Goal: Task Accomplishment & Management: Manage account settings

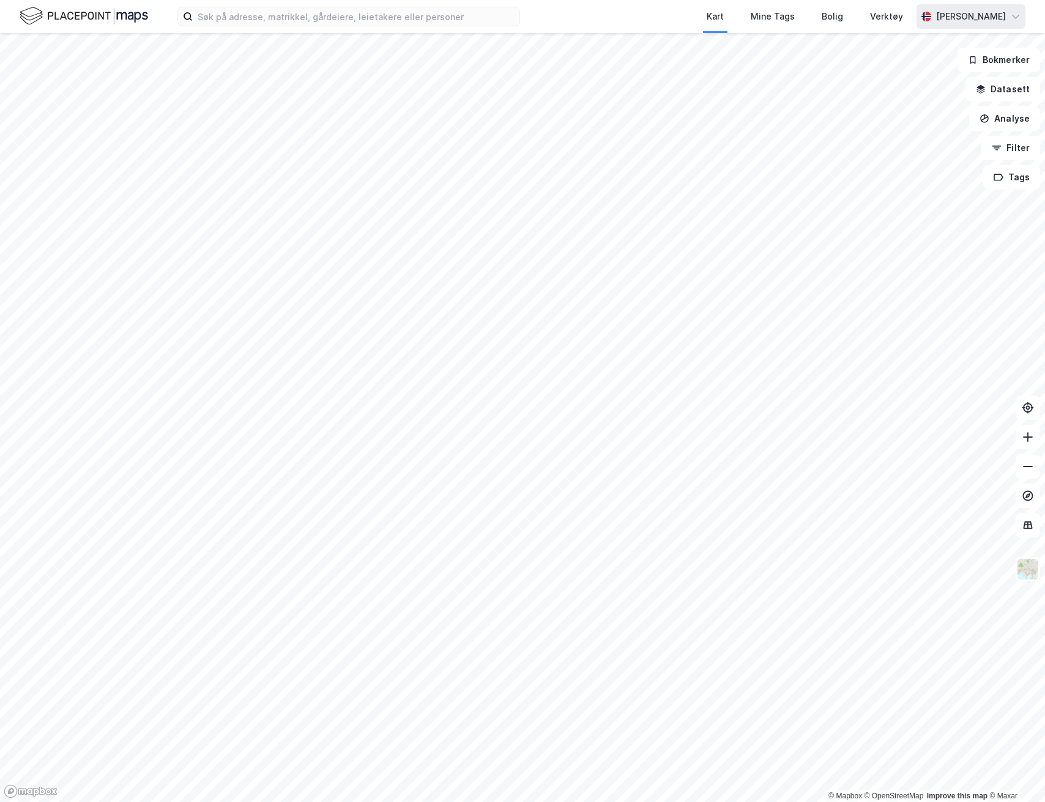
click at [995, 21] on div "[PERSON_NAME]" at bounding box center [971, 16] width 70 height 15
click at [974, 69] on div "Åpne Supervisor portalen" at bounding box center [947, 75] width 108 height 15
click at [1017, 21] on icon at bounding box center [1015, 17] width 10 height 10
click at [982, 70] on div "Åpne Supervisor portalen" at bounding box center [947, 75] width 108 height 15
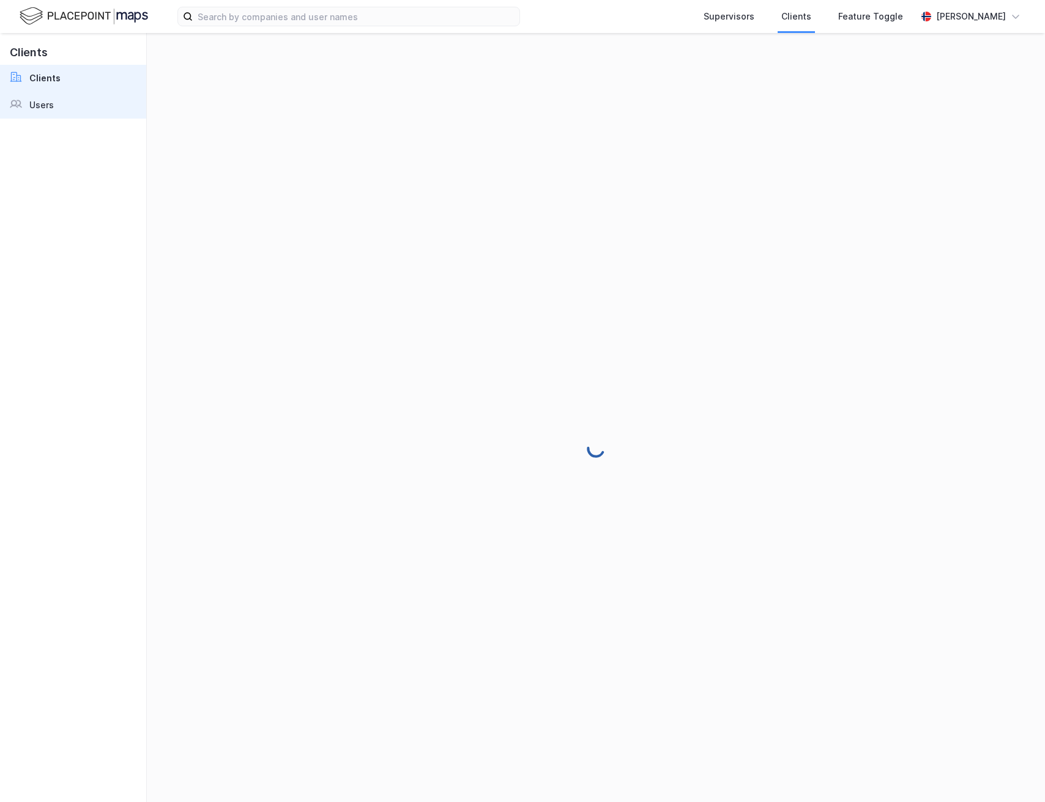
click at [49, 100] on div "Users" at bounding box center [41, 105] width 24 height 15
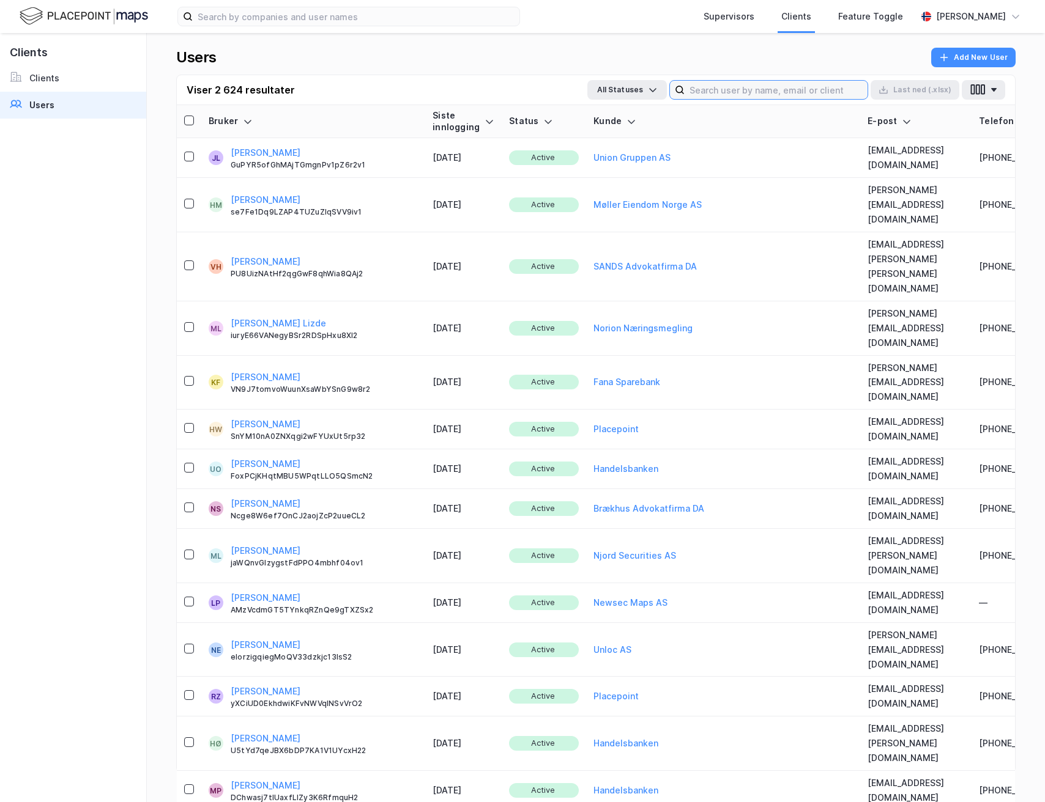
click at [694, 87] on input at bounding box center [775, 90] width 183 height 18
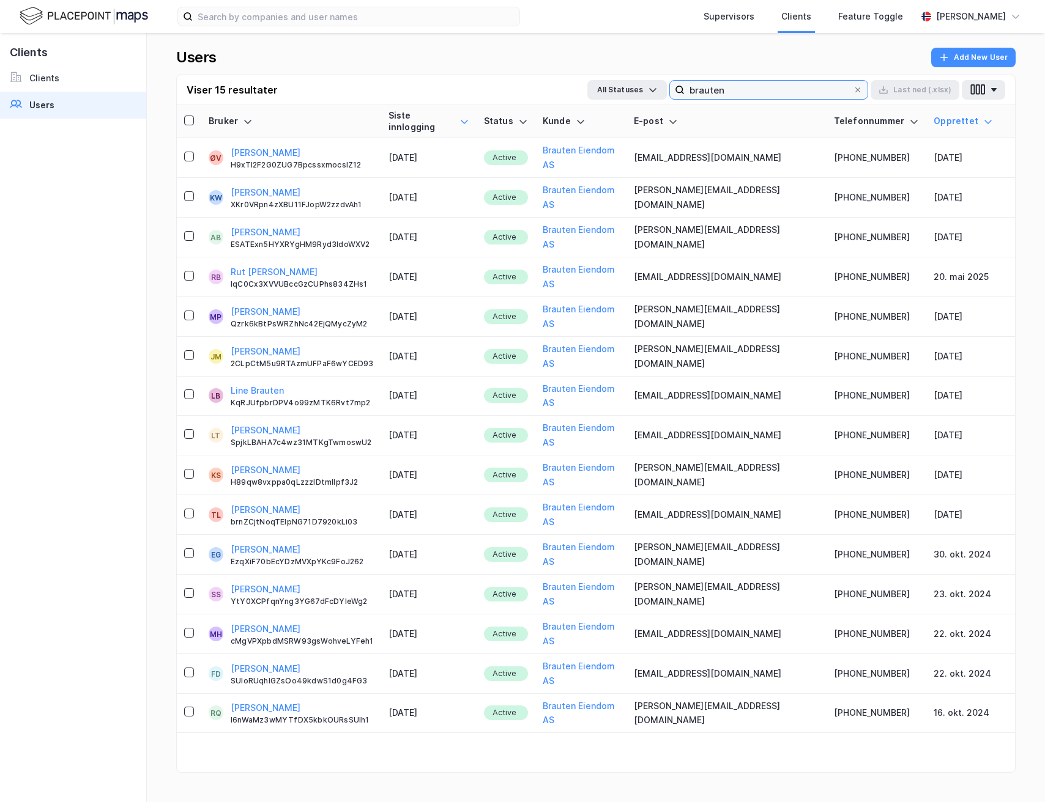
type input "brauten"
click at [469, 117] on icon at bounding box center [464, 122] width 10 height 10
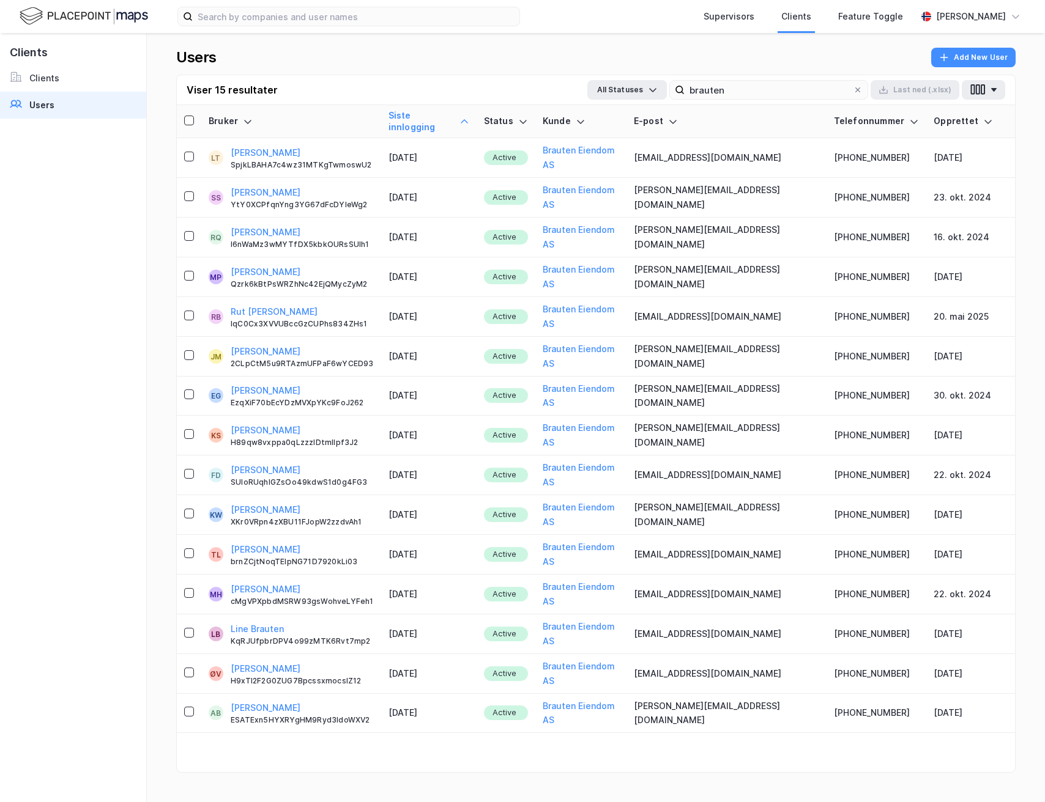
click at [469, 117] on icon at bounding box center [464, 122] width 10 height 10
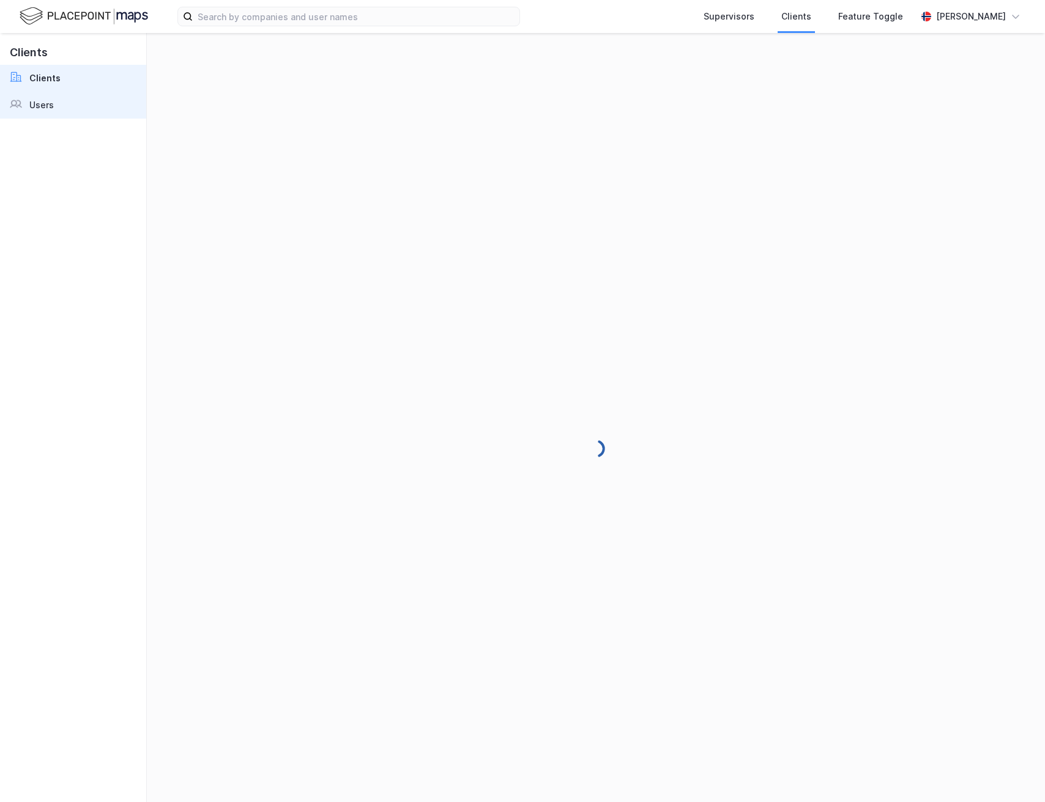
click at [53, 108] on link "Users" at bounding box center [73, 105] width 146 height 27
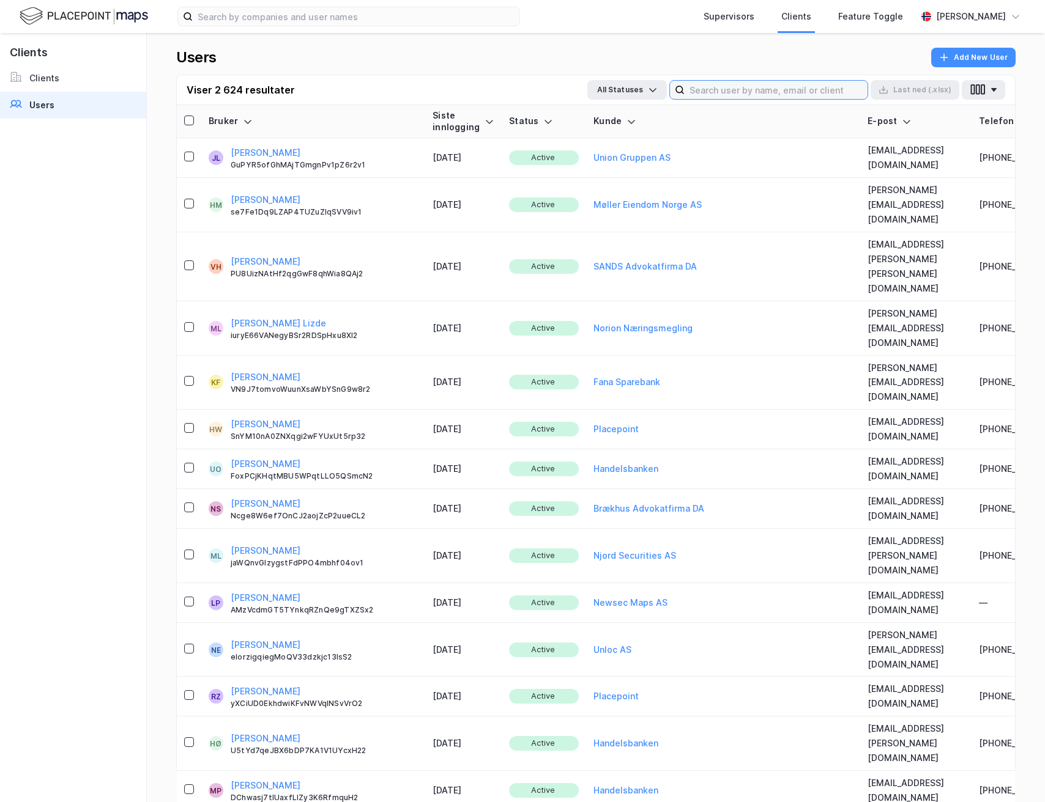
click at [830, 92] on input at bounding box center [775, 90] width 183 height 18
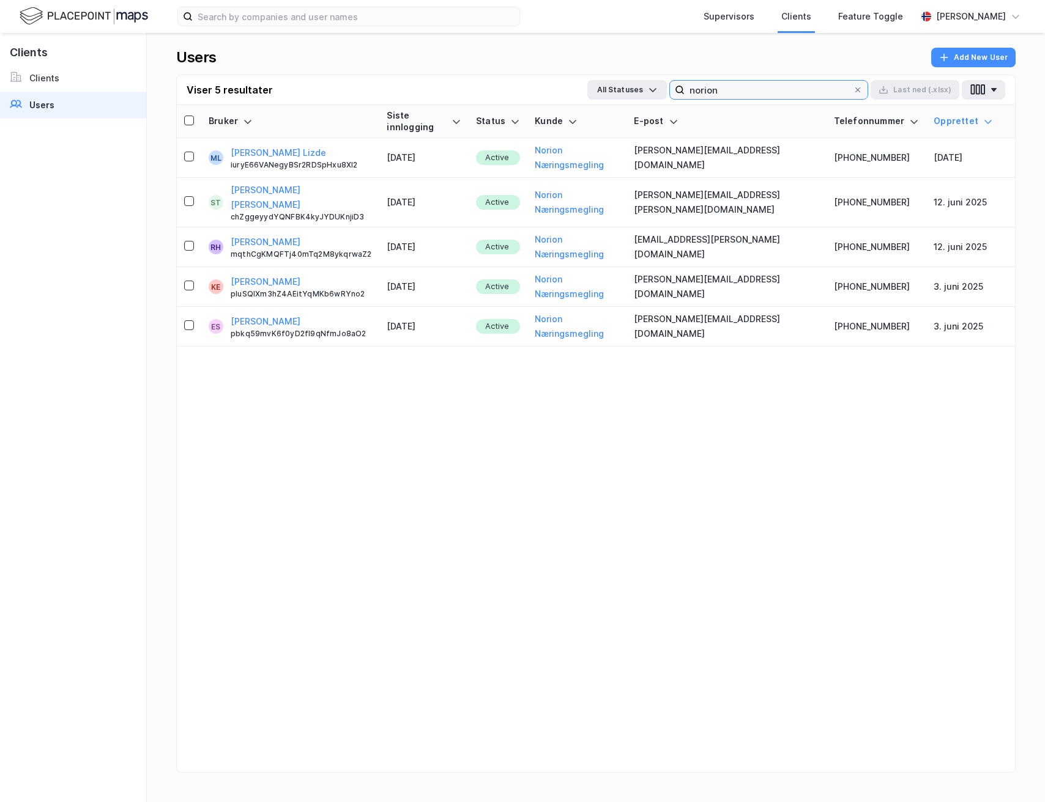
click at [722, 92] on input "norion" at bounding box center [768, 90] width 168 height 18
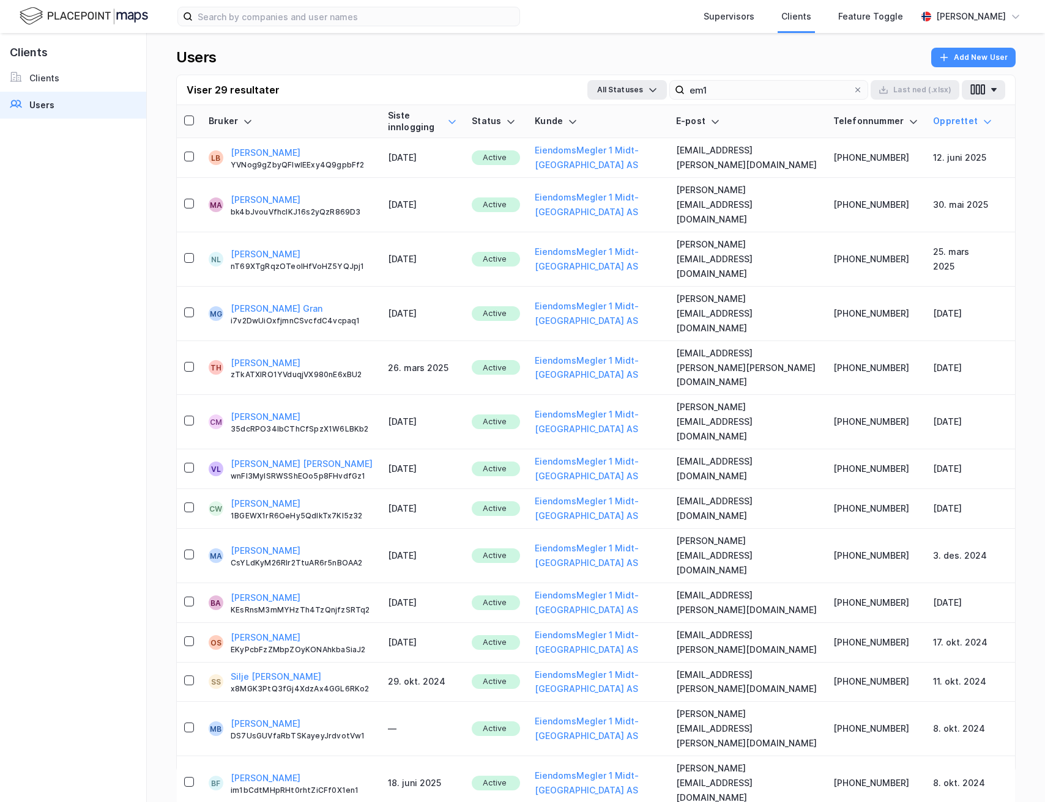
click at [457, 117] on icon at bounding box center [452, 122] width 10 height 10
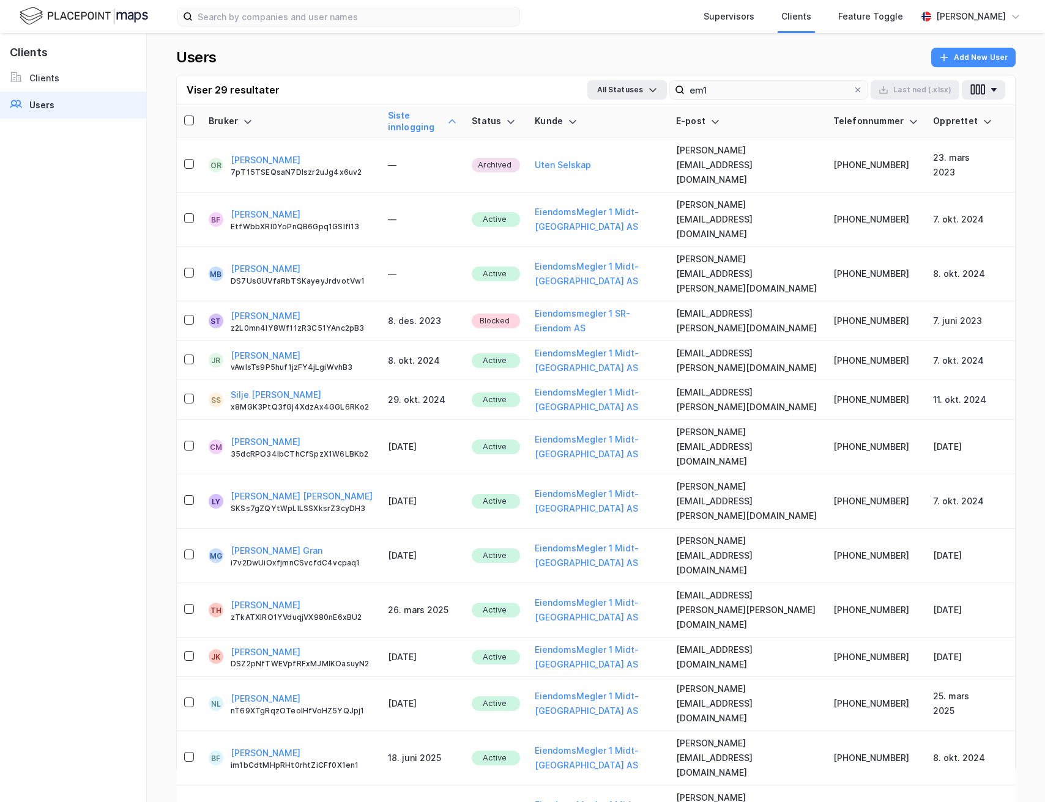
click at [457, 117] on icon at bounding box center [452, 122] width 10 height 10
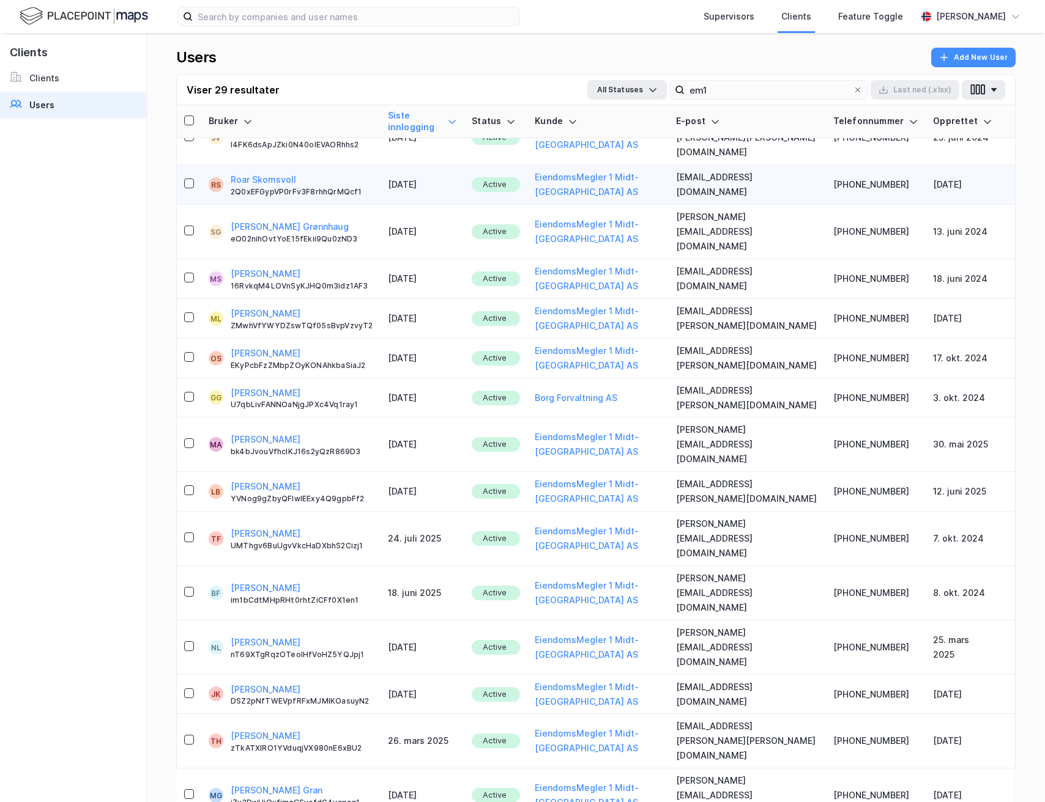
scroll to position [336, 0]
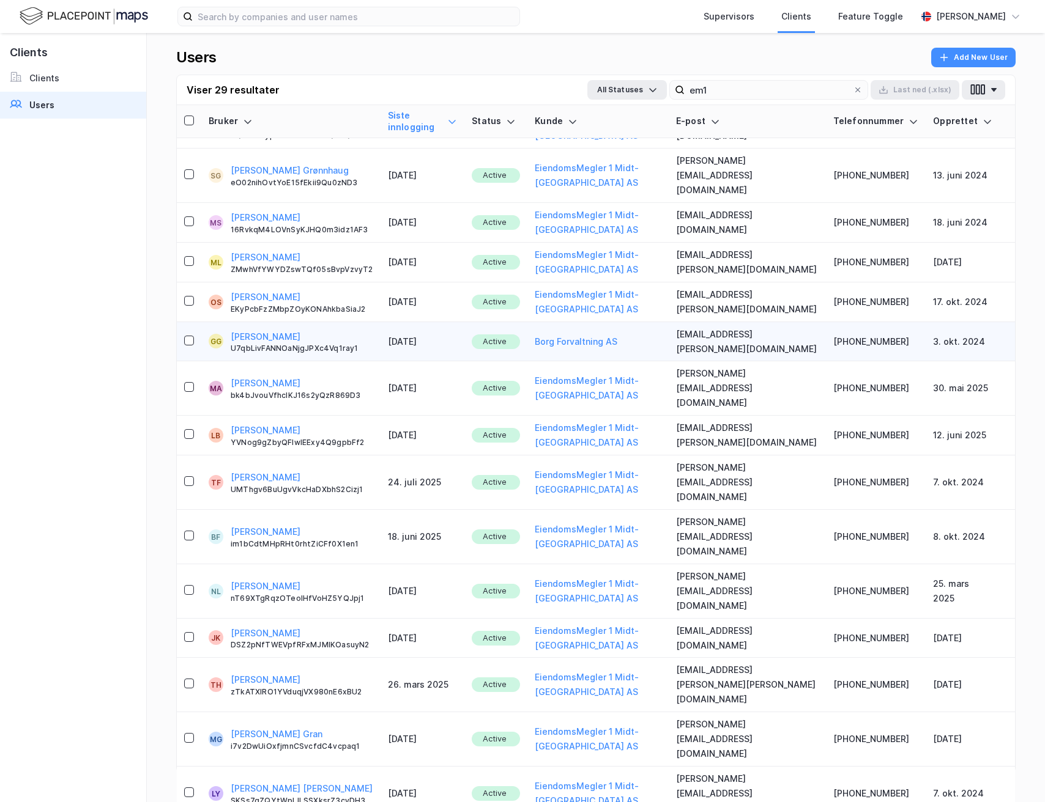
click at [711, 322] on td "[EMAIL_ADDRESS][PERSON_NAME][DOMAIN_NAME]" at bounding box center [747, 342] width 157 height 40
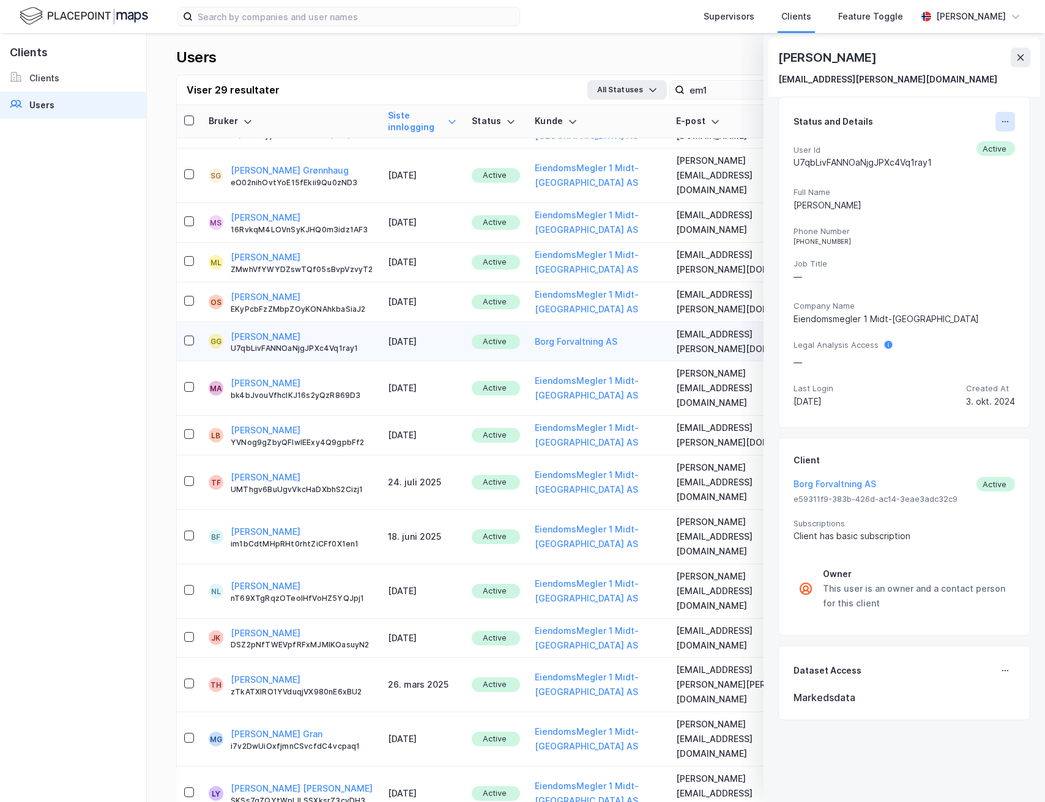
click at [1004, 122] on icon at bounding box center [1005, 122] width 10 height 10
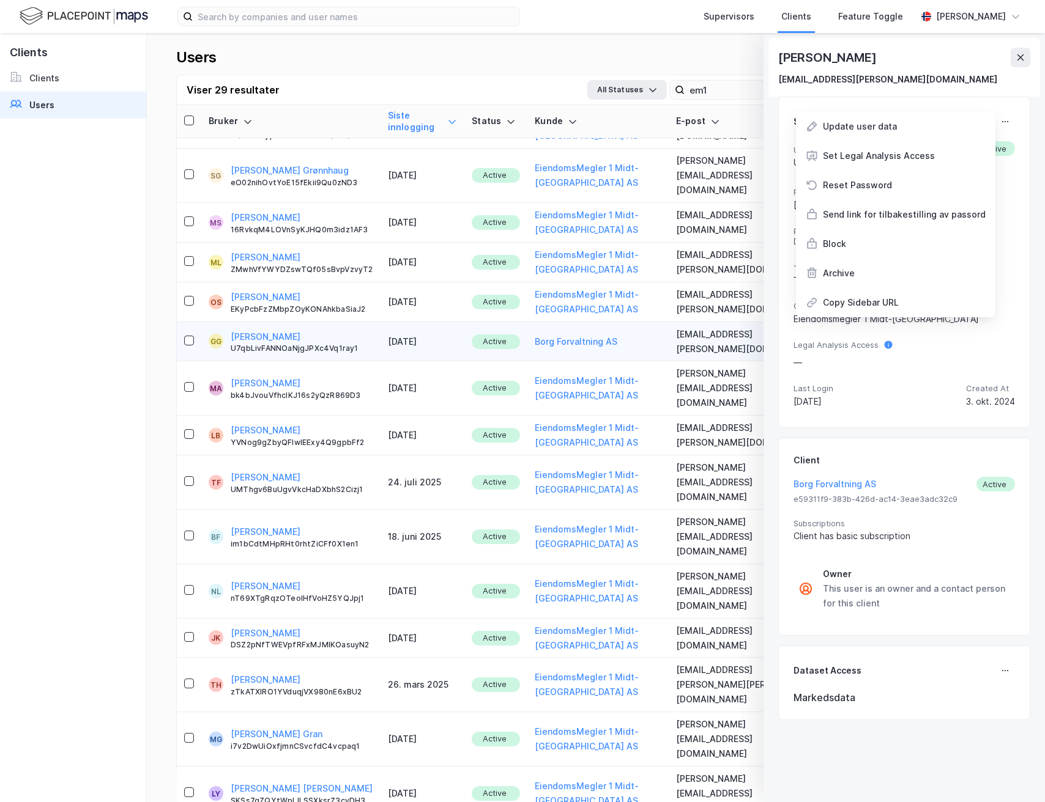
click at [947, 64] on div "[PERSON_NAME]" at bounding box center [904, 58] width 252 height 20
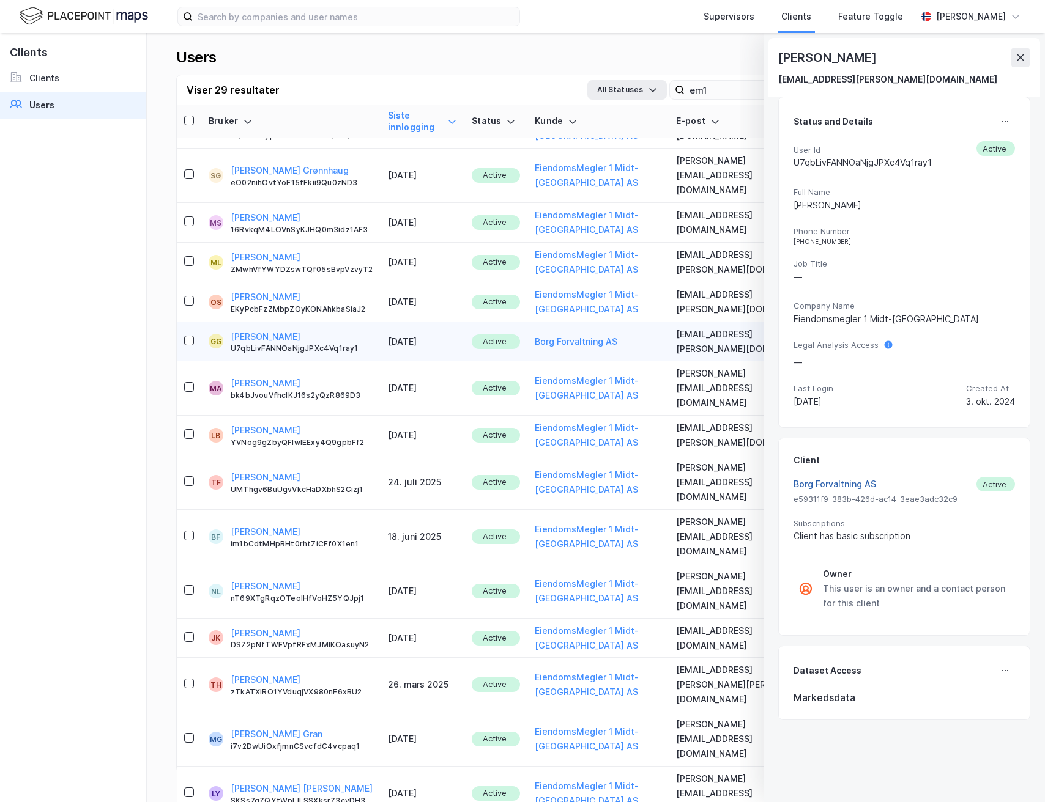
click at [847, 483] on button "Borg Forvaltning AS" at bounding box center [834, 484] width 83 height 15
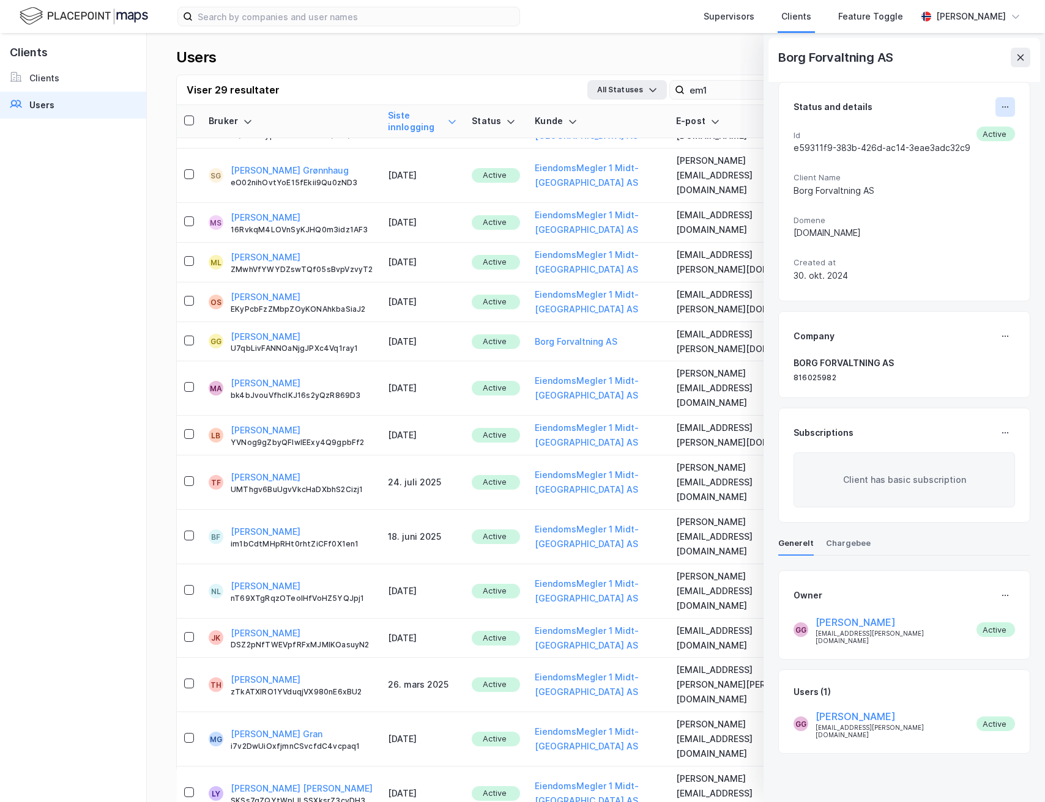
click at [1007, 107] on icon at bounding box center [1007, 106] width 1 height 1
click at [621, 83] on button "All Statuses" at bounding box center [627, 90] width 80 height 20
click at [646, 59] on div "Users Add New User" at bounding box center [595, 61] width 839 height 27
click at [1021, 61] on icon at bounding box center [1020, 58] width 10 height 10
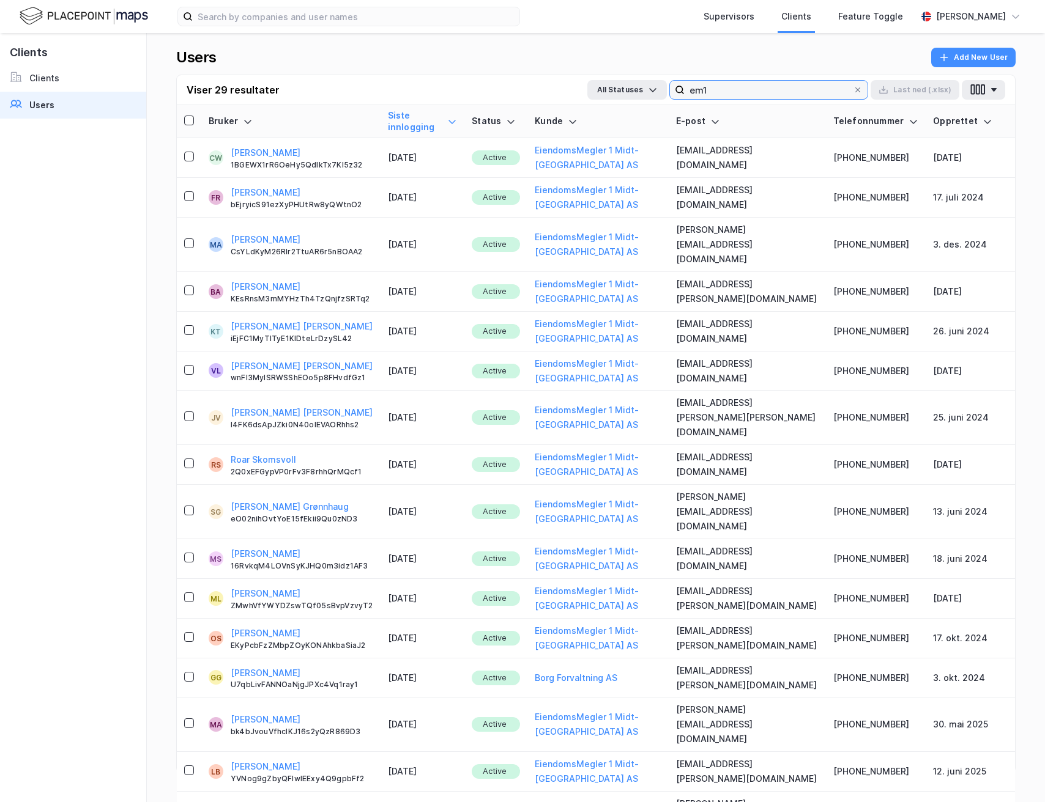
click at [809, 84] on input "em1" at bounding box center [768, 90] width 168 height 18
type input "e"
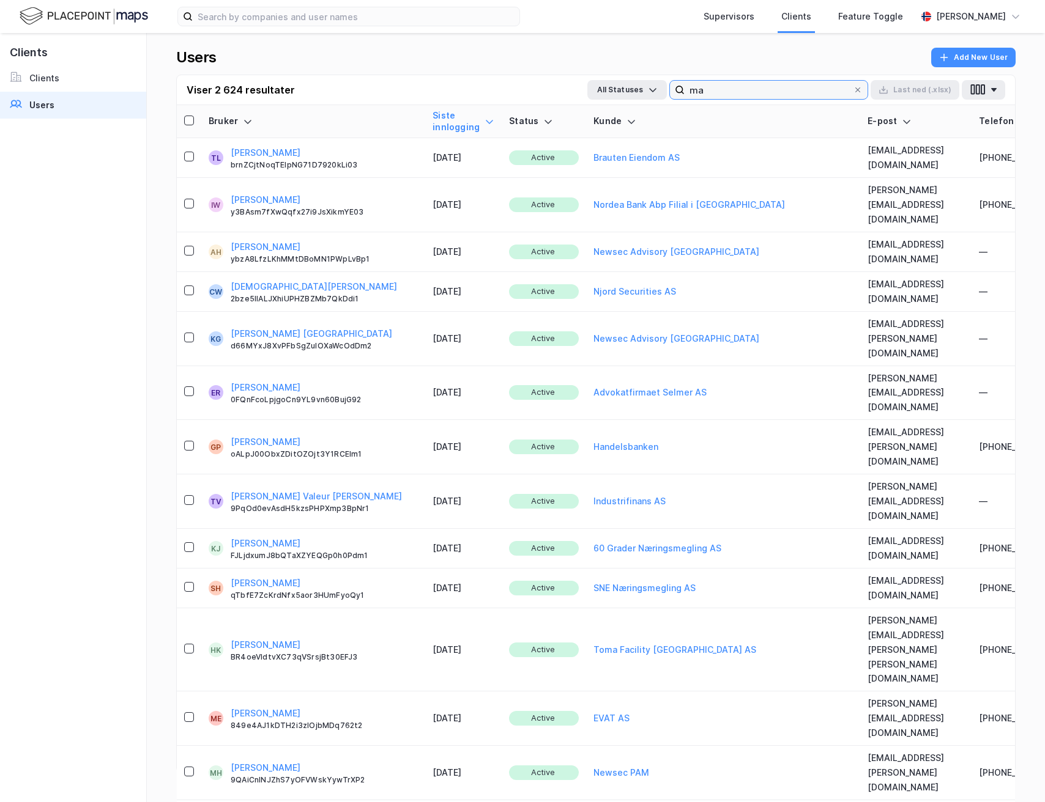
type input "m"
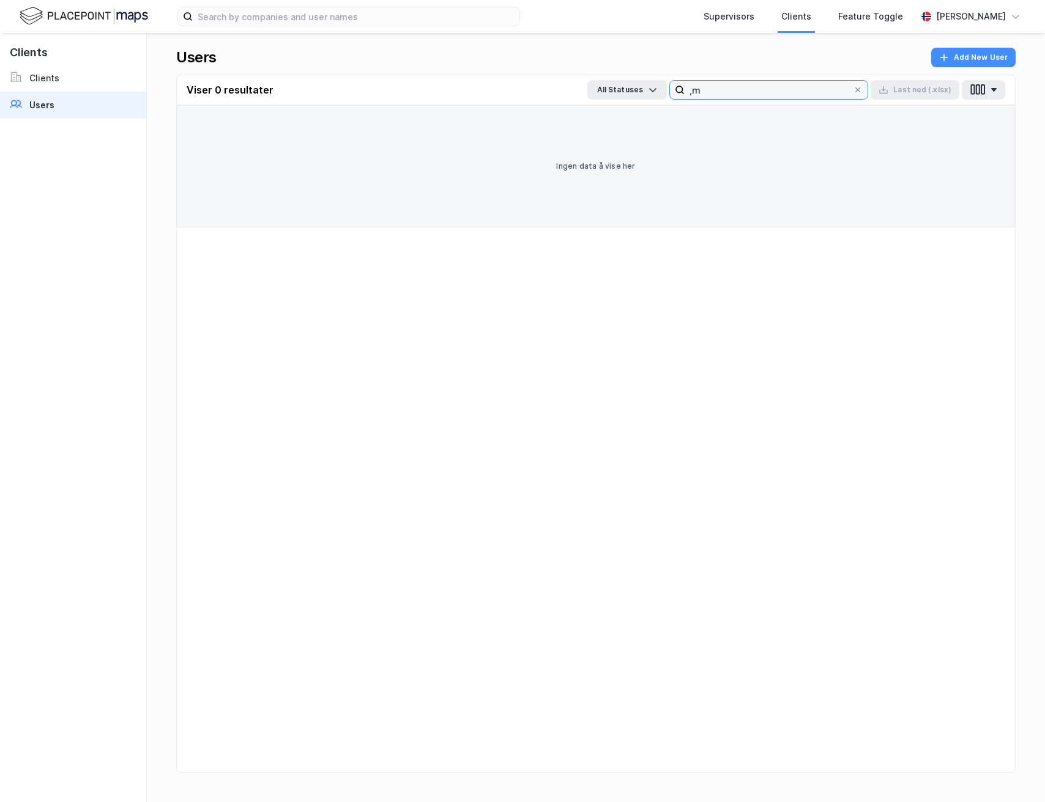
type input ","
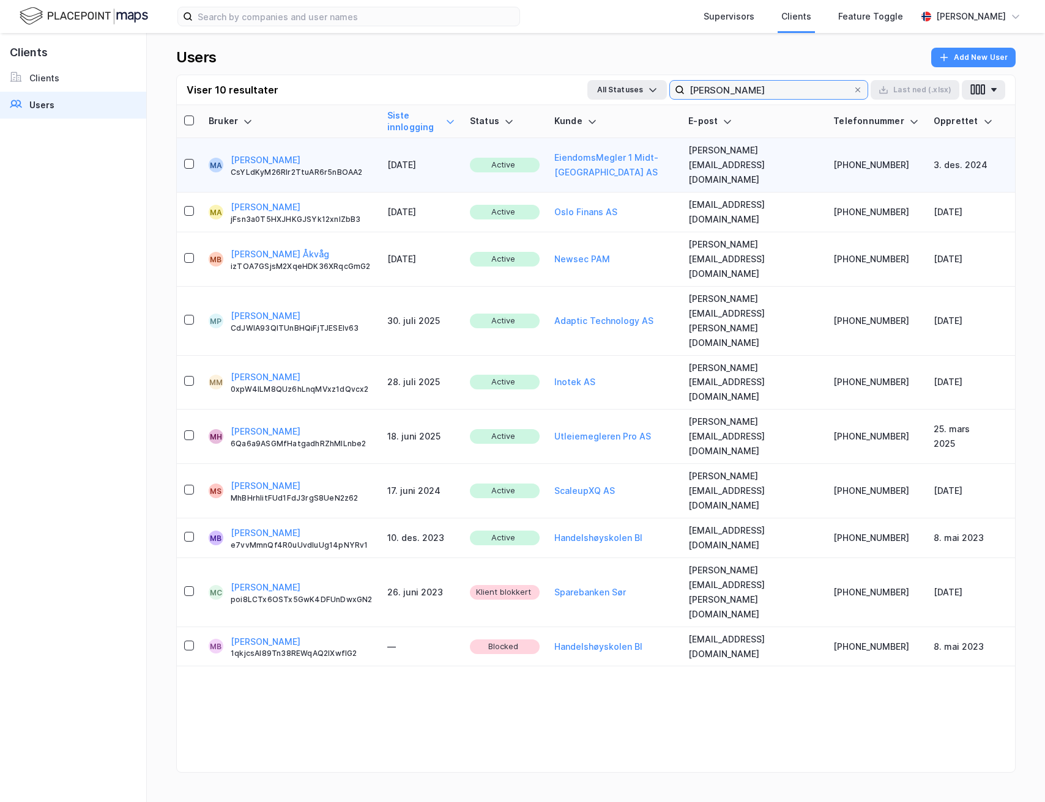
type input "[PERSON_NAME]"
click at [365, 153] on div "[PERSON_NAME] CsYLdKyM26Rlr2TtuAR6r5nBOAA2" at bounding box center [302, 165] width 142 height 24
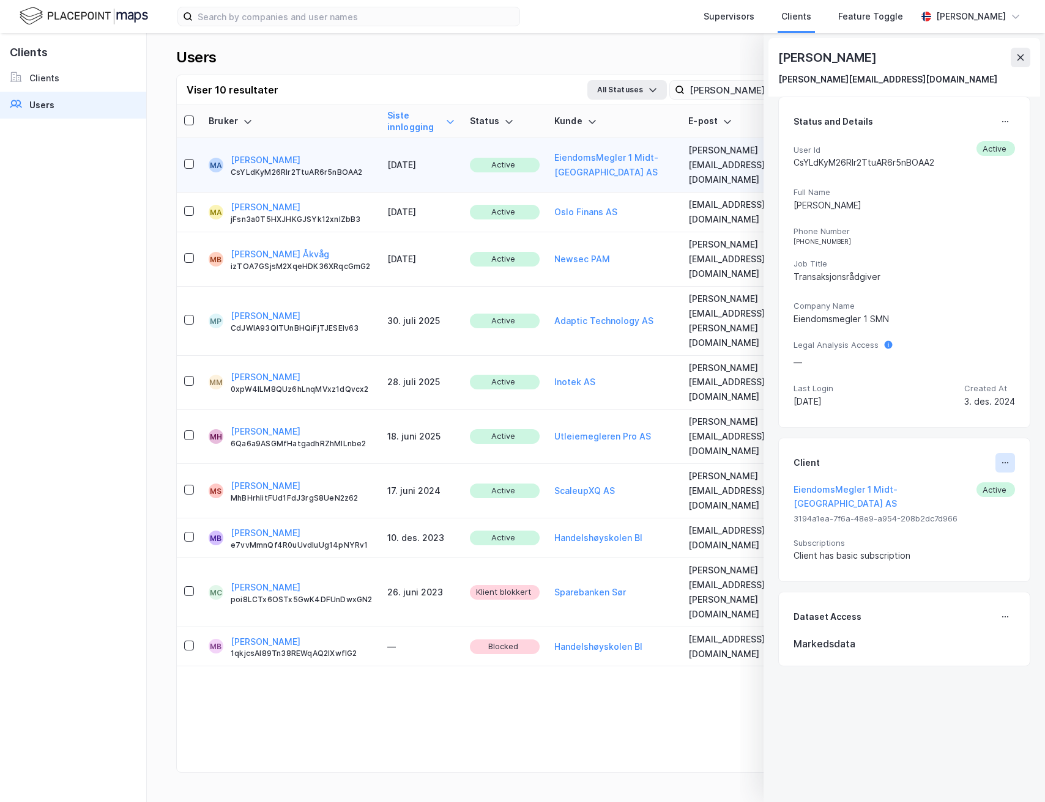
click at [996, 454] on button at bounding box center [1005, 463] width 20 height 20
click at [959, 465] on div "Set Client" at bounding box center [964, 468] width 42 height 15
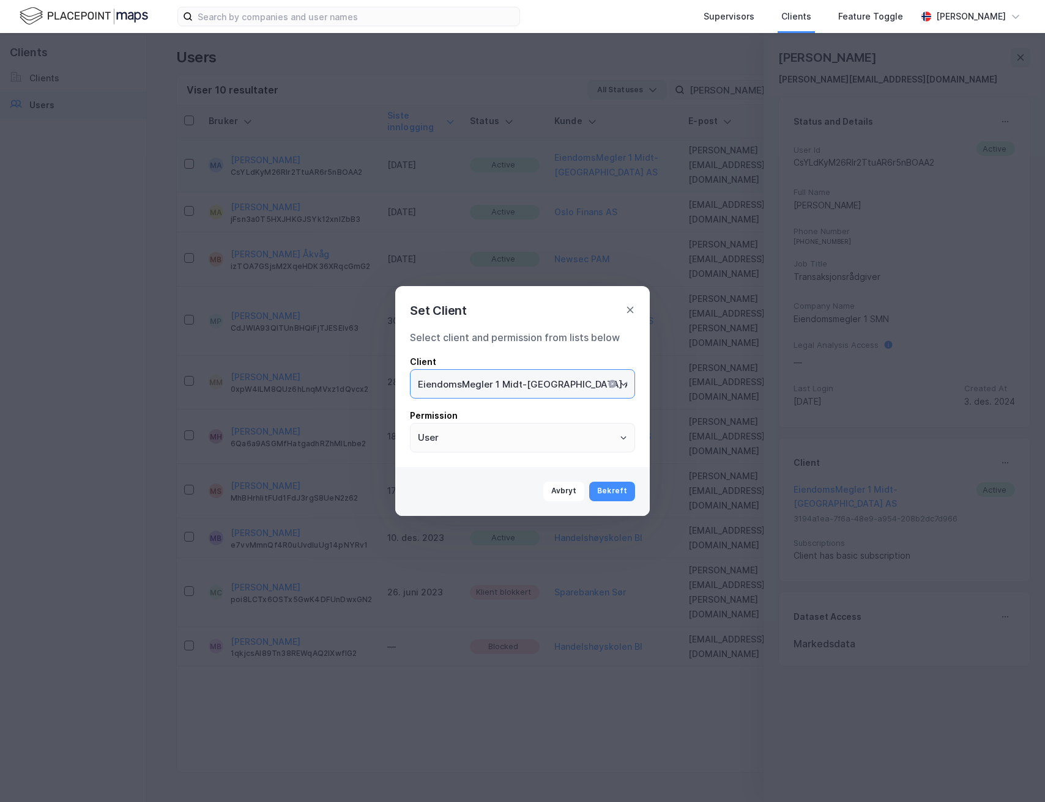
click at [581, 379] on input "EiendomsMegler 1 Midt-[GEOGRAPHIC_DATA] AS" at bounding box center [522, 384] width 224 height 28
click at [563, 402] on li "Norion Næringsmegling" at bounding box center [522, 410] width 225 height 23
type input "Norion Næringsmegling"
click at [623, 488] on button "Bekreft" at bounding box center [612, 492] width 46 height 20
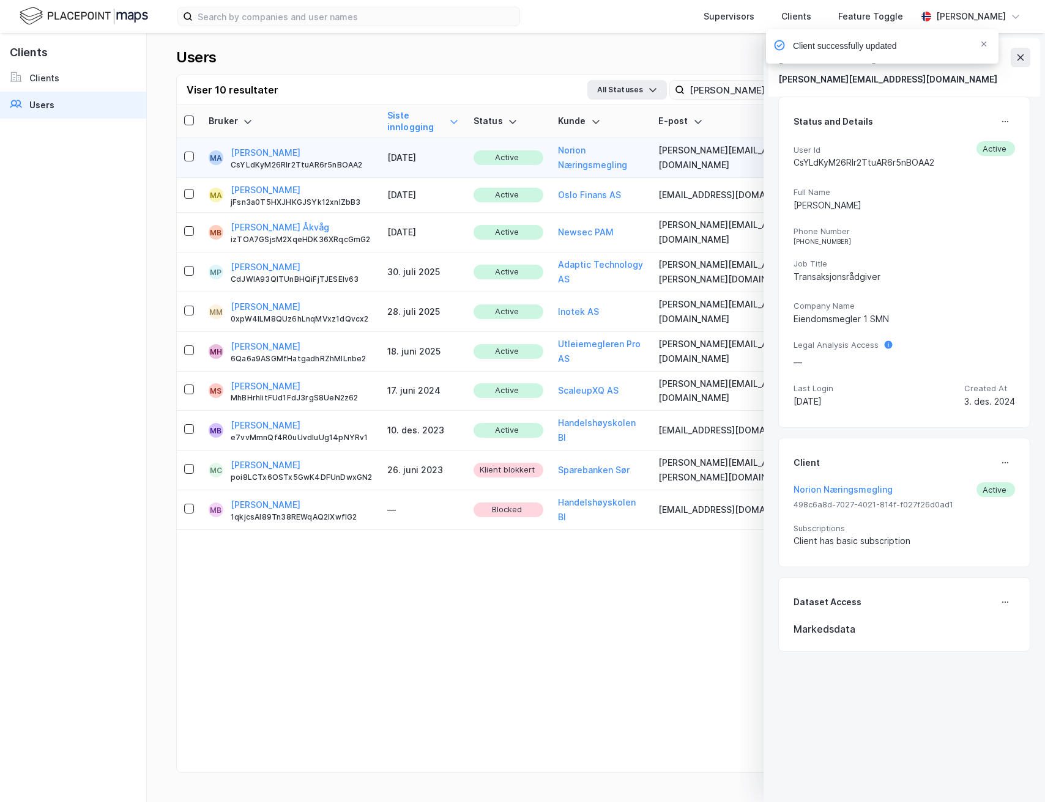
click at [1020, 60] on div "Client successfully updated" at bounding box center [918, 49] width 232 height 40
click at [1014, 61] on div "Client successfully updated" at bounding box center [918, 49] width 232 height 40
click at [986, 42] on icon "Notifications Alt+T" at bounding box center [983, 43] width 7 height 7
click at [1021, 57] on icon at bounding box center [1020, 58] width 10 height 10
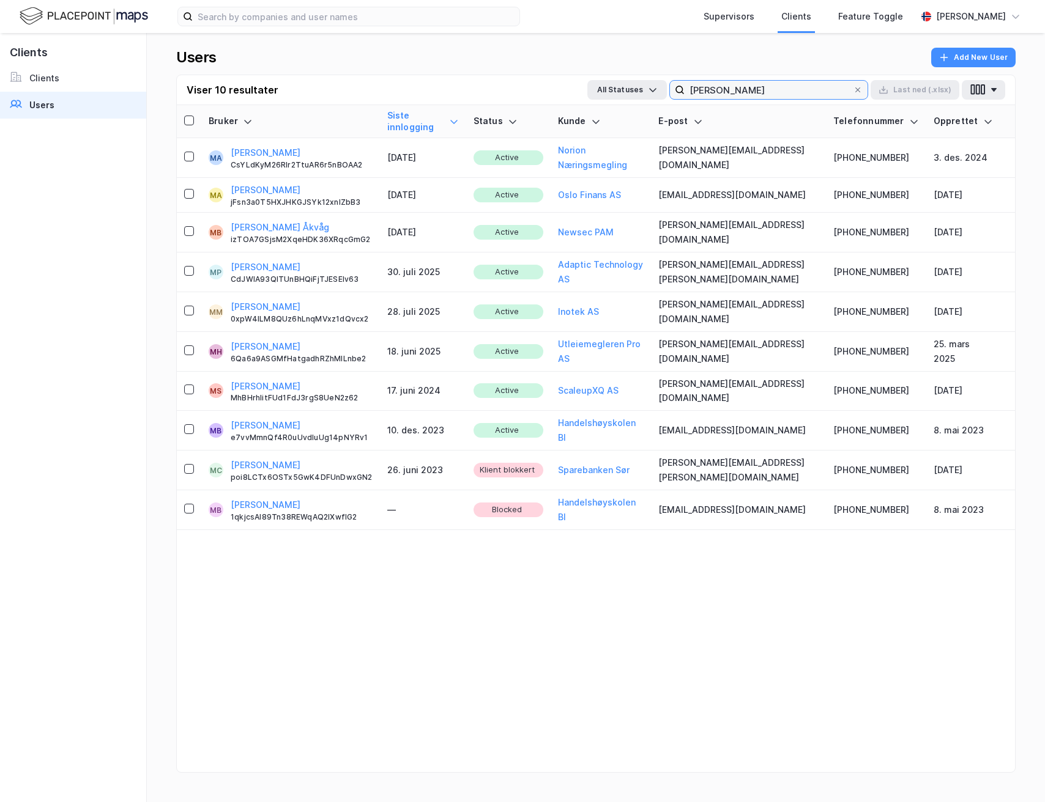
click at [760, 80] on label "[PERSON_NAME]" at bounding box center [768, 90] width 199 height 20
click at [760, 81] on input "[PERSON_NAME]" at bounding box center [768, 90] width 168 height 18
click at [760, 80] on label "[PERSON_NAME]" at bounding box center [768, 90] width 199 height 20
click at [760, 81] on input "[PERSON_NAME]" at bounding box center [768, 90] width 168 height 18
click at [760, 80] on label "[PERSON_NAME]" at bounding box center [768, 90] width 199 height 20
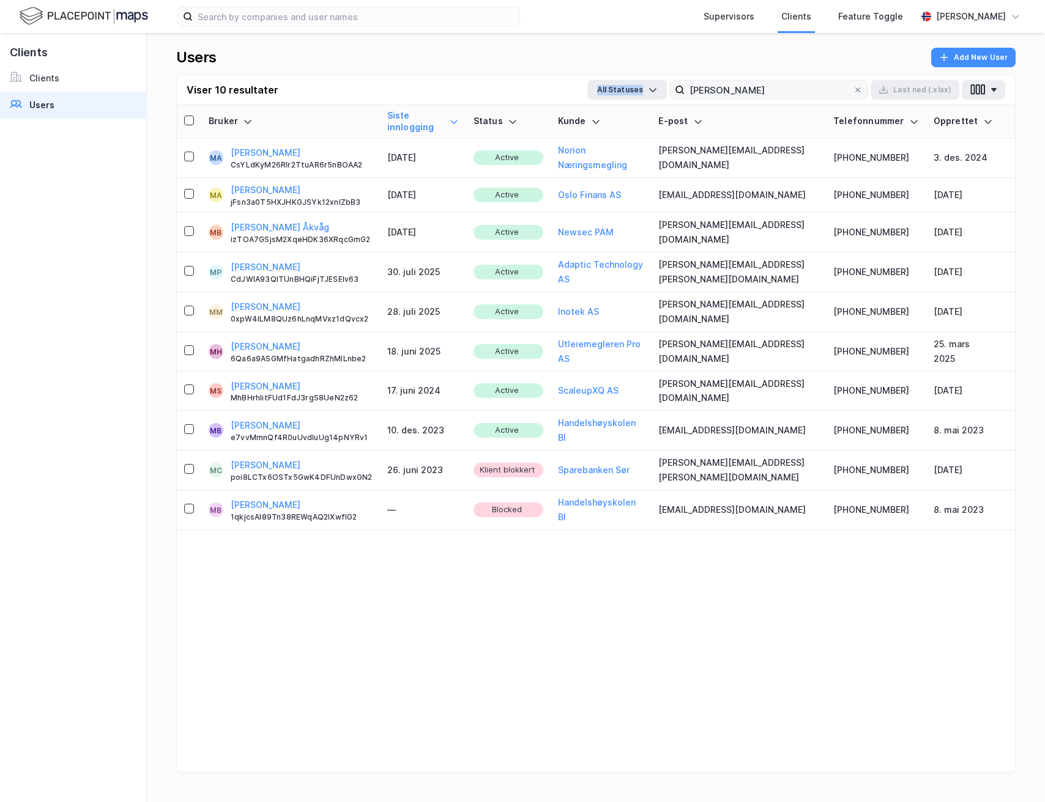
click at [760, 81] on input "[PERSON_NAME]" at bounding box center [768, 90] width 168 height 18
click at [752, 95] on input "[PERSON_NAME]" at bounding box center [768, 90] width 168 height 18
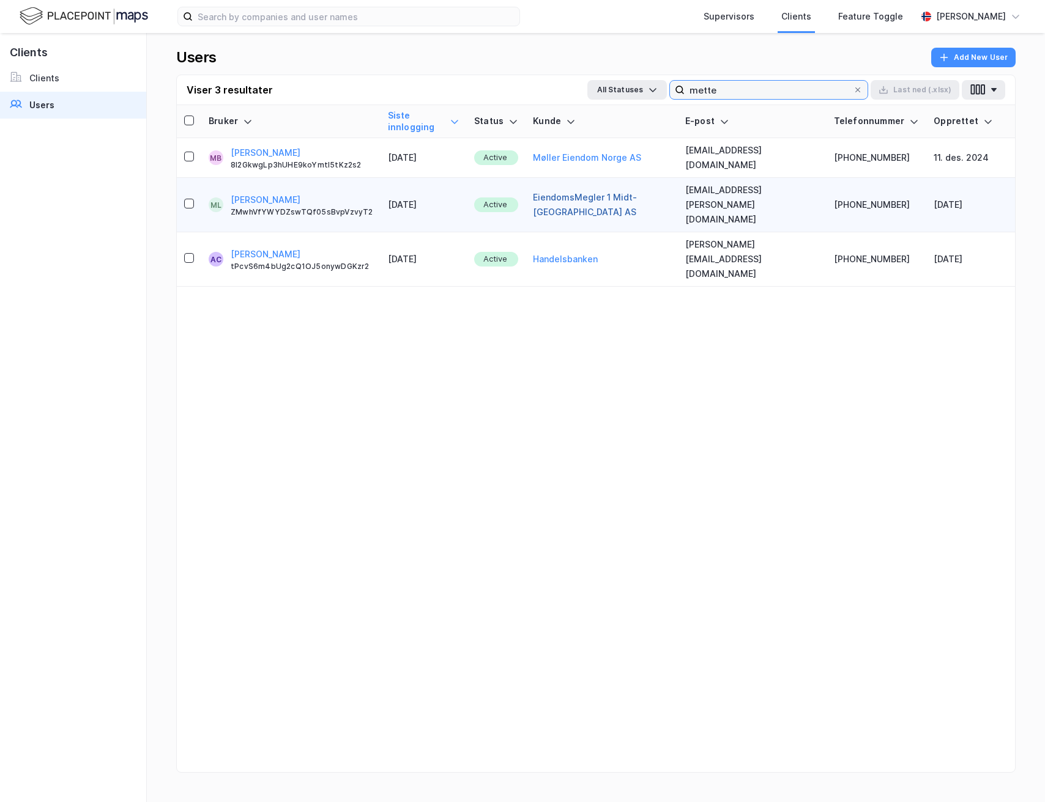
type input "mette"
click at [537, 190] on button "EiendomsMegler 1 Midt-[GEOGRAPHIC_DATA] AS" at bounding box center [602, 204] width 138 height 29
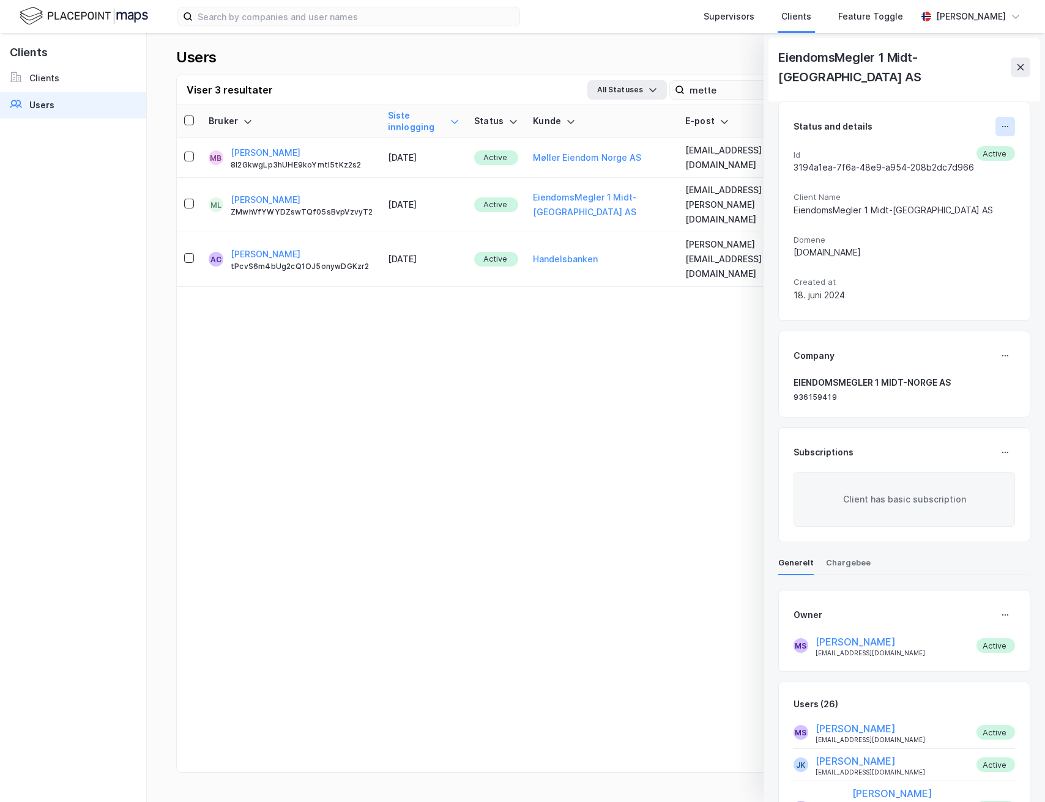
click at [999, 117] on button at bounding box center [1005, 127] width 20 height 20
click at [966, 102] on div "Status and details Oppdater klient Block Archive Copy Sidebar URL Id 3194a1ea-7…" at bounding box center [904, 212] width 252 height 220
click at [999, 606] on button at bounding box center [1005, 616] width 20 height 20
click at [1021, 62] on icon at bounding box center [1020, 67] width 10 height 10
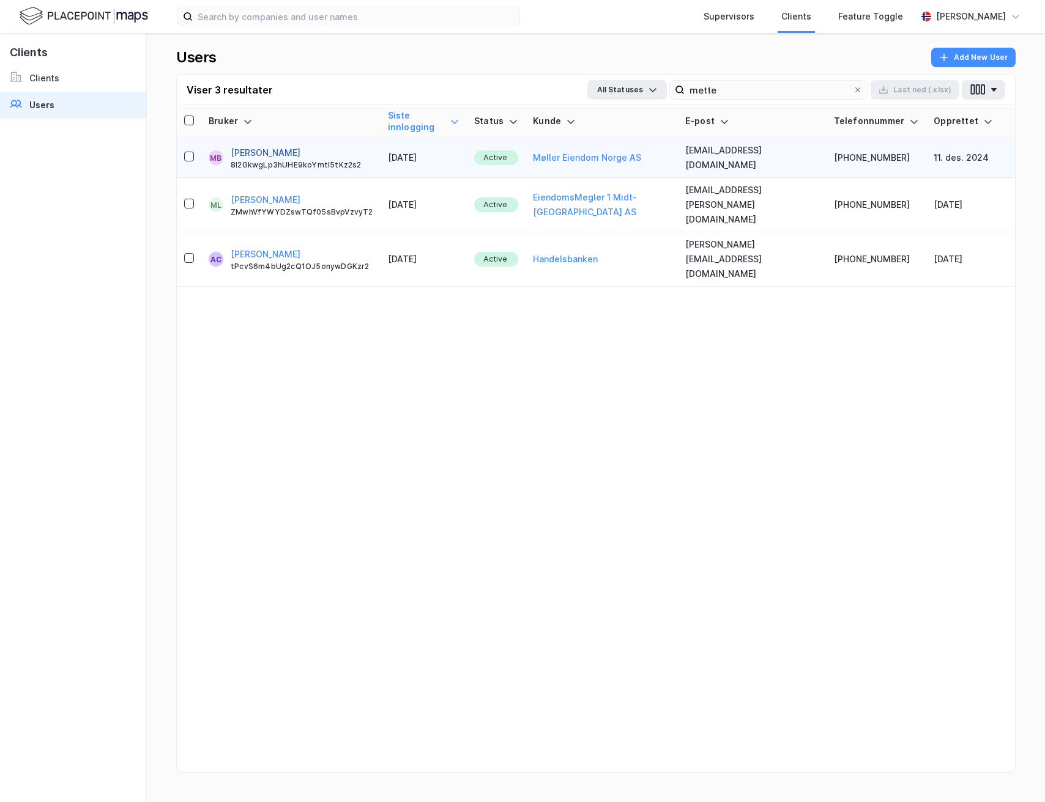
click at [279, 150] on button "[PERSON_NAME]" at bounding box center [266, 153] width 70 height 15
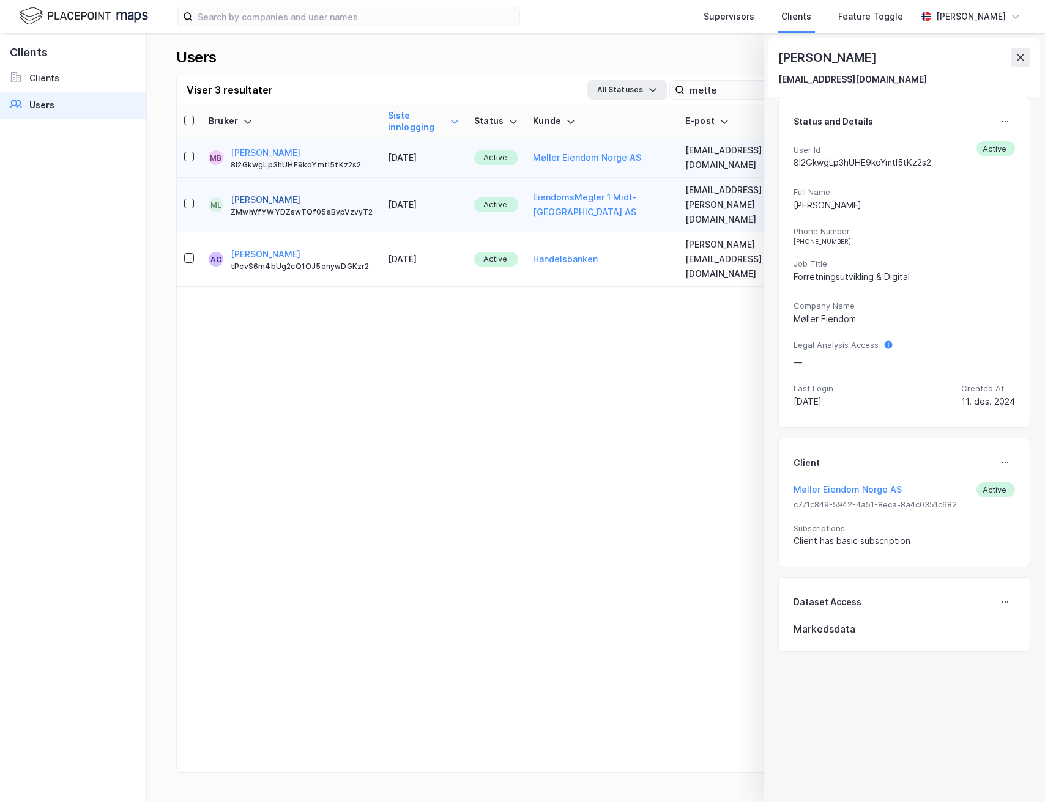
click at [243, 193] on button "[PERSON_NAME]" at bounding box center [266, 200] width 70 height 15
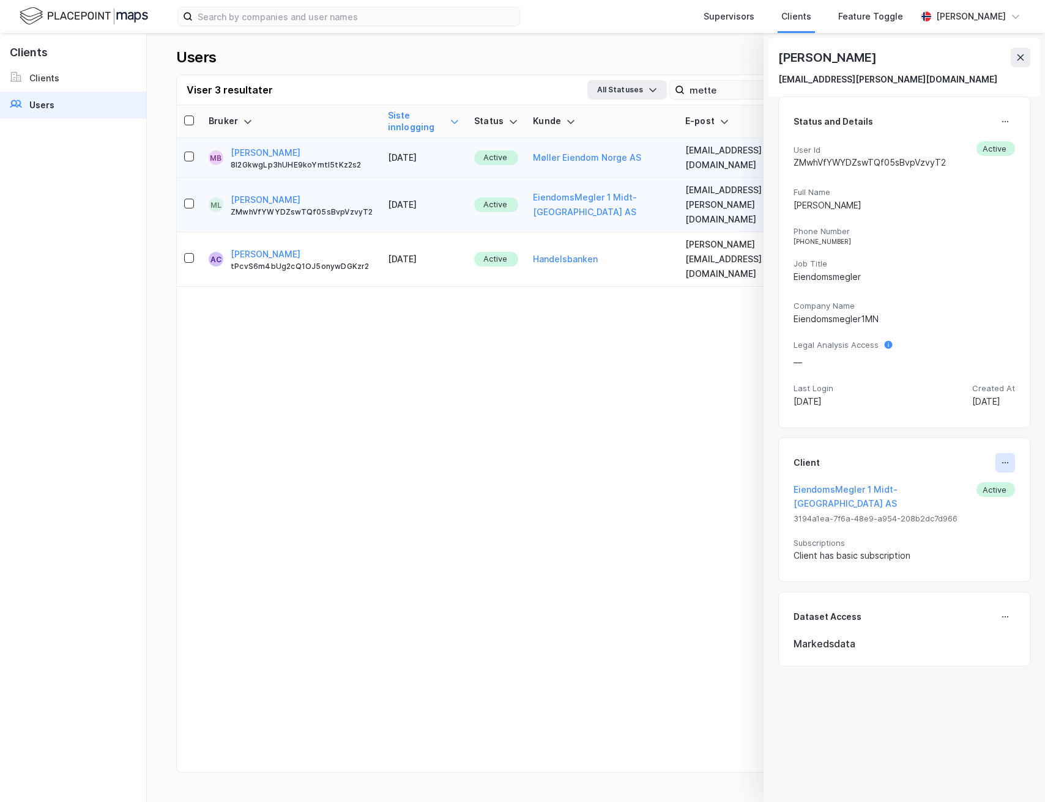
click at [1001, 464] on icon at bounding box center [1005, 463] width 10 height 10
click at [965, 475] on div "Set Client" at bounding box center [955, 467] width 79 height 29
click at [1002, 464] on icon at bounding box center [1005, 463] width 10 height 10
click at [977, 478] on div "Set Client" at bounding box center [955, 467] width 79 height 29
click at [995, 459] on button at bounding box center [1005, 463] width 20 height 20
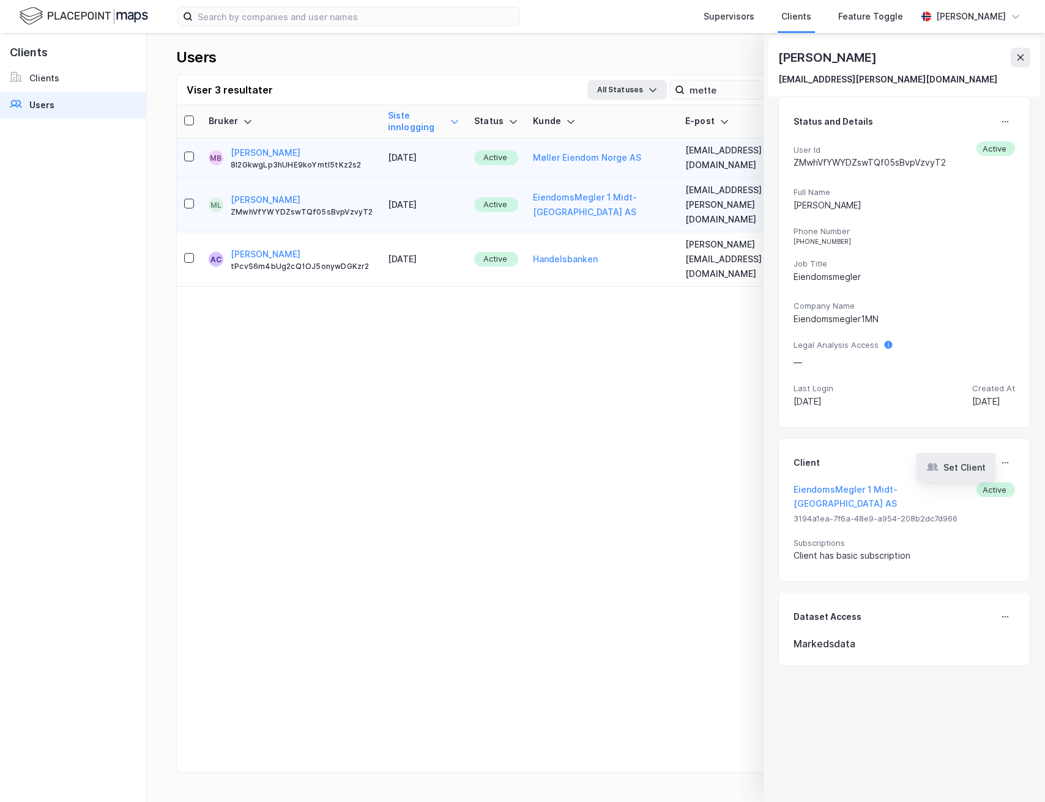
click at [962, 468] on div "Set Client" at bounding box center [964, 468] width 42 height 15
type input "EiendomsMegler 1 Midt-[GEOGRAPHIC_DATA] AS"
type input "User"
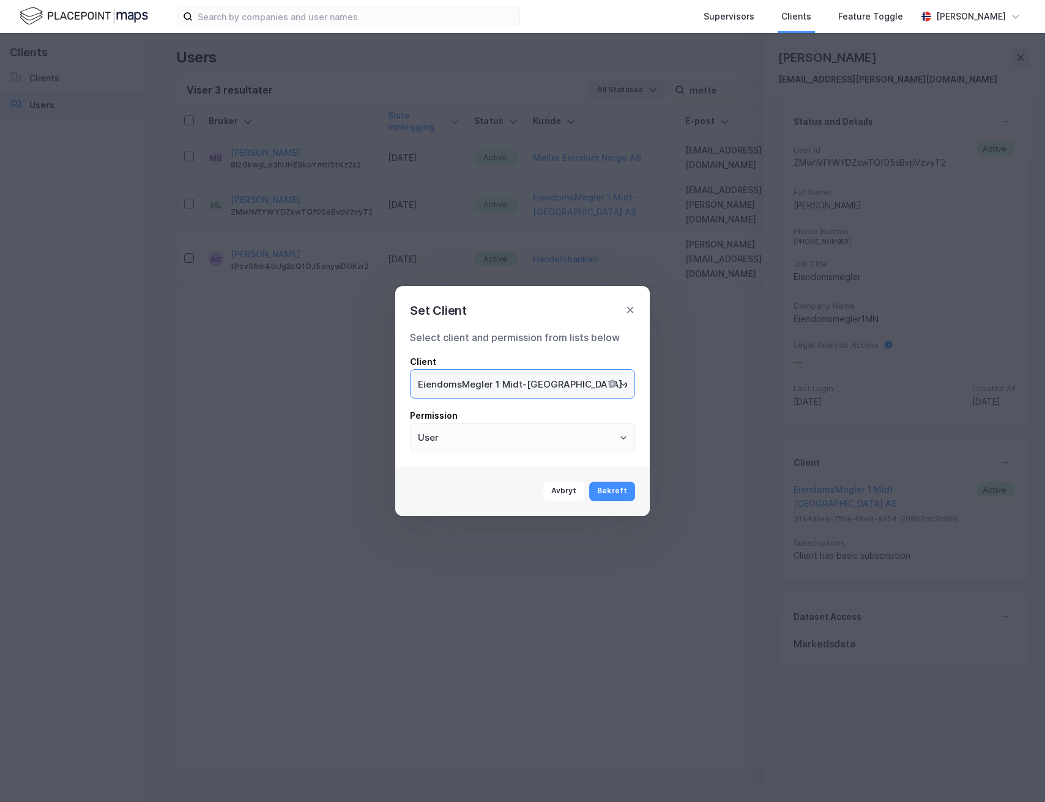
click at [472, 391] on input "EiendomsMegler 1 Midt-[GEOGRAPHIC_DATA] AS" at bounding box center [522, 384] width 224 height 28
click at [471, 410] on li "Norion Næringsmegling" at bounding box center [522, 410] width 225 height 23
type input "Norion Næringsmegling"
click at [622, 494] on button "Bekreft" at bounding box center [612, 492] width 46 height 20
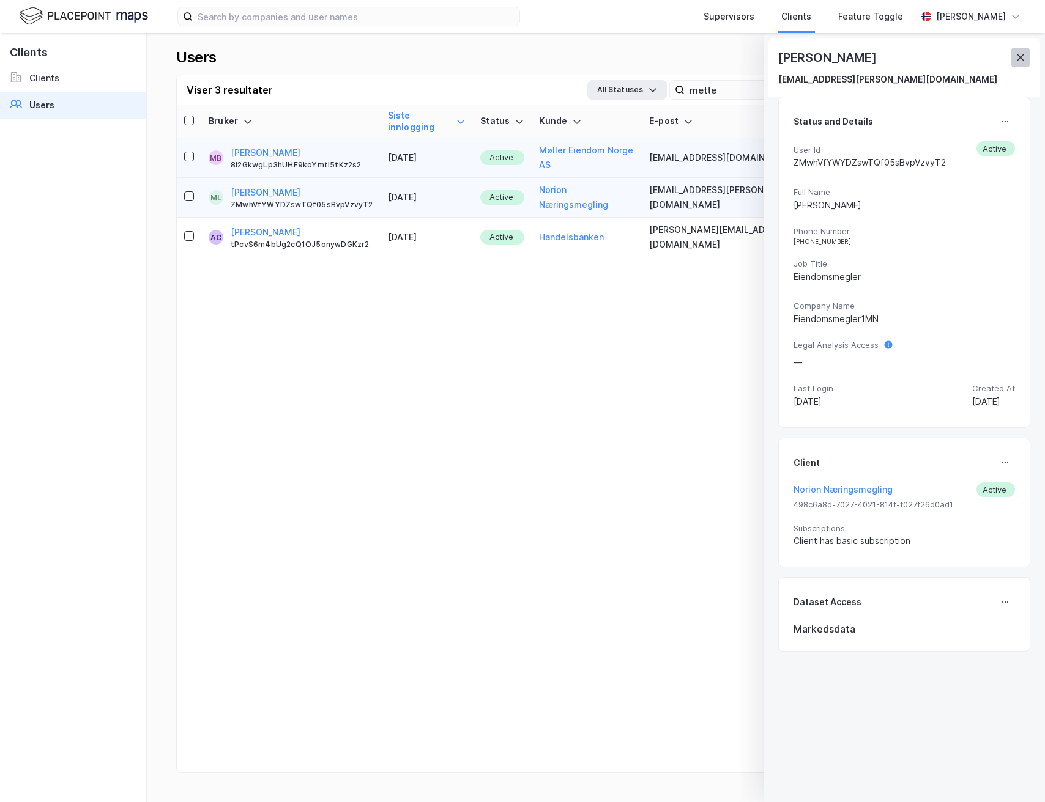
click at [1023, 56] on icon at bounding box center [1020, 58] width 10 height 10
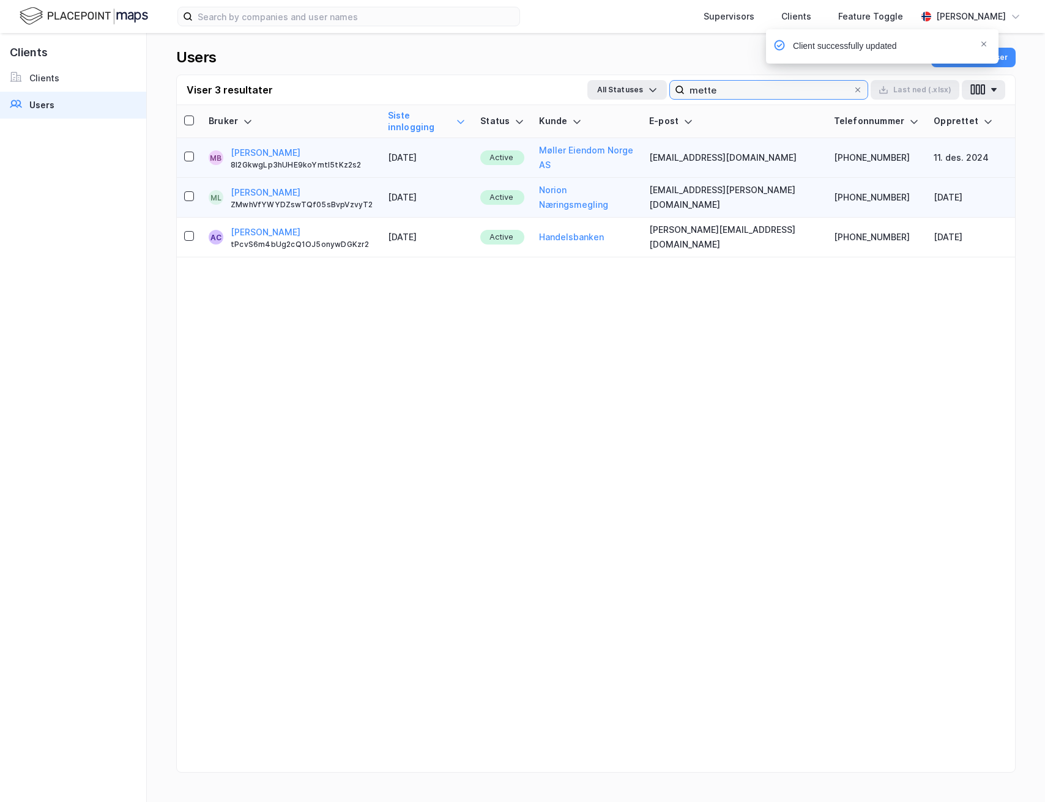
click at [778, 88] on input "mette" at bounding box center [768, 90] width 168 height 18
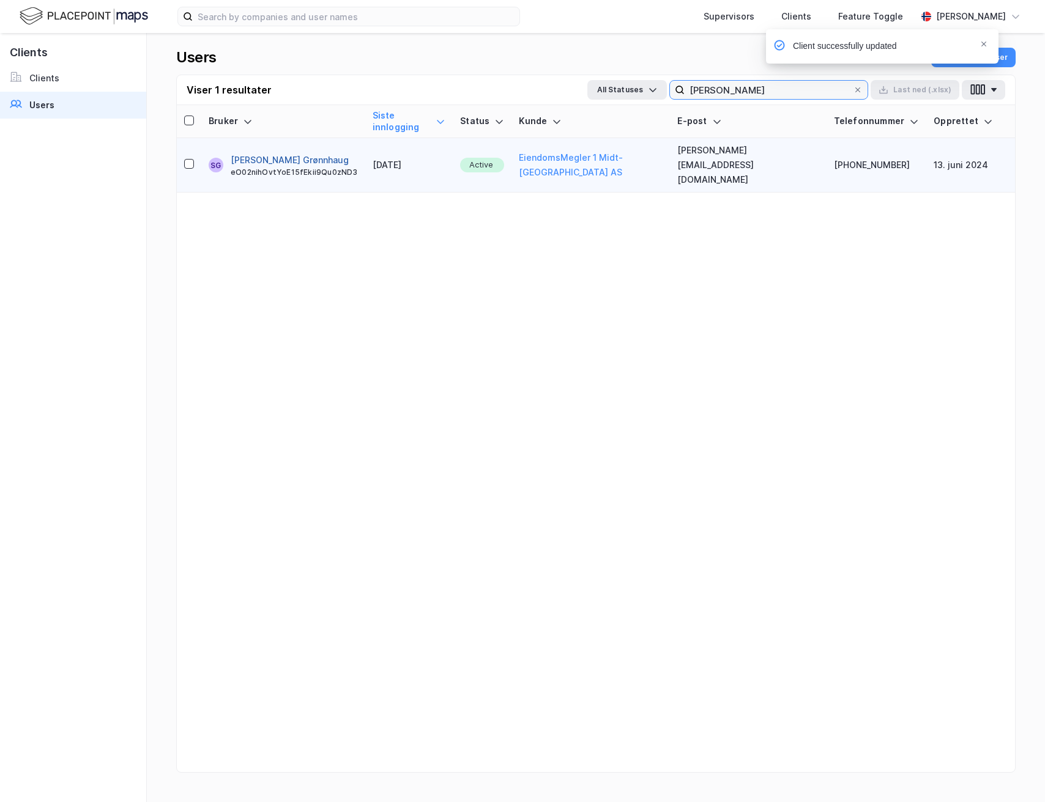
type input "[PERSON_NAME]"
click at [289, 153] on button "[PERSON_NAME] Grønnhaug" at bounding box center [290, 160] width 118 height 15
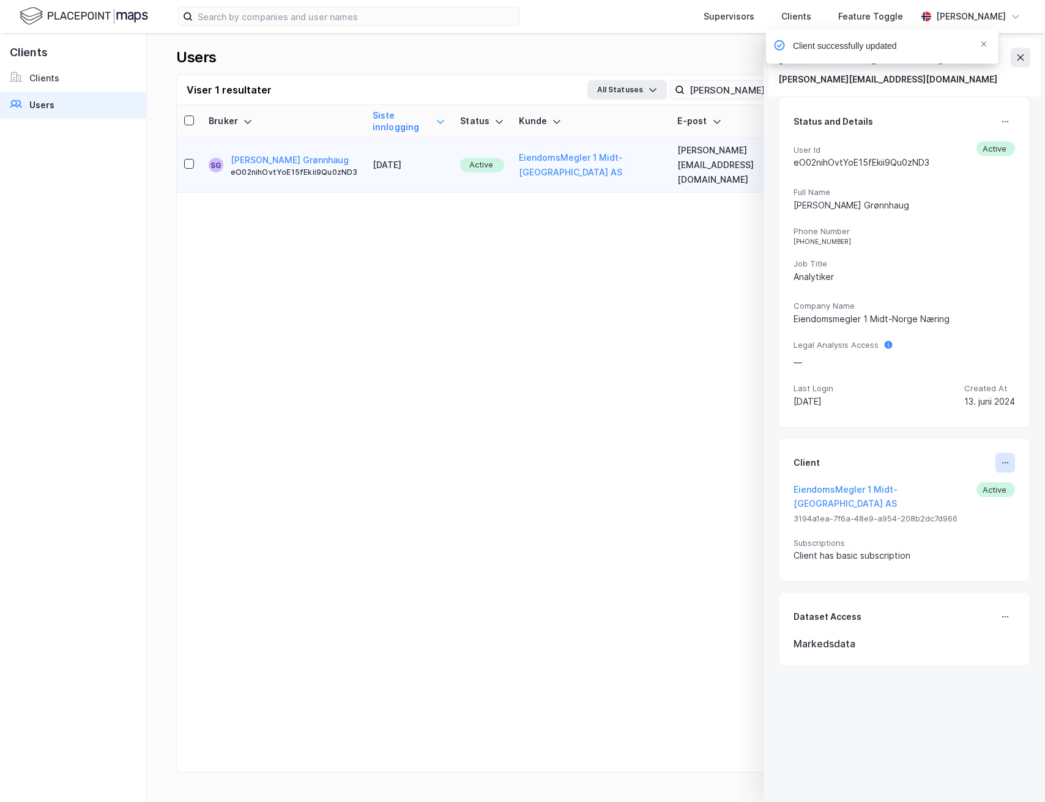
click at [1000, 457] on button at bounding box center [1005, 463] width 20 height 20
click at [975, 467] on div "Set Client" at bounding box center [964, 468] width 42 height 15
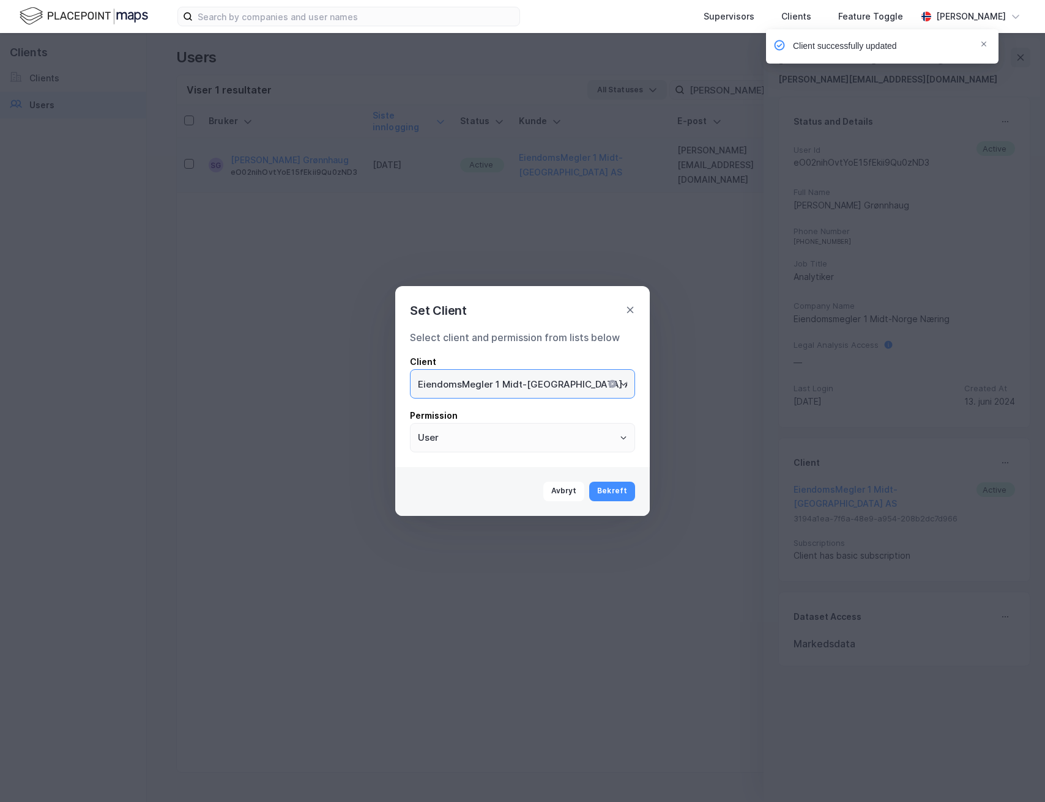
click at [565, 379] on input "EiendomsMegler 1 Midt-[GEOGRAPHIC_DATA] AS" at bounding box center [522, 384] width 224 height 28
click at [535, 417] on li "Norion Næringsmegling" at bounding box center [522, 410] width 225 height 23
type input "Norion Næringsmegling"
click at [609, 487] on button "Bekreft" at bounding box center [612, 492] width 46 height 20
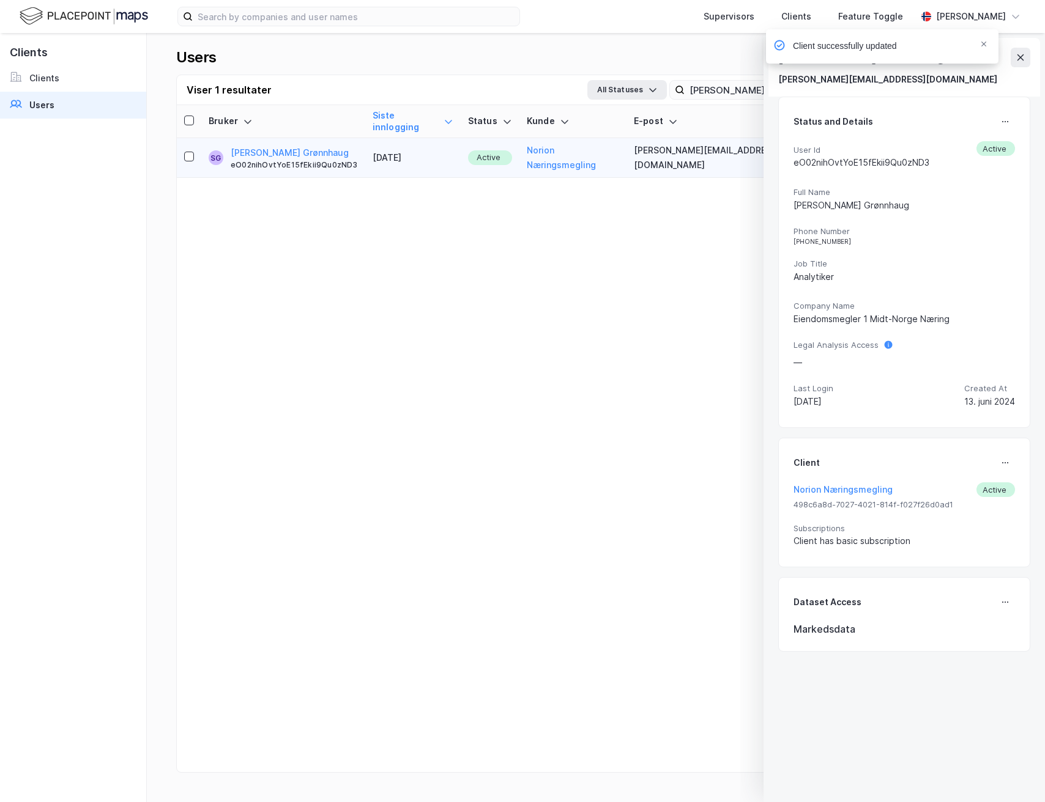
click at [1020, 58] on div "Client successfully updated" at bounding box center [918, 49] width 232 height 40
click at [1026, 59] on div "Client successfully updated" at bounding box center [918, 49] width 232 height 40
click at [985, 48] on div "Notifications Alt+T" at bounding box center [983, 44] width 7 height 10
click at [1020, 57] on icon at bounding box center [1020, 57] width 7 height 6
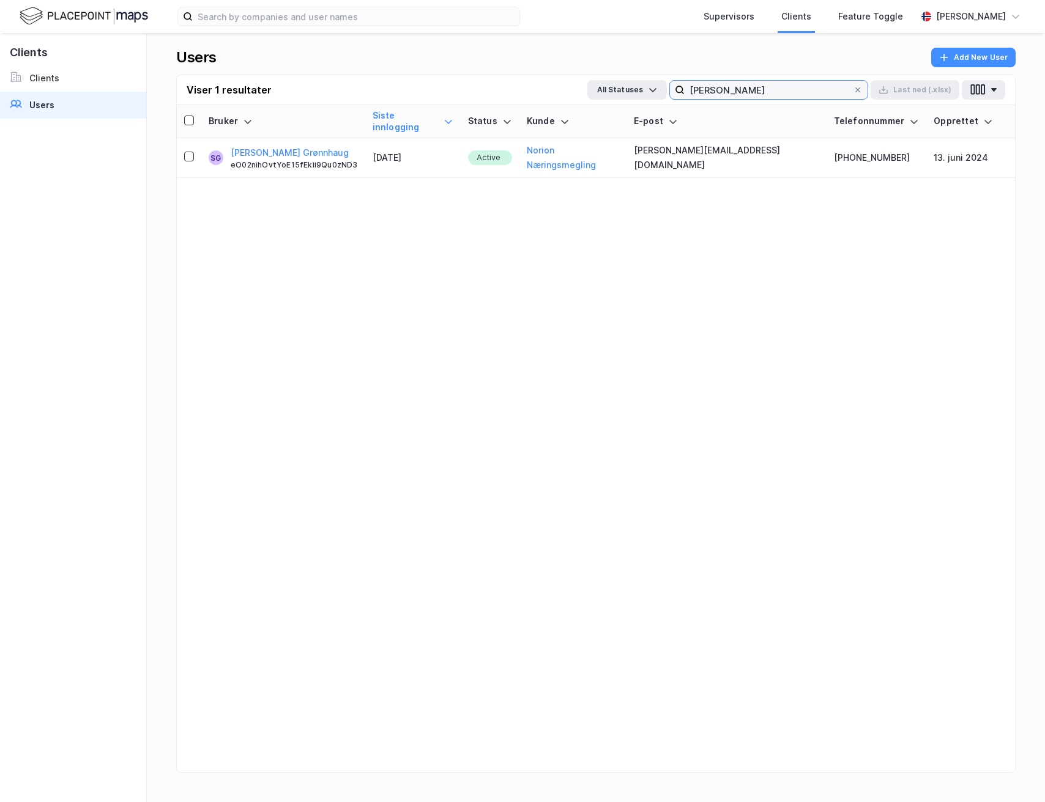
click at [795, 89] on input "[PERSON_NAME]" at bounding box center [768, 90] width 168 height 18
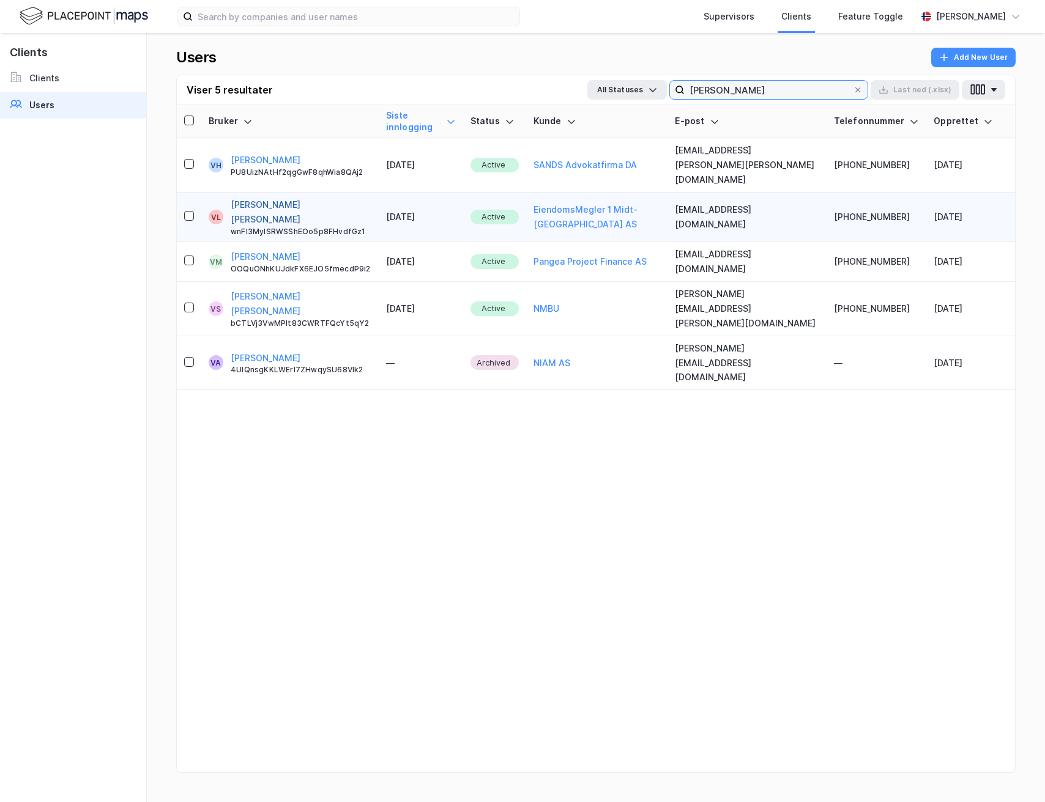
type input "[PERSON_NAME]"
click at [304, 198] on button "[PERSON_NAME] [PERSON_NAME]" at bounding box center [301, 212] width 141 height 29
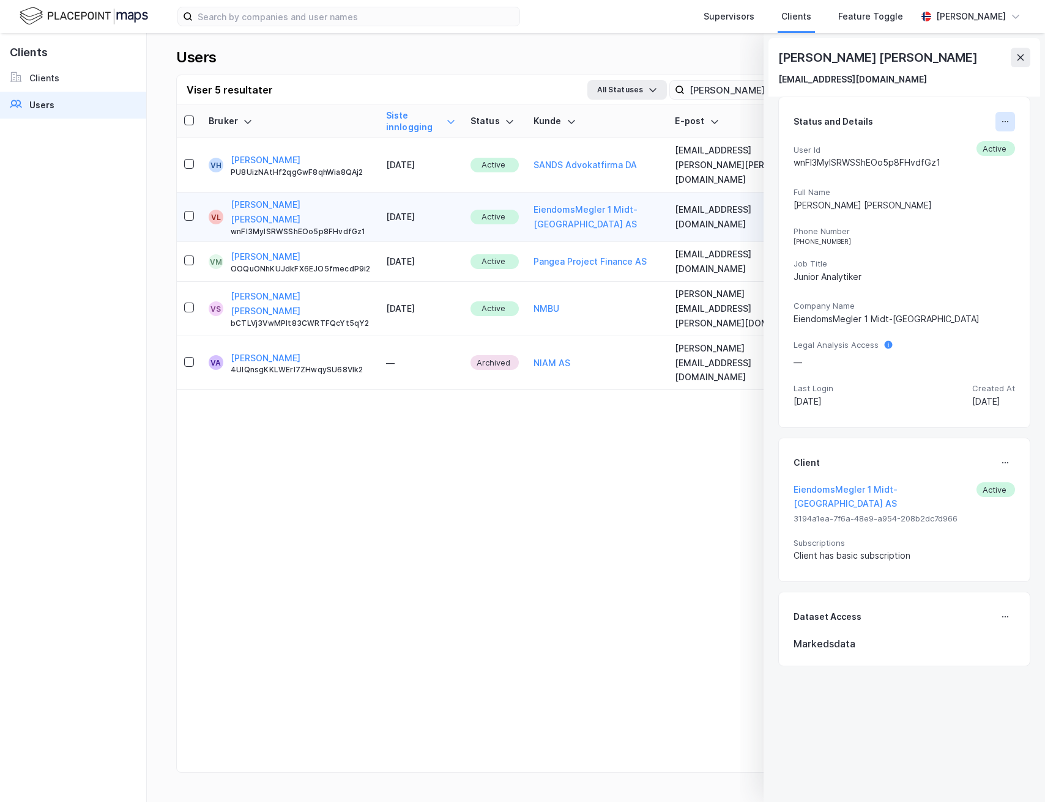
click at [1004, 116] on button at bounding box center [1005, 122] width 20 height 20
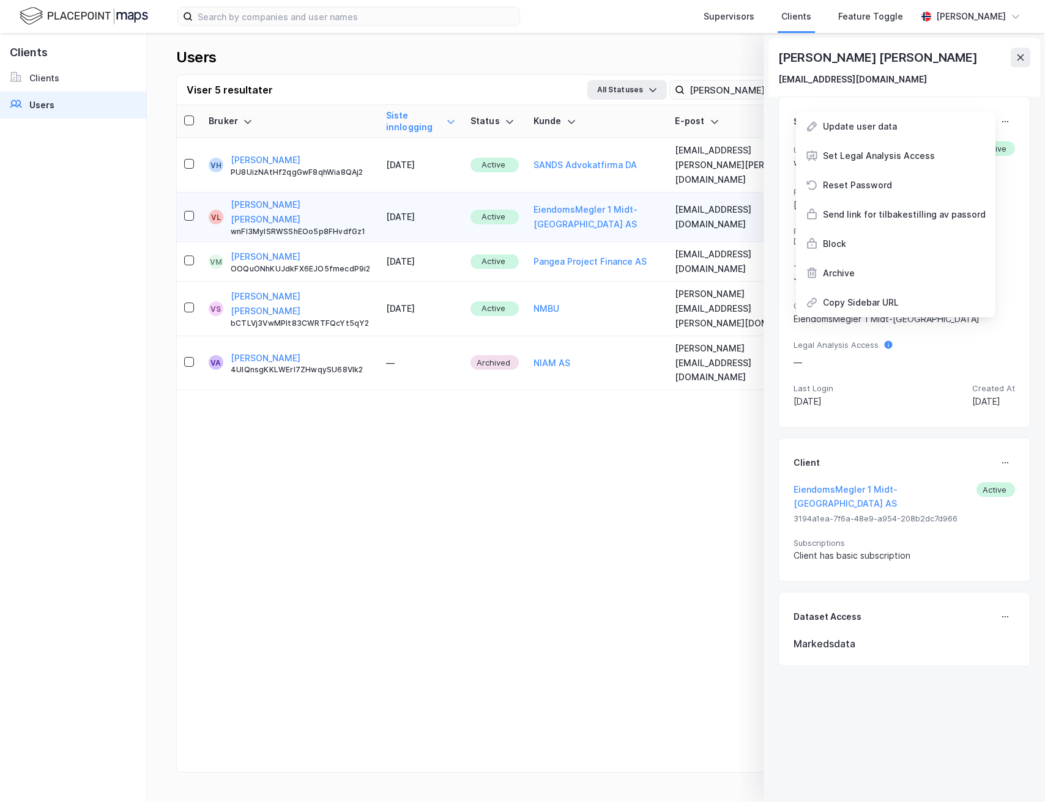
click at [1013, 89] on div "[PERSON_NAME] Indergård [EMAIL_ADDRESS][PERSON_NAME][DOMAIN_NAME]" at bounding box center [904, 67] width 272 height 59
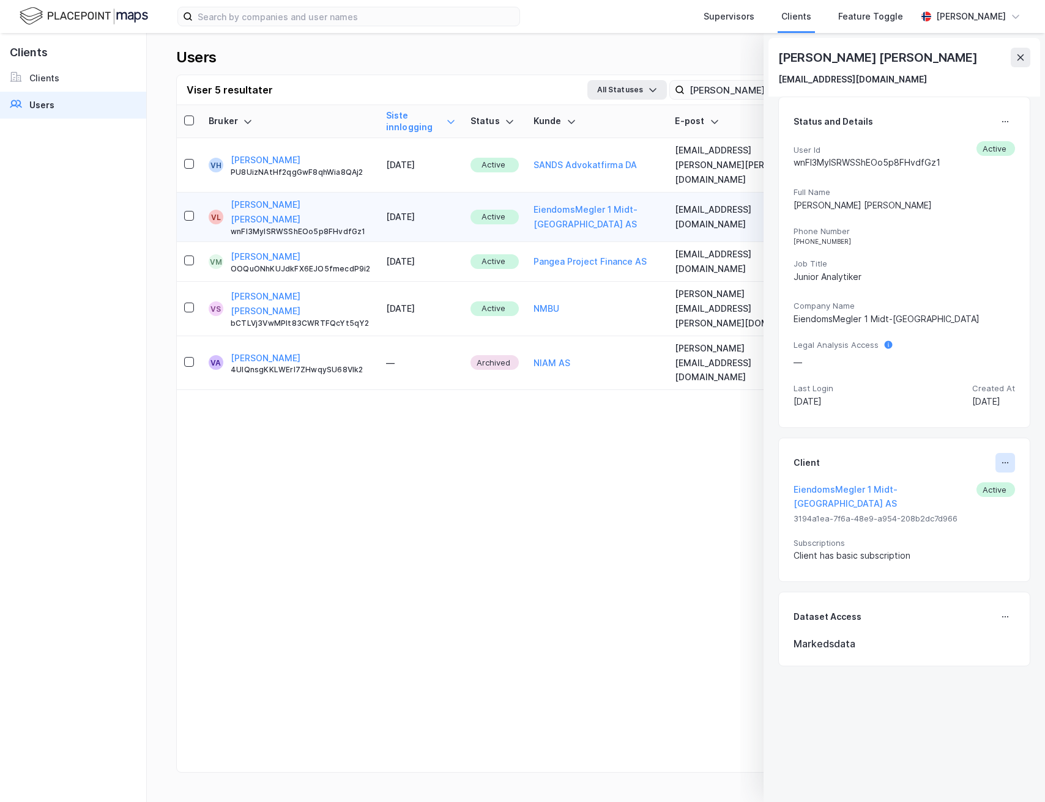
click at [1007, 459] on icon at bounding box center [1005, 463] width 10 height 10
click at [982, 465] on div "Set Client" at bounding box center [964, 468] width 42 height 15
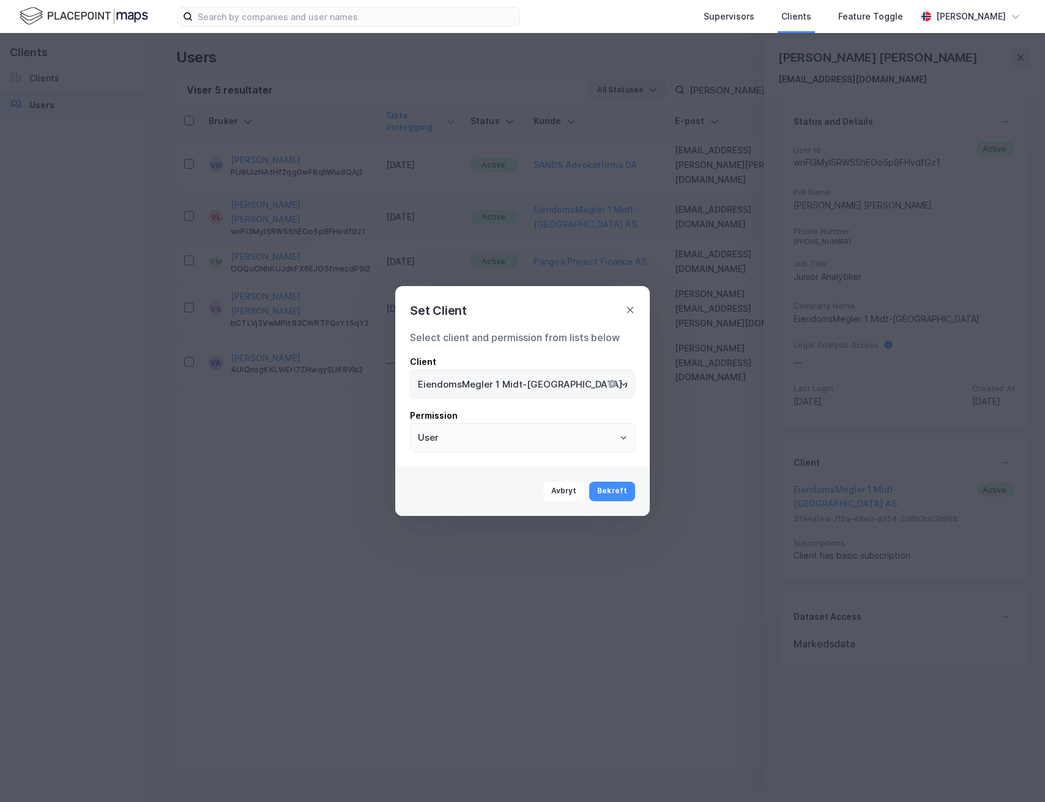
click at [609, 380] on icon "Clear" at bounding box center [612, 384] width 10 height 10
click at [609, 380] on input "EiendomsMegler 1 Midt-[GEOGRAPHIC_DATA] AS" at bounding box center [522, 384] width 224 height 28
click at [535, 404] on li "Norion Næringsmegling" at bounding box center [522, 410] width 225 height 23
type input "Norion Næringsmegling"
click at [613, 489] on button "Bekreft" at bounding box center [612, 492] width 46 height 20
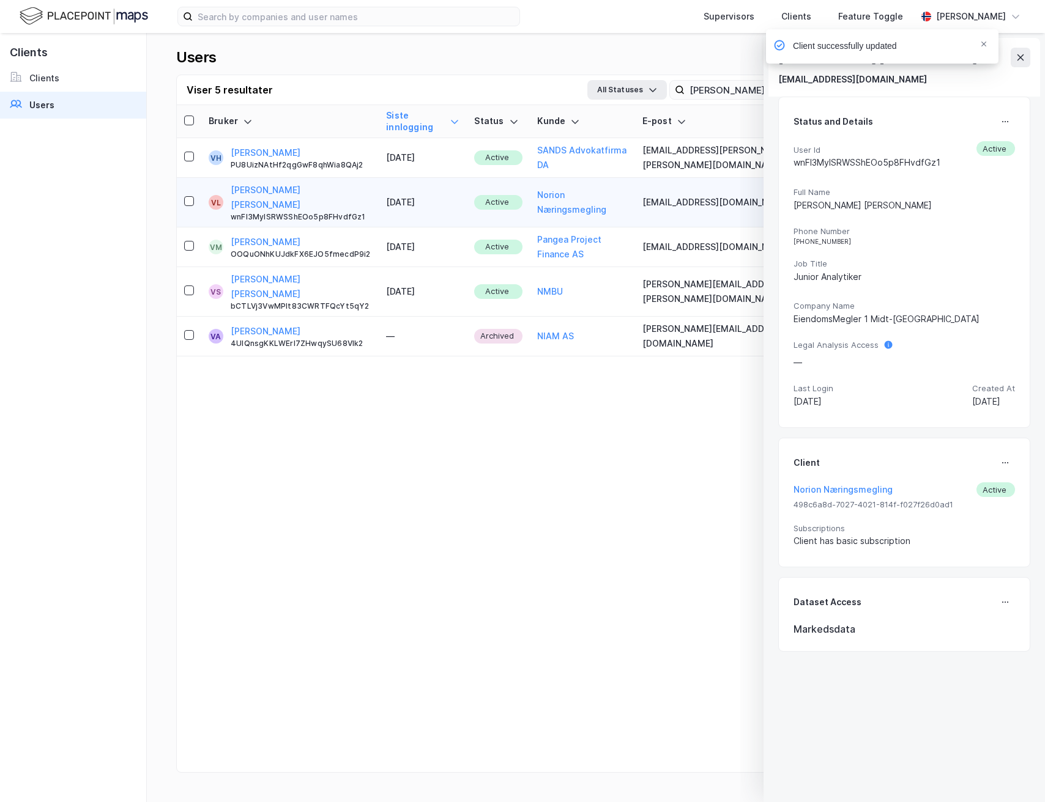
click at [1025, 65] on div "Client successfully updated" at bounding box center [918, 49] width 232 height 40
click at [1023, 56] on div "Client successfully updated" at bounding box center [918, 49] width 232 height 40
click at [1018, 55] on div "Client successfully updated" at bounding box center [918, 49] width 232 height 40
click at [735, 84] on input "[PERSON_NAME]" at bounding box center [768, 90] width 168 height 18
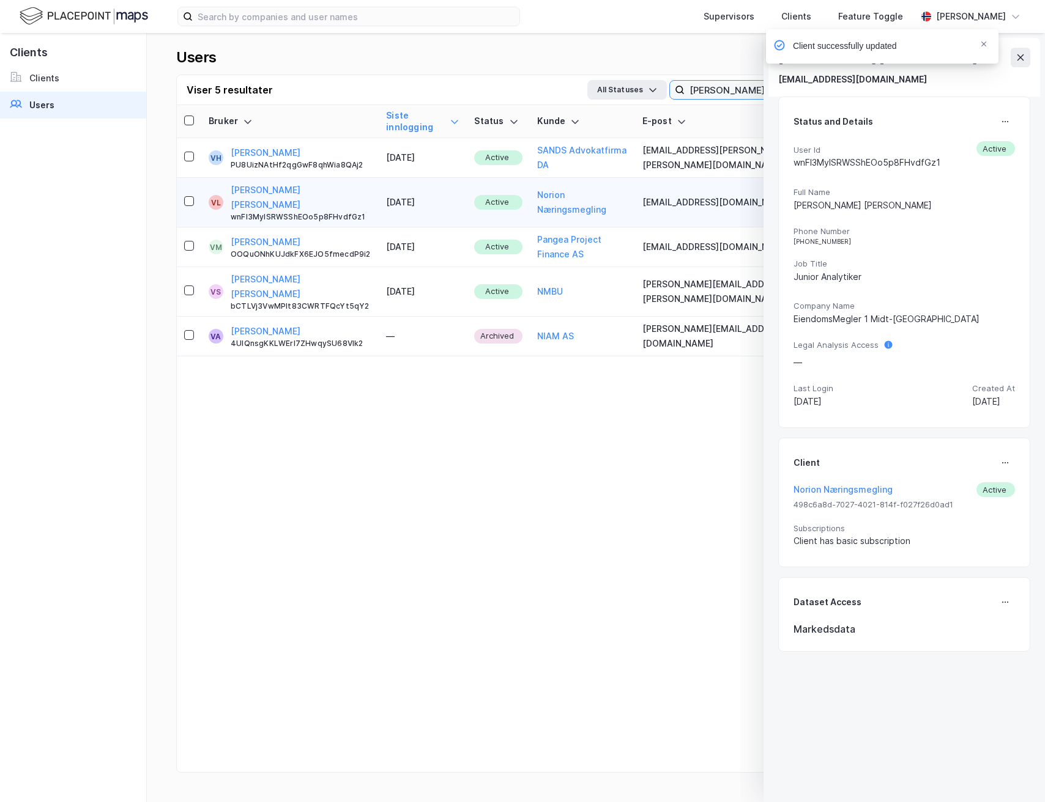
click at [735, 84] on input "[PERSON_NAME]" at bounding box center [768, 90] width 168 height 18
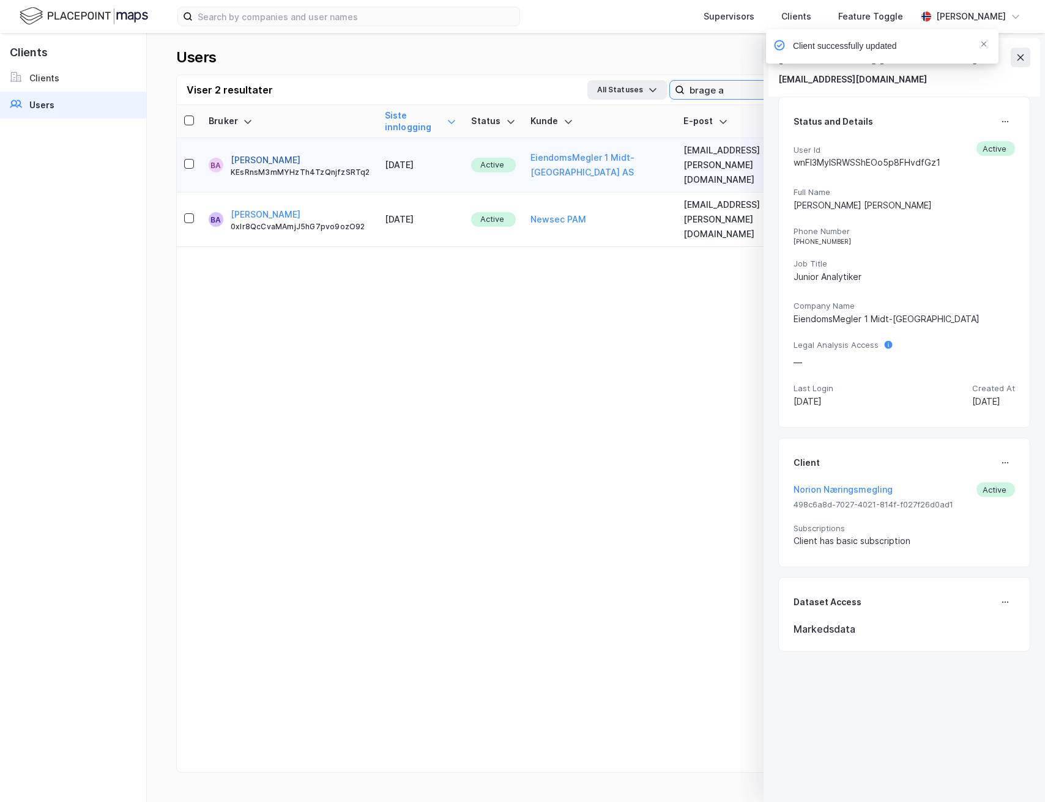
type input "brage a"
click at [282, 153] on button "[PERSON_NAME]" at bounding box center [266, 160] width 70 height 15
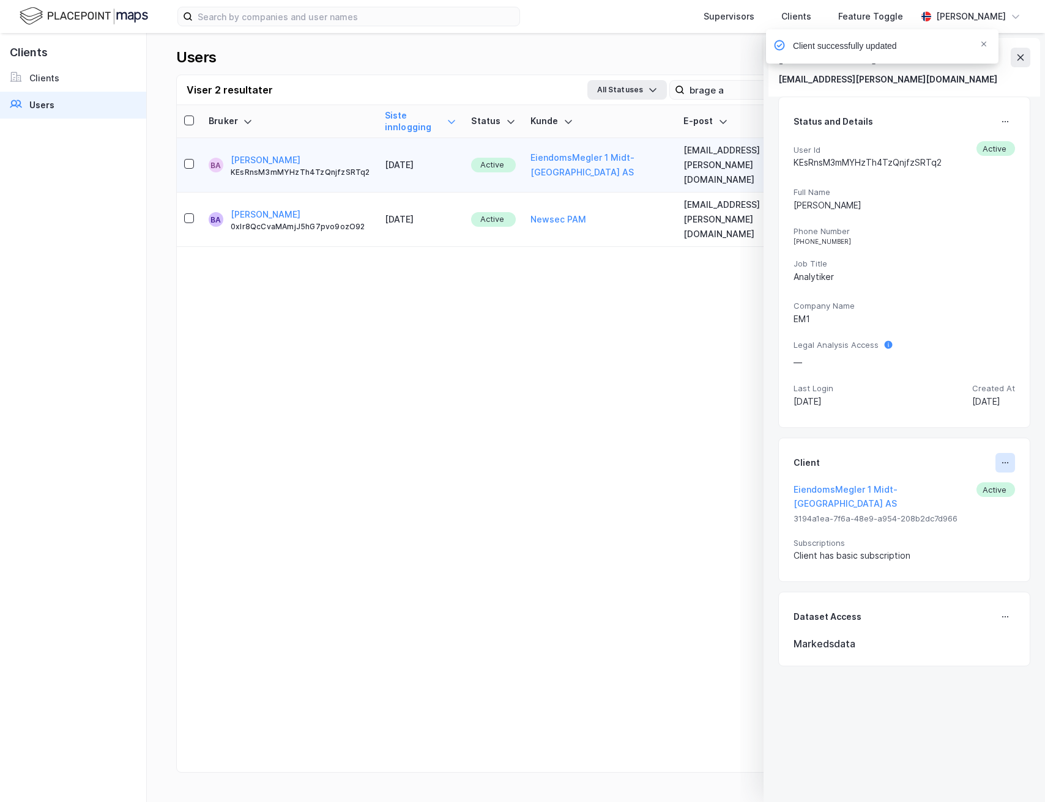
click at [1010, 462] on button at bounding box center [1005, 463] width 20 height 20
click at [984, 470] on div "Set Client" at bounding box center [964, 468] width 42 height 15
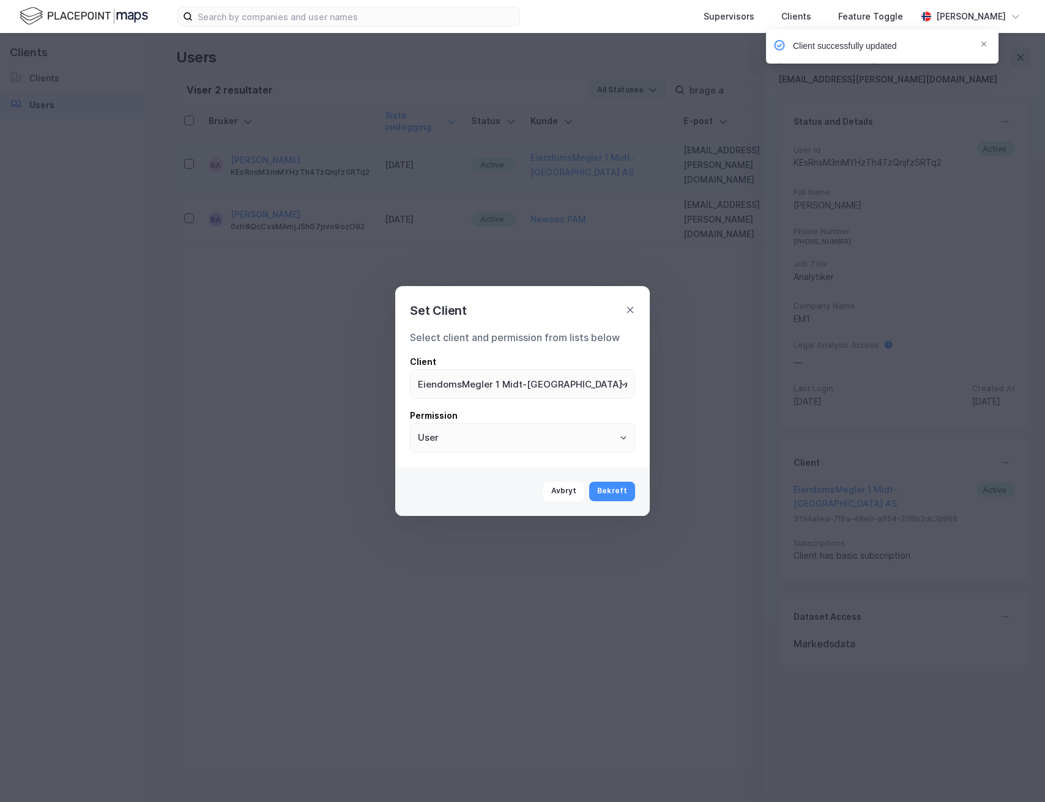
click at [648, 380] on div "Select client and permission from lists below Client EiendomsMegler 1 Midt-[GEO…" at bounding box center [522, 394] width 254 height 147
click at [621, 380] on icon "Open" at bounding box center [623, 383] width 7 height 7
click at [521, 417] on li "Norion Næringsmegling" at bounding box center [522, 410] width 225 height 23
type input "Norion Næringsmegling"
click at [618, 494] on button "Bekreft" at bounding box center [612, 492] width 46 height 20
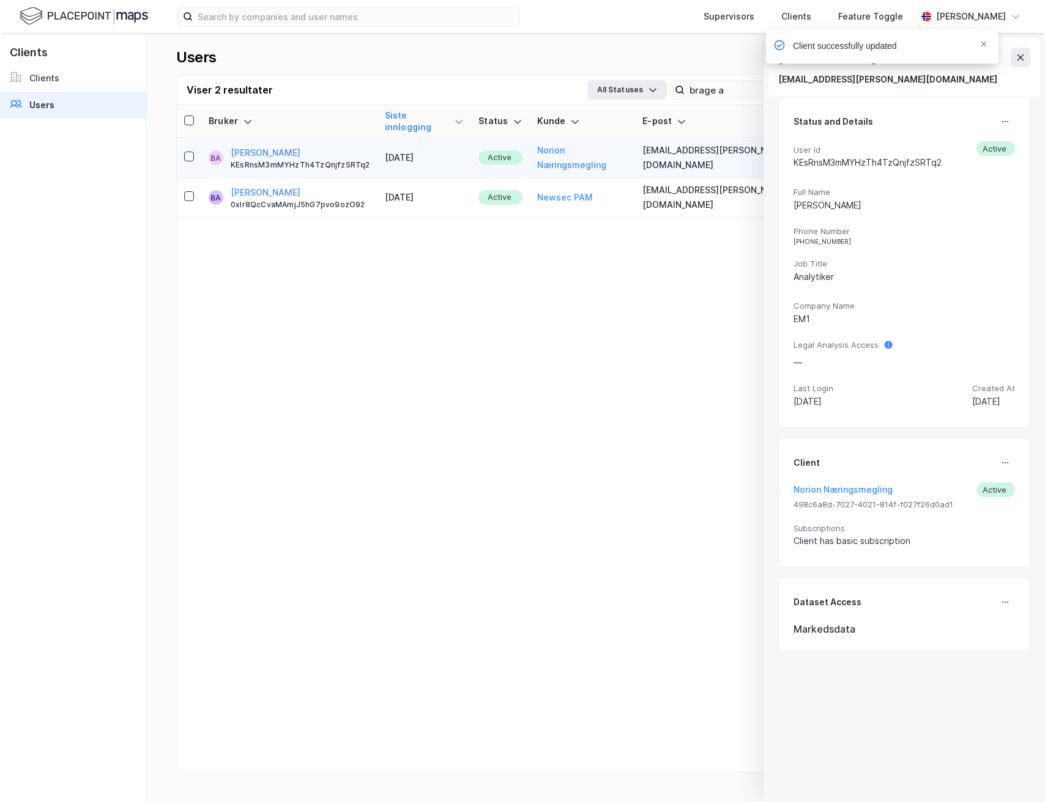
click at [1013, 54] on div "Client successfully updated" at bounding box center [918, 49] width 232 height 40
click at [1023, 56] on div "Client successfully updated" at bounding box center [918, 49] width 232 height 40
click at [985, 45] on icon "Notifications Alt+T" at bounding box center [983, 43] width 7 height 7
click at [1021, 57] on icon at bounding box center [1020, 58] width 10 height 10
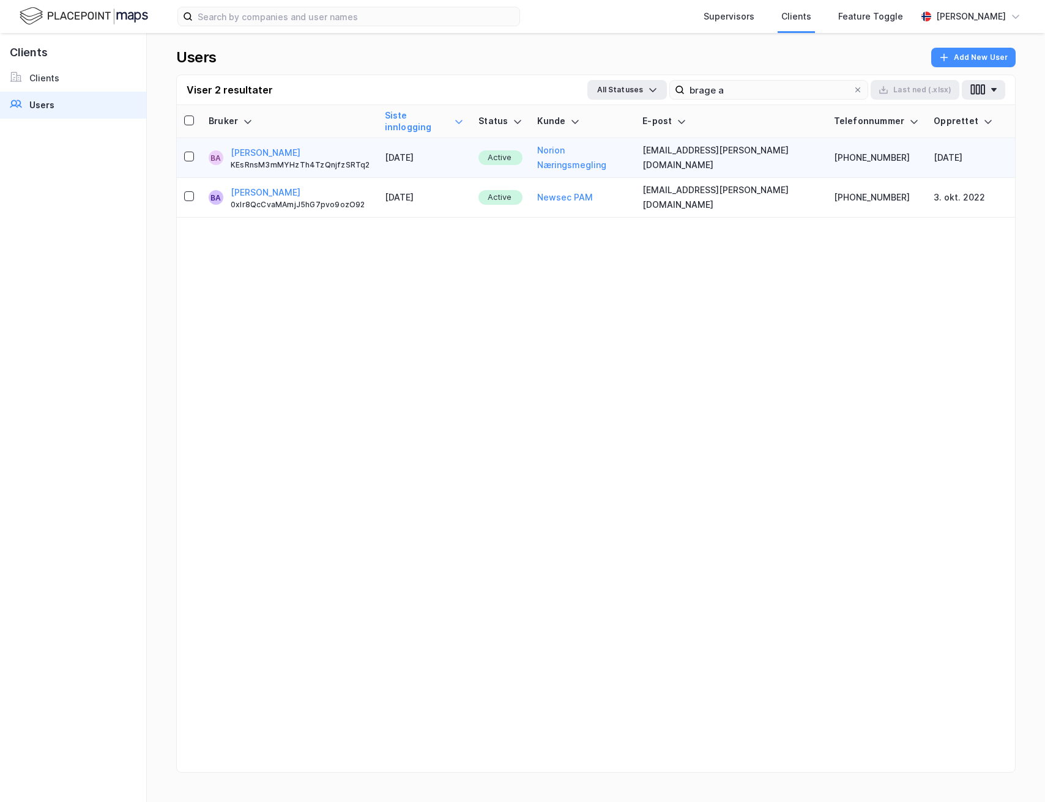
click at [771, 109] on th "E-post" at bounding box center [730, 121] width 191 height 33
click at [771, 89] on input "brage a" at bounding box center [768, 90] width 168 height 18
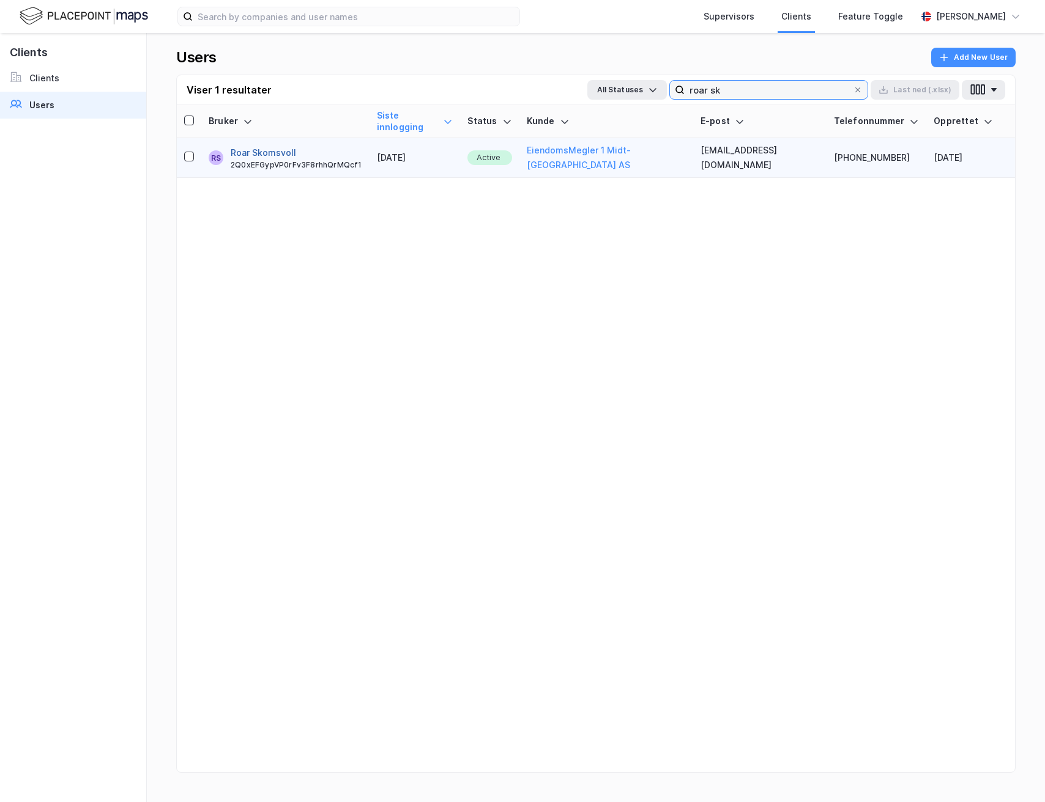
type input "roar sk"
click at [275, 146] on button "Roar Skomsvoll" at bounding box center [263, 153] width 65 height 15
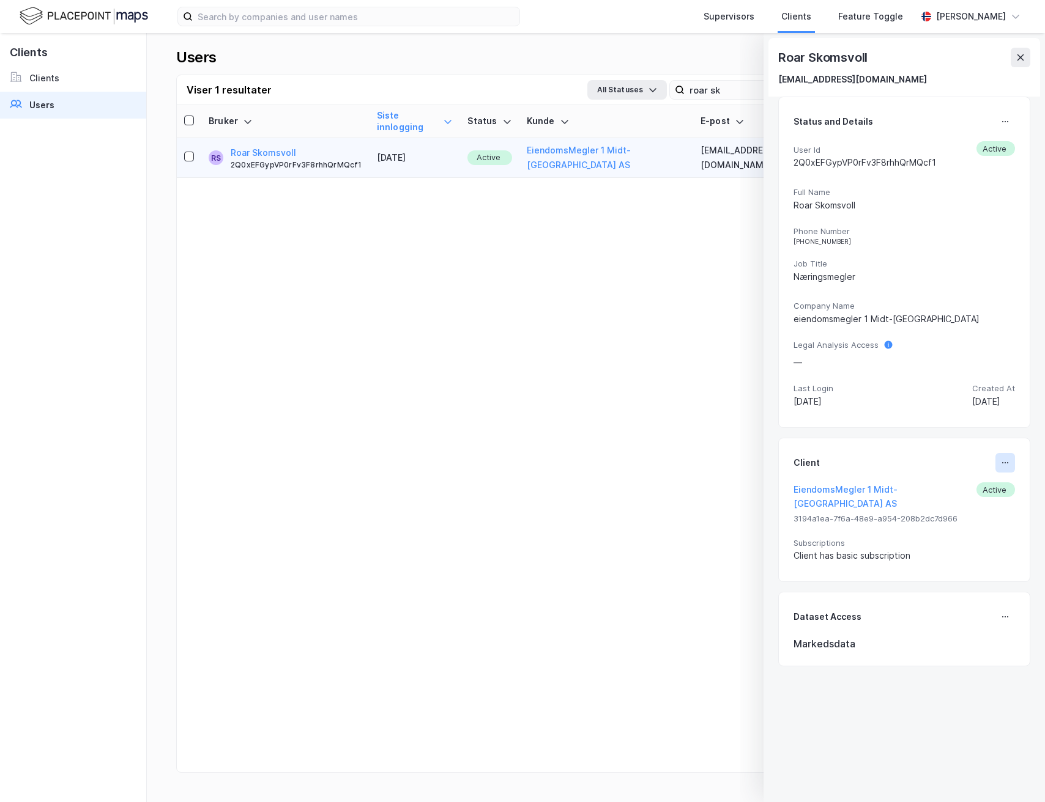
click at [1000, 464] on icon at bounding box center [1005, 463] width 10 height 10
click at [956, 467] on div "Set Client" at bounding box center [964, 468] width 42 height 15
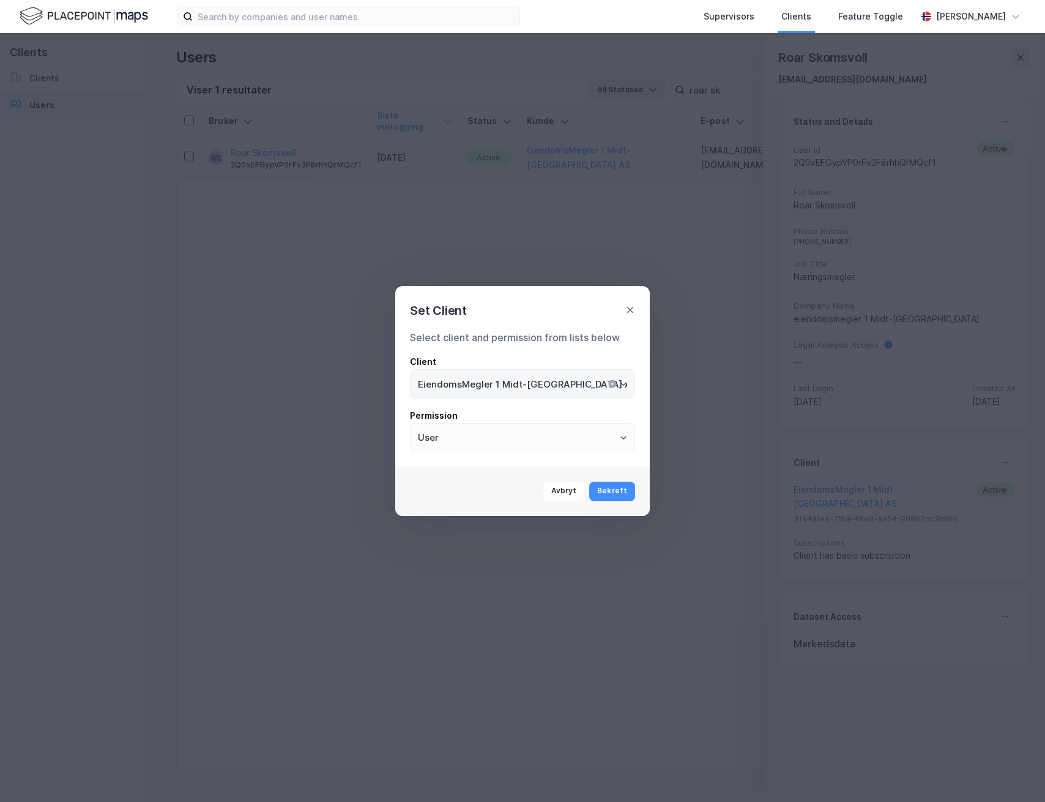
click at [625, 387] on icon "Open" at bounding box center [623, 383] width 7 height 7
type input "Norion Næringsmegling"
click at [610, 492] on button "Bekreft" at bounding box center [612, 492] width 46 height 20
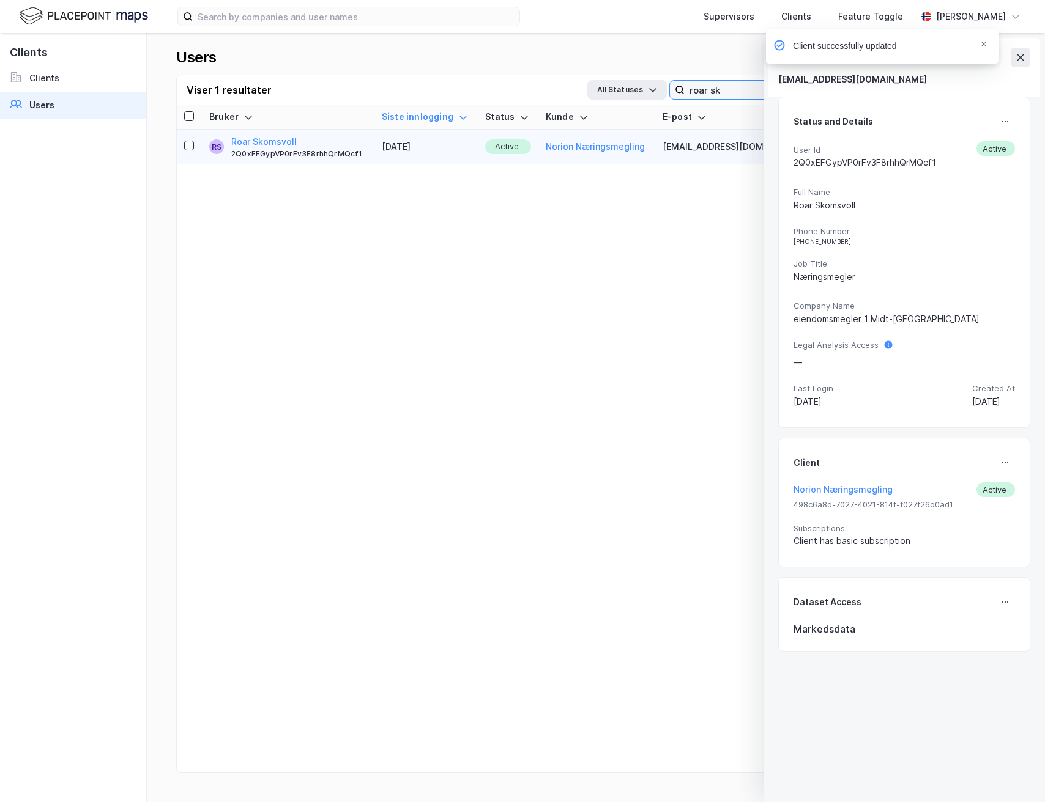
click at [708, 86] on input "roar sk" at bounding box center [768, 90] width 168 height 18
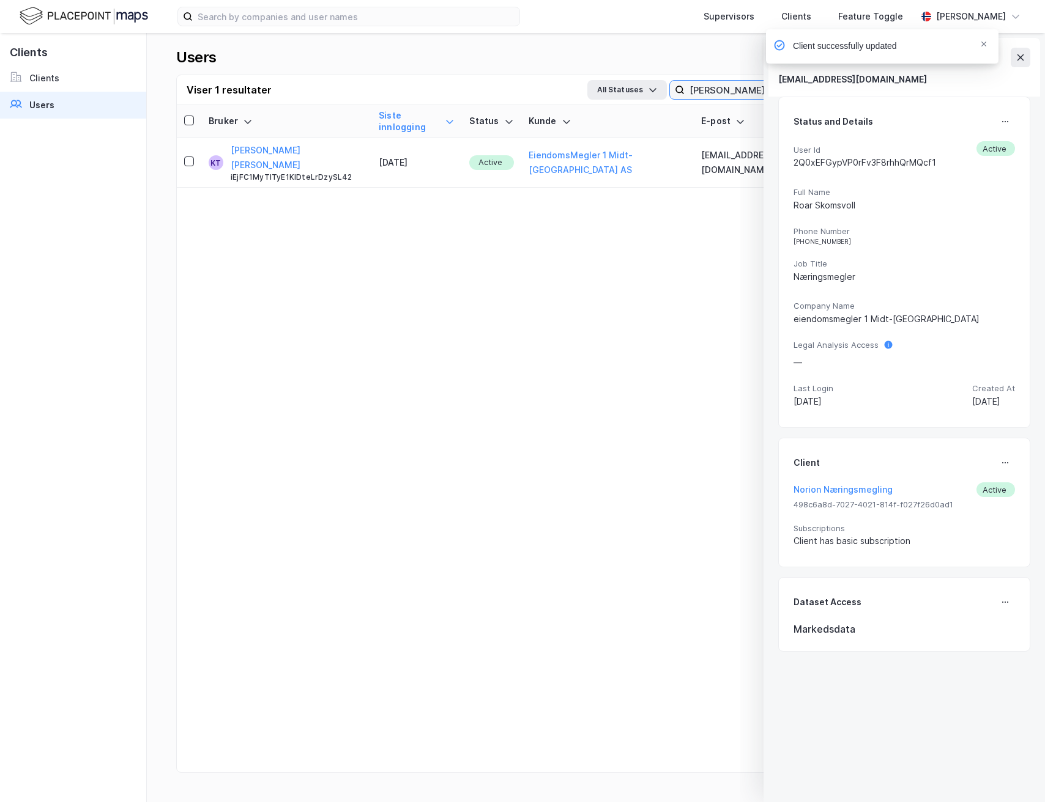
type input "[PERSON_NAME]"
click at [1016, 54] on div "Client successfully updated" at bounding box center [918, 49] width 232 height 40
click at [1020, 54] on div "Client successfully updated" at bounding box center [918, 49] width 232 height 40
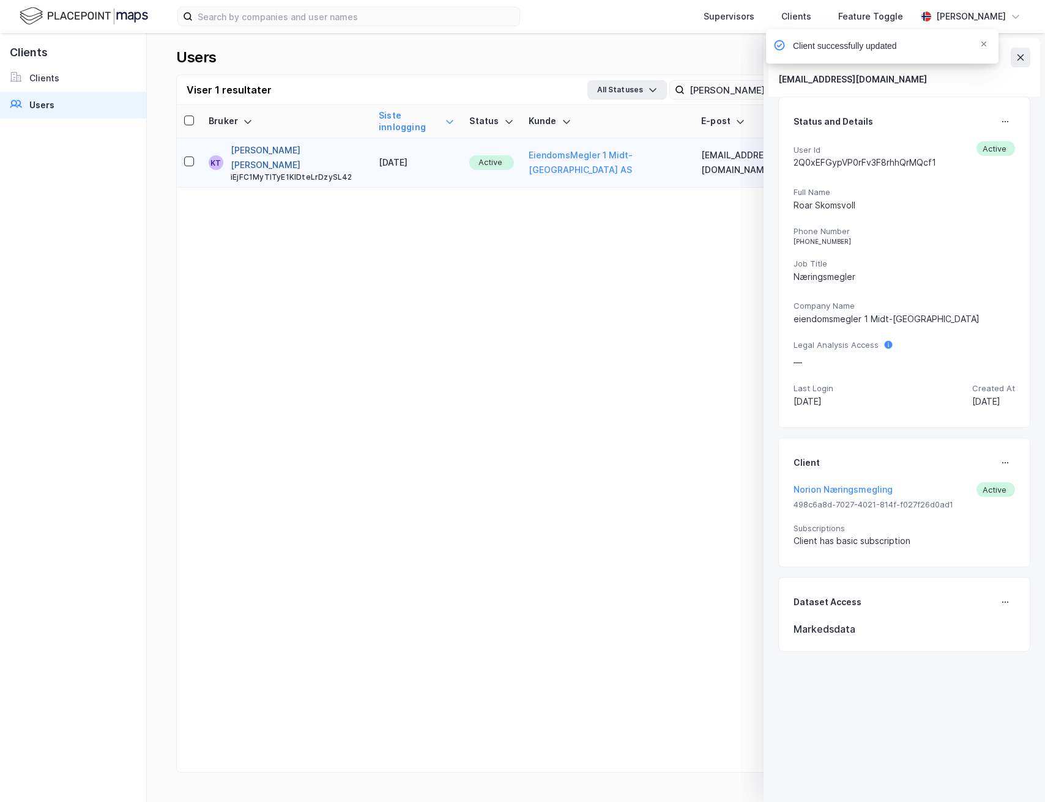
click at [283, 143] on button "[PERSON_NAME] [PERSON_NAME]" at bounding box center [297, 157] width 133 height 29
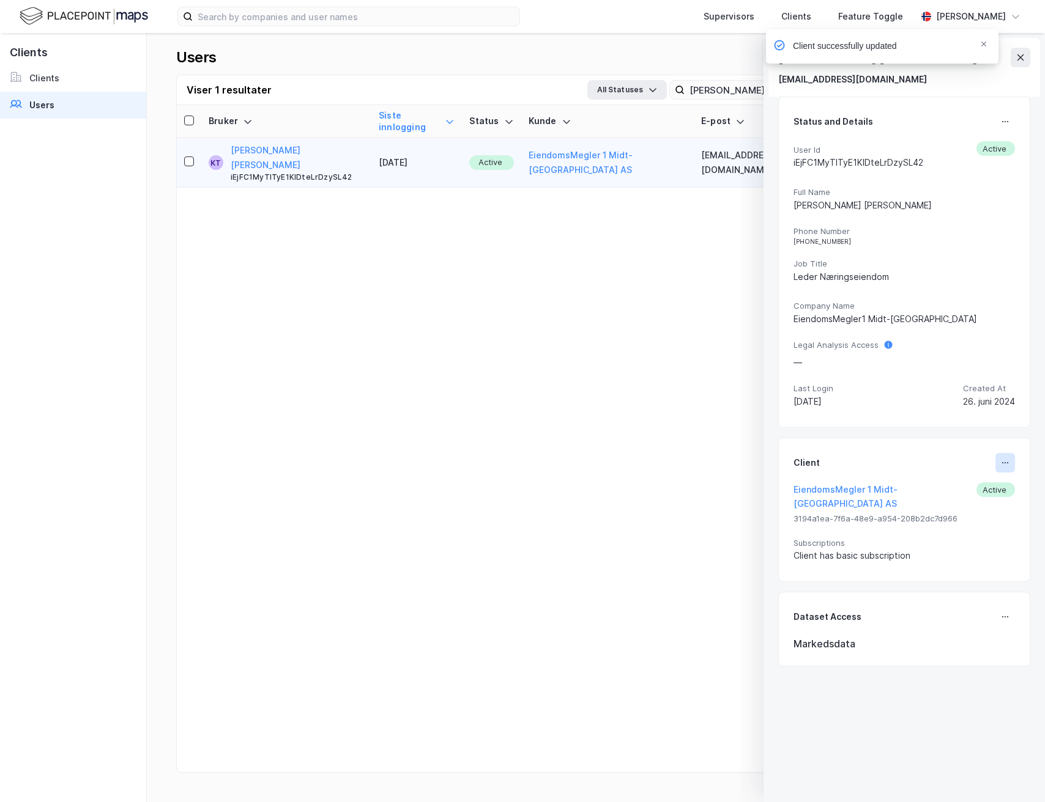
click at [1009, 463] on icon at bounding box center [1005, 463] width 10 height 10
click at [965, 465] on div "Set Client" at bounding box center [964, 468] width 42 height 15
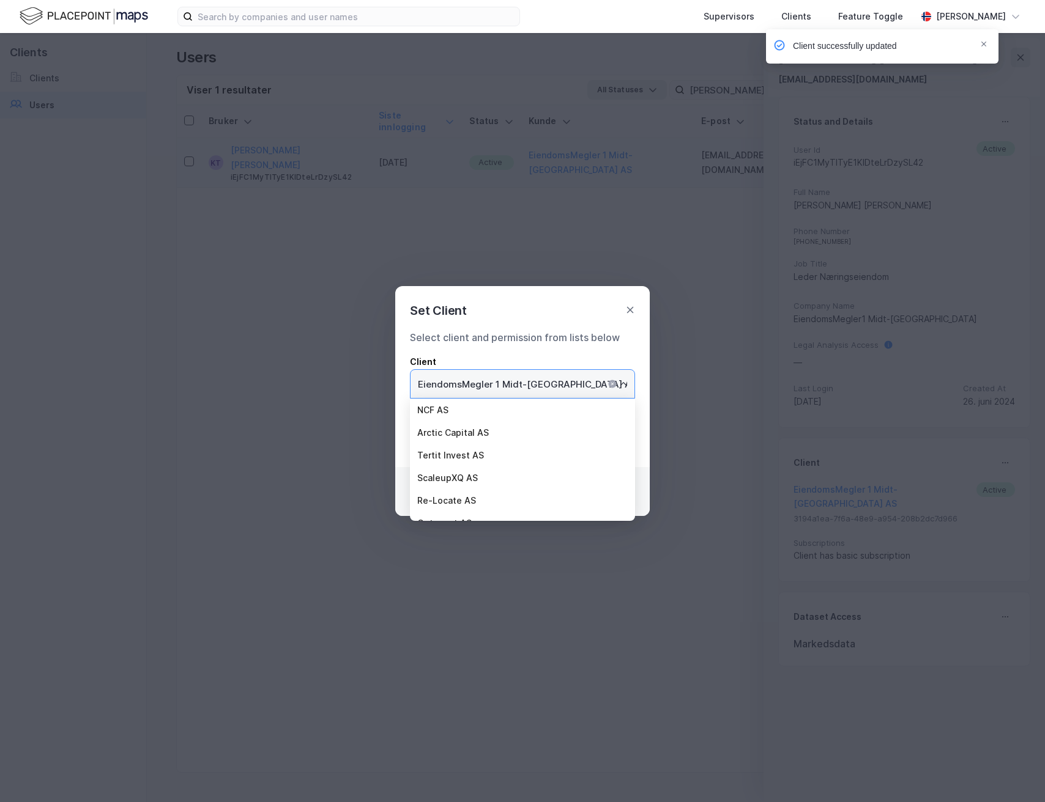
click at [598, 384] on input "EiendomsMegler 1 Midt-[GEOGRAPHIC_DATA] AS" at bounding box center [522, 384] width 224 height 28
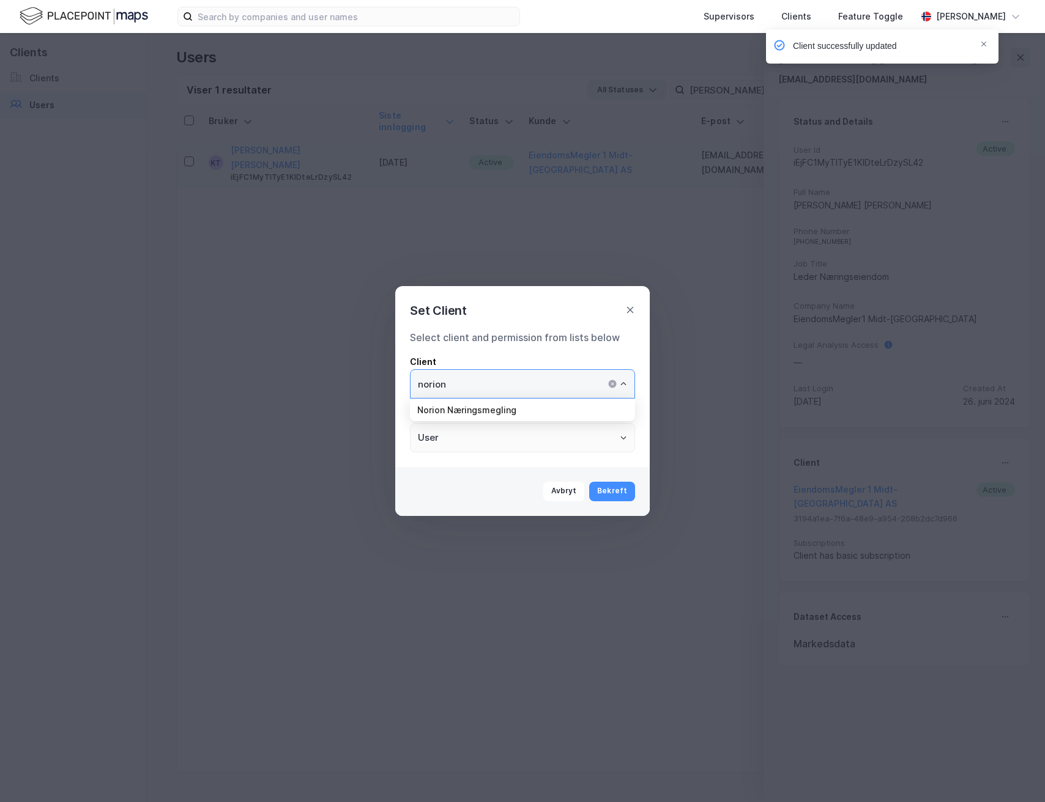
click at [487, 403] on li "Norion Næringsmegling" at bounding box center [522, 410] width 225 height 23
type input "Norion Næringsmegling"
click at [624, 495] on button "Bekreft" at bounding box center [612, 492] width 46 height 20
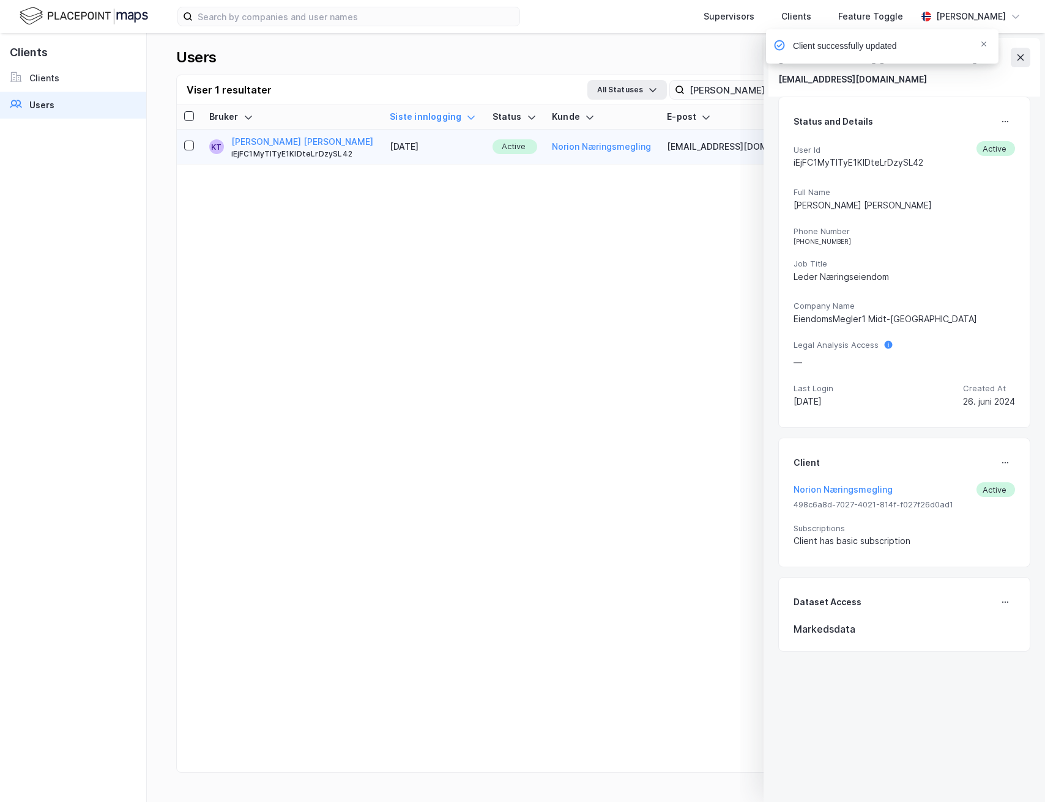
click at [1016, 62] on div "Client successfully updated" at bounding box center [918, 49] width 232 height 40
click at [987, 46] on span "Notifications Alt+T" at bounding box center [984, 44] width 10 height 10
click at [1017, 56] on icon at bounding box center [1020, 58] width 10 height 10
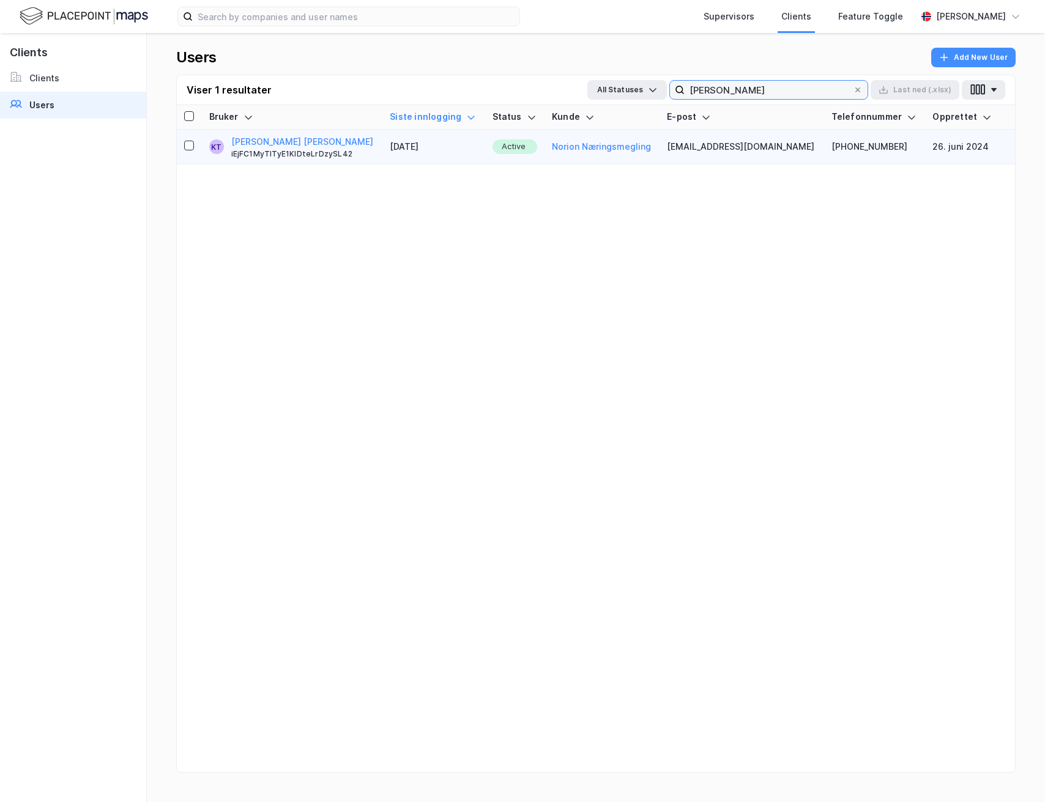
click at [832, 90] on input "[PERSON_NAME]" at bounding box center [768, 90] width 168 height 18
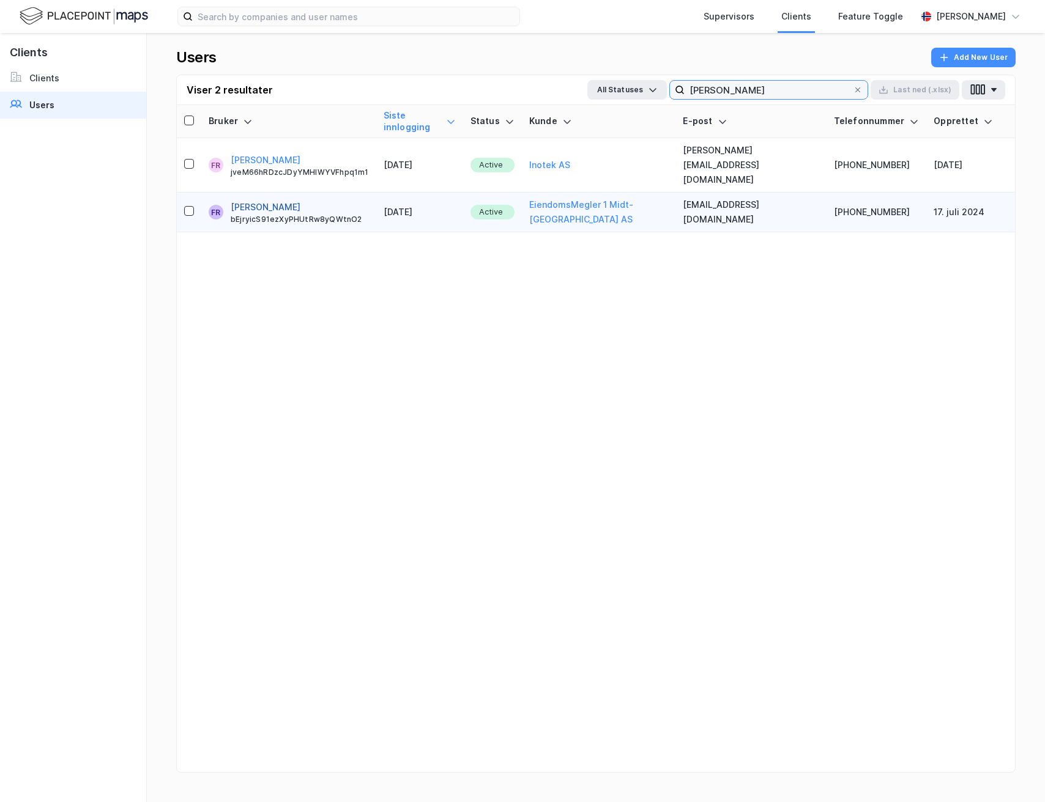
type input "[PERSON_NAME]"
click at [281, 200] on button "[PERSON_NAME]" at bounding box center [266, 207] width 70 height 15
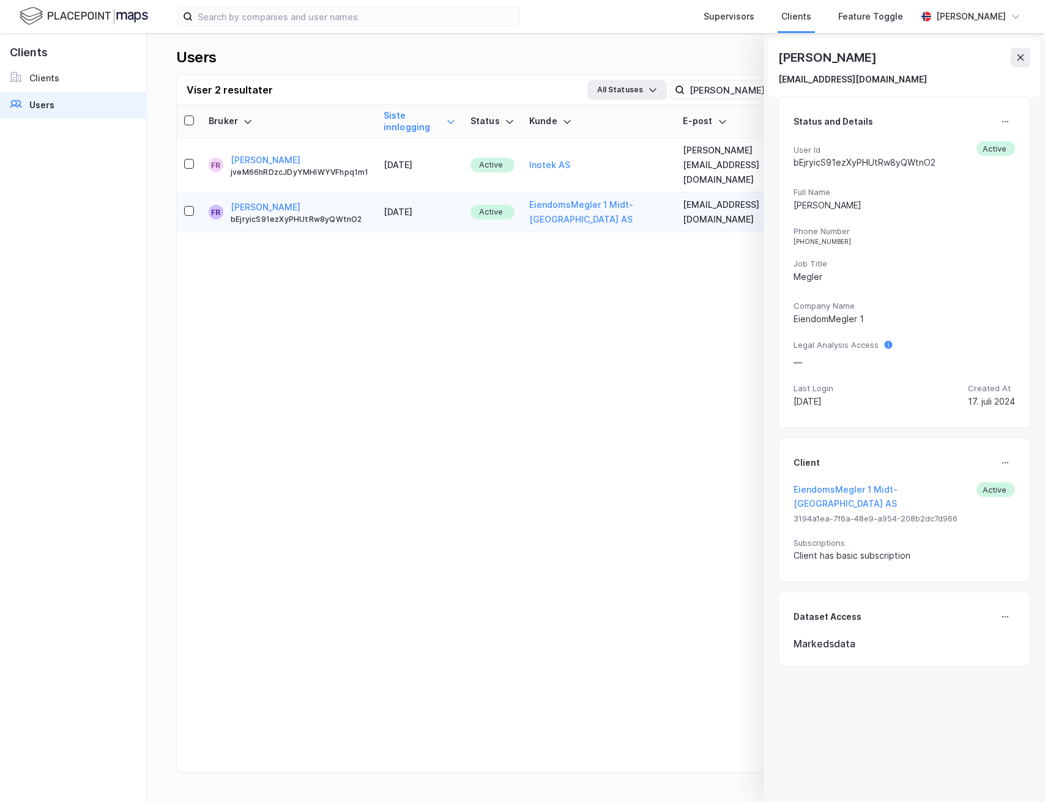
click at [1001, 447] on div "Client EiendomsMegler 1 Midt-[GEOGRAPHIC_DATA] AS Active 3194a1ea-7f6a-48e9-a95…" at bounding box center [904, 510] width 252 height 145
click at [1001, 458] on icon at bounding box center [1005, 463] width 10 height 10
click at [973, 471] on div "Set Client" at bounding box center [964, 468] width 42 height 15
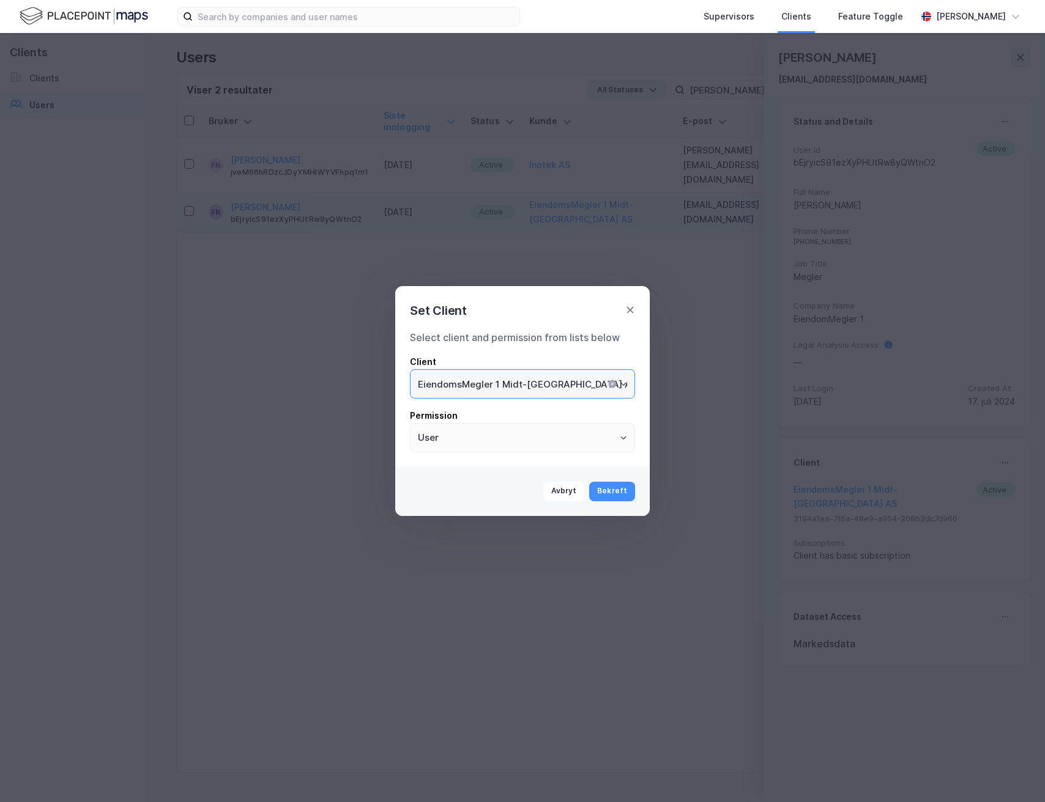
click at [610, 393] on input "EiendomsMegler 1 Midt-[GEOGRAPHIC_DATA] AS" at bounding box center [522, 384] width 224 height 28
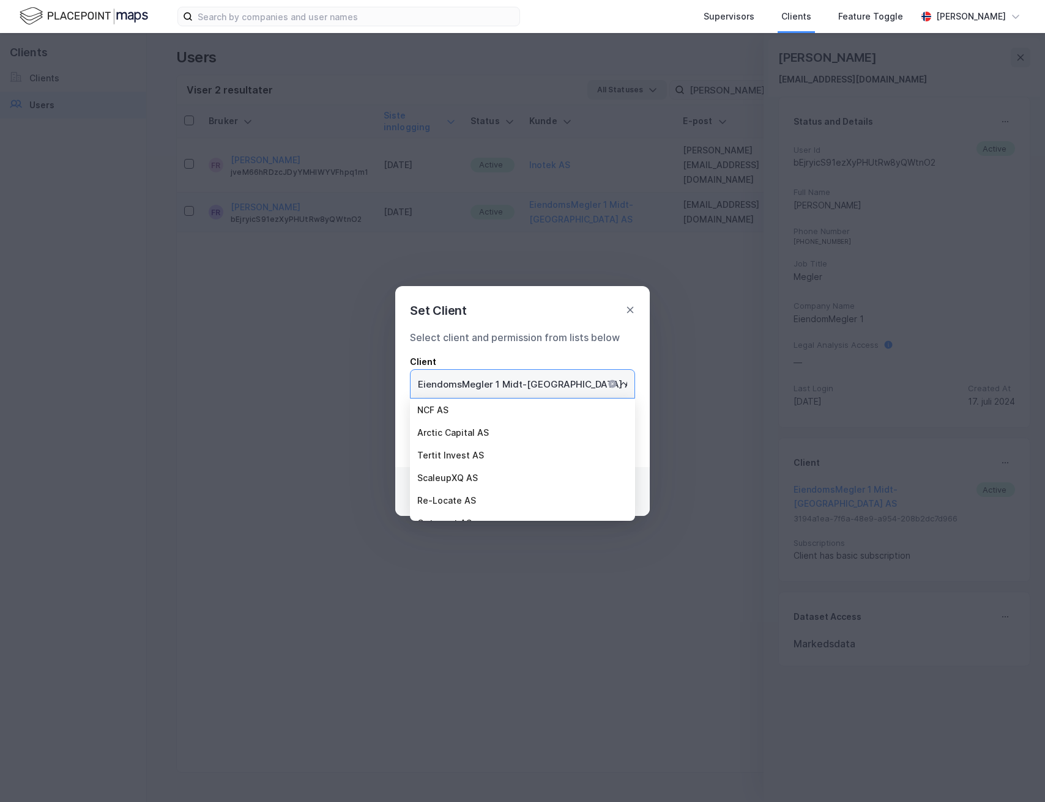
scroll to position [2968, 0]
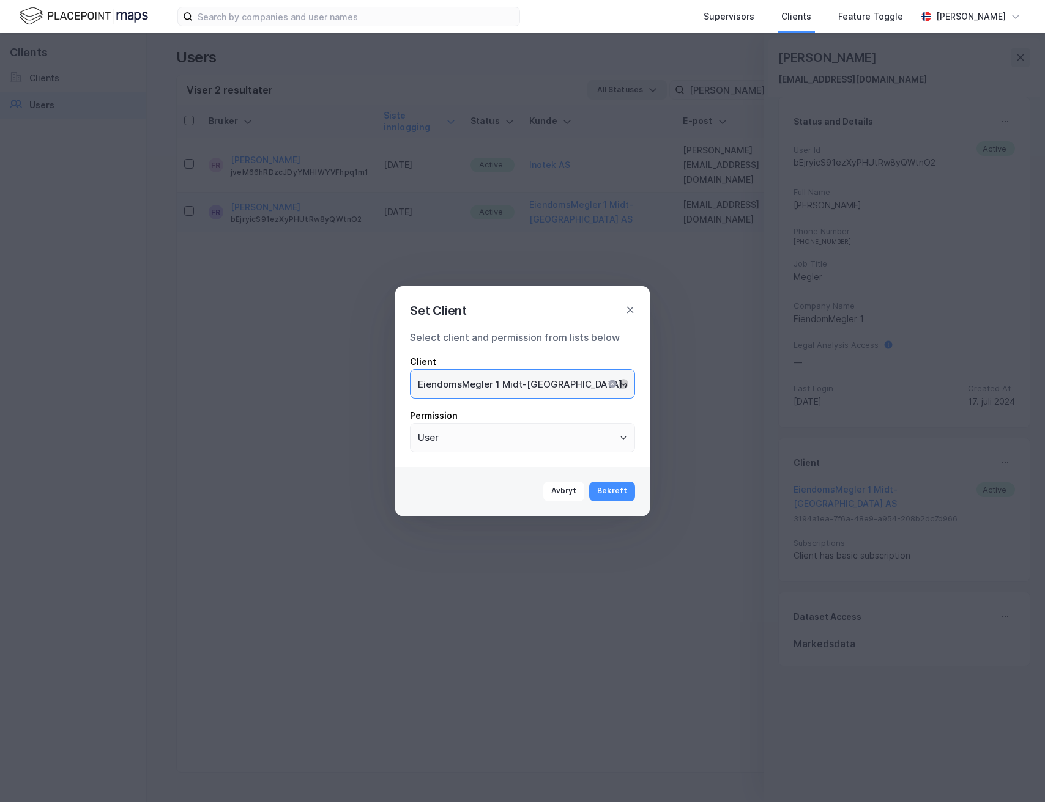
click at [622, 385] on icon "Open" at bounding box center [623, 383] width 7 height 7
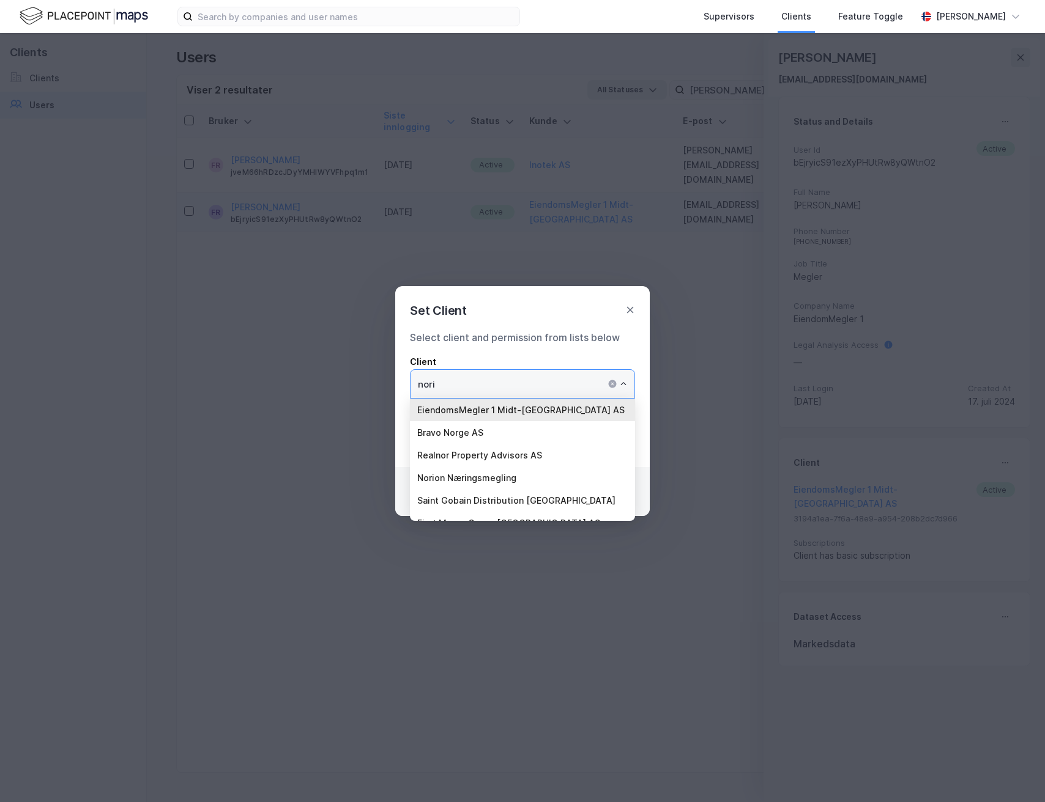
scroll to position [0, 0]
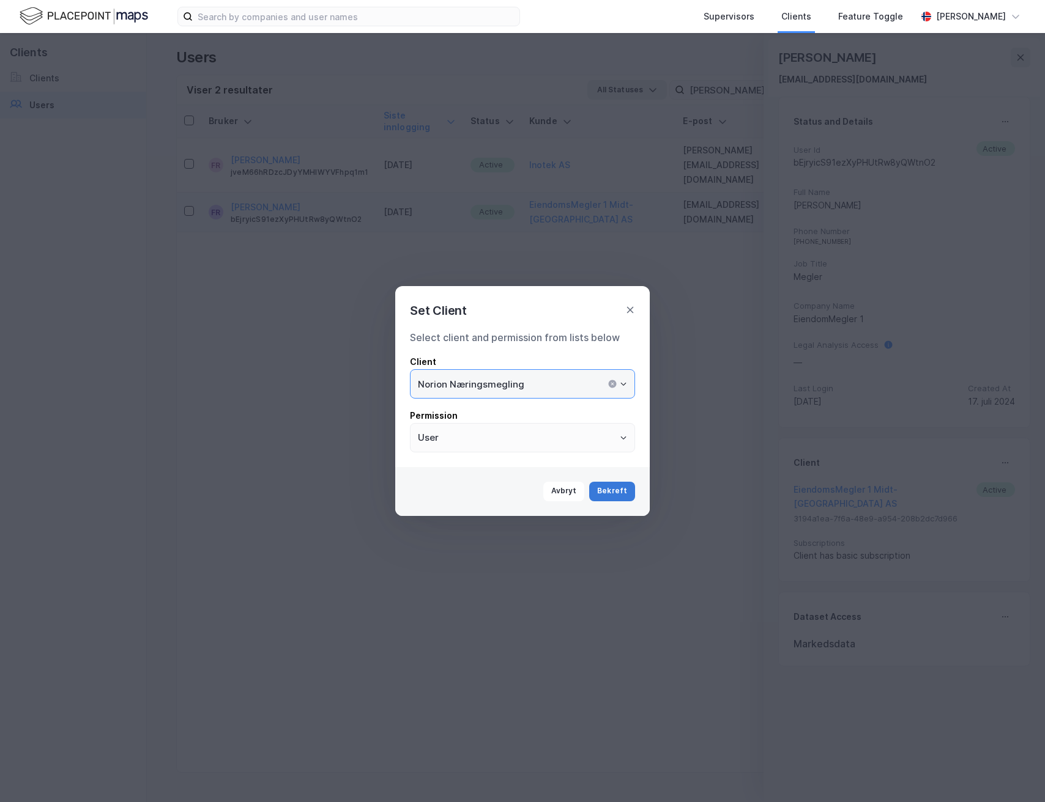
type input "Norion Næringsmegling"
click at [621, 490] on button "Bekreft" at bounding box center [612, 492] width 46 height 20
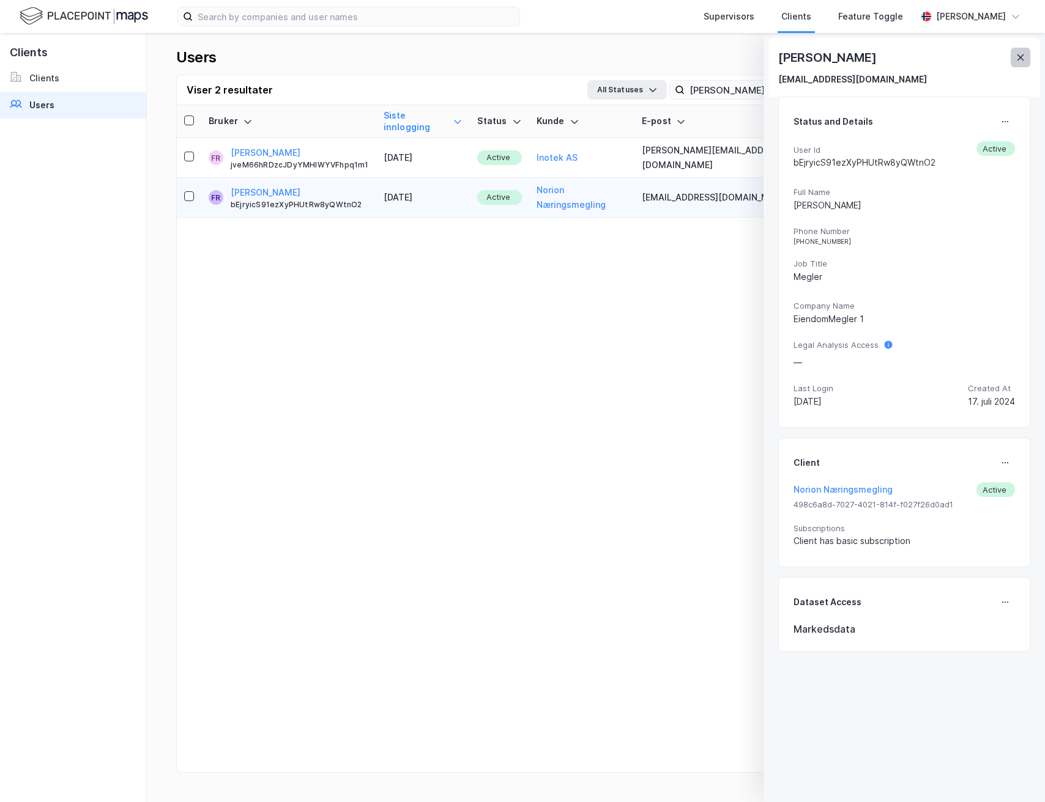
click at [1026, 65] on button at bounding box center [1020, 58] width 20 height 20
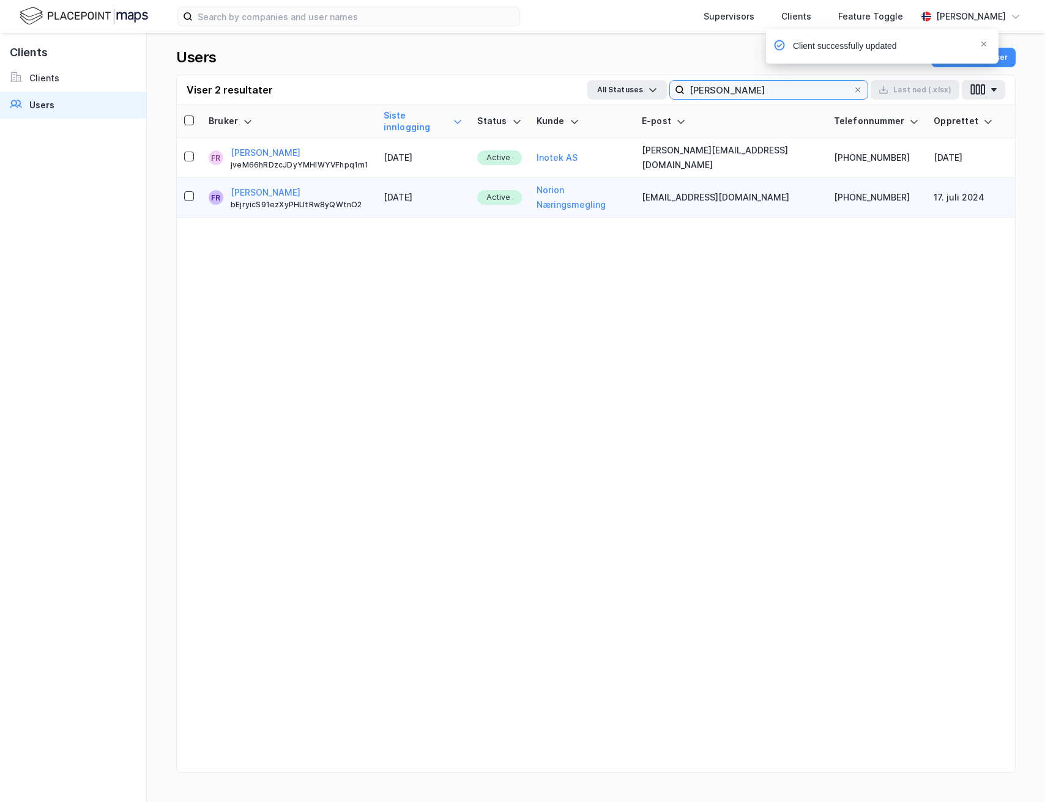
click at [787, 81] on input "[PERSON_NAME]" at bounding box center [768, 90] width 168 height 18
click at [784, 90] on input "[PERSON_NAME]" at bounding box center [768, 90] width 168 height 18
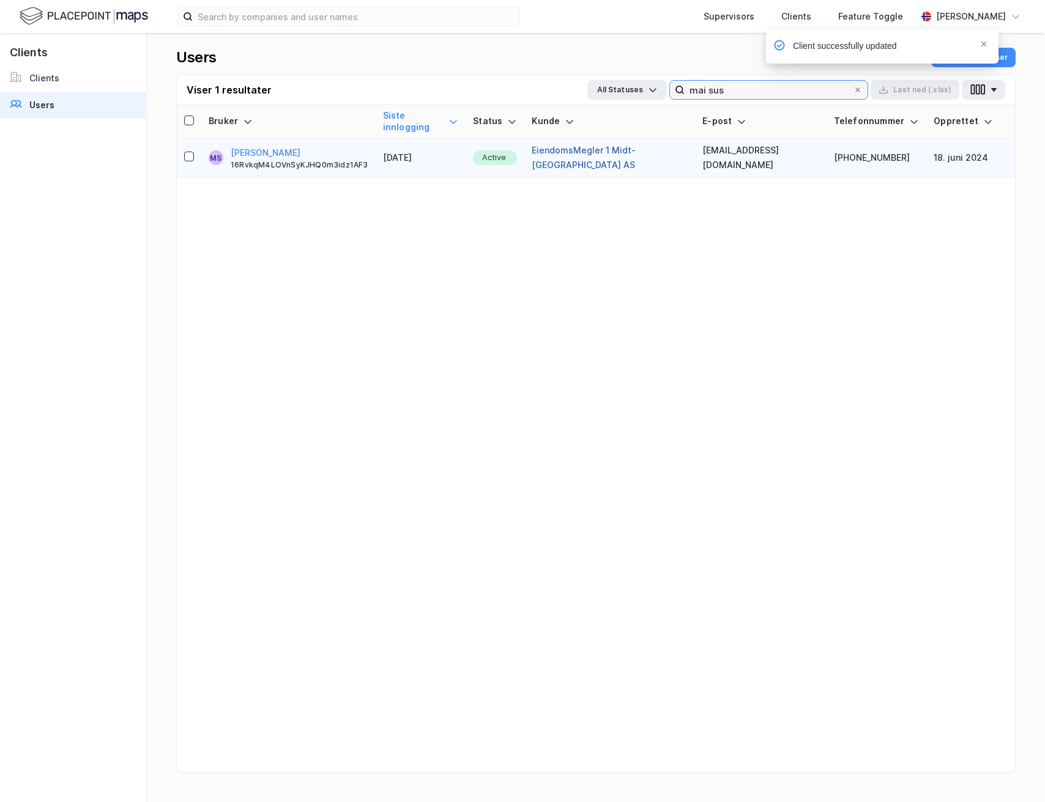
type input "mai sus"
click at [627, 144] on button "EiendomsMegler 1 Midt-[GEOGRAPHIC_DATA] AS" at bounding box center [610, 157] width 156 height 29
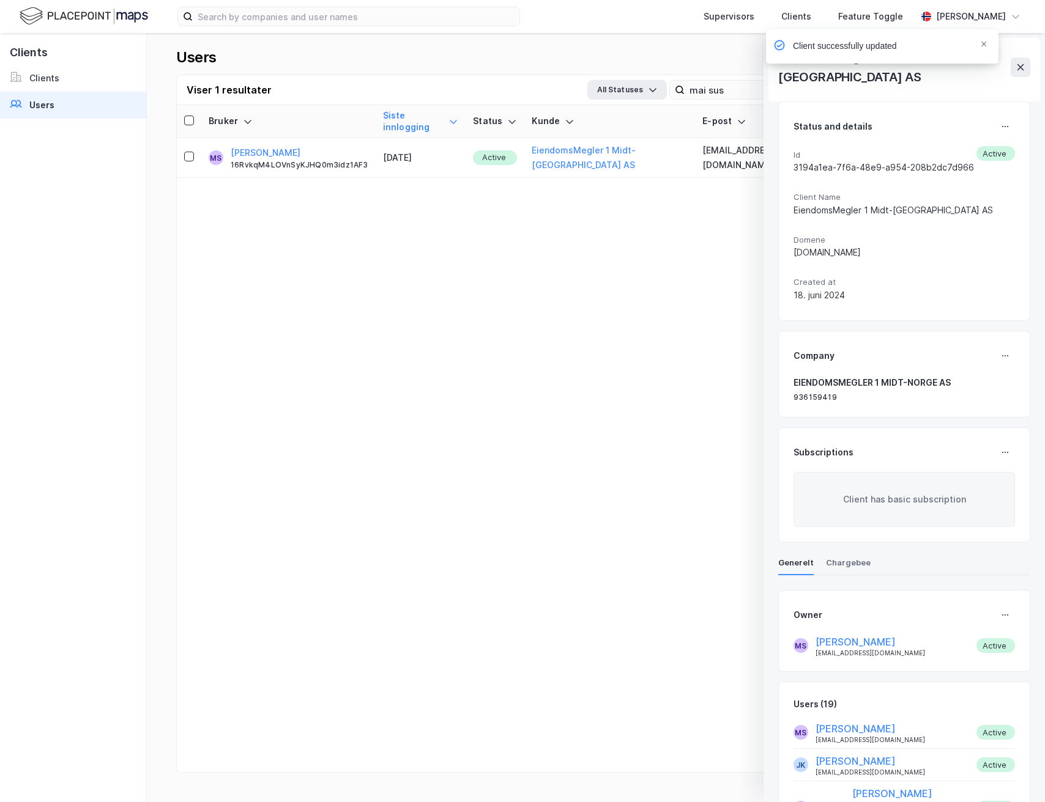
click at [1021, 57] on div "Client successfully updated" at bounding box center [918, 49] width 232 height 40
click at [986, 48] on div "Notifications Alt+T" at bounding box center [983, 44] width 7 height 10
click at [1015, 57] on div "Supervisors Clients Feature Toggle [PERSON_NAME] EiendomsMegler 1 Midt-[GEOGRAP…" at bounding box center [522, 401] width 1045 height 802
click at [1022, 62] on icon at bounding box center [1020, 67] width 10 height 10
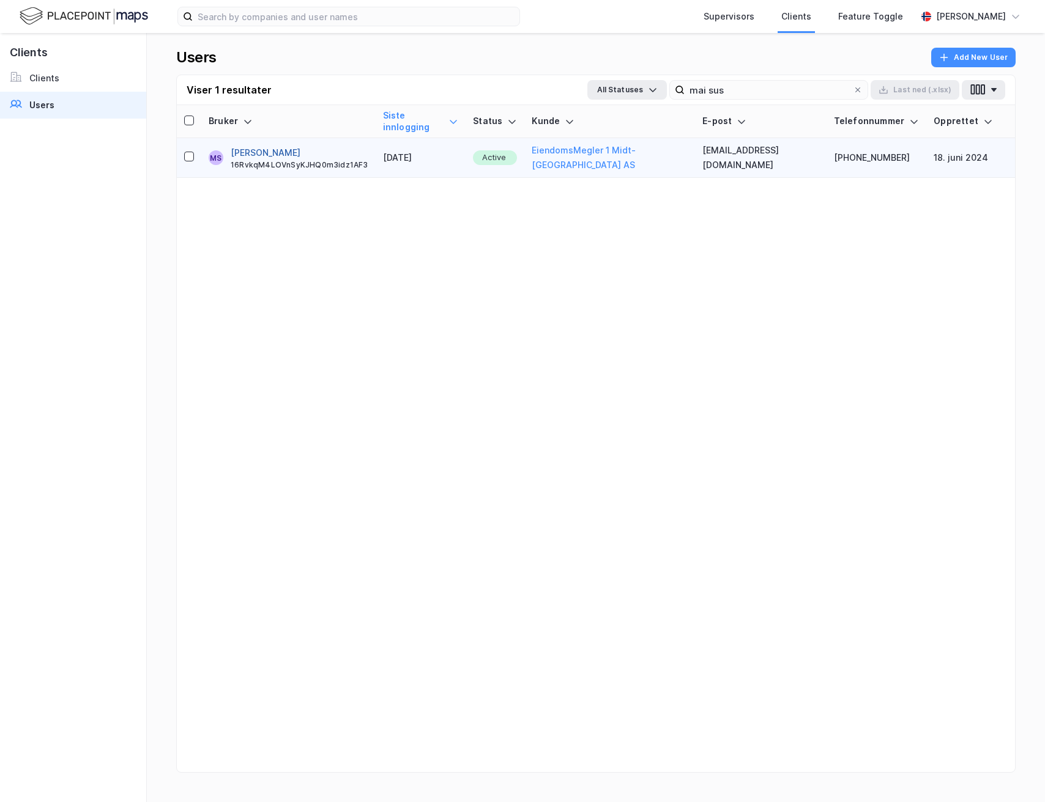
click at [274, 146] on button "[PERSON_NAME]" at bounding box center [266, 153] width 70 height 15
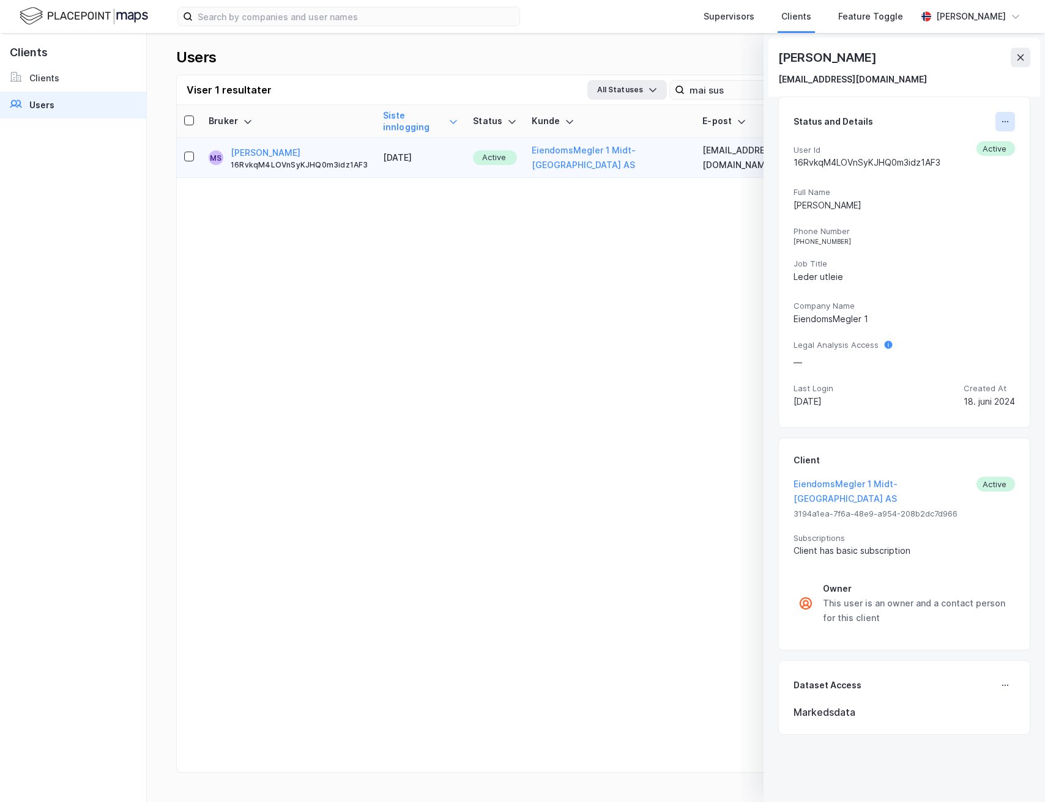
click at [998, 126] on button at bounding box center [1005, 122] width 20 height 20
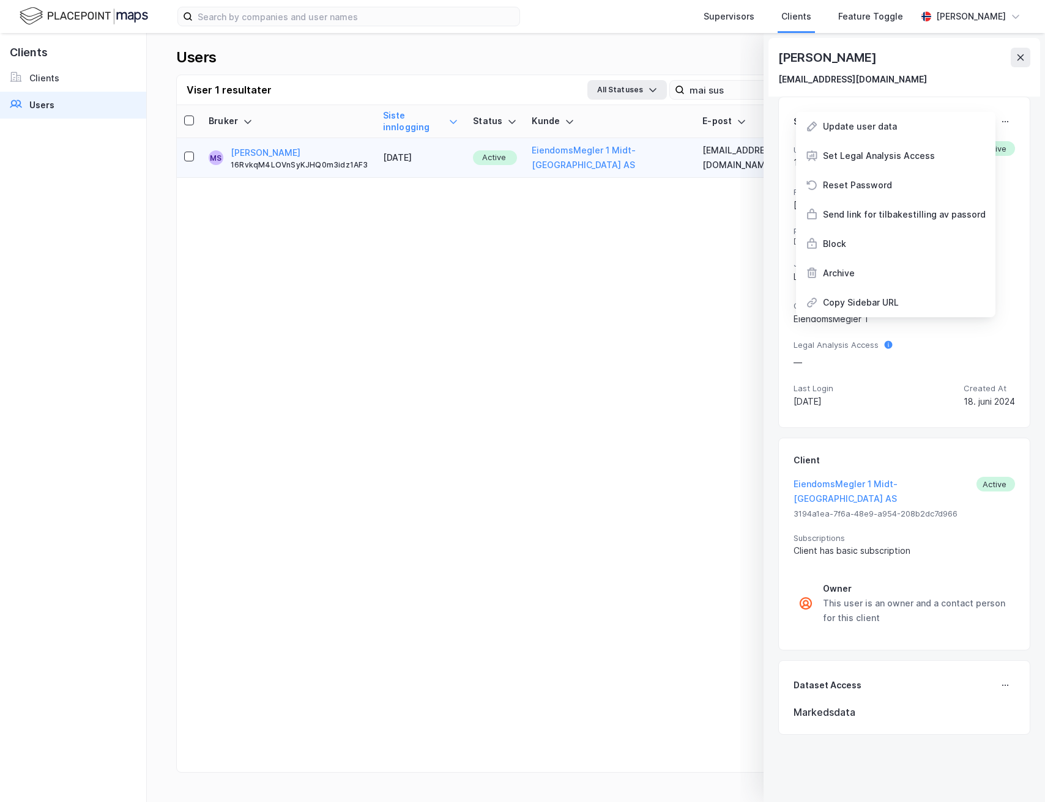
click at [963, 84] on div "[EMAIL_ADDRESS][DOMAIN_NAME]" at bounding box center [904, 79] width 252 height 15
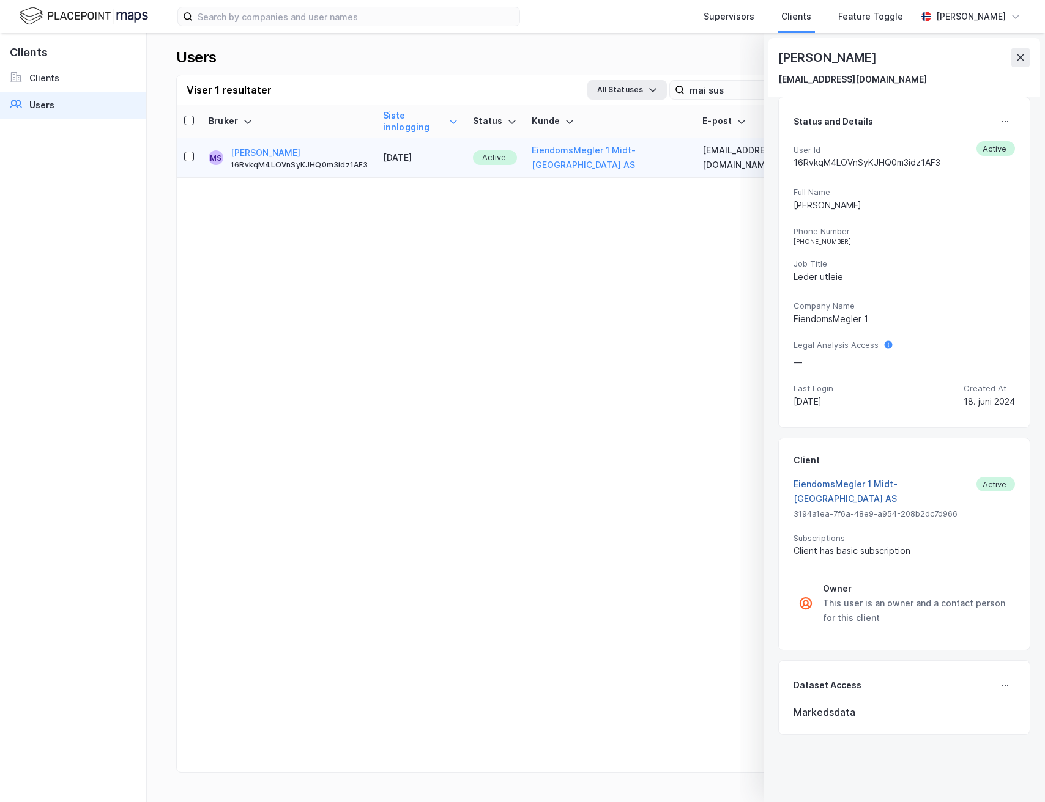
click at [904, 482] on button "EiendomsMegler 1 Midt-[GEOGRAPHIC_DATA] AS" at bounding box center [884, 491] width 183 height 29
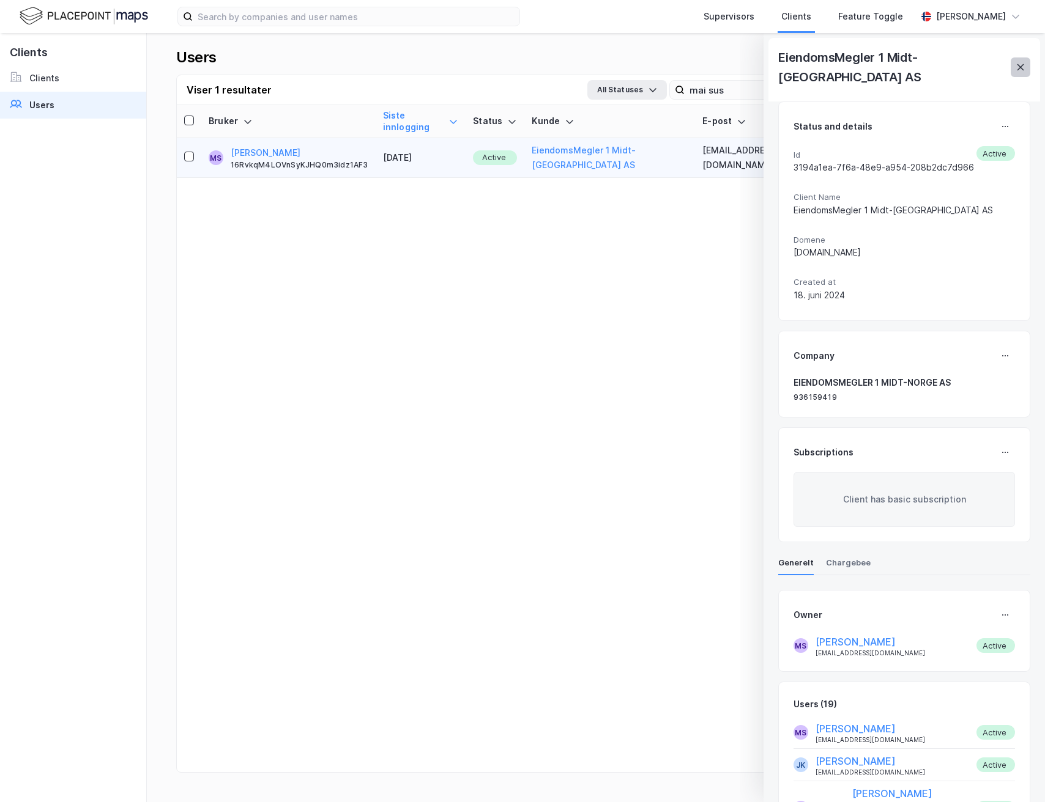
click at [1021, 57] on button at bounding box center [1020, 67] width 20 height 20
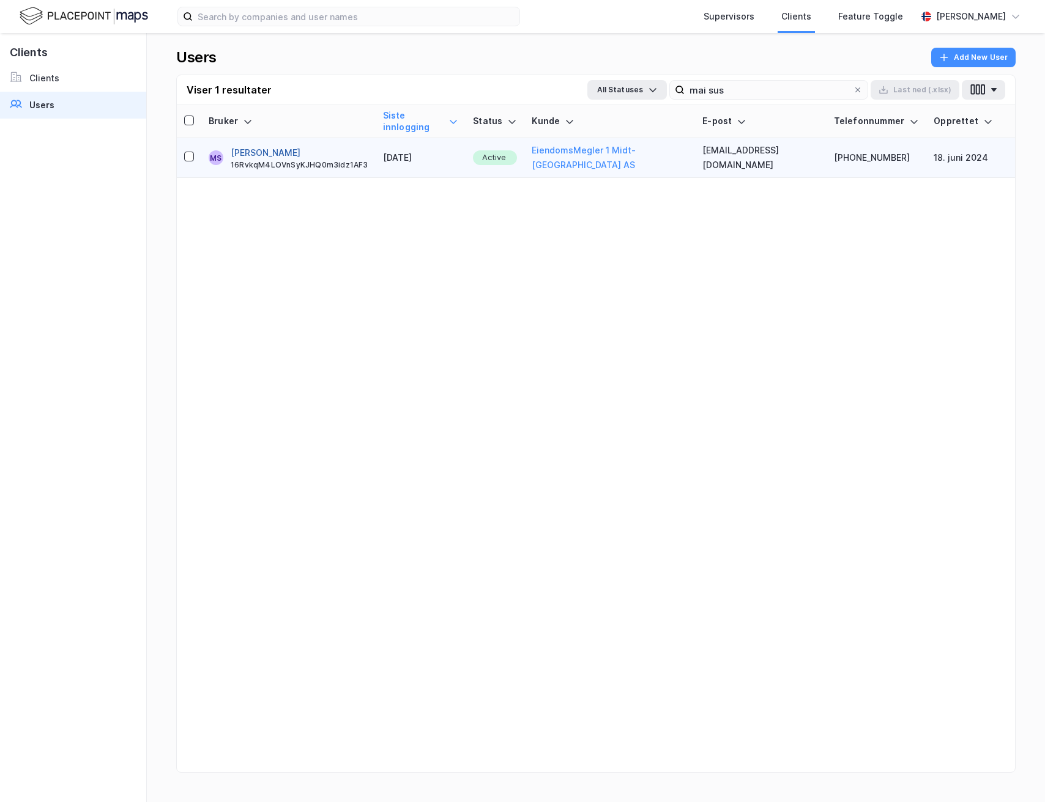
click at [267, 146] on button "[PERSON_NAME]" at bounding box center [266, 153] width 70 height 15
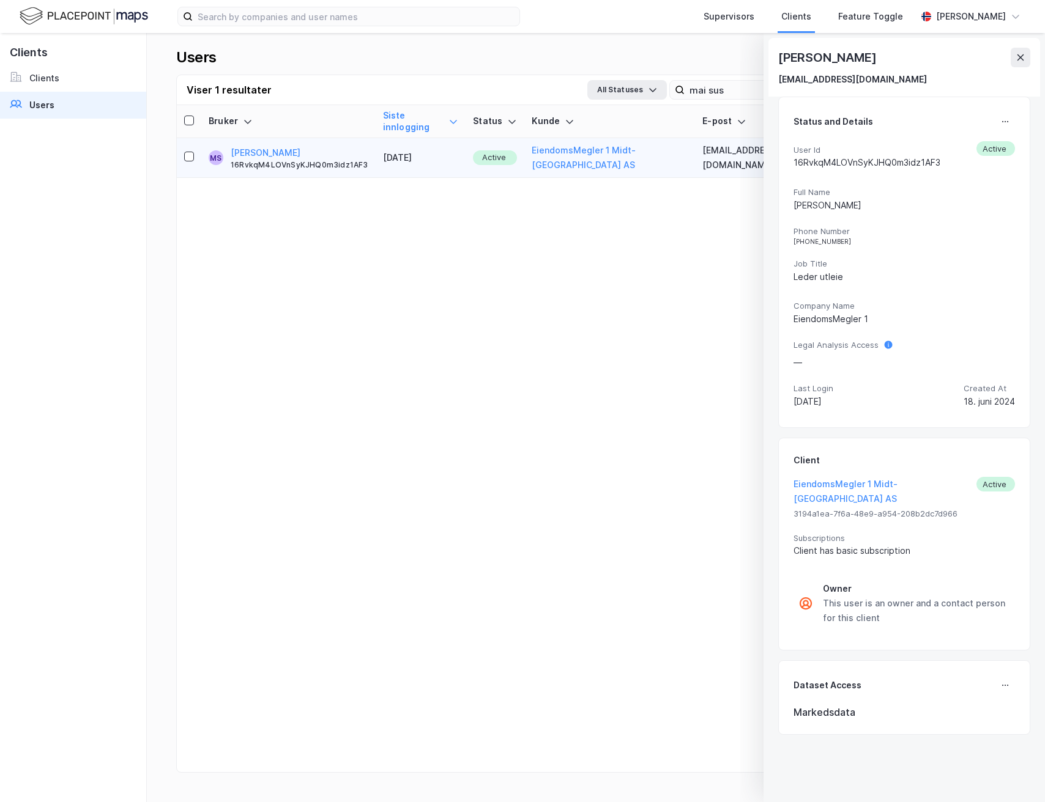
click at [1023, 57] on icon at bounding box center [1020, 58] width 10 height 10
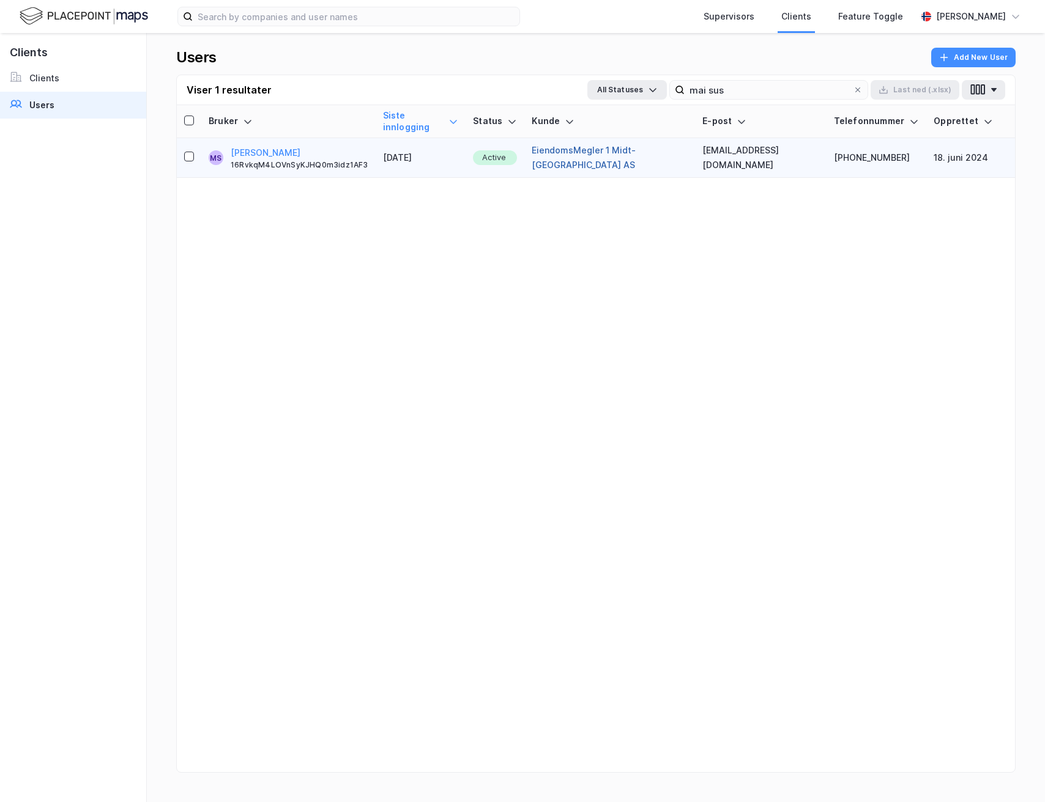
click at [654, 147] on button "EiendomsMegler 1 Midt-[GEOGRAPHIC_DATA] AS" at bounding box center [610, 157] width 156 height 29
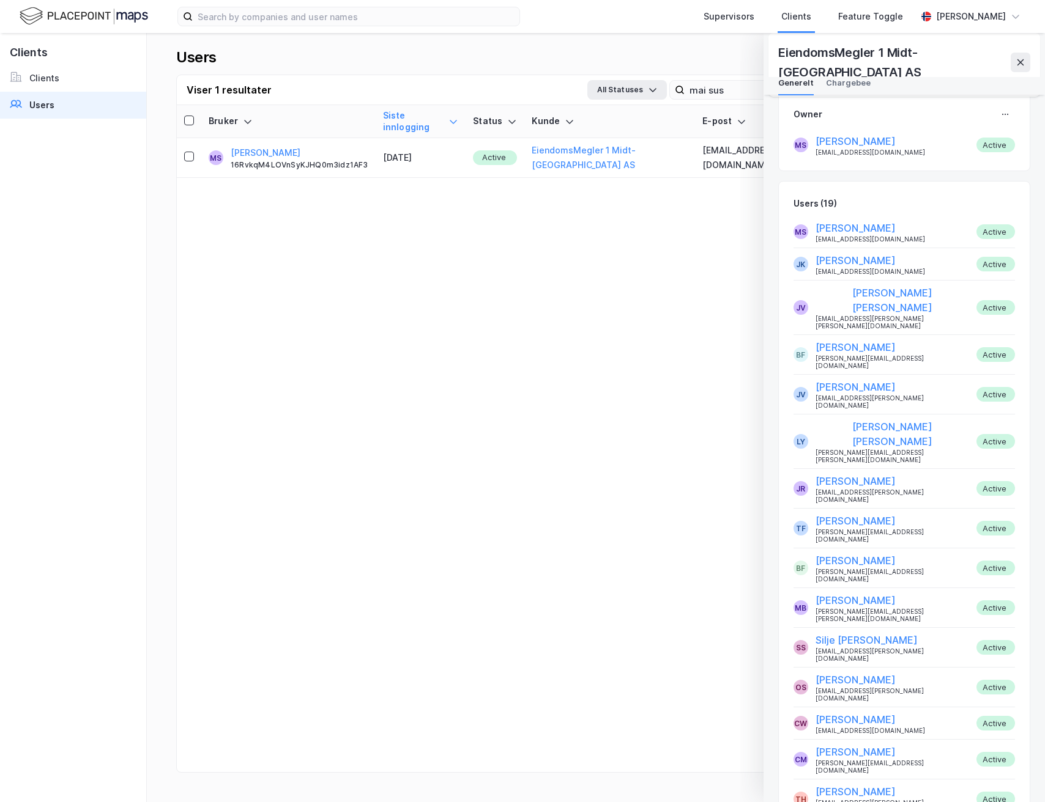
scroll to position [535, 0]
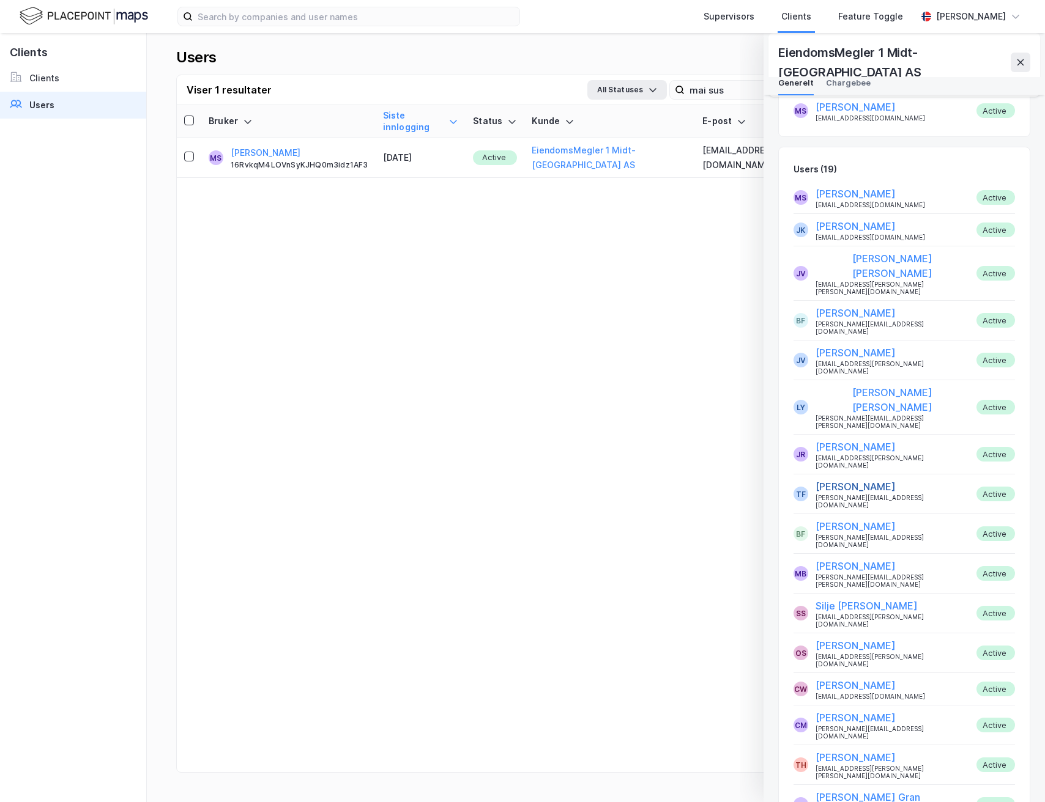
click at [848, 480] on button "[PERSON_NAME]" at bounding box center [855, 487] width 80 height 15
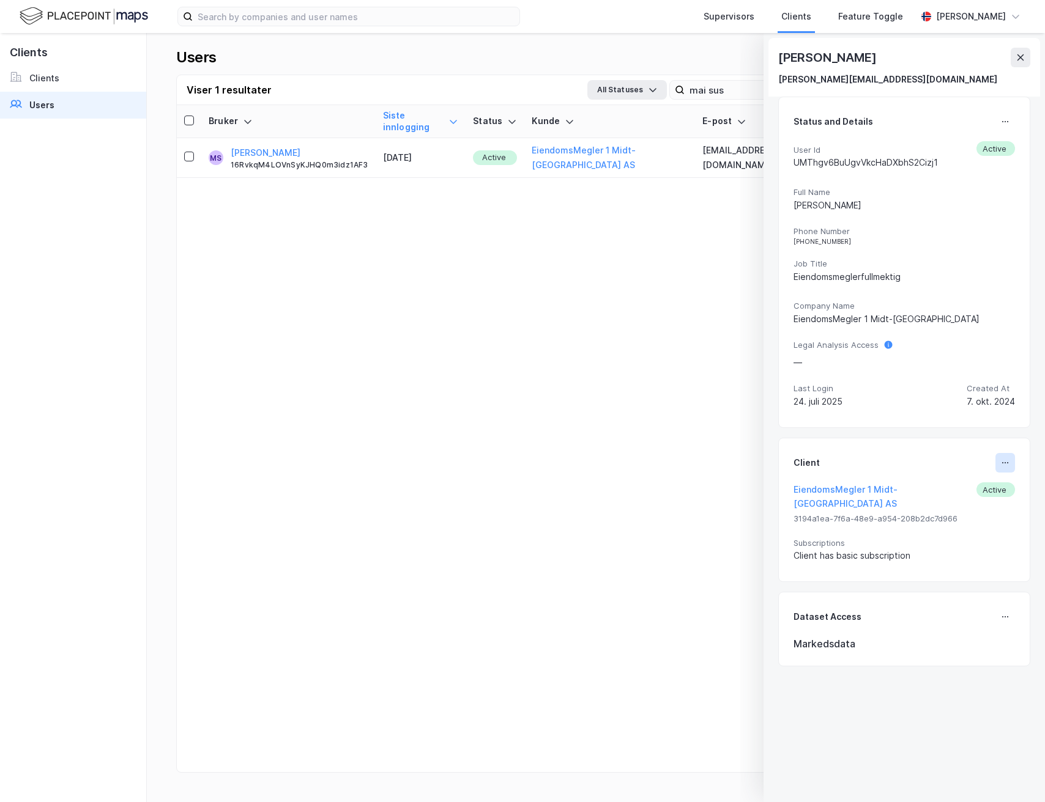
click at [1004, 470] on button at bounding box center [1005, 463] width 20 height 20
click at [969, 470] on div "Set Client" at bounding box center [964, 468] width 42 height 15
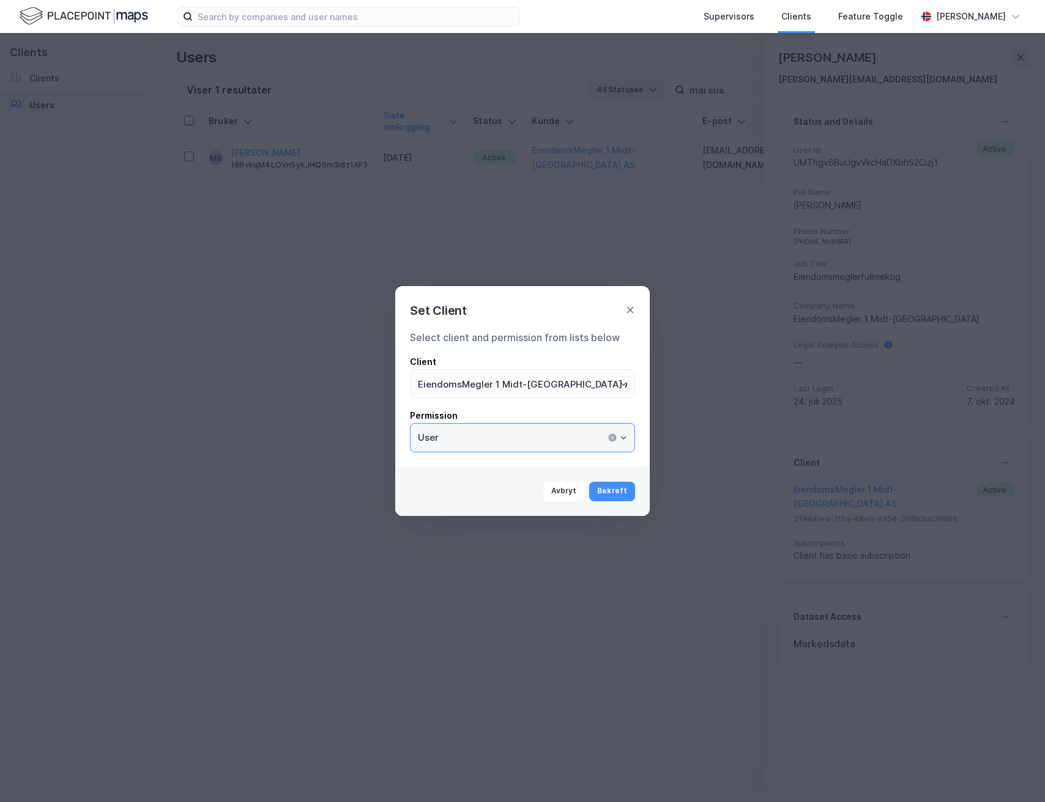
click at [571, 428] on input "User" at bounding box center [522, 438] width 224 height 28
click at [547, 486] on li "Admin" at bounding box center [522, 486] width 225 height 23
type input "Admin"
click at [627, 491] on button "Bekreft" at bounding box center [612, 492] width 46 height 20
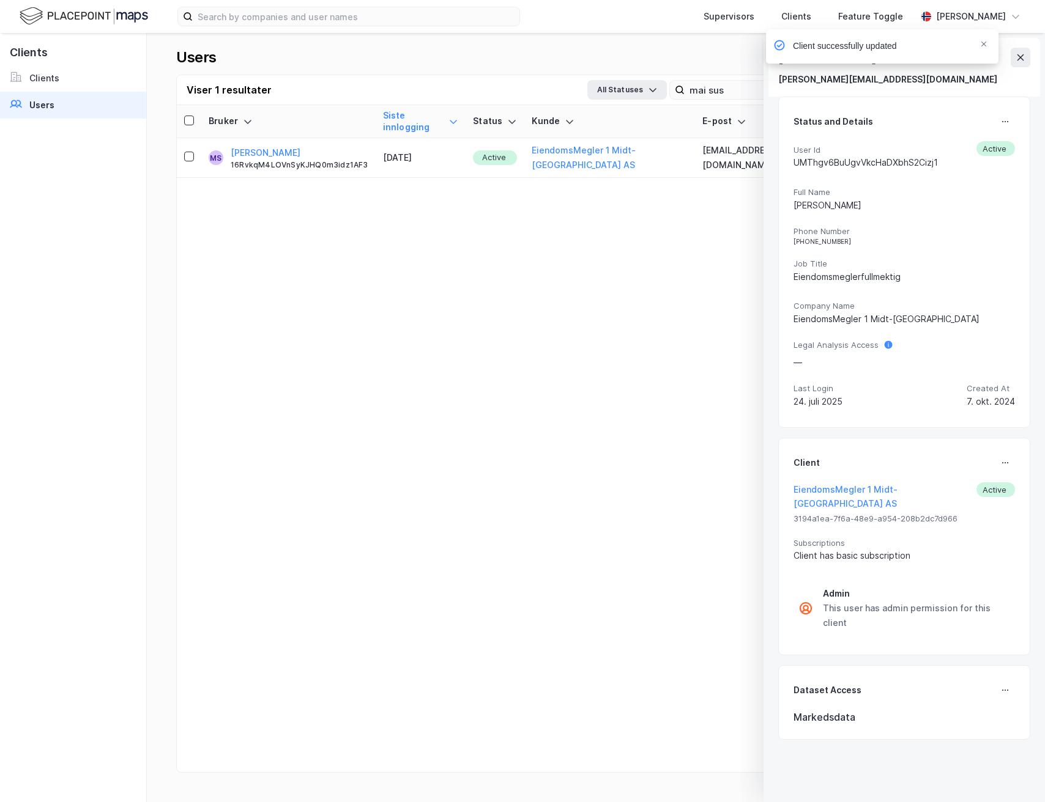
click at [1023, 54] on div "Client successfully updated" at bounding box center [918, 49] width 232 height 40
click at [1019, 51] on div "Client successfully updated" at bounding box center [918, 49] width 232 height 40
click at [1025, 53] on div "Client successfully updated" at bounding box center [918, 49] width 232 height 40
click at [1021, 56] on div "Client successfully updated" at bounding box center [918, 49] width 232 height 40
click at [983, 40] on icon "Notifications Alt+T" at bounding box center [983, 43] width 7 height 7
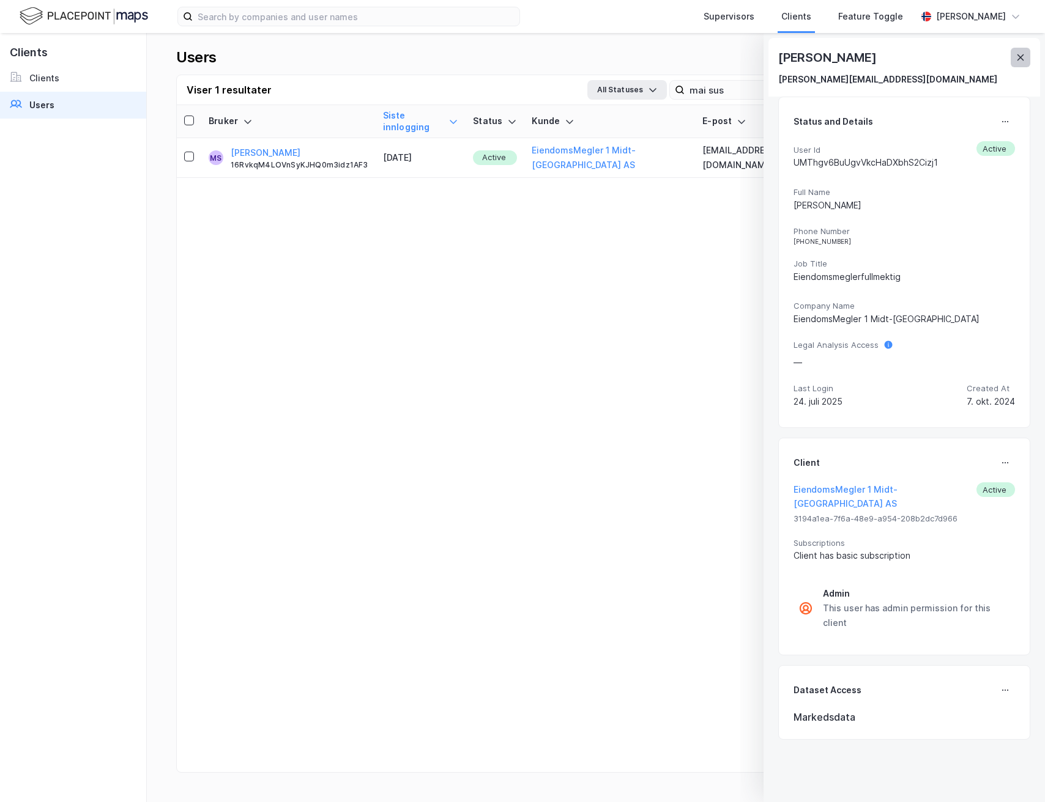
click at [1018, 62] on button at bounding box center [1020, 58] width 20 height 20
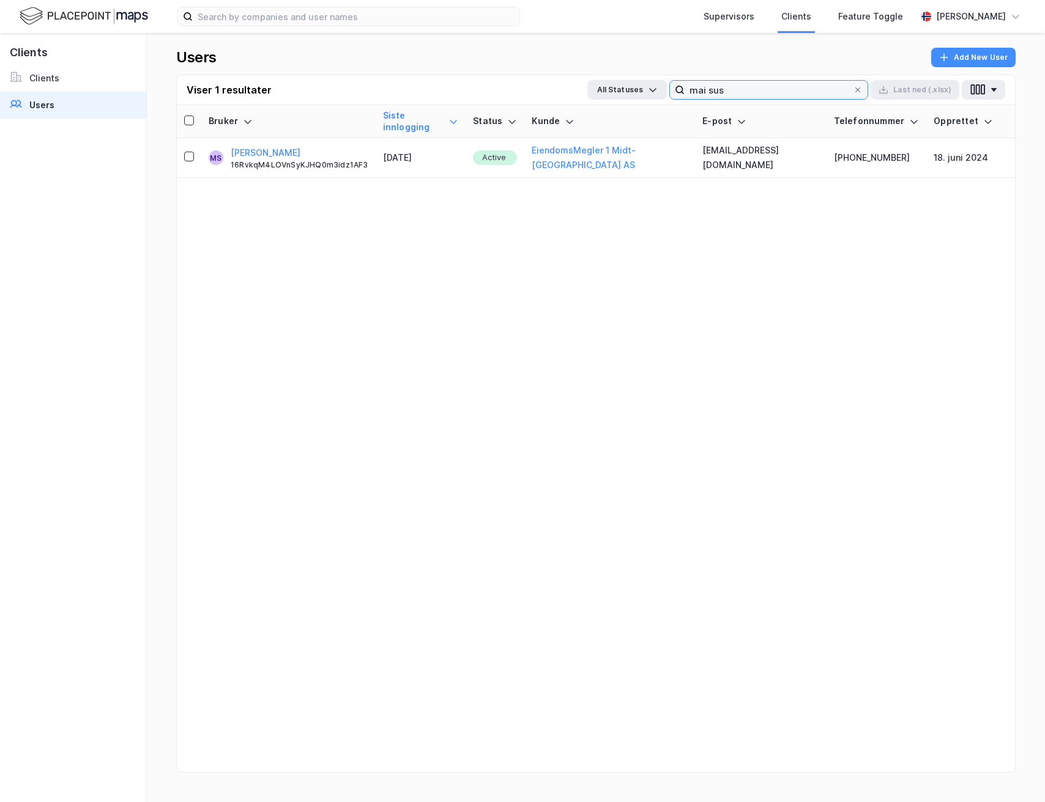
click at [810, 96] on input "mai sus" at bounding box center [768, 90] width 168 height 18
click at [734, 92] on input "mai sus" at bounding box center [768, 90] width 168 height 18
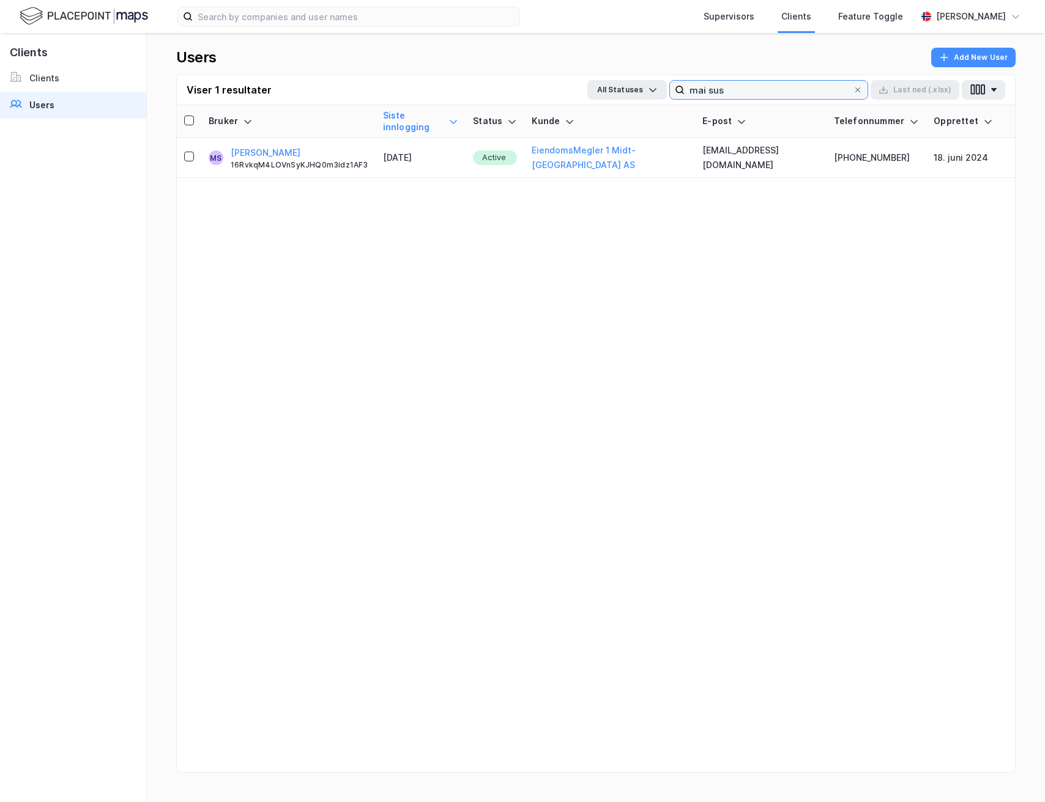
click at [734, 92] on input "mai sus" at bounding box center [768, 90] width 168 height 18
click at [807, 81] on input "mai sus" at bounding box center [768, 90] width 168 height 18
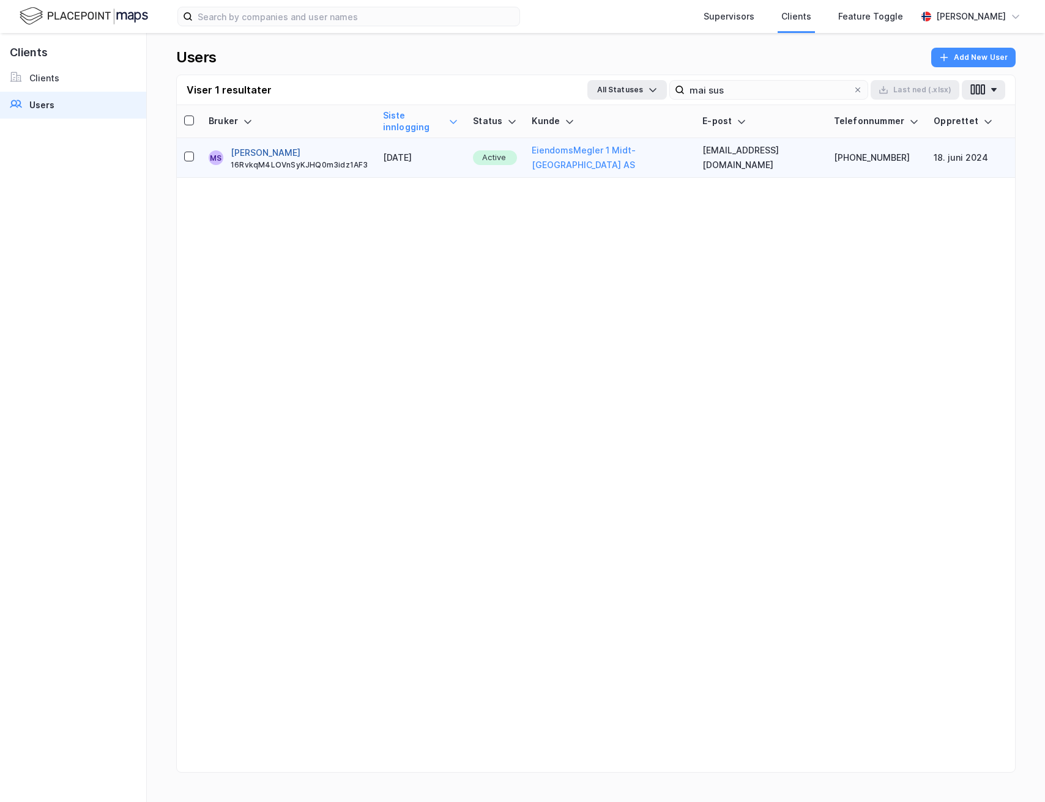
click at [275, 146] on button "[PERSON_NAME]" at bounding box center [266, 153] width 70 height 15
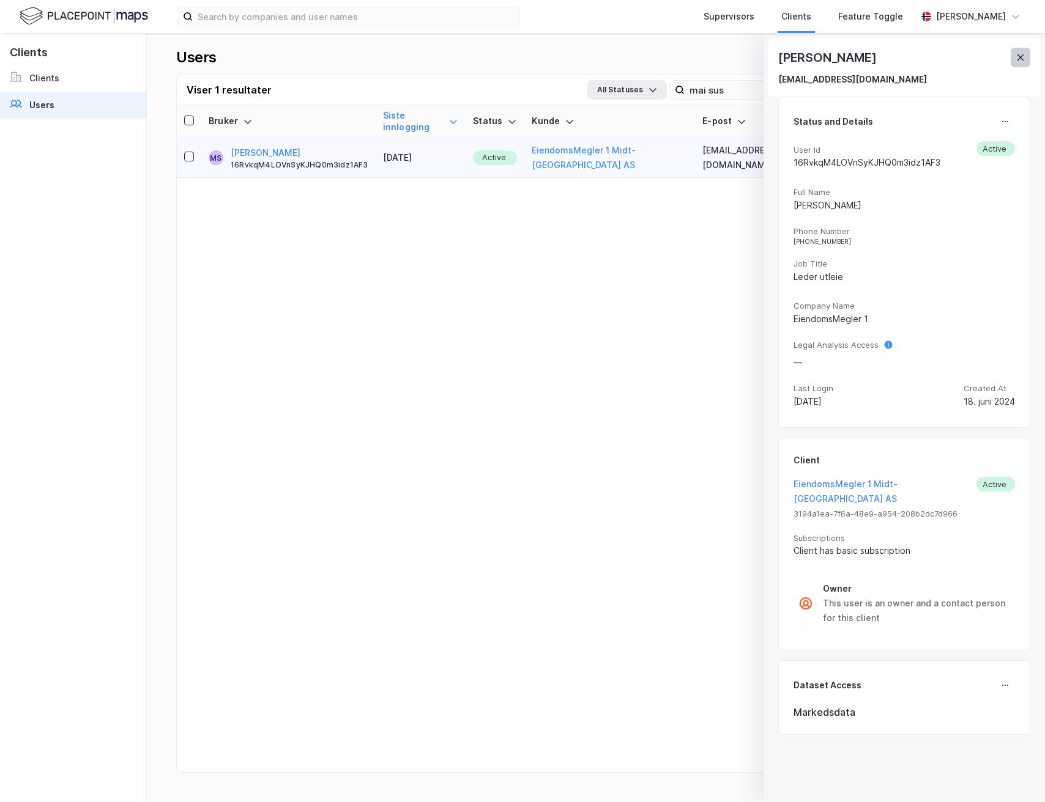
click at [1018, 57] on icon at bounding box center [1020, 58] width 10 height 10
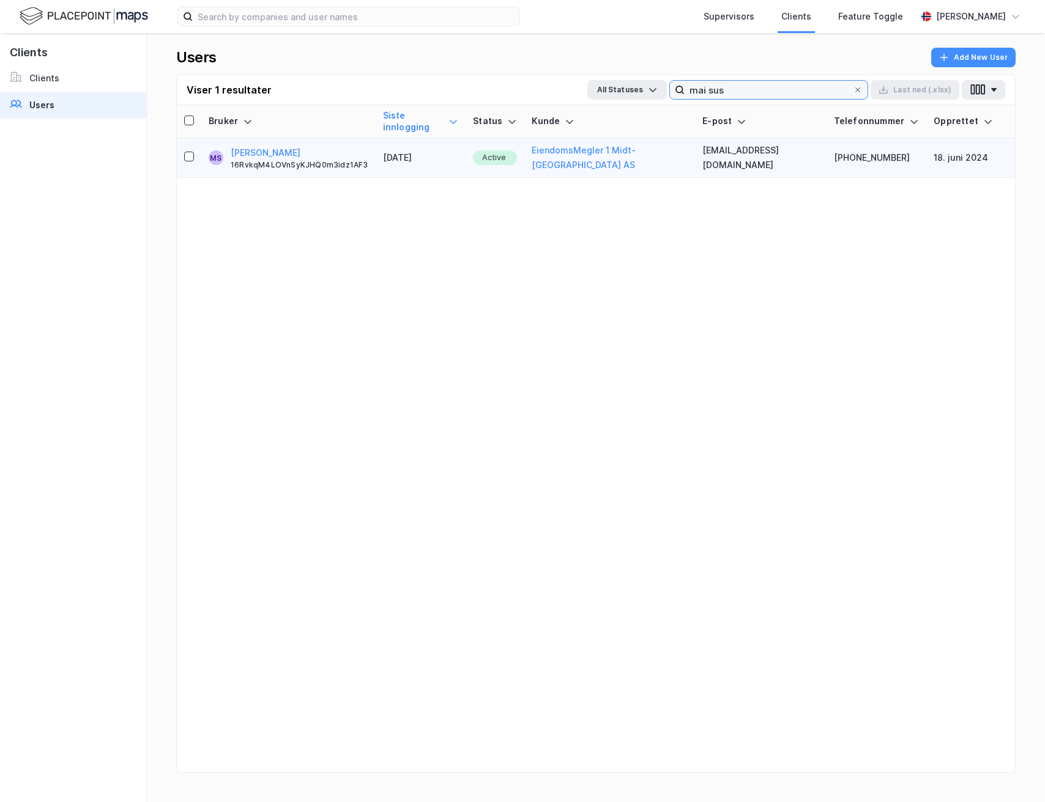
click at [782, 85] on input "mai sus" at bounding box center [768, 90] width 168 height 18
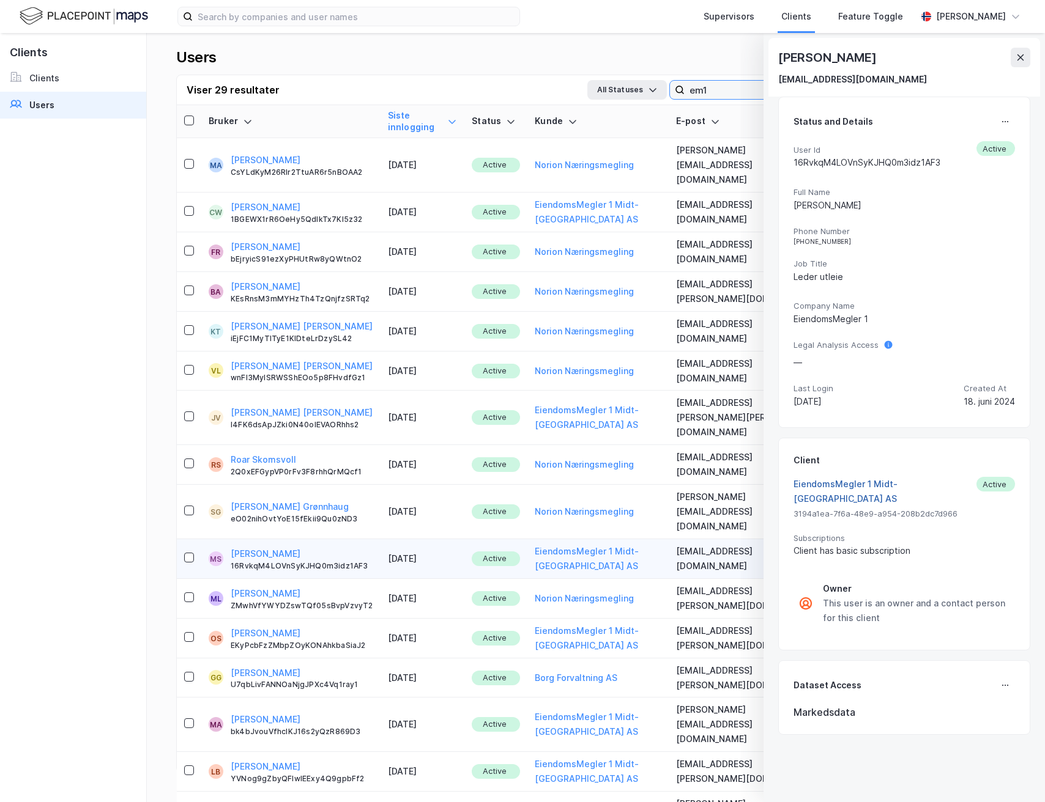
type input "em1"
click at [897, 482] on button "EiendomsMegler 1 Midt-[GEOGRAPHIC_DATA] AS" at bounding box center [884, 491] width 183 height 29
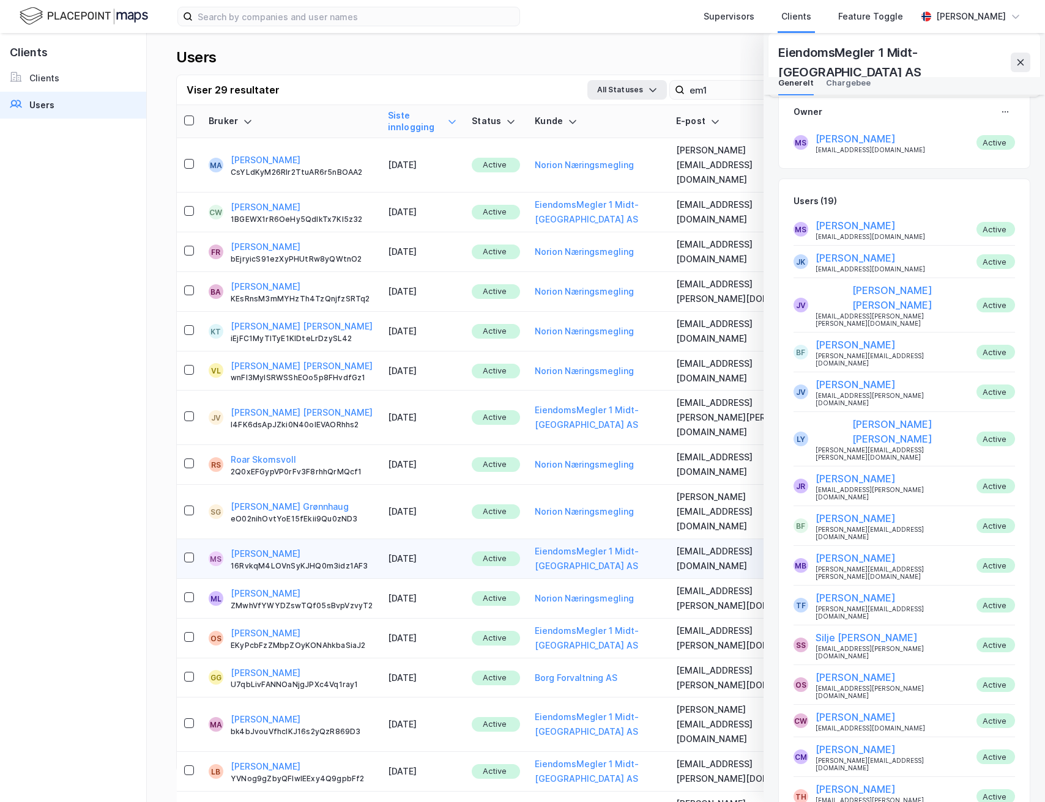
scroll to position [535, 0]
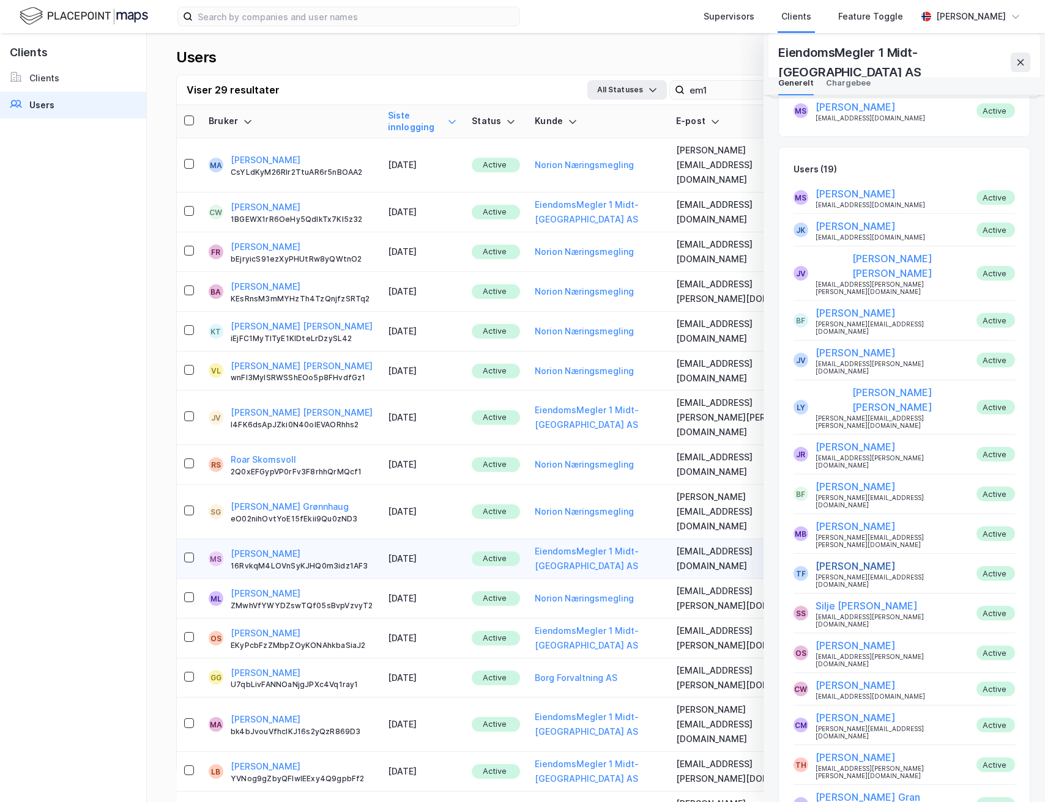
click at [871, 559] on button "[PERSON_NAME]" at bounding box center [855, 566] width 80 height 15
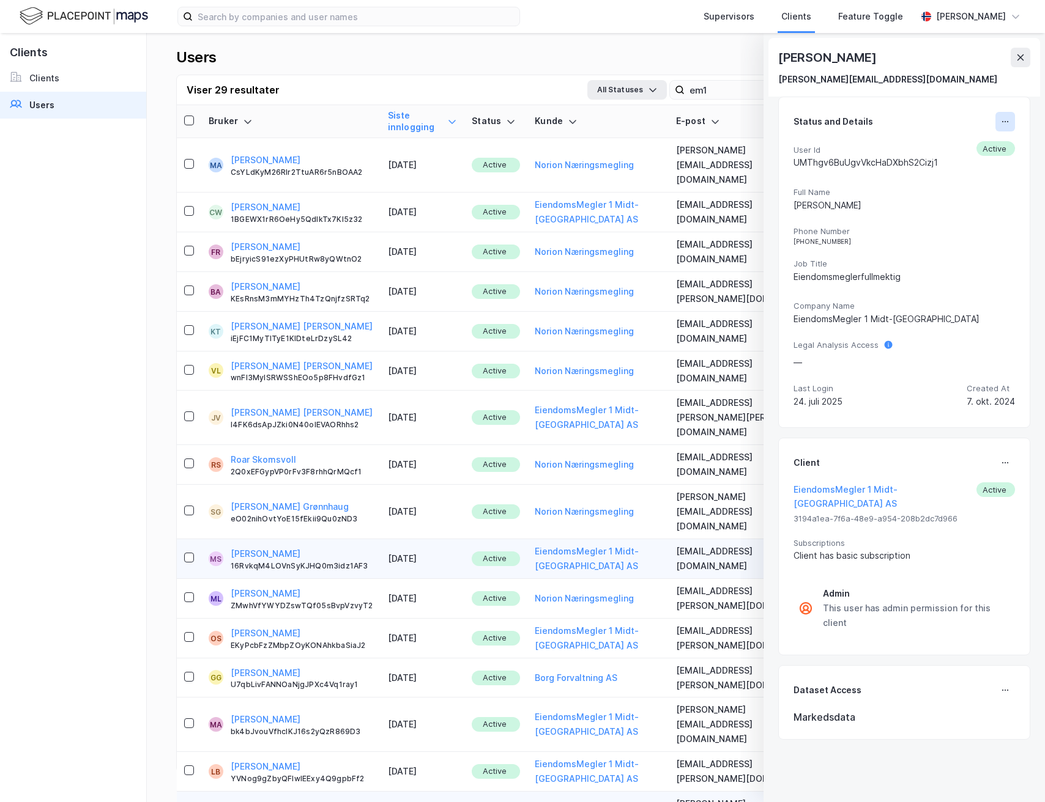
click at [1008, 125] on icon at bounding box center [1005, 122] width 10 height 10
click at [960, 513] on div "EiendomsMegler 1 Midt-[GEOGRAPHIC_DATA] AS Active 3194a1ea-7f6a-48e9-a954-208b2…" at bounding box center [903, 562] width 221 height 158
click at [999, 457] on button at bounding box center [1005, 463] width 20 height 20
click at [960, 468] on div "Set Client" at bounding box center [964, 468] width 42 height 15
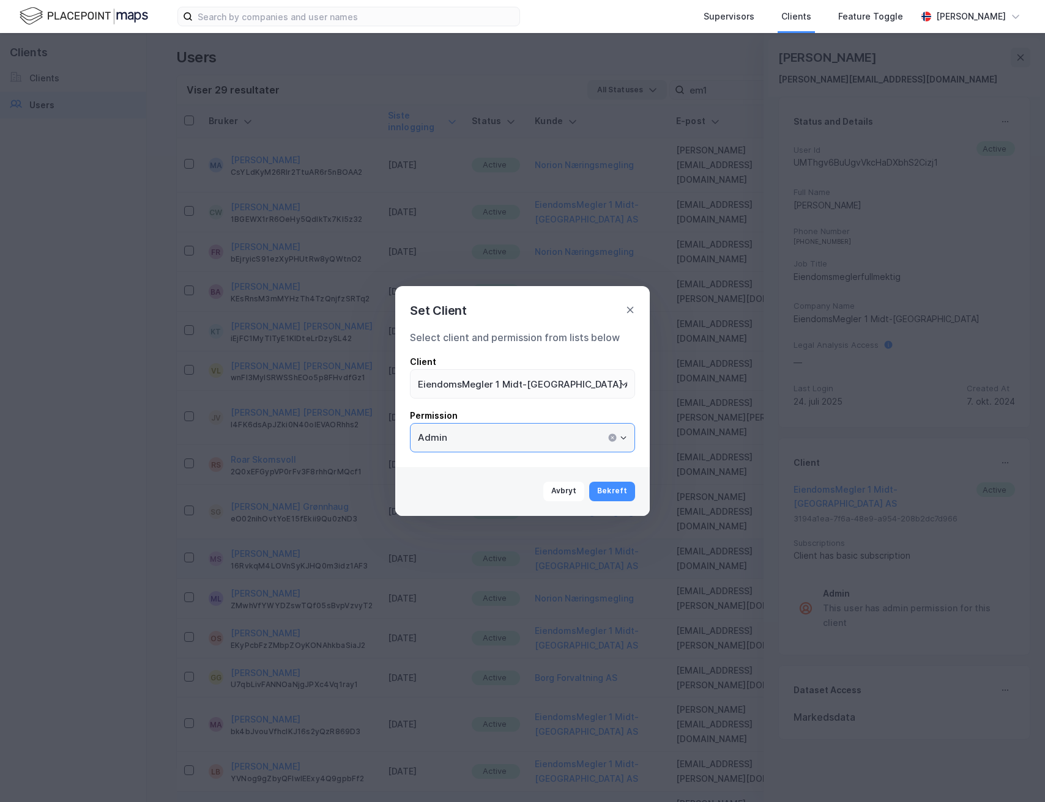
click at [508, 439] on input "Admin" at bounding box center [522, 438] width 224 height 28
click at [478, 467] on li "User" at bounding box center [522, 464] width 225 height 23
type input "User"
click at [609, 494] on button "Bekreft" at bounding box center [612, 492] width 46 height 20
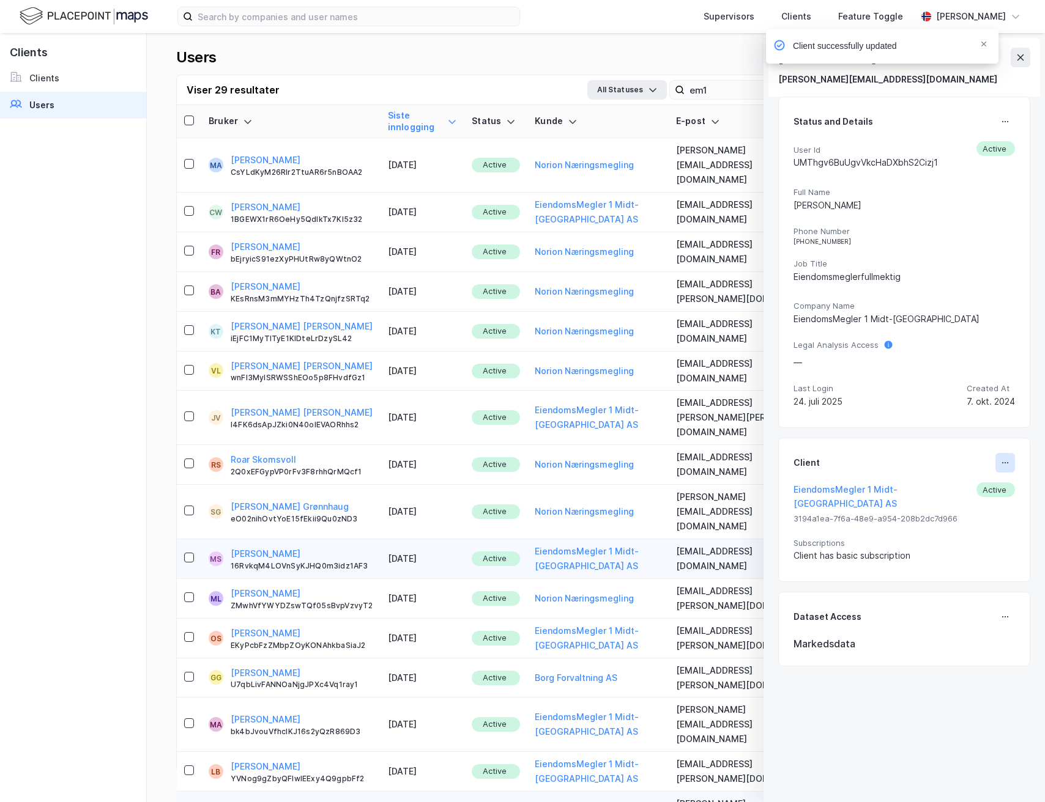
click at [995, 462] on button at bounding box center [1005, 463] width 20 height 20
click at [924, 424] on div "Status and Details User Id UMThgv6BuUgvVkcHaDXbhS2Cizj1 Active Full Name [PERSO…" at bounding box center [904, 263] width 252 height 332
click at [866, 494] on button "EiendomsMegler 1 Midt-[GEOGRAPHIC_DATA] AS" at bounding box center [884, 497] width 183 height 29
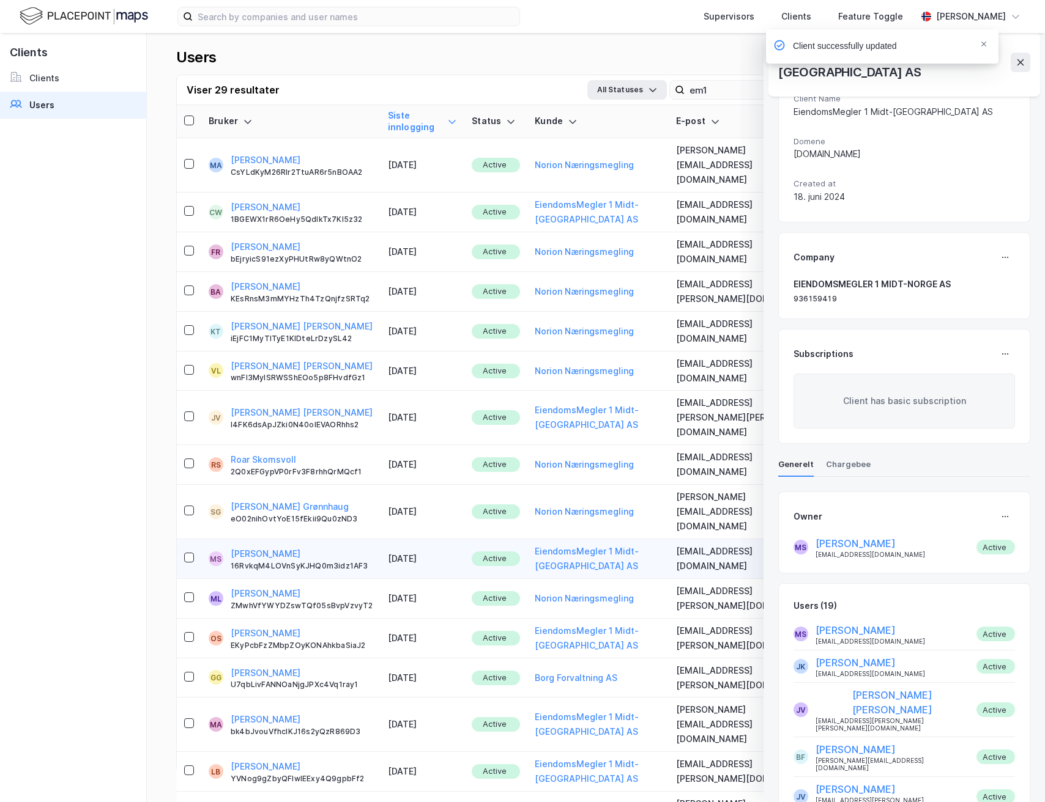
scroll to position [114, 0]
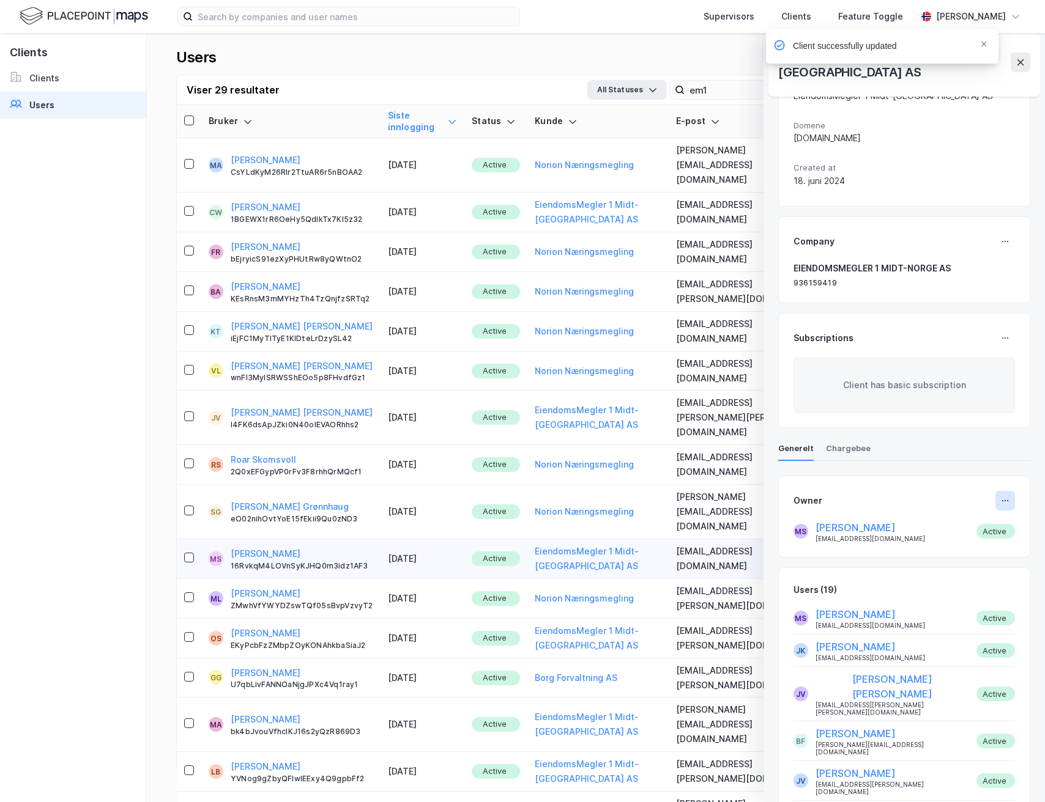
click at [1008, 496] on icon at bounding box center [1005, 501] width 10 height 10
click at [978, 498] on div "Set Owner" at bounding box center [963, 505] width 45 height 15
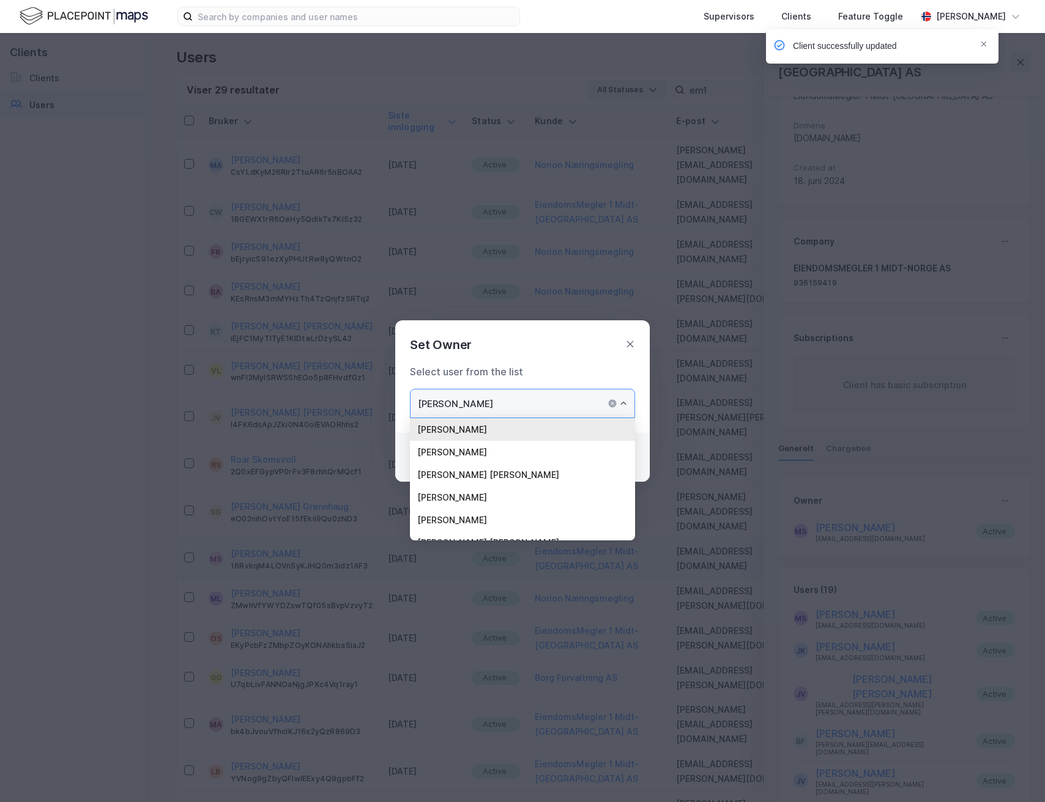
click at [501, 417] on input "[PERSON_NAME]" at bounding box center [522, 404] width 224 height 28
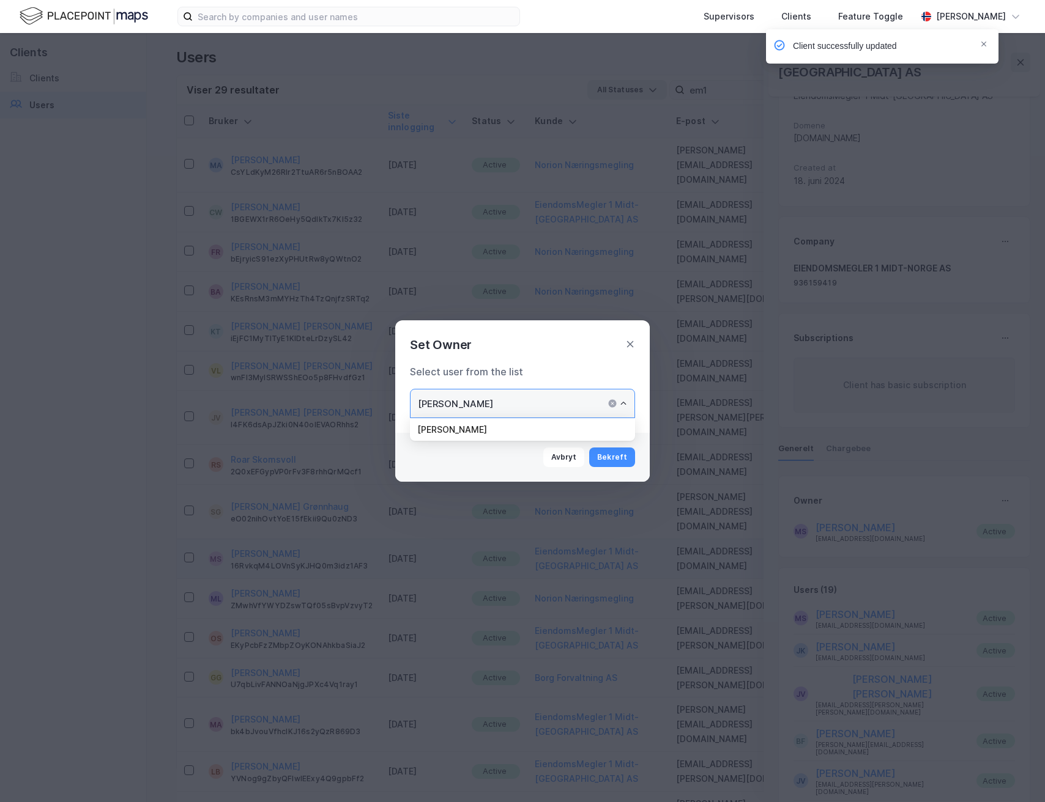
click at [476, 437] on li "[PERSON_NAME]" at bounding box center [522, 429] width 225 height 23
type input "[PERSON_NAME]"
click at [606, 454] on button "Bekreft" at bounding box center [612, 458] width 46 height 20
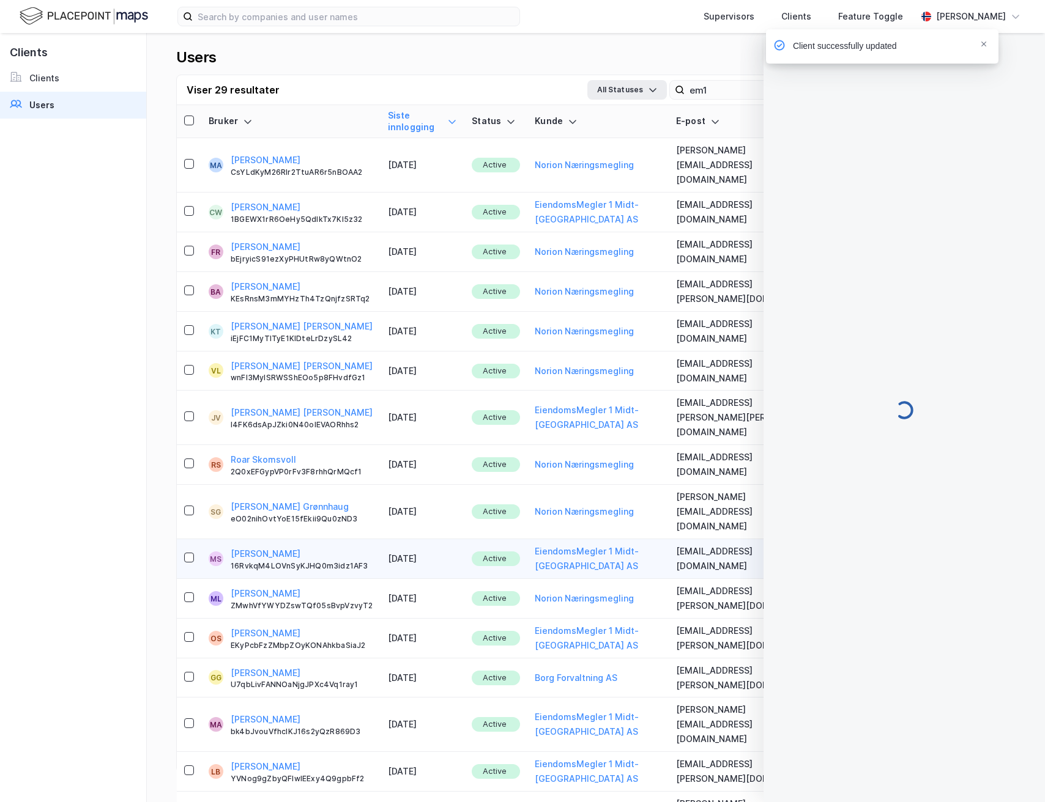
scroll to position [0, 0]
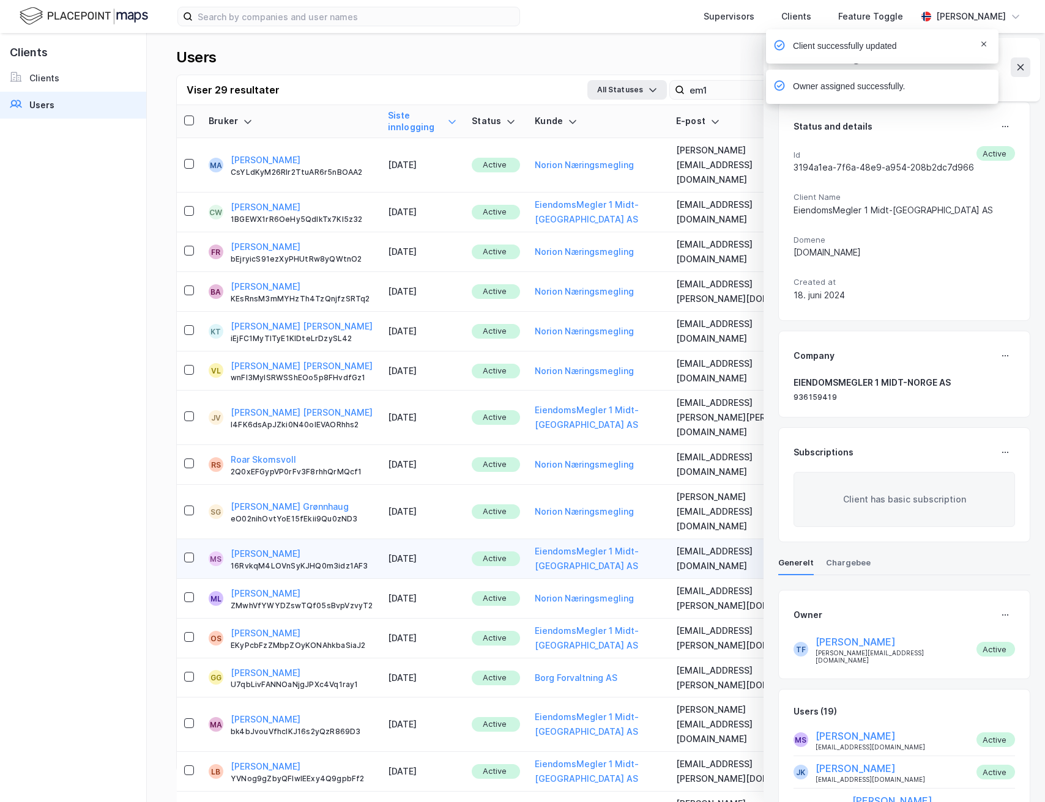
click at [980, 45] on icon "Notifications Alt+T" at bounding box center [983, 43] width 7 height 7
click at [1020, 56] on div "Owner assigned successfully." at bounding box center [918, 49] width 232 height 40
drag, startPoint x: 1025, startPoint y: 57, endPoint x: 874, endPoint y: 64, distance: 151.3
click at [1023, 57] on div "Owner assigned successfully." at bounding box center [918, 49] width 232 height 40
click at [735, 92] on input "em1" at bounding box center [768, 90] width 168 height 18
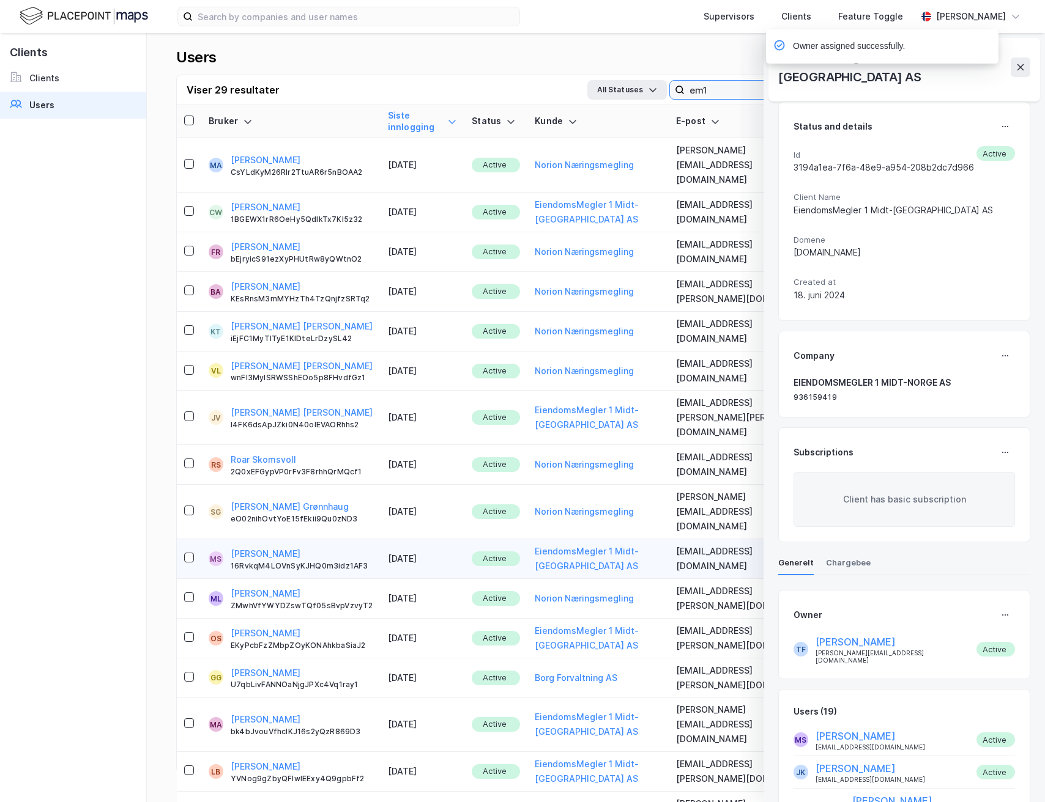
click at [735, 92] on input "em1" at bounding box center [768, 90] width 168 height 18
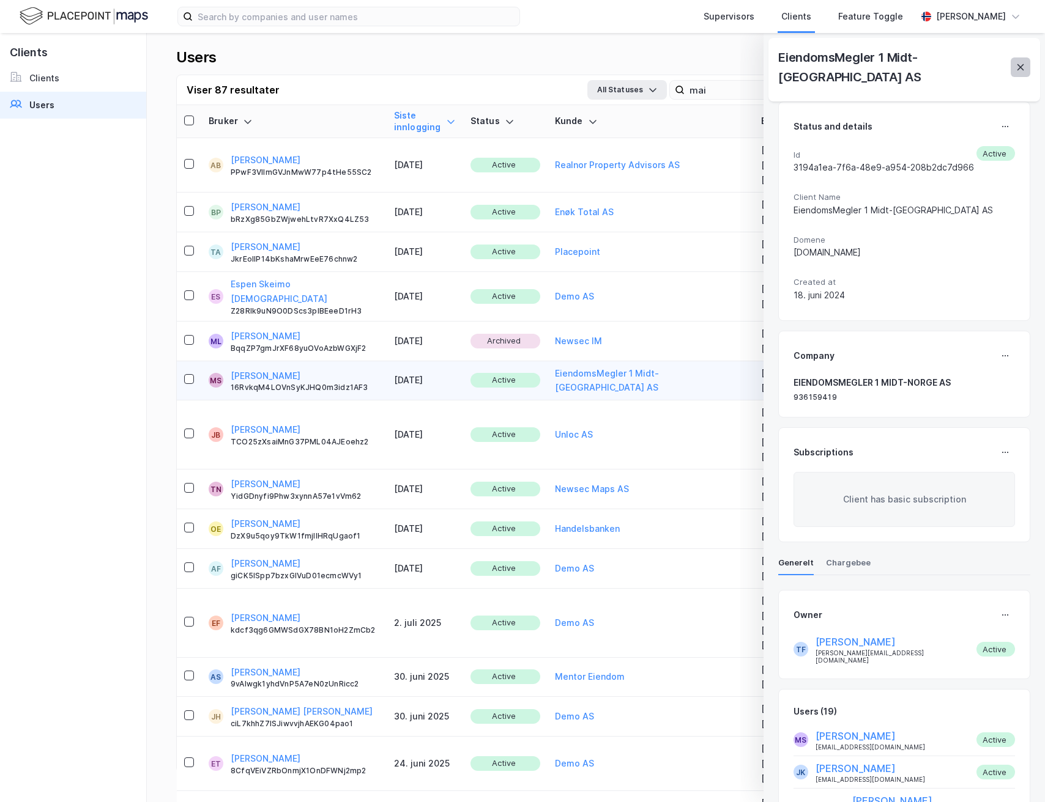
click at [1023, 64] on icon at bounding box center [1020, 67] width 7 height 6
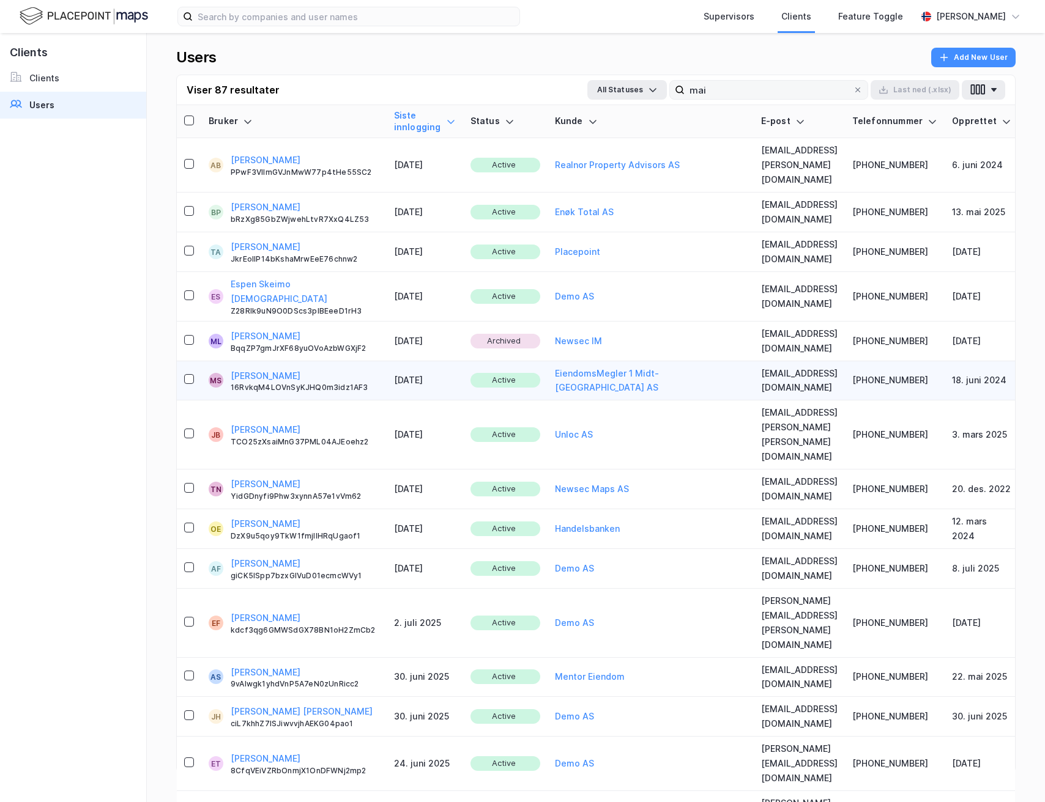
click at [735, 99] on label "mai" at bounding box center [768, 90] width 199 height 20
click at [735, 99] on input "mai" at bounding box center [768, 90] width 168 height 18
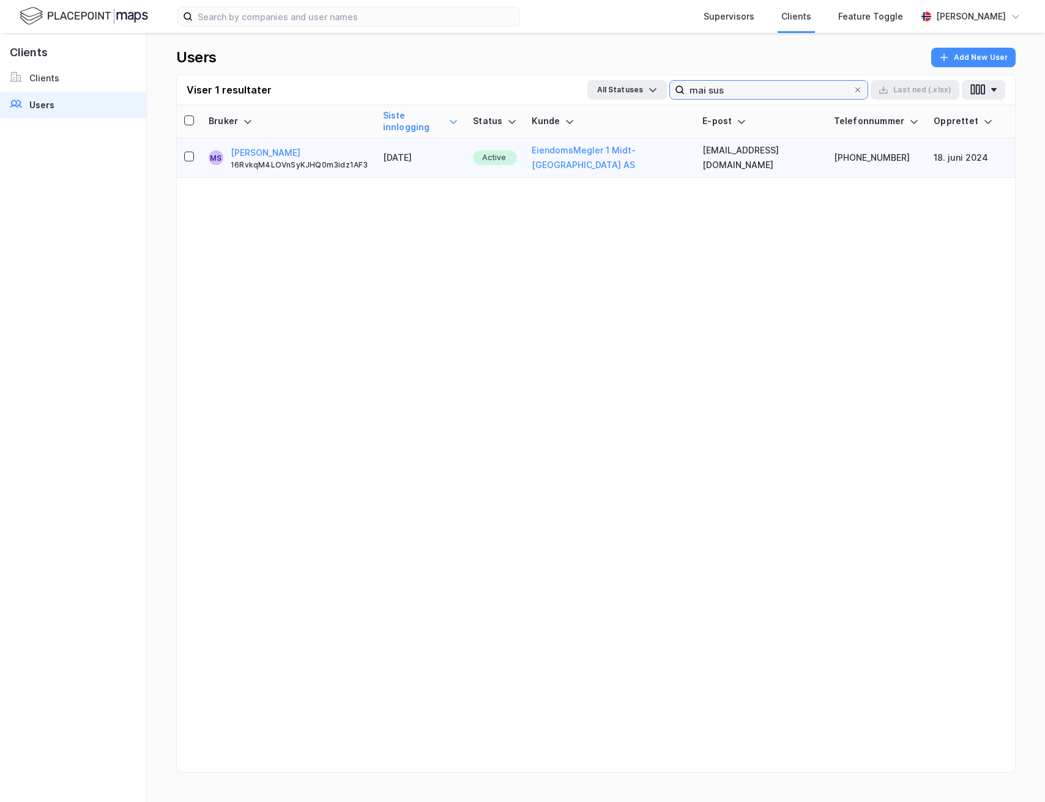
type input "mai sus"
click at [292, 146] on div "[PERSON_NAME] 16RvkqM4LOVnSyKJHQ0m3idz1AF3" at bounding box center [300, 158] width 138 height 24
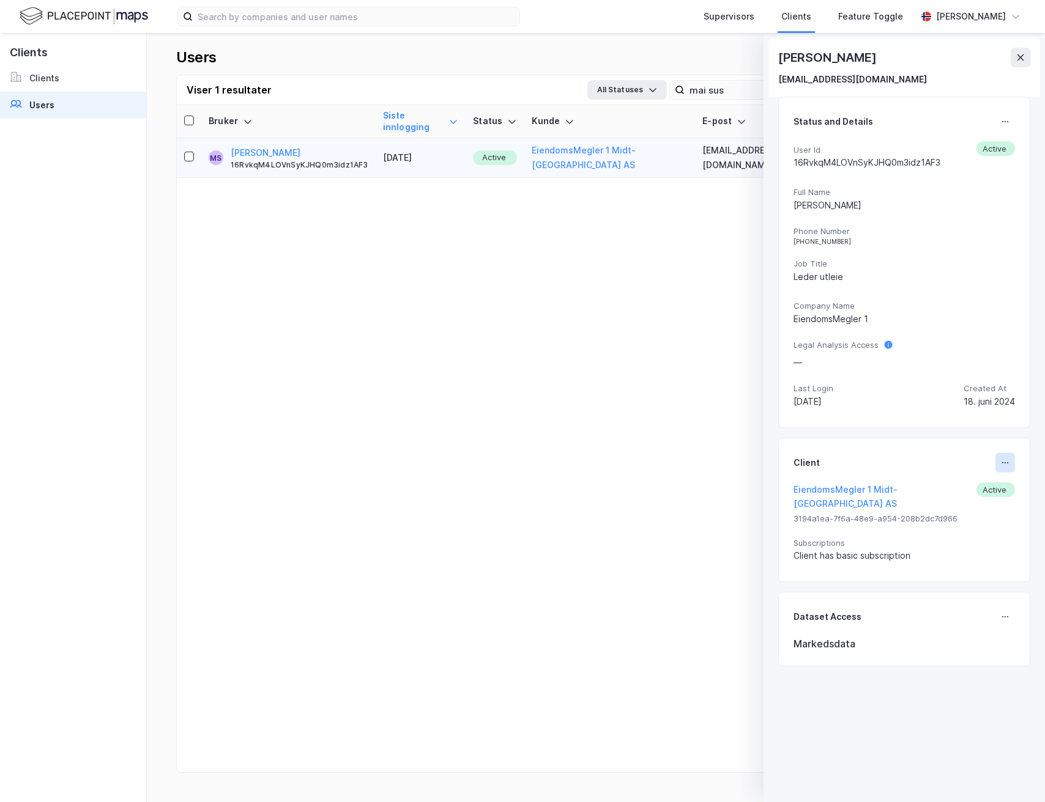
click at [1007, 466] on icon at bounding box center [1005, 463] width 10 height 10
click at [967, 464] on div "Set Client" at bounding box center [964, 468] width 42 height 15
click at [1001, 464] on icon at bounding box center [1005, 463] width 10 height 10
type input "EiendomsMegler 1 Midt-[GEOGRAPHIC_DATA] AS"
type input "User"
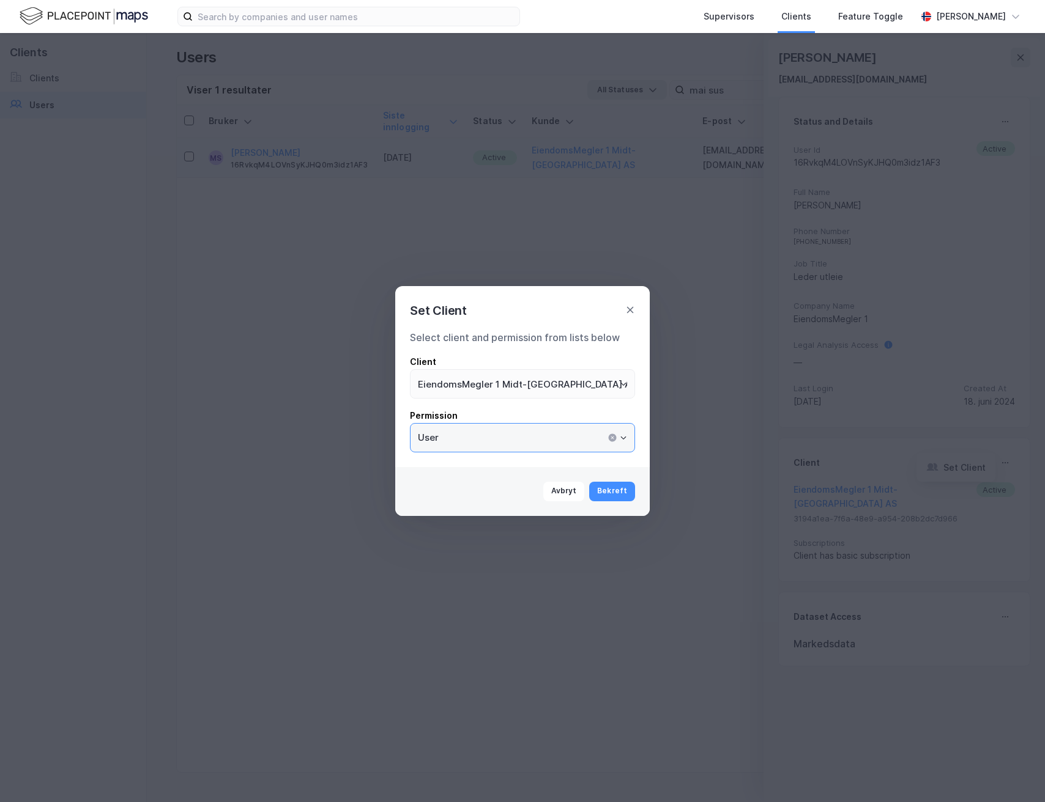
click at [532, 432] on input "User" at bounding box center [522, 438] width 224 height 28
click at [543, 402] on div "Select client and permission from lists below Client EiendomsMegler 1 Midt-[GEO…" at bounding box center [522, 391] width 225 height 122
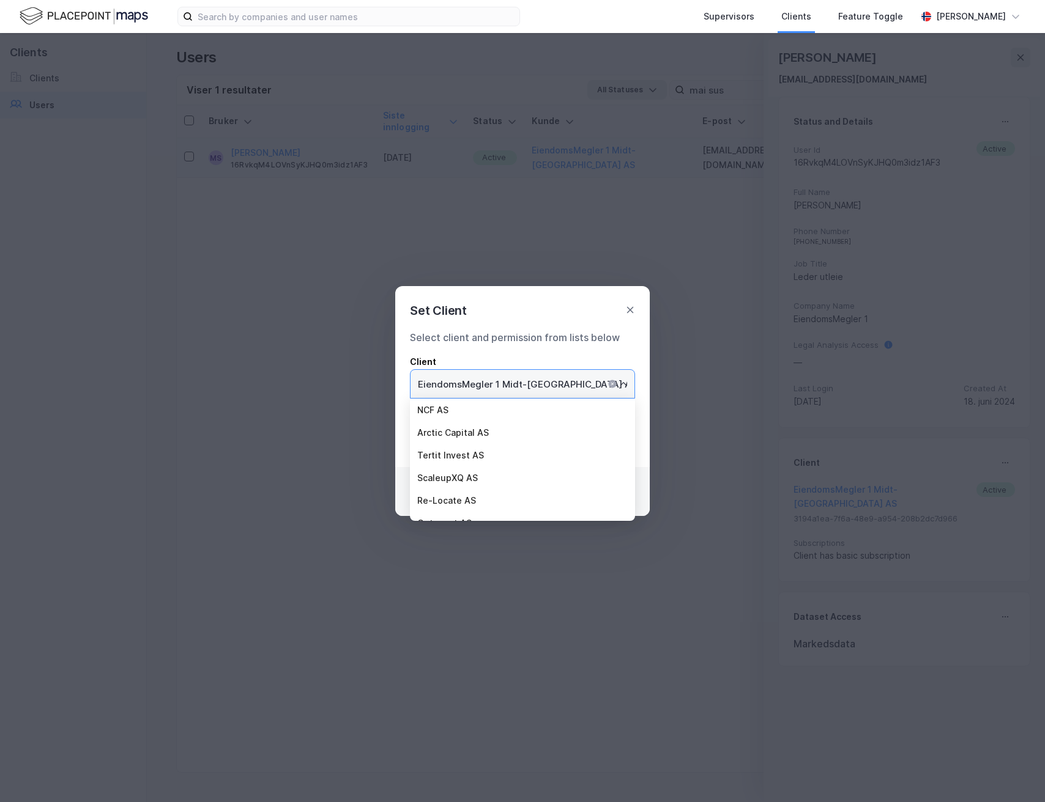
click at [563, 385] on input "EiendomsMegler 1 Midt-[GEOGRAPHIC_DATA] AS" at bounding box center [522, 384] width 224 height 28
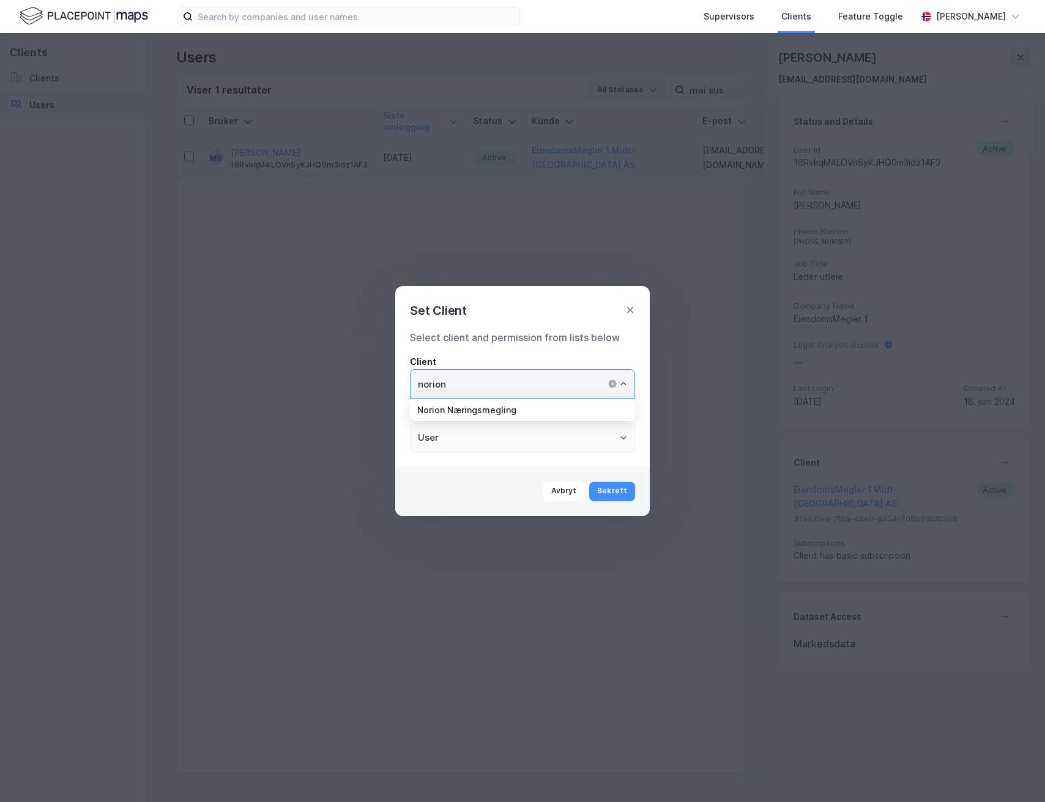
click at [566, 410] on li "Norion Næringsmegling" at bounding box center [522, 410] width 225 height 23
type input "Norion Næringsmegling"
click at [608, 485] on button "Bekreft" at bounding box center [612, 492] width 46 height 20
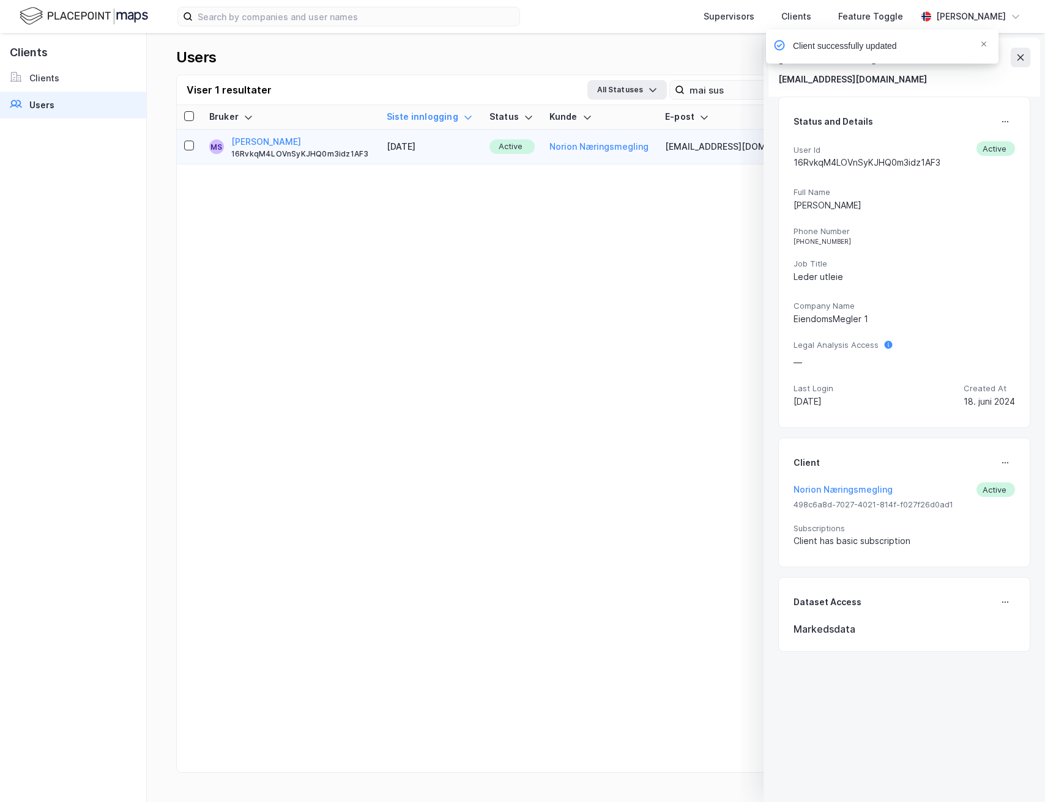
click at [1017, 54] on div "Client successfully updated" at bounding box center [918, 49] width 232 height 40
click at [1023, 58] on div "Client successfully updated" at bounding box center [918, 49] width 232 height 40
click at [723, 95] on input "mai sus" at bounding box center [768, 90] width 168 height 18
click at [720, 95] on input "mai sus" at bounding box center [768, 90] width 168 height 18
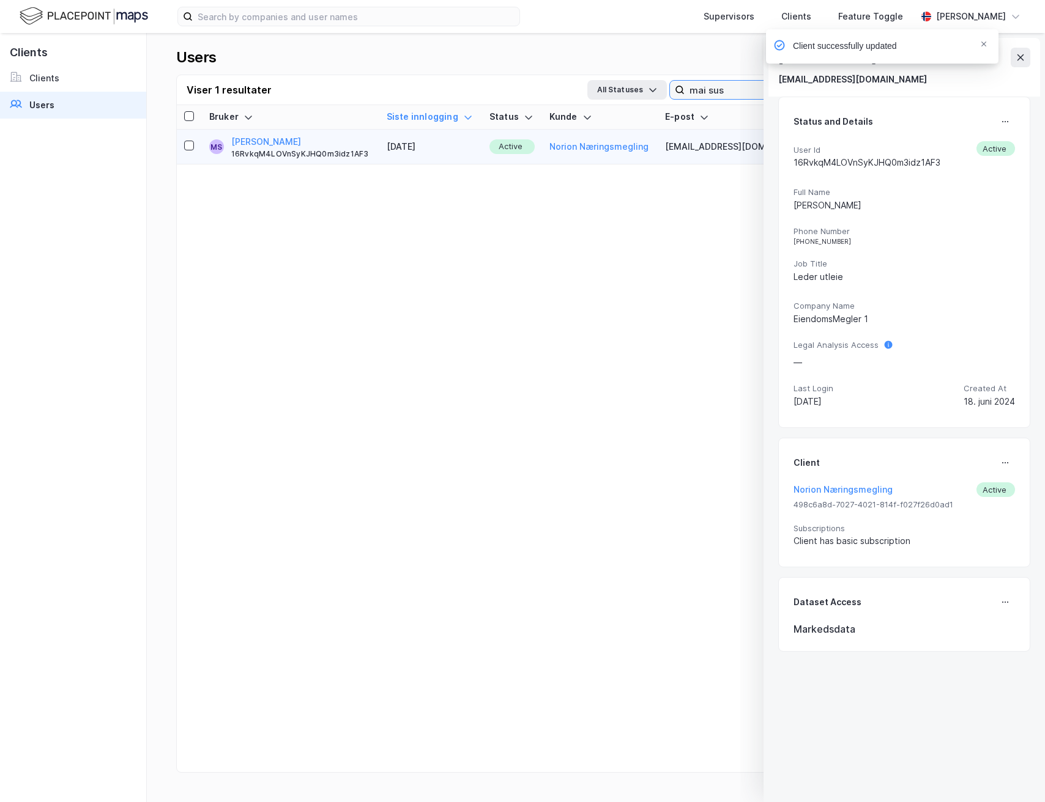
click at [720, 95] on input "mai sus" at bounding box center [768, 90] width 168 height 18
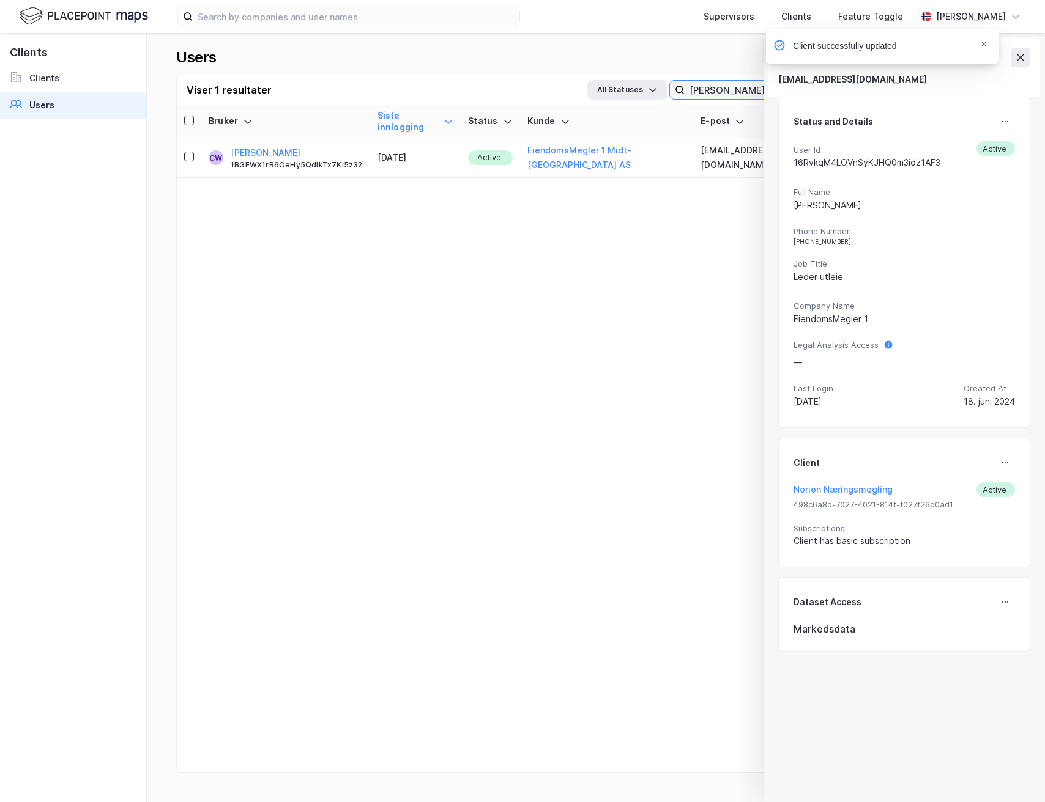
type input "[PERSON_NAME]"
click at [1017, 54] on div "Client successfully updated" at bounding box center [918, 49] width 232 height 40
click at [294, 146] on button "[PERSON_NAME]" at bounding box center [266, 153] width 70 height 15
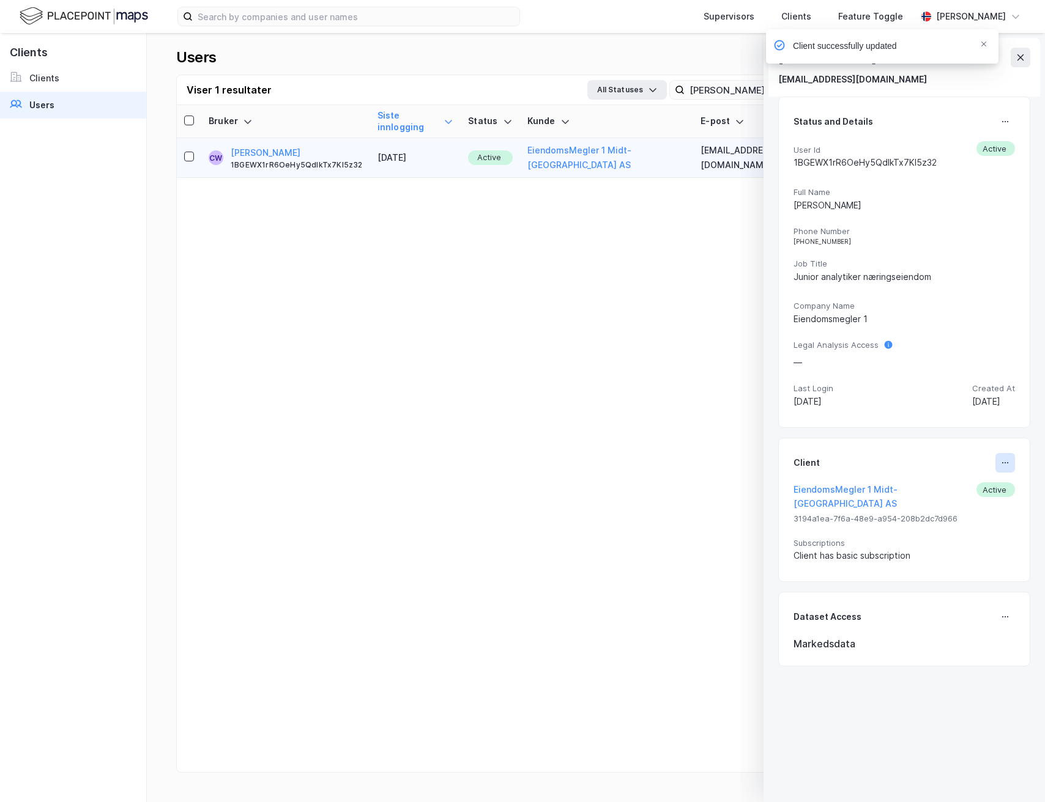
click at [1007, 464] on icon at bounding box center [1005, 463] width 10 height 10
click at [963, 475] on div "Set Client" at bounding box center [955, 467] width 79 height 29
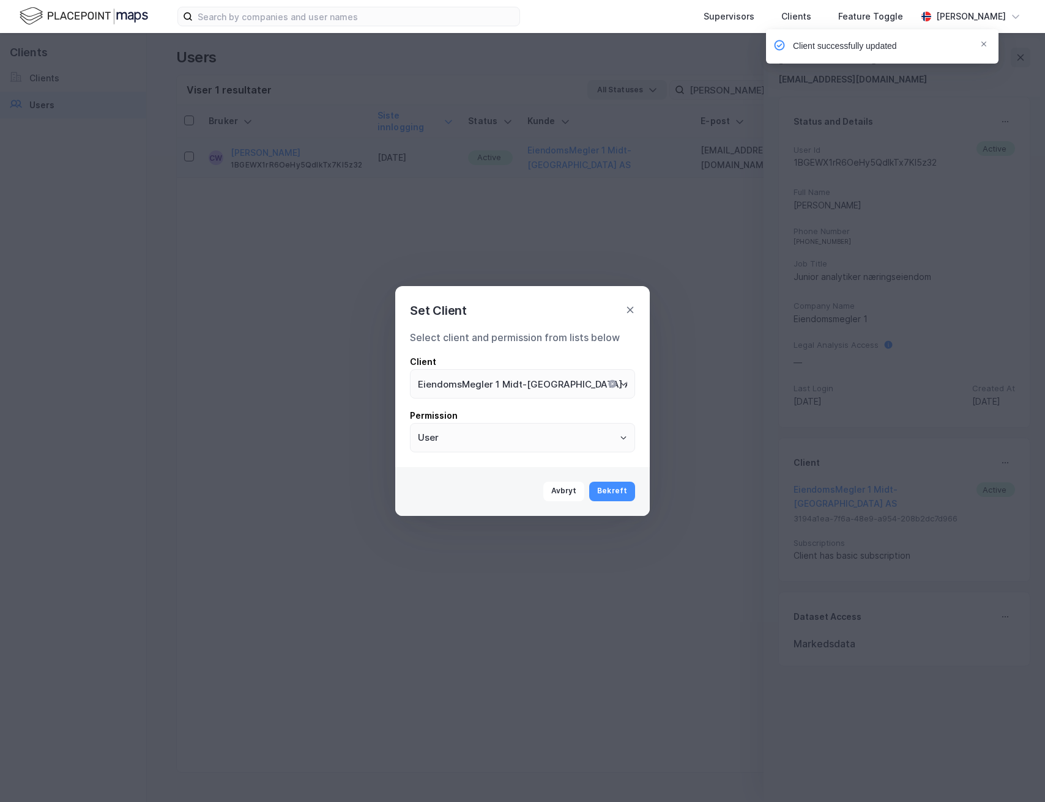
click at [628, 361] on div "Client" at bounding box center [522, 362] width 225 height 15
click at [640, 377] on div "Select client and permission from lists below Client EiendomsMegler 1 Midt-[GEO…" at bounding box center [522, 394] width 254 height 147
click at [624, 380] on icon "Open" at bounding box center [623, 383] width 7 height 7
click at [567, 409] on li "Norion Næringsmegling" at bounding box center [522, 410] width 225 height 23
type input "Norion Næringsmegling"
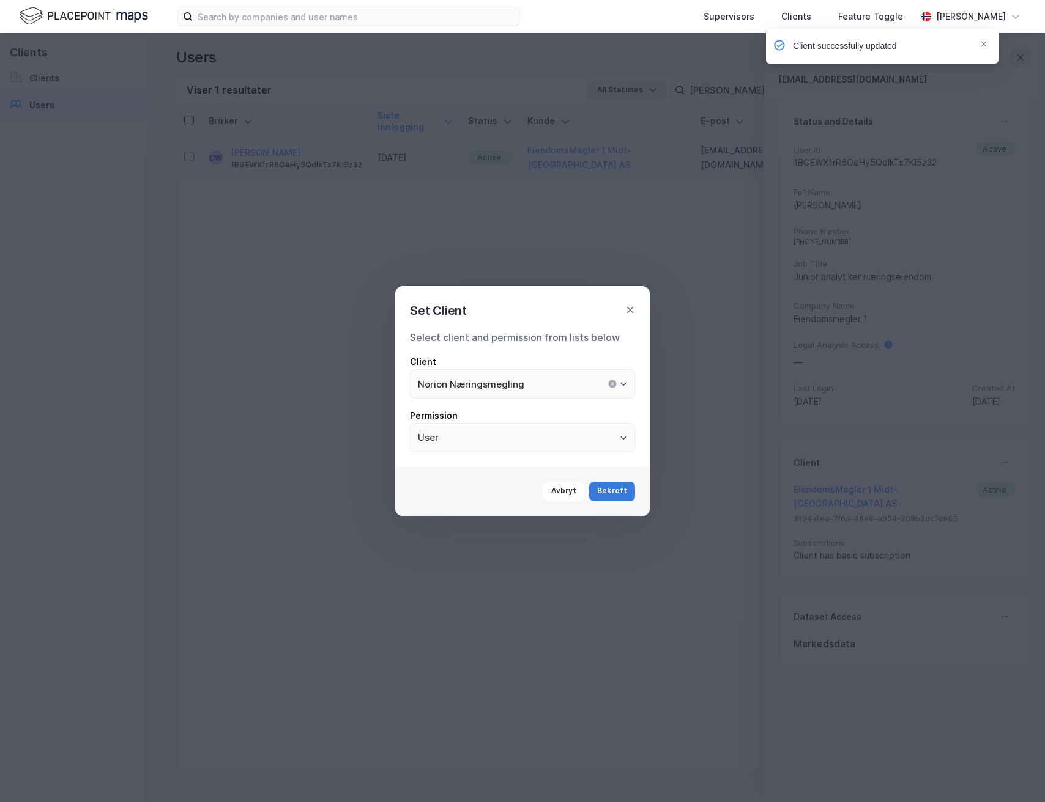
click at [617, 492] on button "Bekreft" at bounding box center [612, 492] width 46 height 20
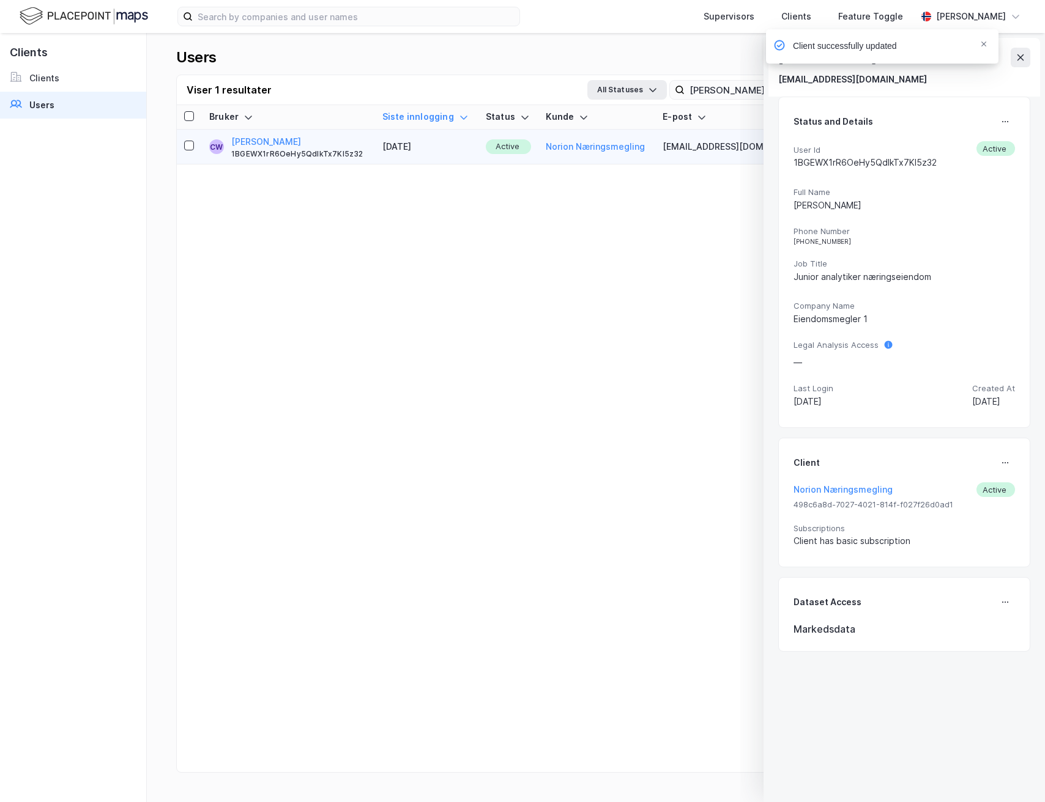
click at [1021, 64] on div "Client successfully updated" at bounding box center [918, 49] width 232 height 40
click at [1021, 54] on div "Client successfully updated" at bounding box center [918, 49] width 232 height 40
click at [732, 92] on input "[PERSON_NAME]" at bounding box center [768, 90] width 168 height 18
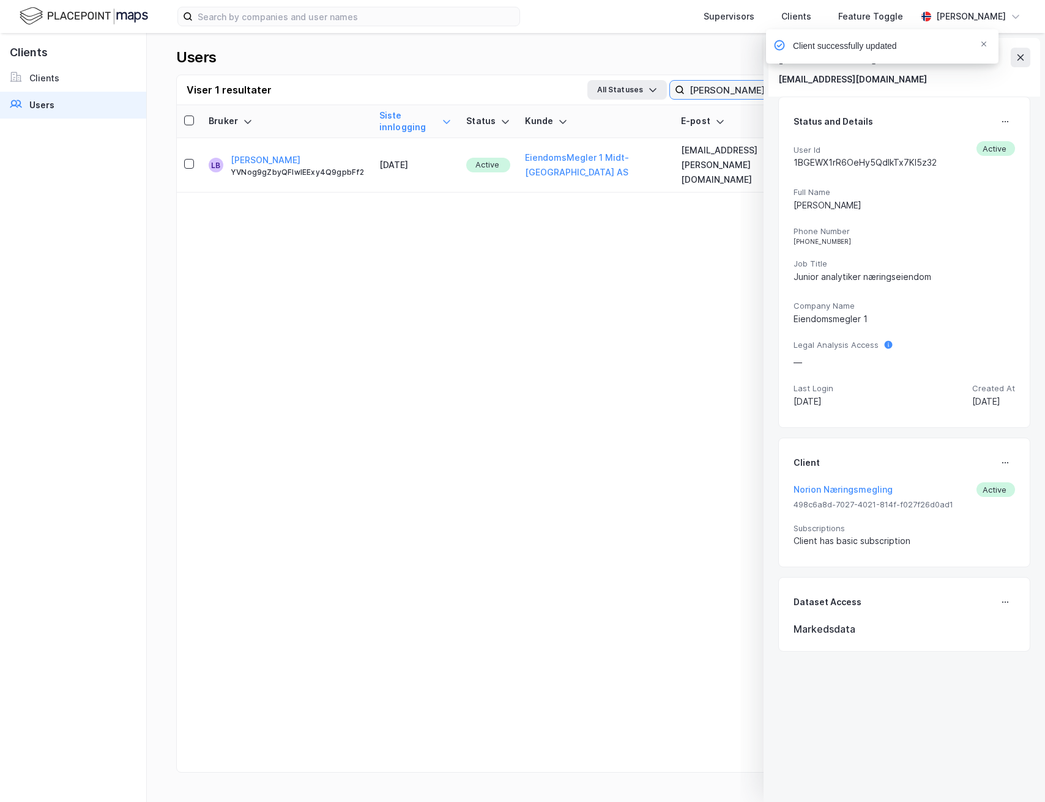
type input "[PERSON_NAME]"
click at [1028, 58] on div "Client successfully updated" at bounding box center [918, 49] width 232 height 40
click at [1024, 55] on div "Client successfully updated" at bounding box center [918, 49] width 232 height 40
click at [1022, 55] on div "Client successfully updated" at bounding box center [918, 49] width 232 height 40
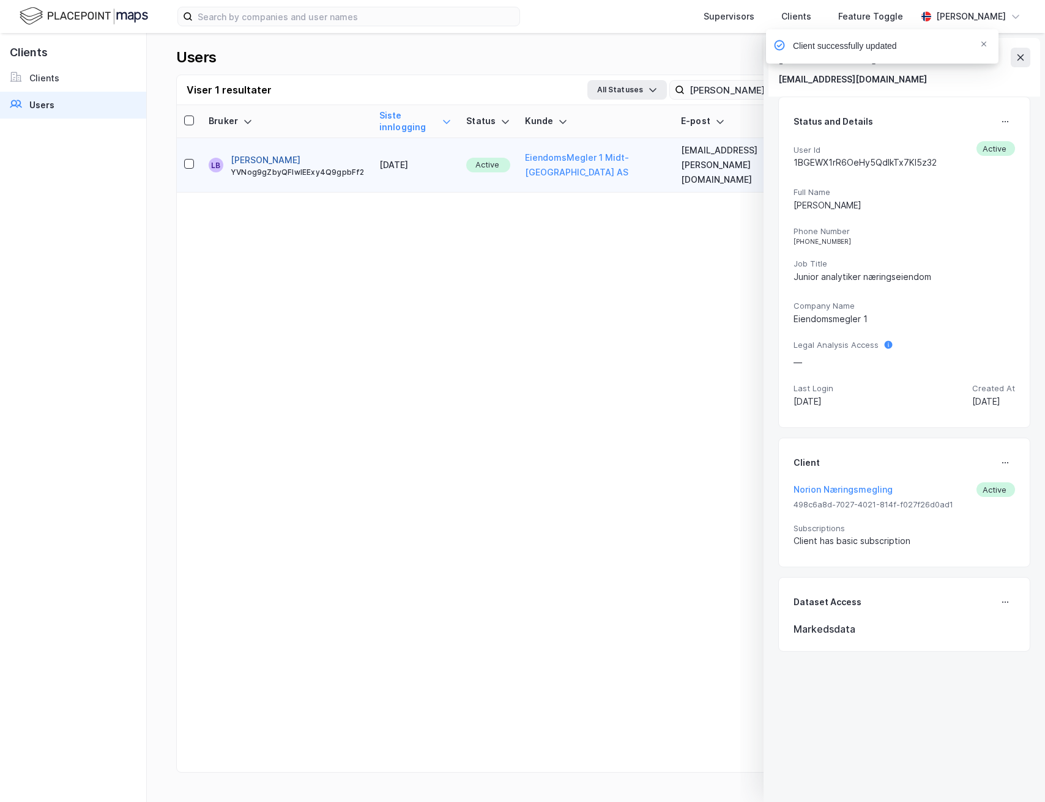
click at [272, 153] on button "[PERSON_NAME]" at bounding box center [266, 160] width 70 height 15
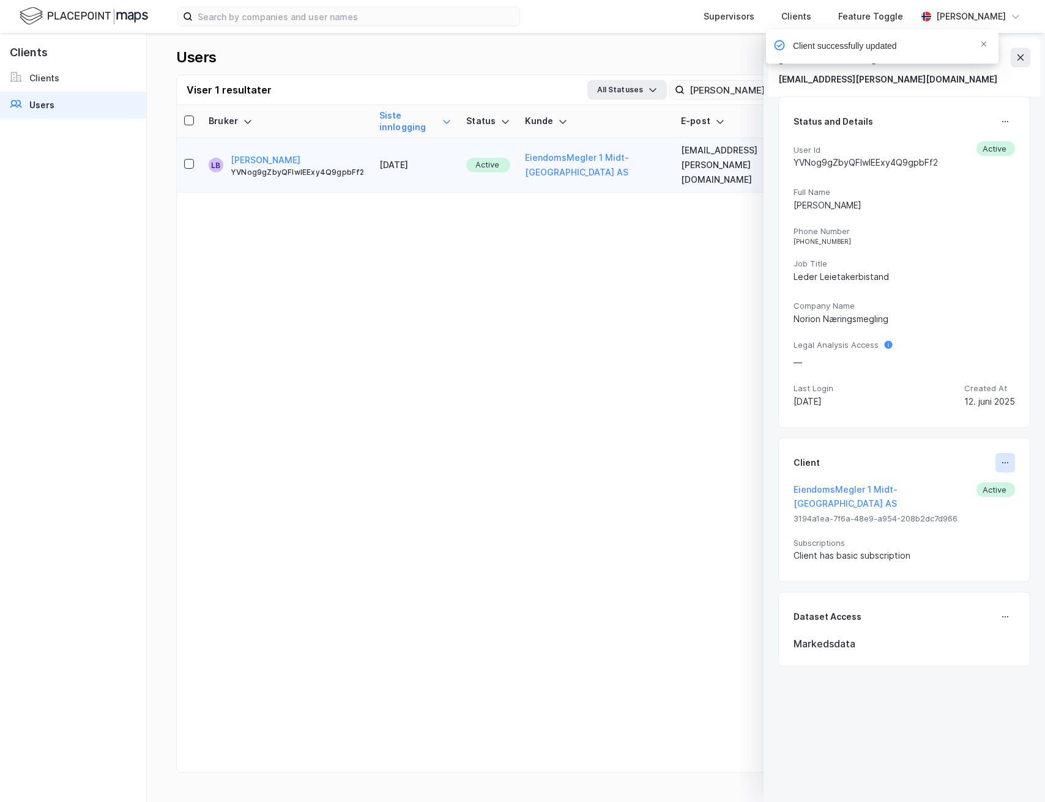
click at [1011, 459] on button at bounding box center [1005, 463] width 20 height 20
click at [971, 467] on div "Set Client" at bounding box center [964, 468] width 42 height 15
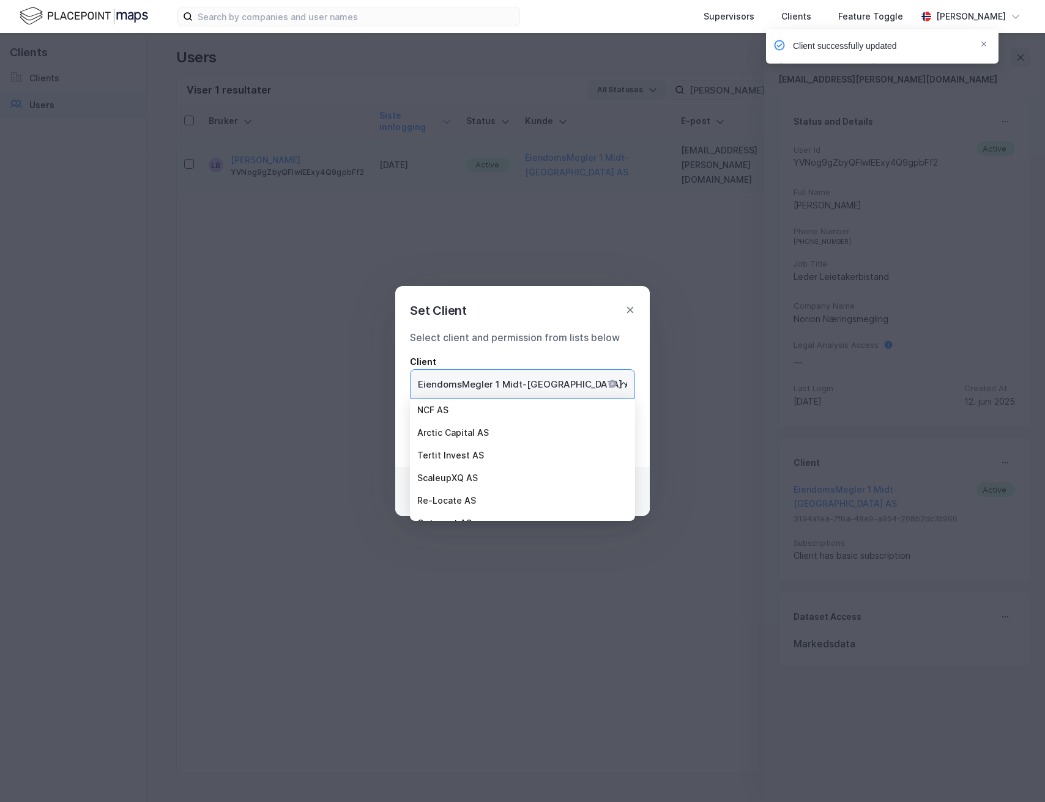
click at [603, 370] on input "EiendomsMegler 1 Midt-[GEOGRAPHIC_DATA] AS" at bounding box center [522, 384] width 224 height 28
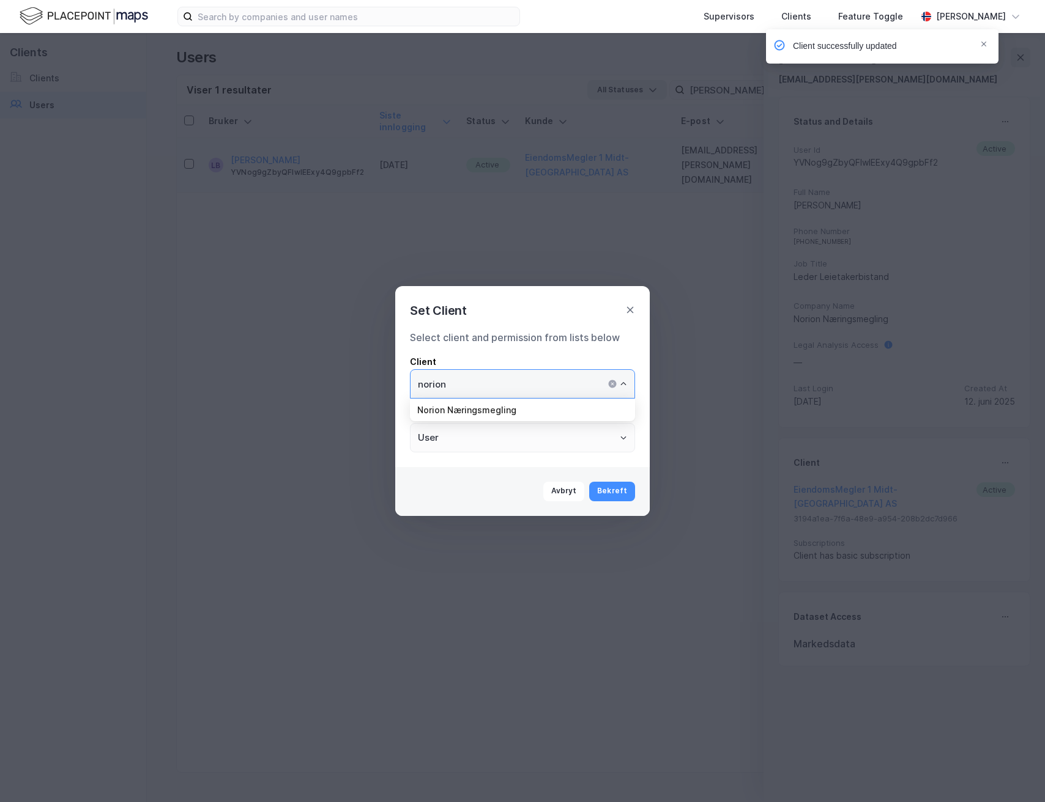
click at [546, 406] on li "Norion Næringsmegling" at bounding box center [522, 410] width 225 height 23
type input "Norion Næringsmegling"
click at [626, 492] on button "Bekreft" at bounding box center [612, 492] width 46 height 20
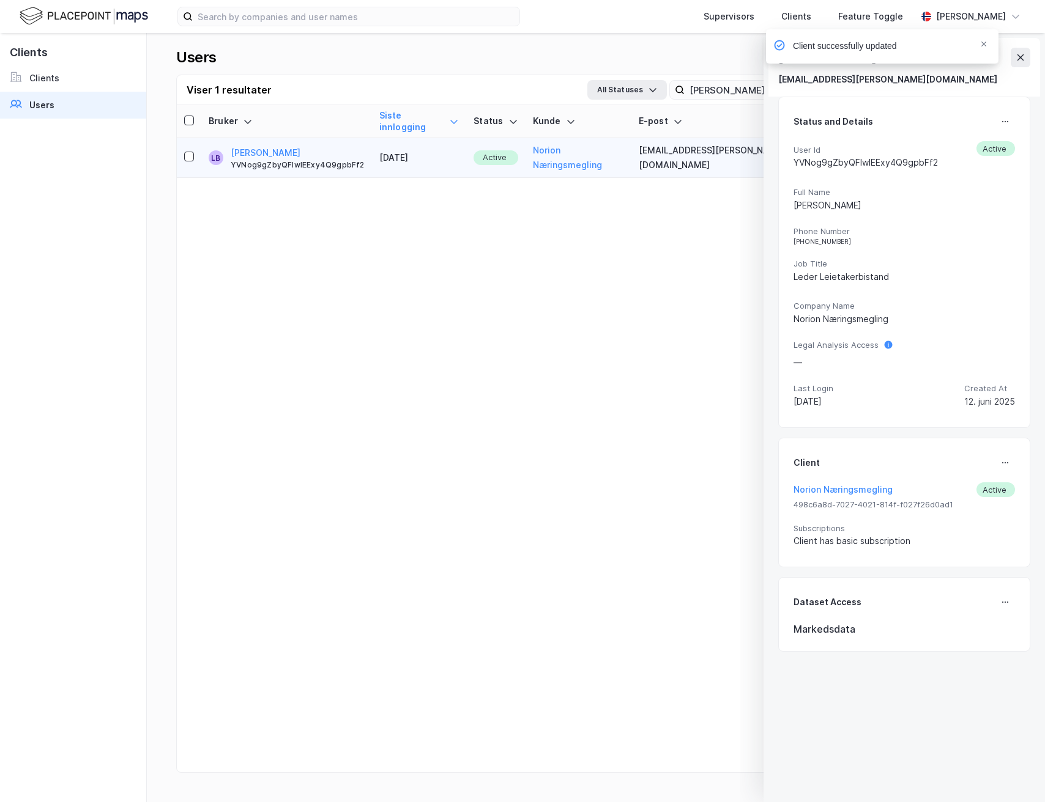
click at [1020, 54] on div "Client successfully updated" at bounding box center [918, 49] width 232 height 40
click at [732, 89] on input "[PERSON_NAME]" at bounding box center [768, 90] width 168 height 18
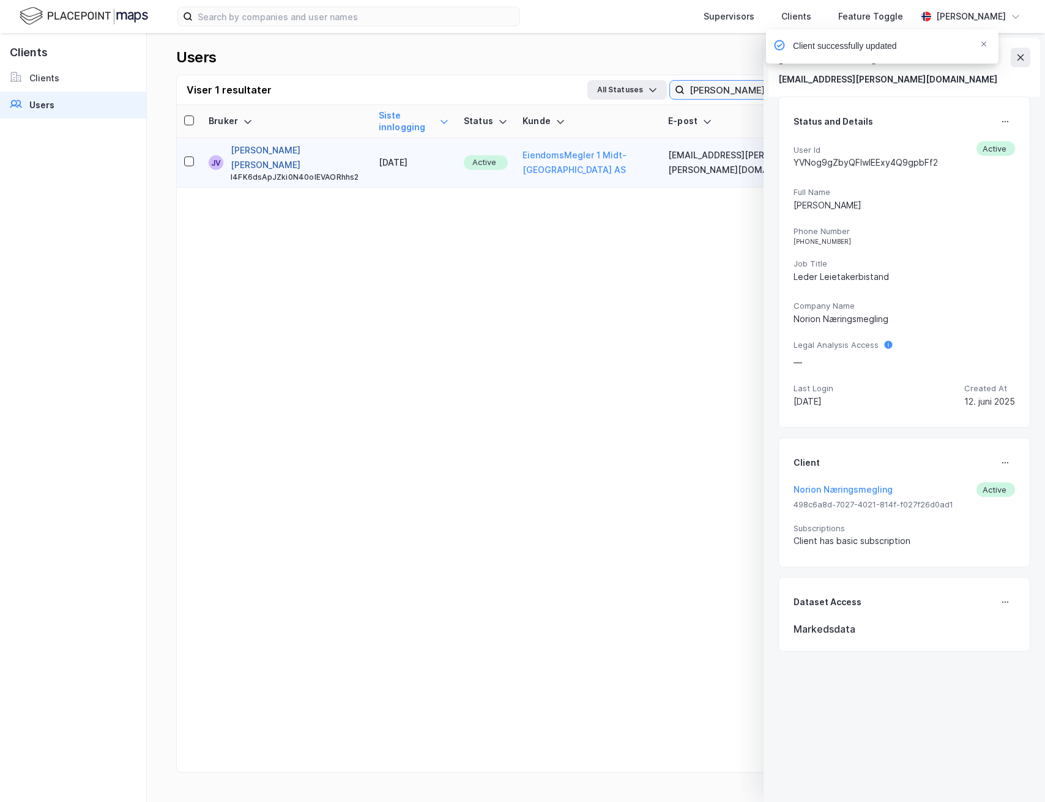
type input "[PERSON_NAME]"
click at [275, 143] on button "[PERSON_NAME] [PERSON_NAME]" at bounding box center [297, 157] width 133 height 29
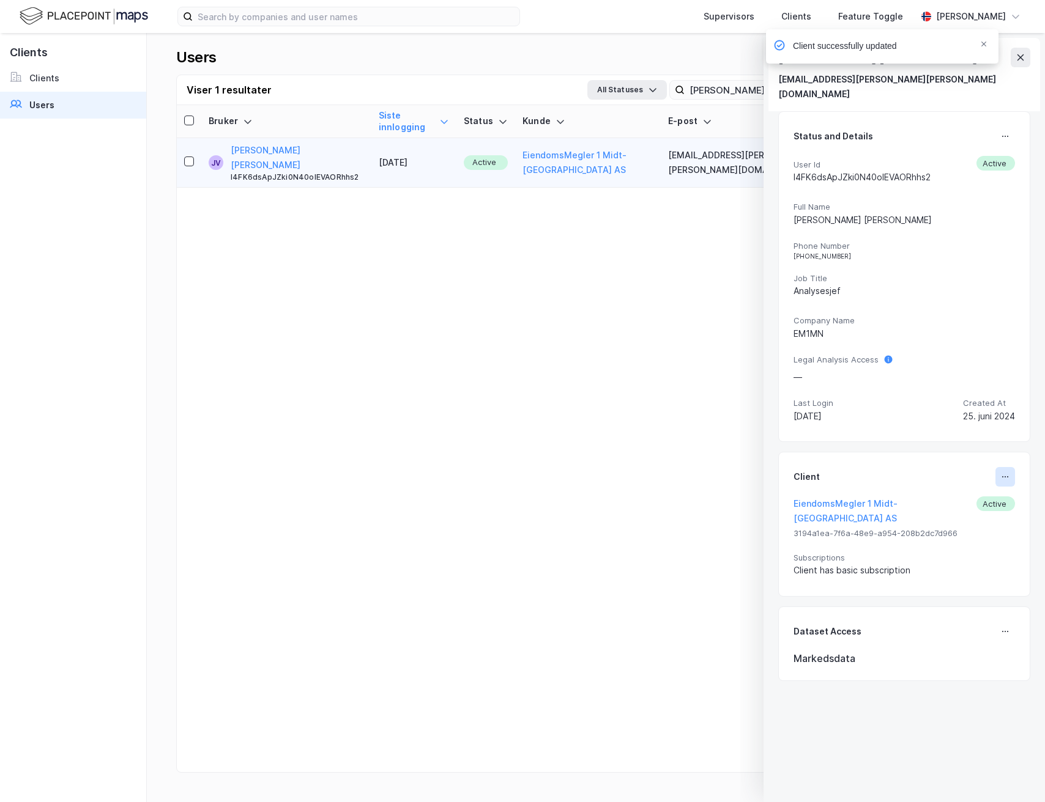
click at [1006, 472] on icon at bounding box center [1005, 477] width 10 height 10
click at [952, 475] on div "Set Client" at bounding box center [964, 482] width 42 height 15
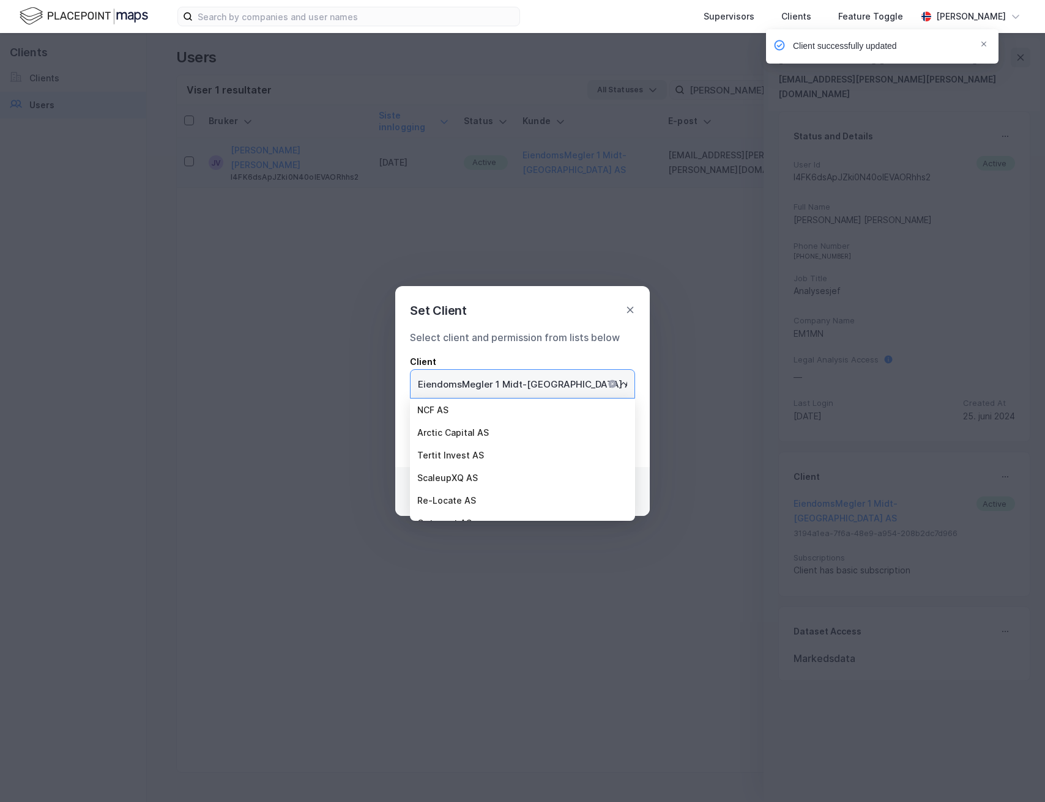
click at [529, 388] on input "EiendomsMegler 1 Midt-[GEOGRAPHIC_DATA] AS" at bounding box center [522, 384] width 224 height 28
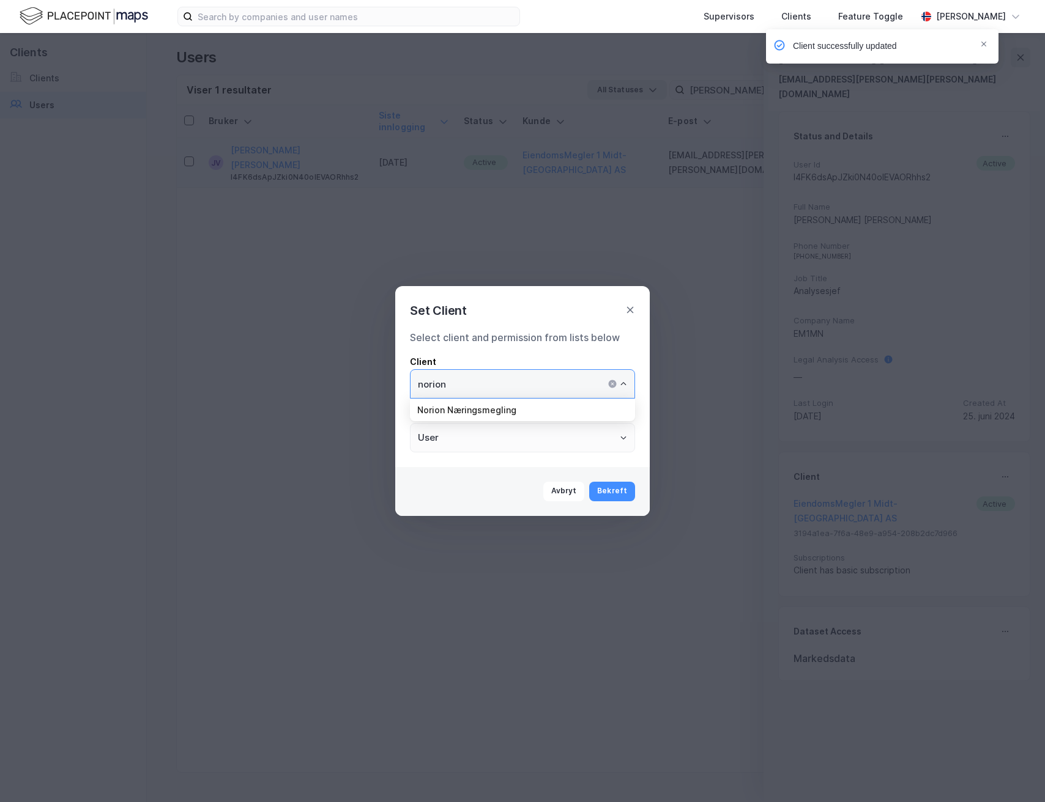
click at [525, 412] on li "Norion Næringsmegling" at bounding box center [522, 410] width 225 height 23
type input "Norion Næringsmegling"
click at [628, 492] on button "Bekreft" at bounding box center [612, 492] width 46 height 20
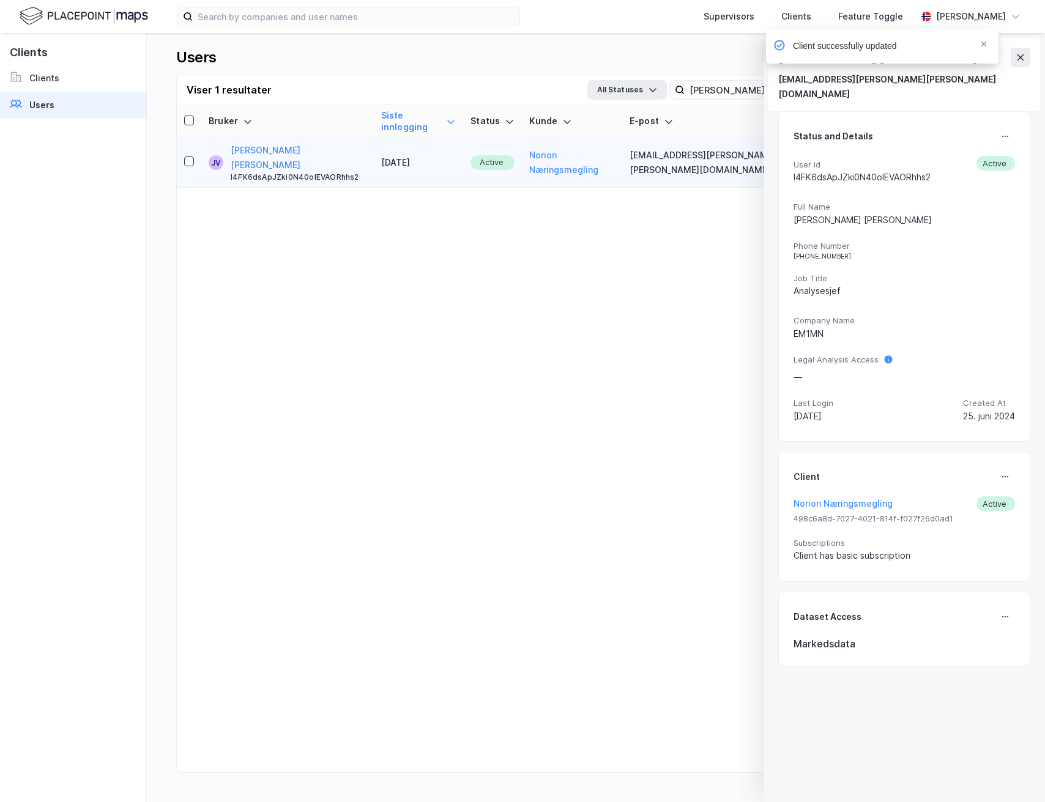
click at [1027, 60] on div "Client successfully updated" at bounding box center [918, 49] width 232 height 40
click at [695, 94] on input "[PERSON_NAME]" at bounding box center [768, 90] width 168 height 18
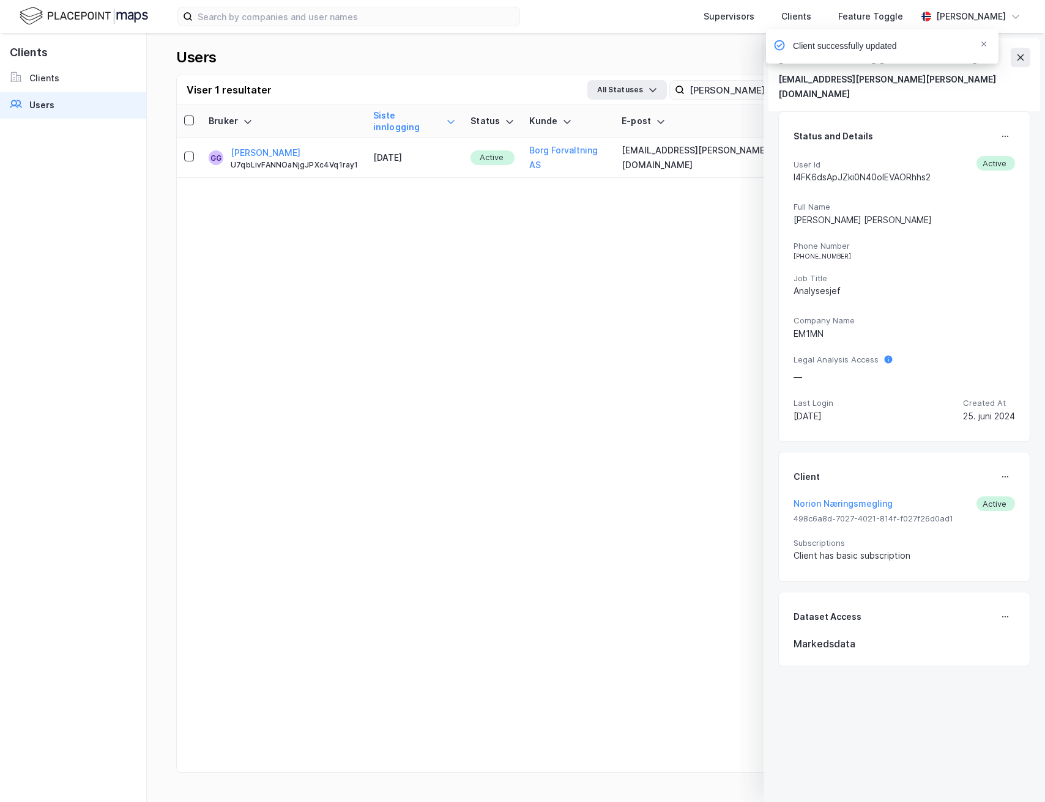
click at [629, 321] on div "Bruker Siste innlogging Status [PERSON_NAME] E-post Telefonnummer Opprettet GG …" at bounding box center [596, 453] width 838 height 697
click at [1018, 54] on div "Client successfully updated" at bounding box center [918, 49] width 232 height 40
click at [983, 42] on icon "Notifications Alt+T" at bounding box center [983, 43] width 7 height 7
click at [1026, 59] on button at bounding box center [1020, 58] width 20 height 20
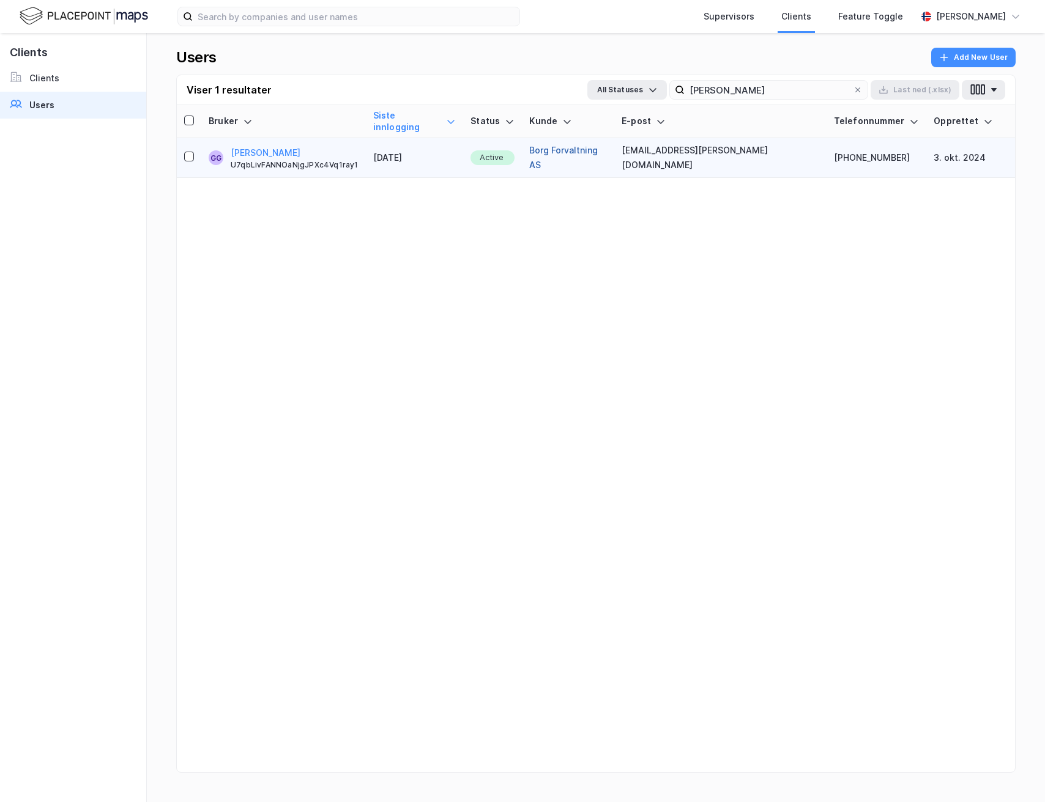
click at [605, 147] on button "Borg Forvaltning AS" at bounding box center [568, 157] width 78 height 29
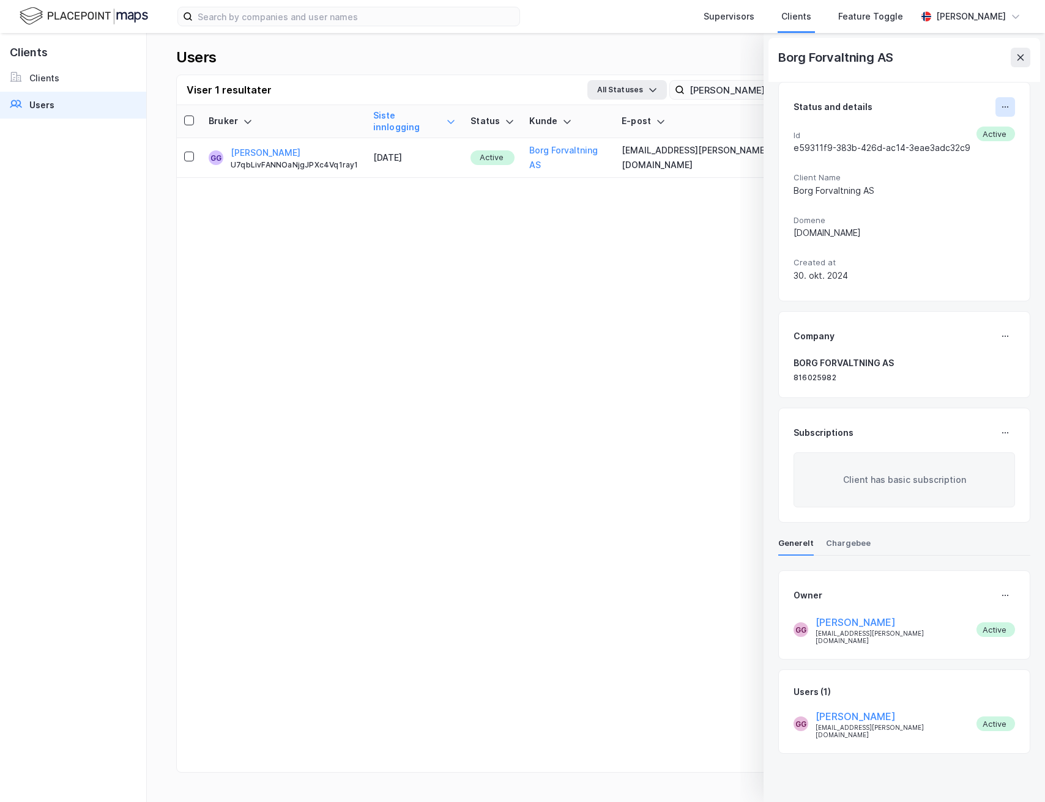
click at [1005, 100] on button at bounding box center [1005, 107] width 20 height 20
click at [908, 325] on div "Company BORG FORVALTNING AS 816025982" at bounding box center [904, 354] width 252 height 87
click at [1021, 62] on button at bounding box center [1020, 58] width 20 height 20
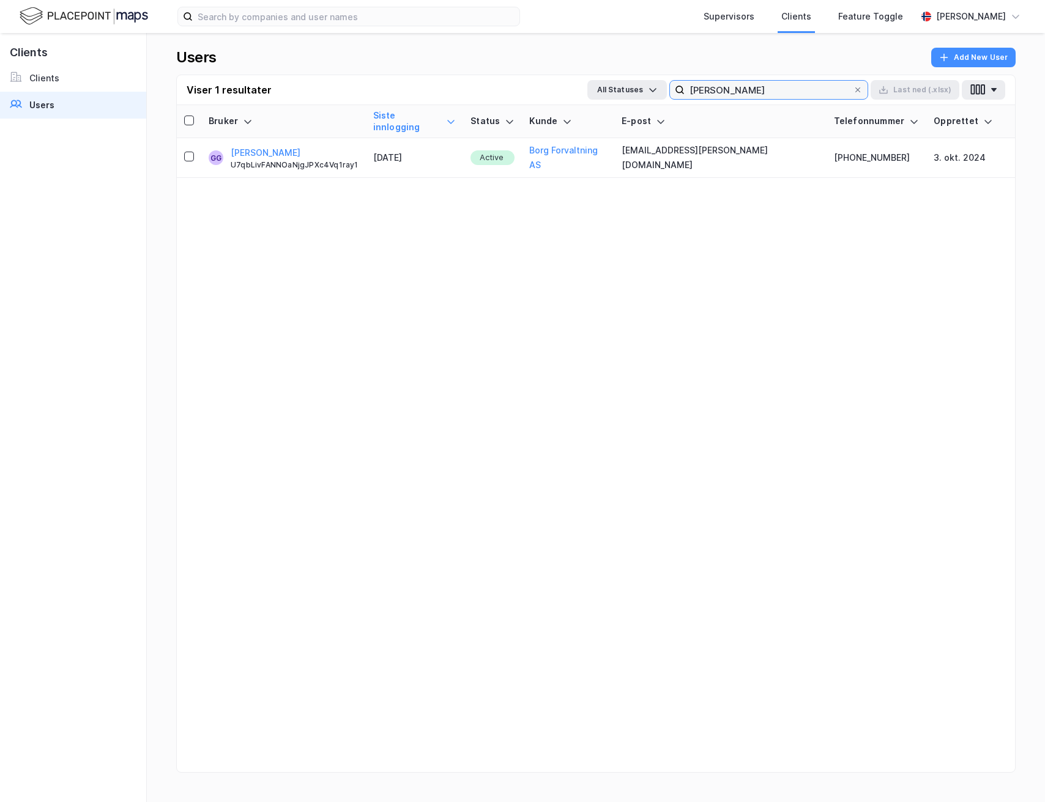
click at [736, 84] on input "[PERSON_NAME]" at bounding box center [768, 90] width 168 height 18
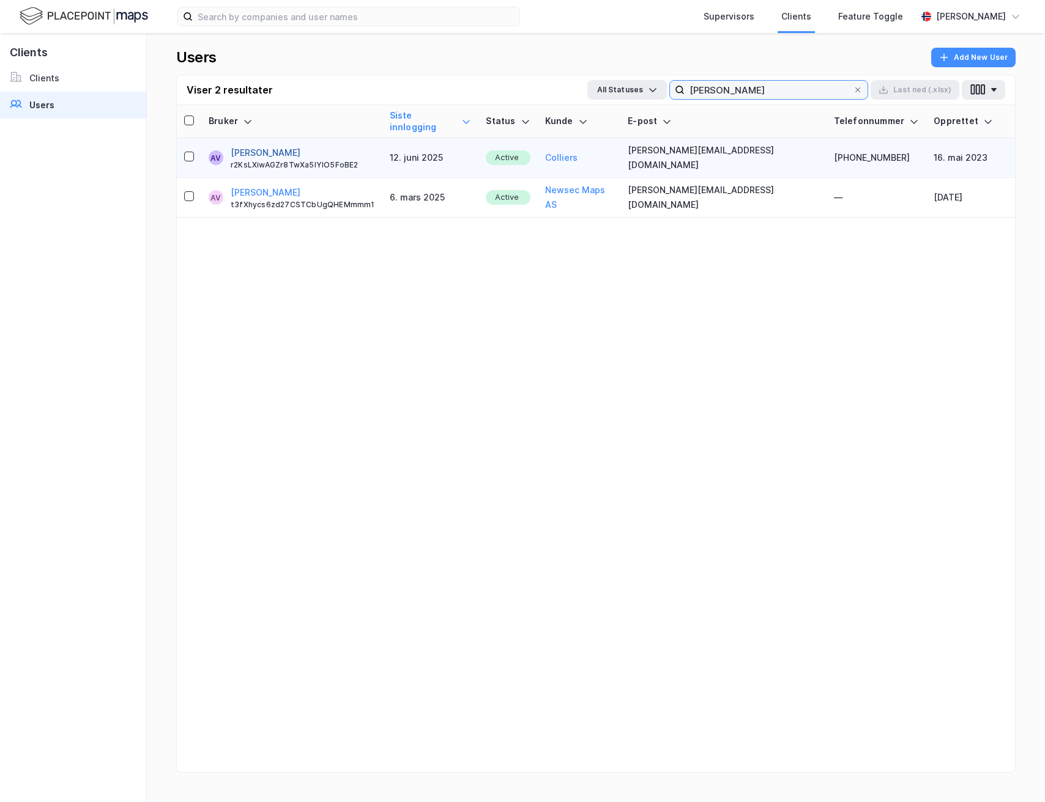
type input "[PERSON_NAME]"
click at [284, 146] on button "[PERSON_NAME]" at bounding box center [266, 153] width 70 height 15
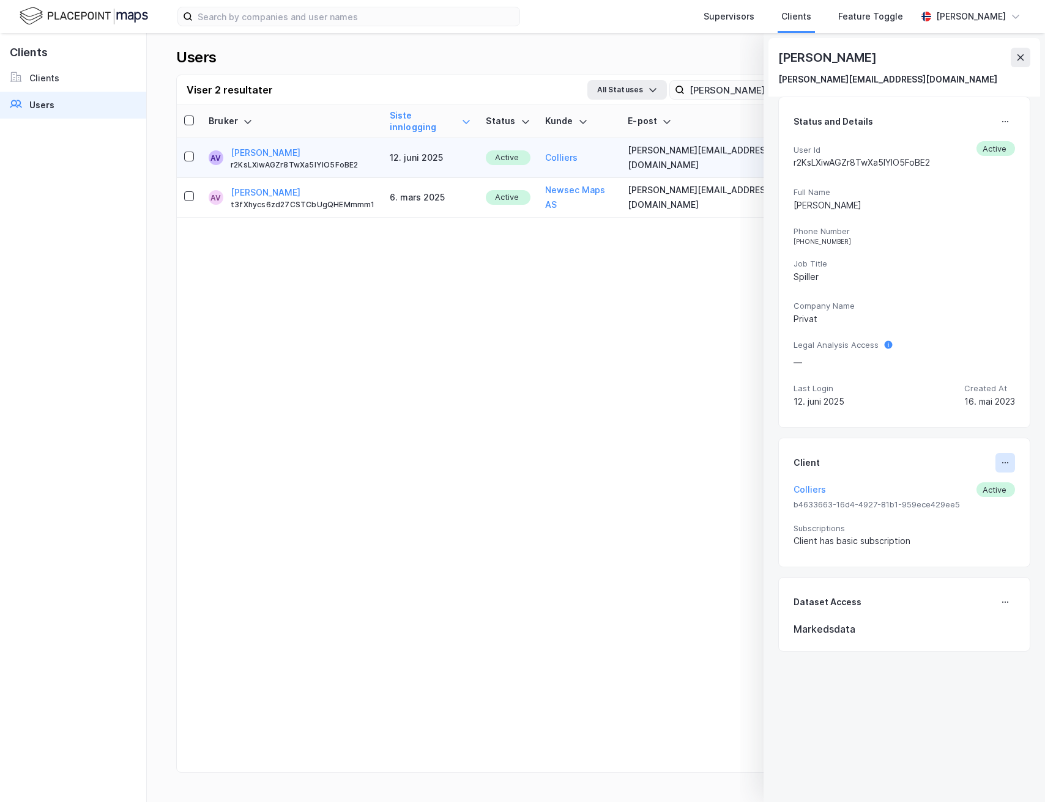
click at [1005, 463] on icon at bounding box center [1004, 462] width 1 height 1
click at [970, 472] on div "Set Client" at bounding box center [964, 468] width 42 height 15
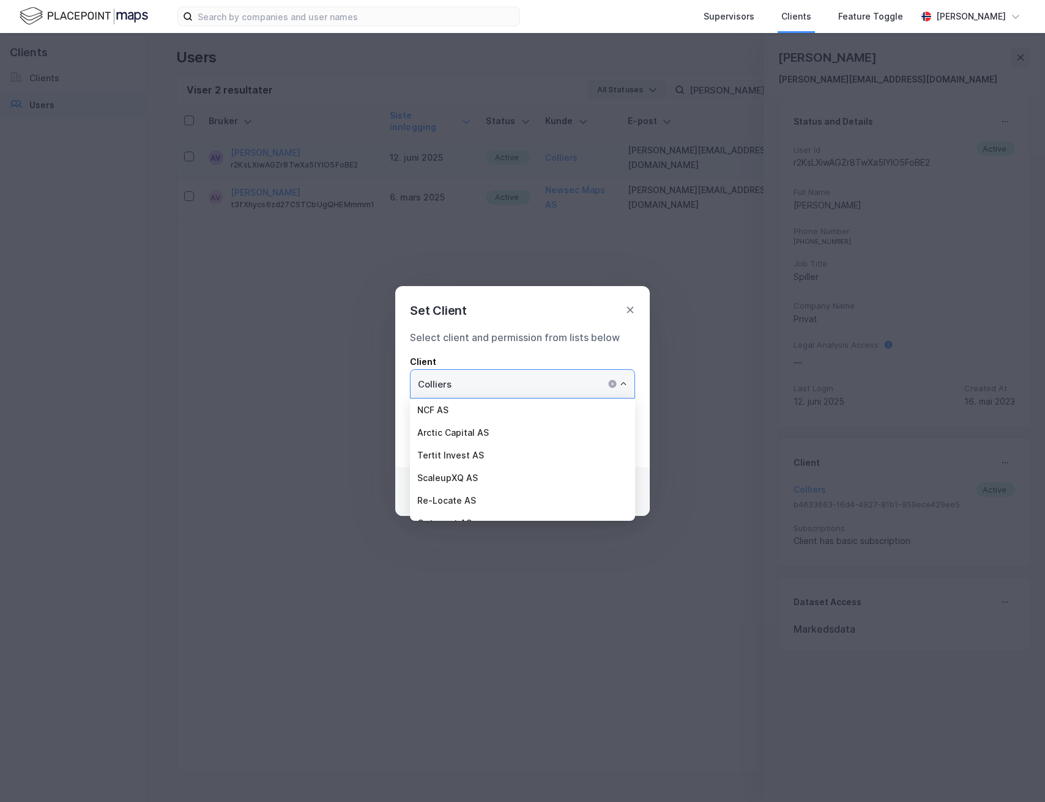
click at [483, 387] on input "Colliers" at bounding box center [522, 384] width 224 height 28
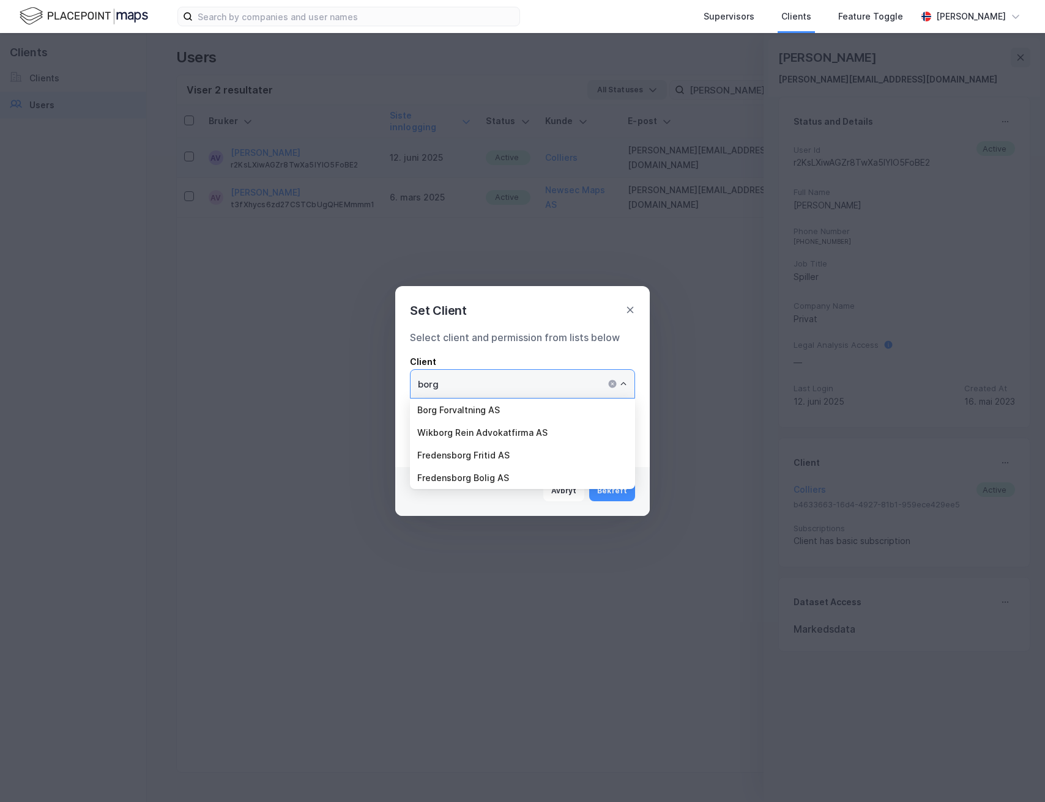
click at [457, 409] on li "Borg Forvaltning AS" at bounding box center [522, 410] width 225 height 23
type input "Borg Forvaltning AS"
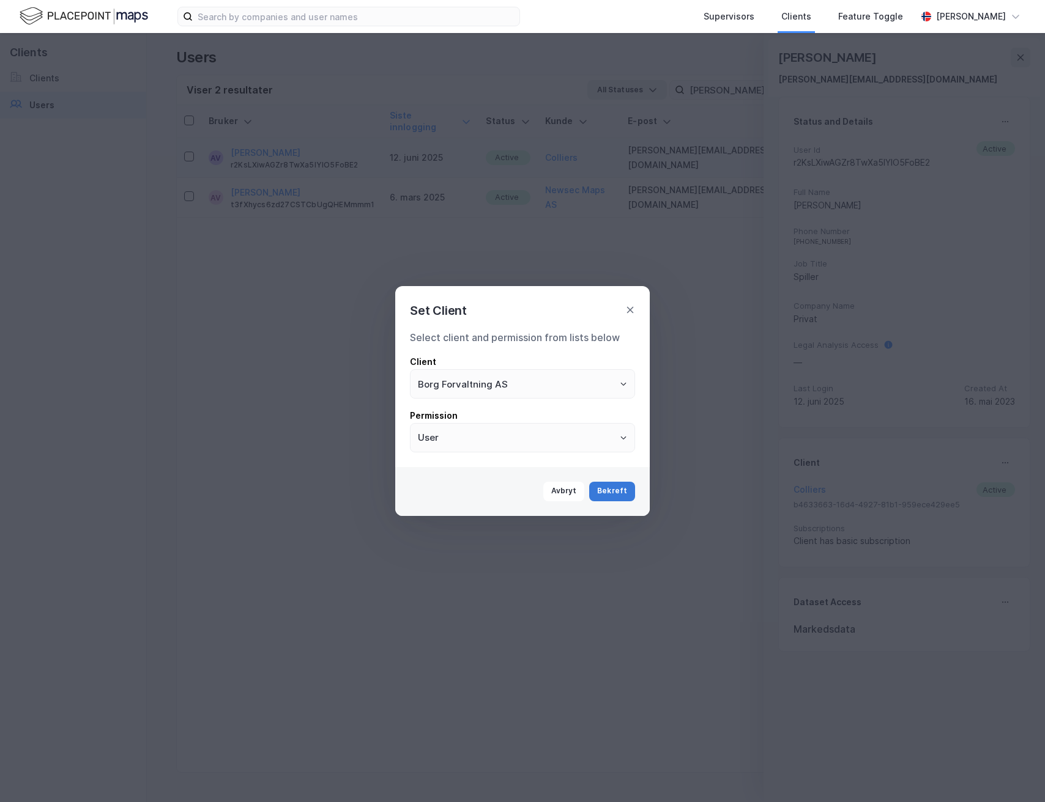
click at [618, 489] on button "Bekreft" at bounding box center [612, 492] width 46 height 20
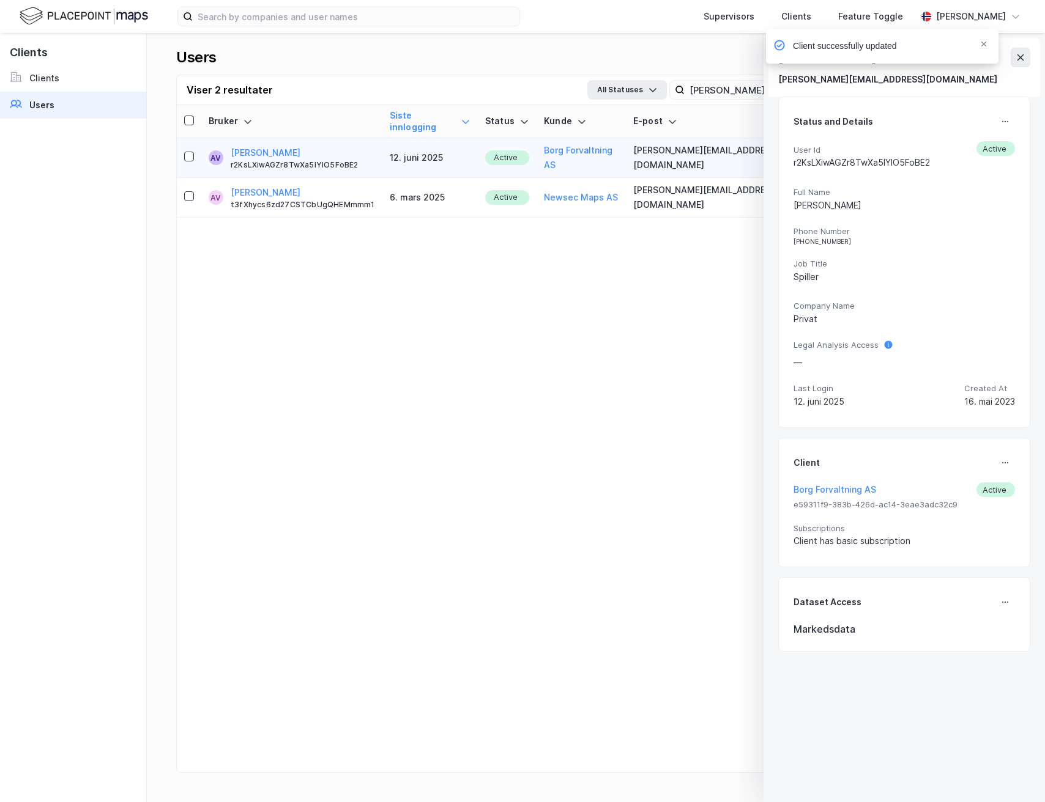
click at [1025, 56] on div "Client successfully updated" at bounding box center [918, 49] width 232 height 40
click at [1018, 61] on div "Client successfully updated" at bounding box center [918, 49] width 232 height 40
click at [1025, 56] on div "Client successfully updated" at bounding box center [918, 49] width 232 height 40
click at [985, 46] on icon "Notifications Alt+T" at bounding box center [983, 43] width 7 height 7
click at [1023, 58] on icon at bounding box center [1020, 58] width 10 height 10
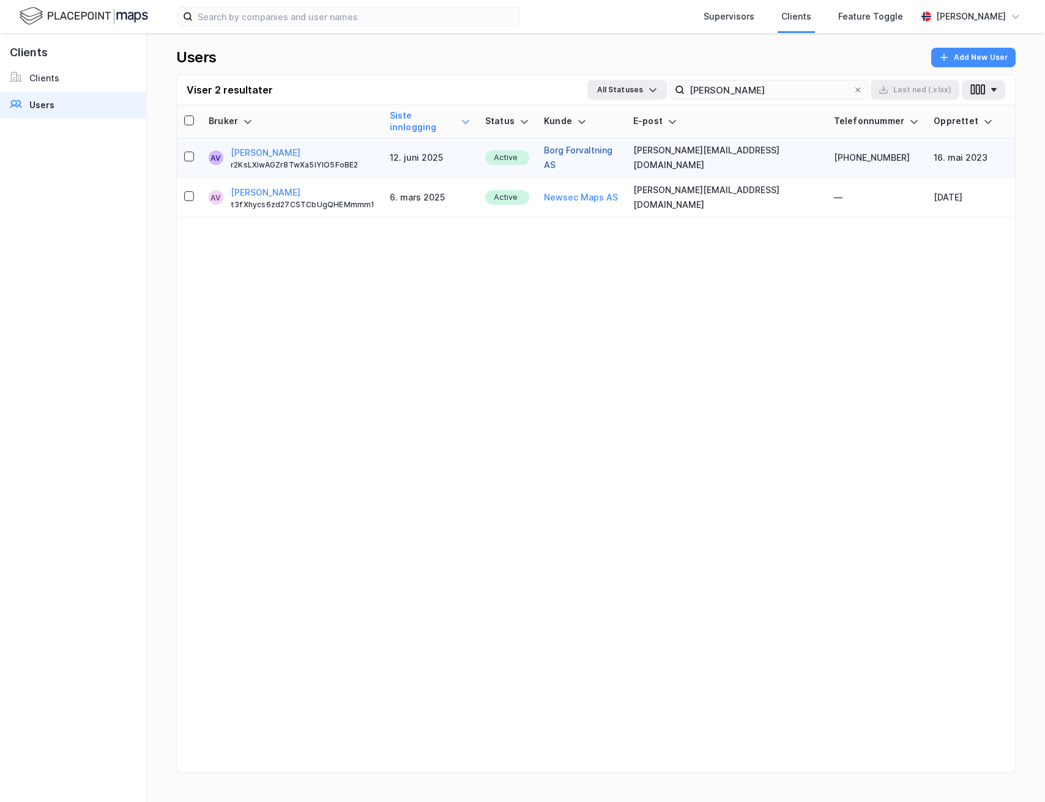
click at [588, 150] on button "Borg Forvaltning AS" at bounding box center [581, 157] width 75 height 29
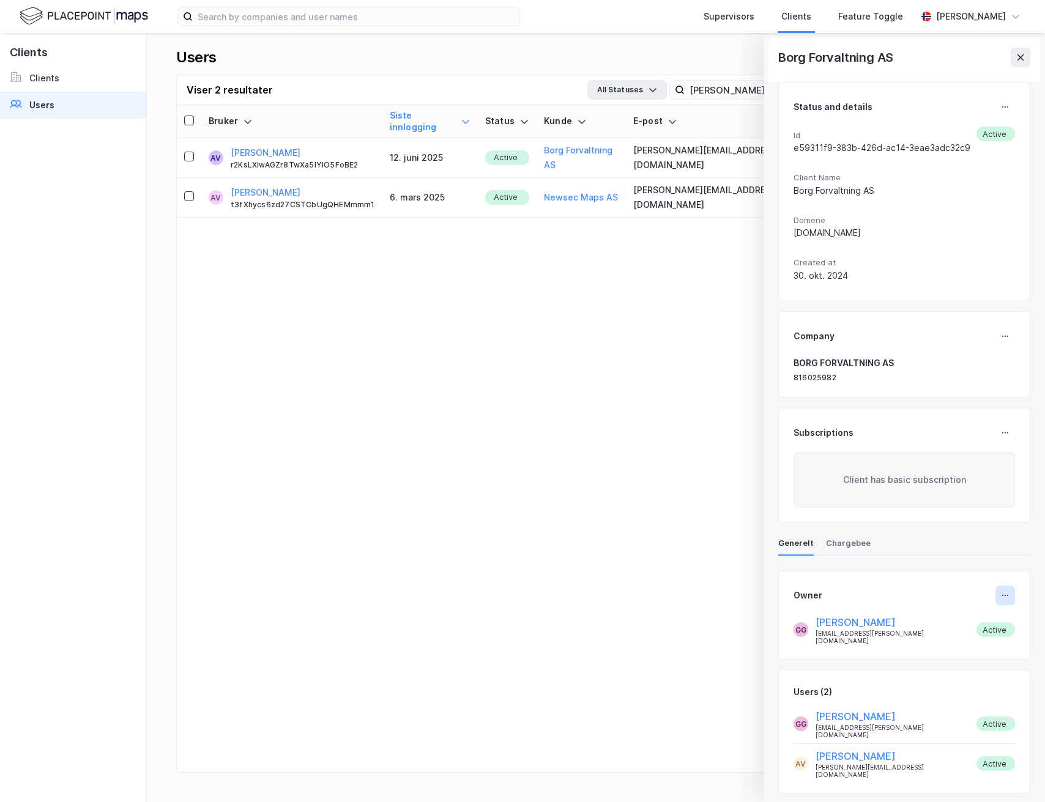
click at [1010, 596] on button at bounding box center [1005, 596] width 20 height 20
click at [989, 603] on div "Set Owner" at bounding box center [954, 600] width 81 height 29
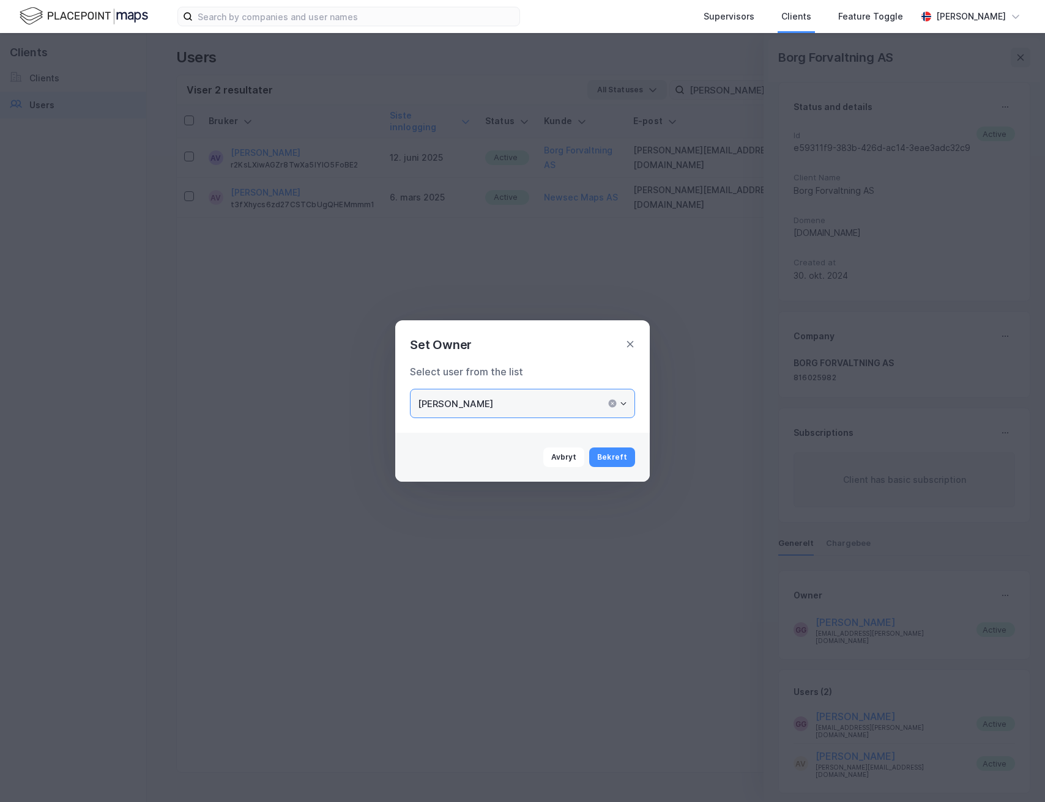
click at [552, 404] on input "[PERSON_NAME]" at bounding box center [522, 404] width 224 height 28
click at [519, 441] on ul "[PERSON_NAME] [PERSON_NAME]" at bounding box center [522, 440] width 225 height 45
click at [517, 445] on li "[PERSON_NAME]" at bounding box center [522, 452] width 225 height 23
type input "[PERSON_NAME]"
click at [568, 403] on input "[PERSON_NAME]" at bounding box center [522, 404] width 224 height 28
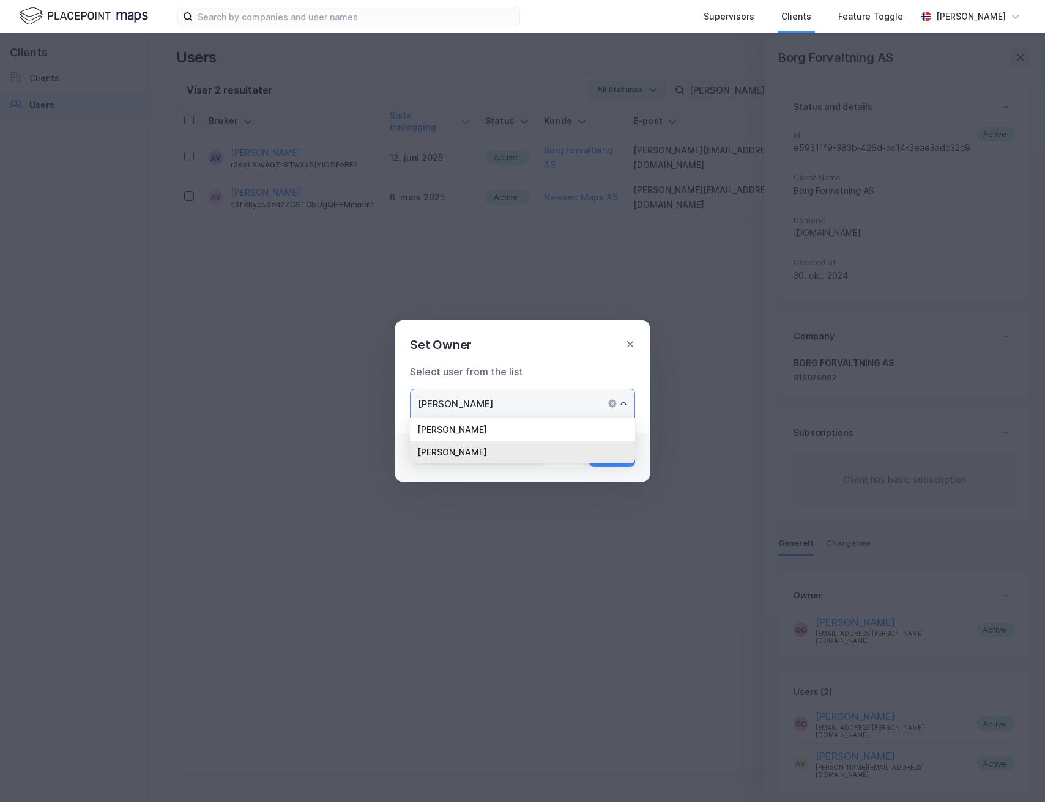
click at [534, 448] on li "[PERSON_NAME]" at bounding box center [522, 452] width 225 height 23
click at [620, 459] on button "Bekreft" at bounding box center [612, 458] width 46 height 20
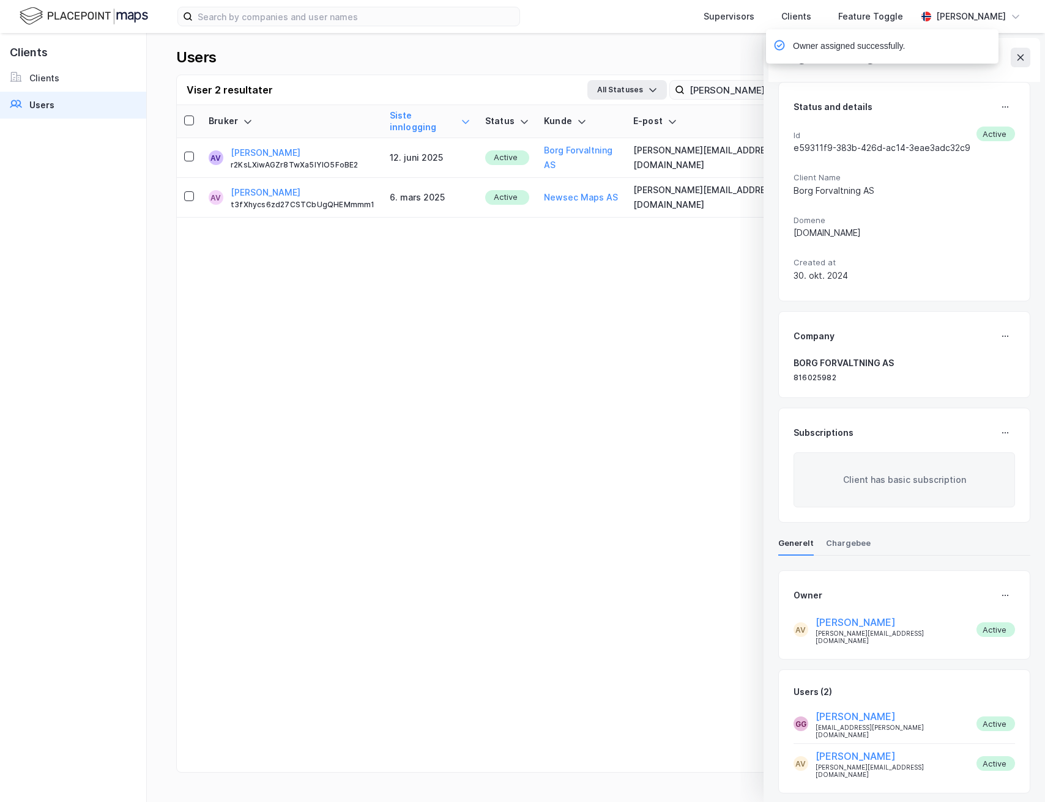
click at [1025, 62] on div "Owner assigned successfully." at bounding box center [918, 49] width 232 height 40
click at [735, 85] on input "[PERSON_NAME]" at bounding box center [768, 90] width 168 height 18
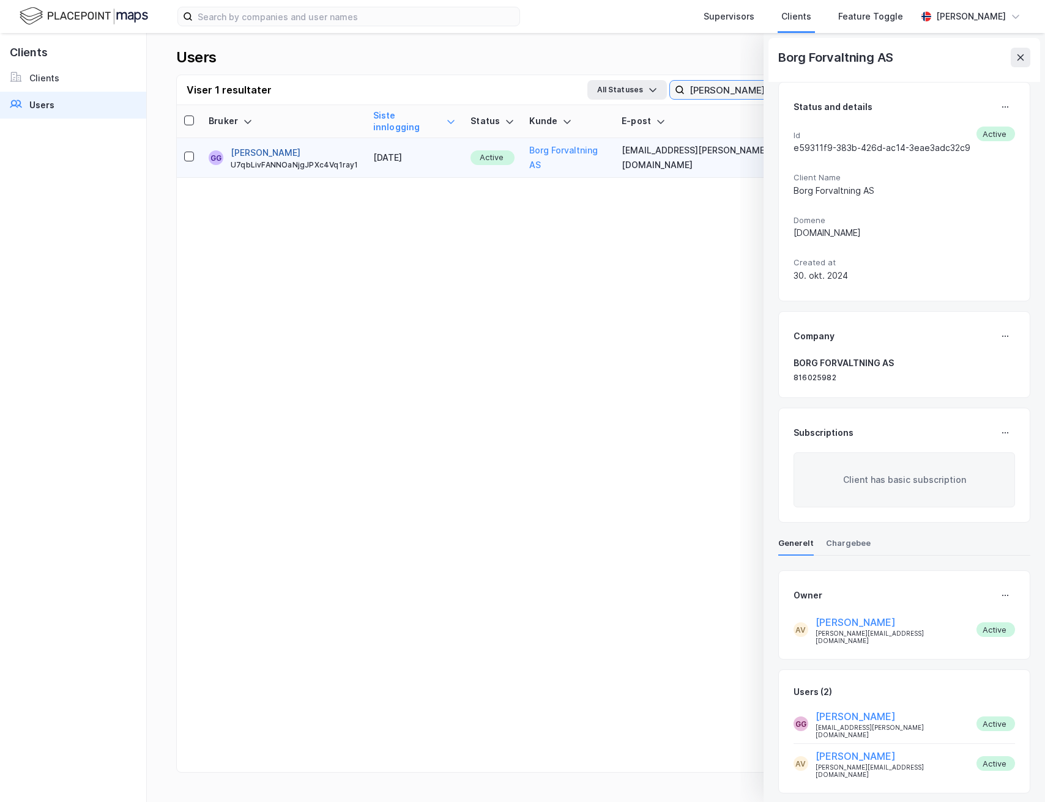
type input "[PERSON_NAME]"
click at [265, 146] on button "[PERSON_NAME]" at bounding box center [266, 153] width 70 height 15
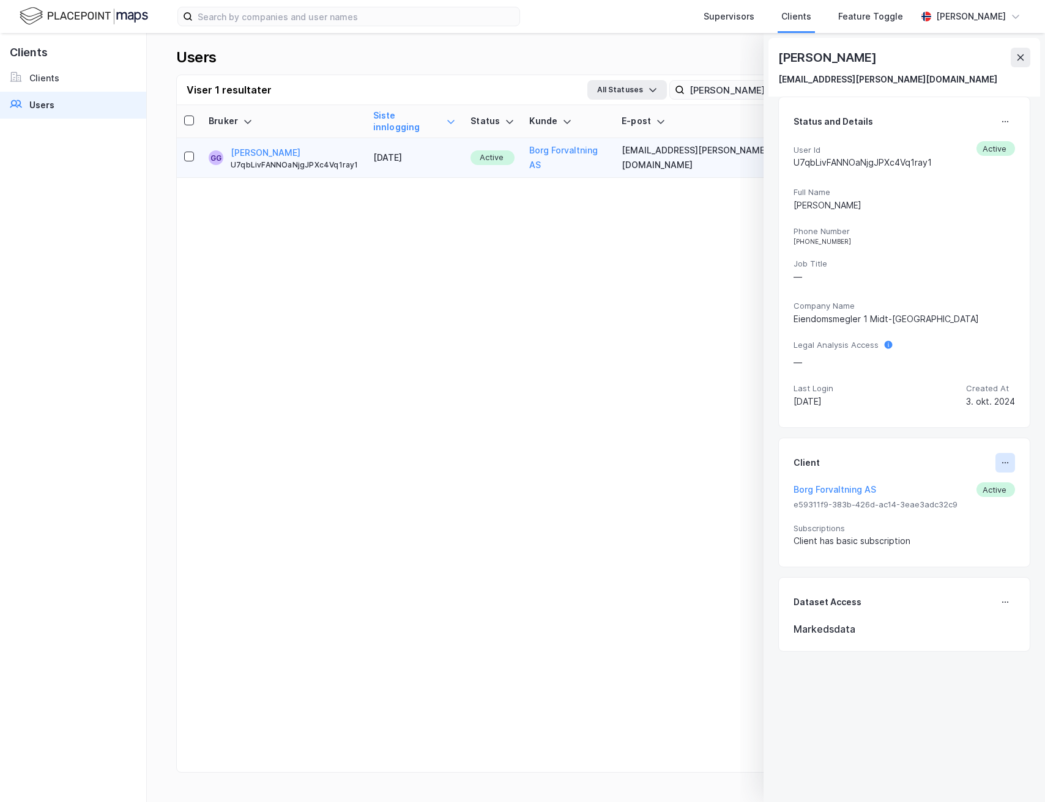
click at [1007, 460] on icon at bounding box center [1005, 463] width 10 height 10
click at [980, 473] on div "Set Client" at bounding box center [964, 468] width 42 height 15
type input "Borg Forvaltning AS"
type input "User"
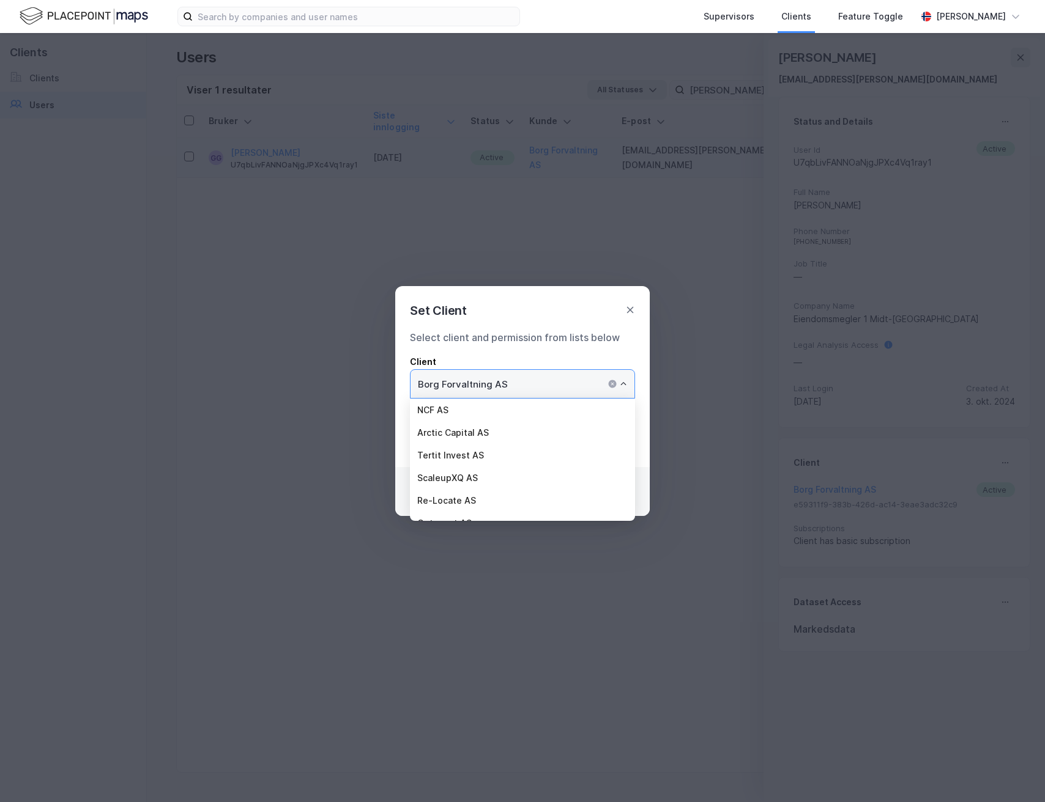
click at [526, 389] on input "Borg Forvaltning AS" at bounding box center [522, 384] width 224 height 28
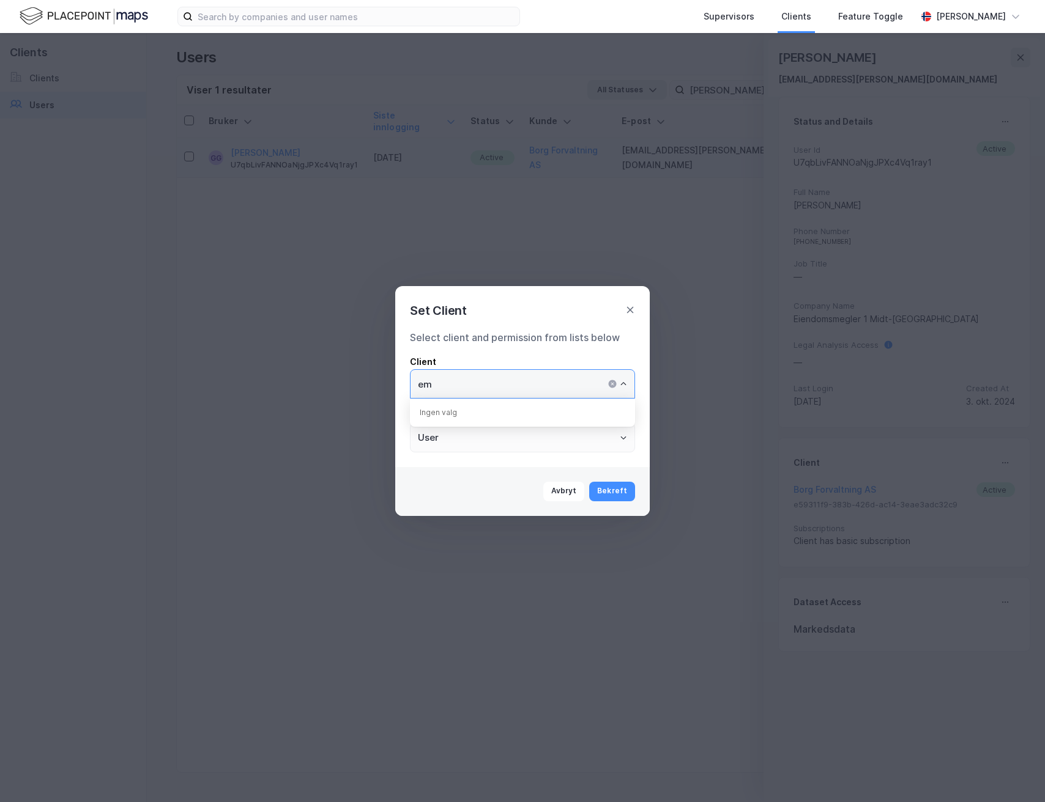
type input "e"
click at [492, 405] on li "Norion Næringsmegling" at bounding box center [522, 410] width 225 height 23
type input "Norion Næringsmegling"
click at [617, 494] on button "Bekreft" at bounding box center [612, 492] width 46 height 20
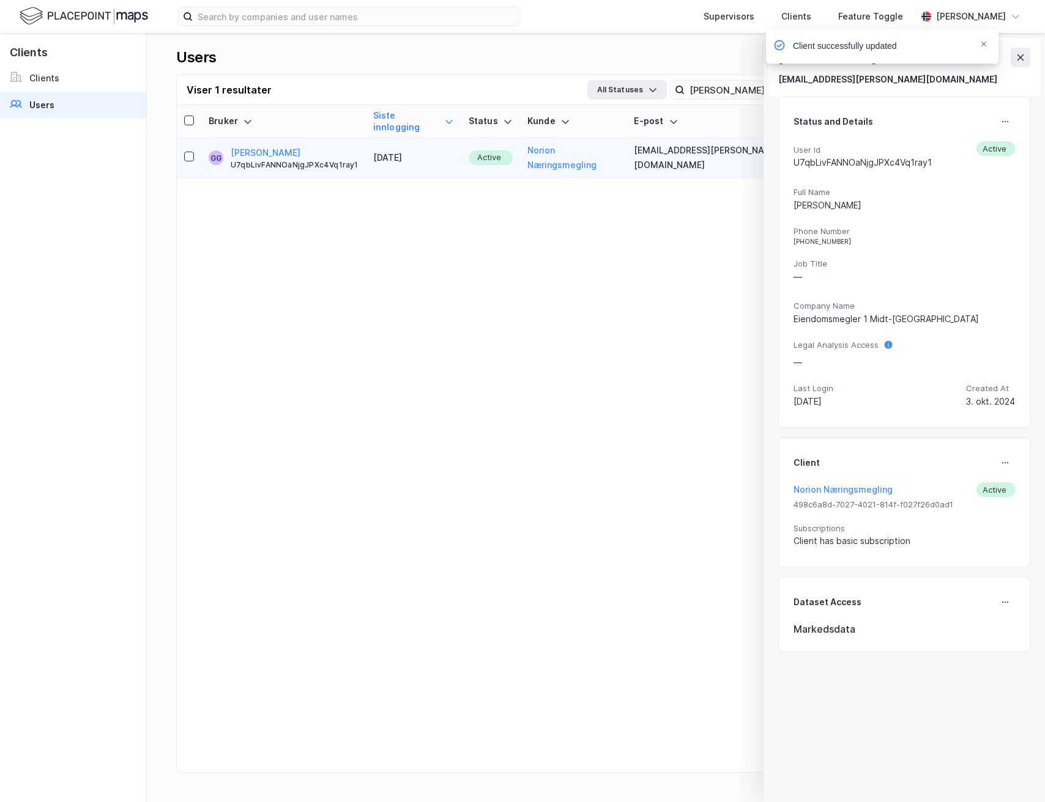
click at [1021, 53] on div "Client successfully updated" at bounding box center [918, 49] width 232 height 40
click at [583, 283] on div "Bruker Siste innlogging Status [PERSON_NAME] E-post Telefonnummer Opprettet GG …" at bounding box center [596, 453] width 838 height 697
click at [1021, 57] on div "Client successfully updated" at bounding box center [918, 49] width 232 height 40
click at [719, 95] on input "[PERSON_NAME]" at bounding box center [768, 90] width 168 height 18
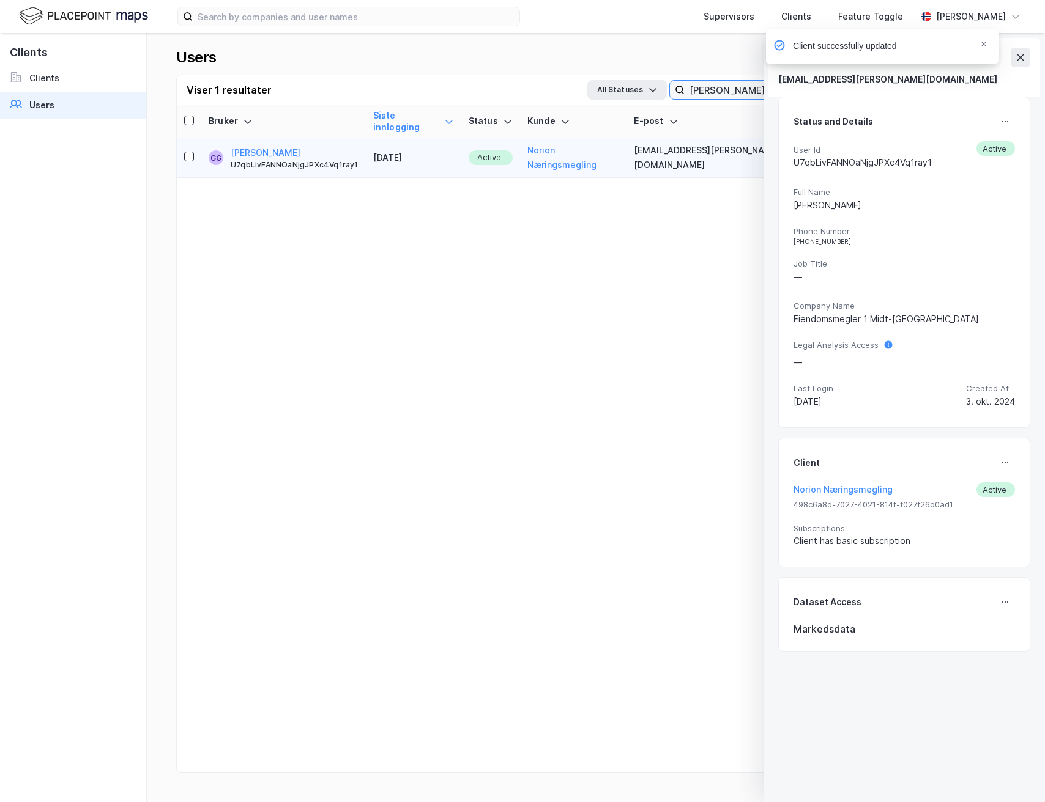
click at [719, 95] on input "[PERSON_NAME]" at bounding box center [768, 90] width 168 height 18
click at [1031, 57] on div "Client successfully updated" at bounding box center [918, 49] width 232 height 40
click at [1025, 61] on div "Client successfully updated" at bounding box center [918, 49] width 232 height 40
click at [985, 46] on icon "Notifications Alt+T" at bounding box center [983, 43] width 7 height 7
click at [1026, 59] on div "Supervisors Clients Feature Toggle [PERSON_NAME] [PERSON_NAME] [EMAIL_ADDRESS][…" at bounding box center [522, 401] width 1045 height 802
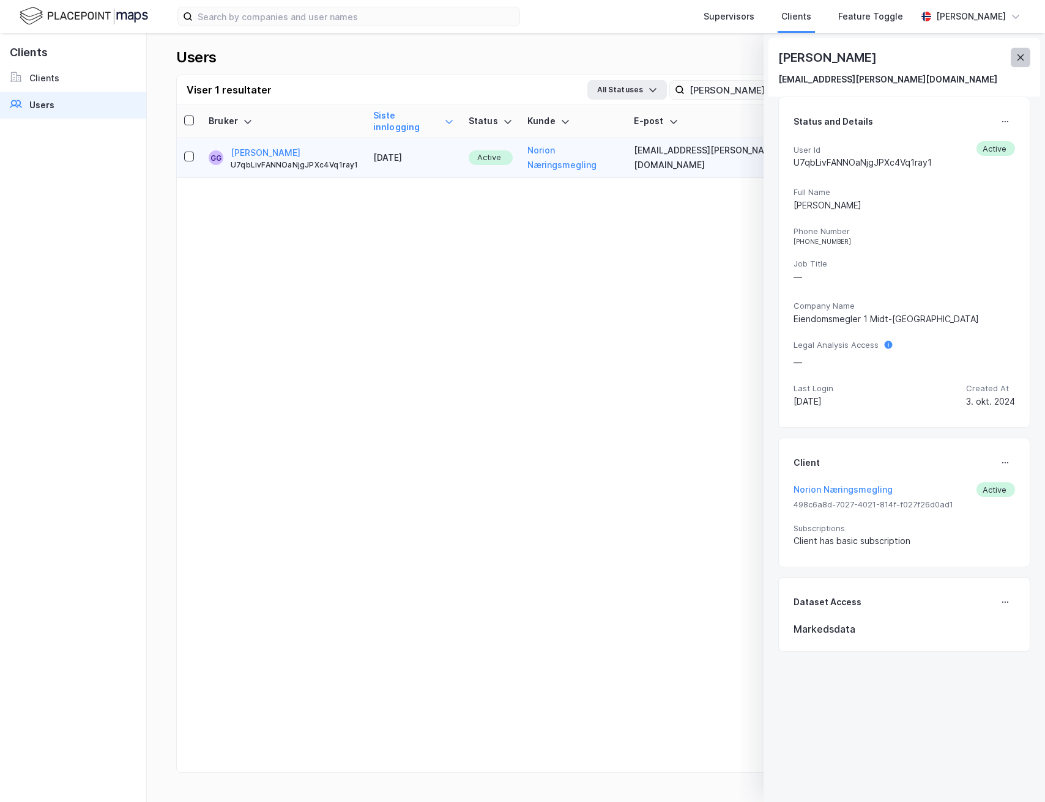
click at [1021, 58] on icon at bounding box center [1020, 58] width 10 height 10
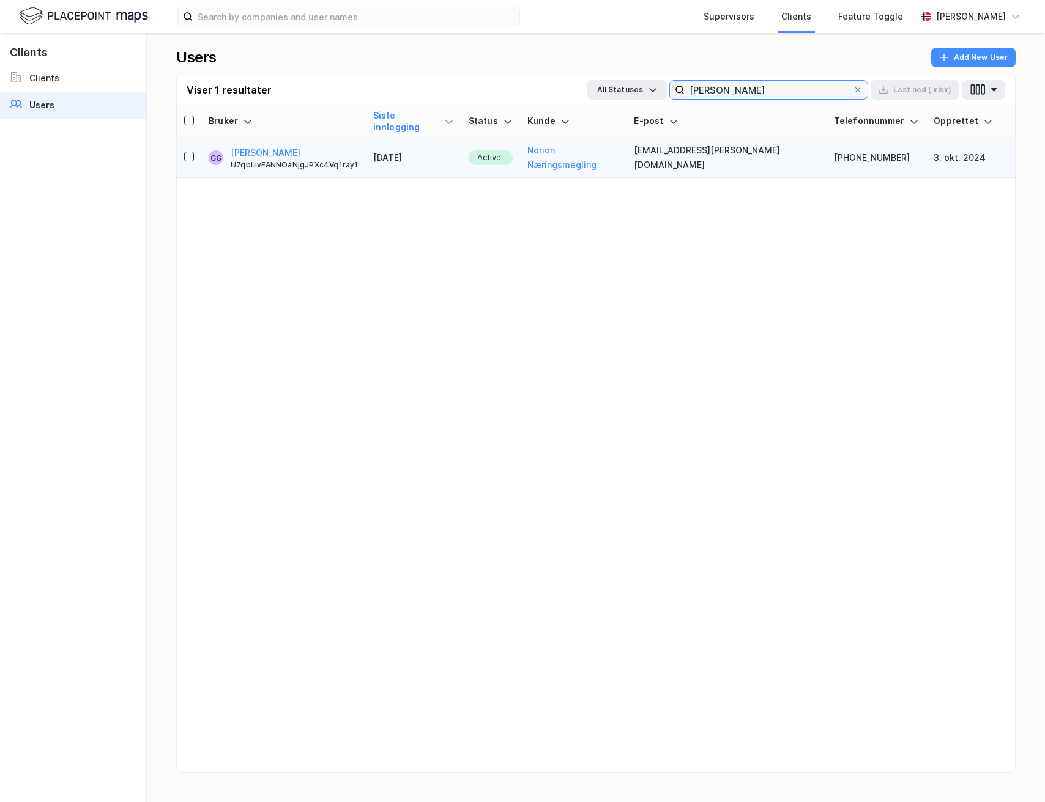
click at [750, 91] on input "[PERSON_NAME]" at bounding box center [768, 90] width 168 height 18
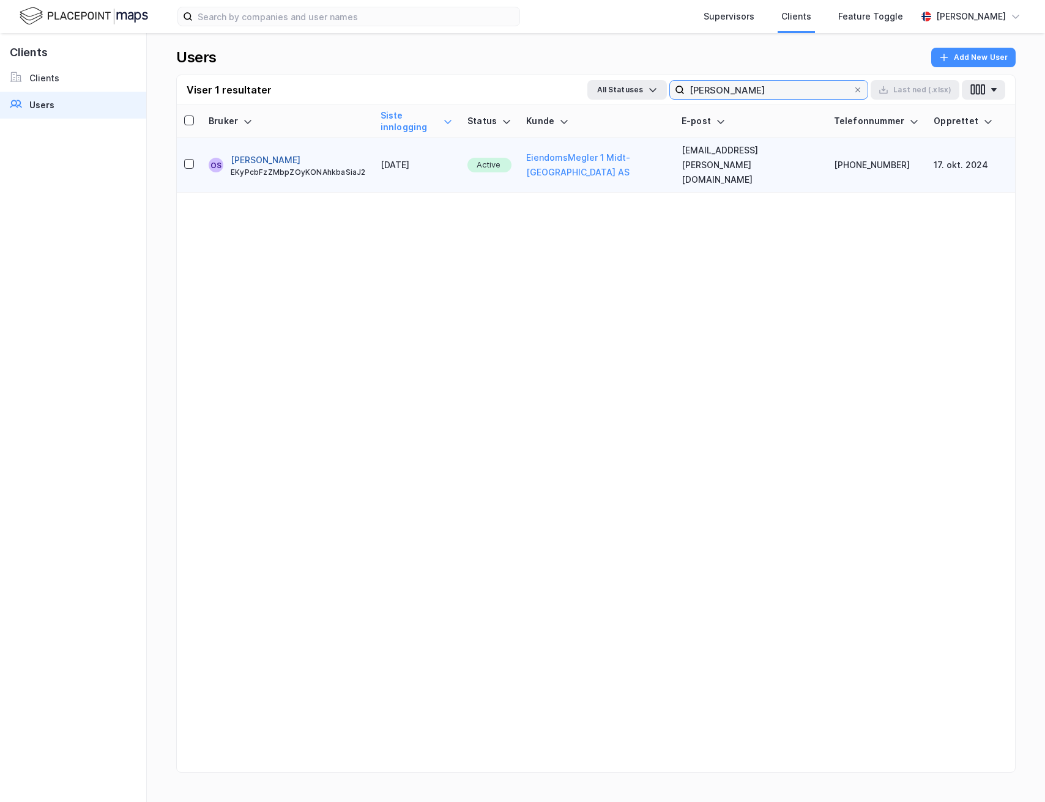
type input "[PERSON_NAME]"
click at [278, 153] on button "[PERSON_NAME]" at bounding box center [266, 160] width 70 height 15
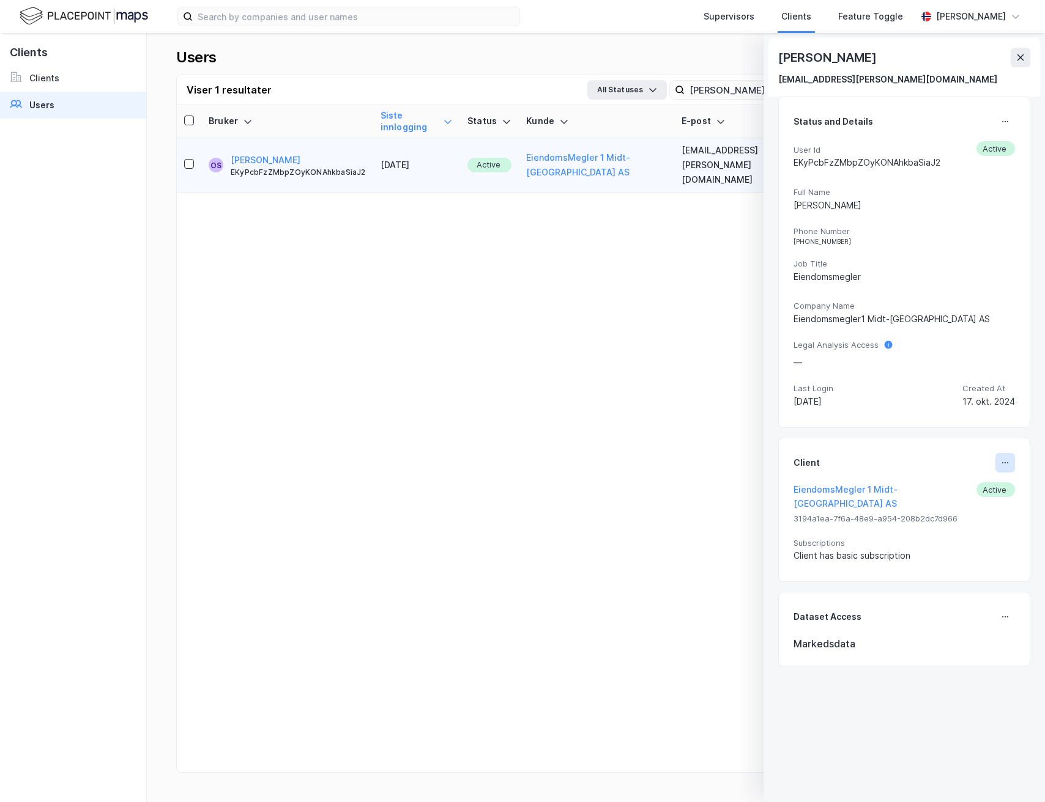
click at [1004, 464] on icon at bounding box center [1005, 463] width 10 height 10
click at [976, 483] on div "EiendomsMegler 1 Midt-[GEOGRAPHIC_DATA] AS Active" at bounding box center [903, 497] width 221 height 29
click at [999, 465] on button at bounding box center [1005, 463] width 20 height 20
click at [963, 465] on div "Set Client" at bounding box center [964, 468] width 42 height 15
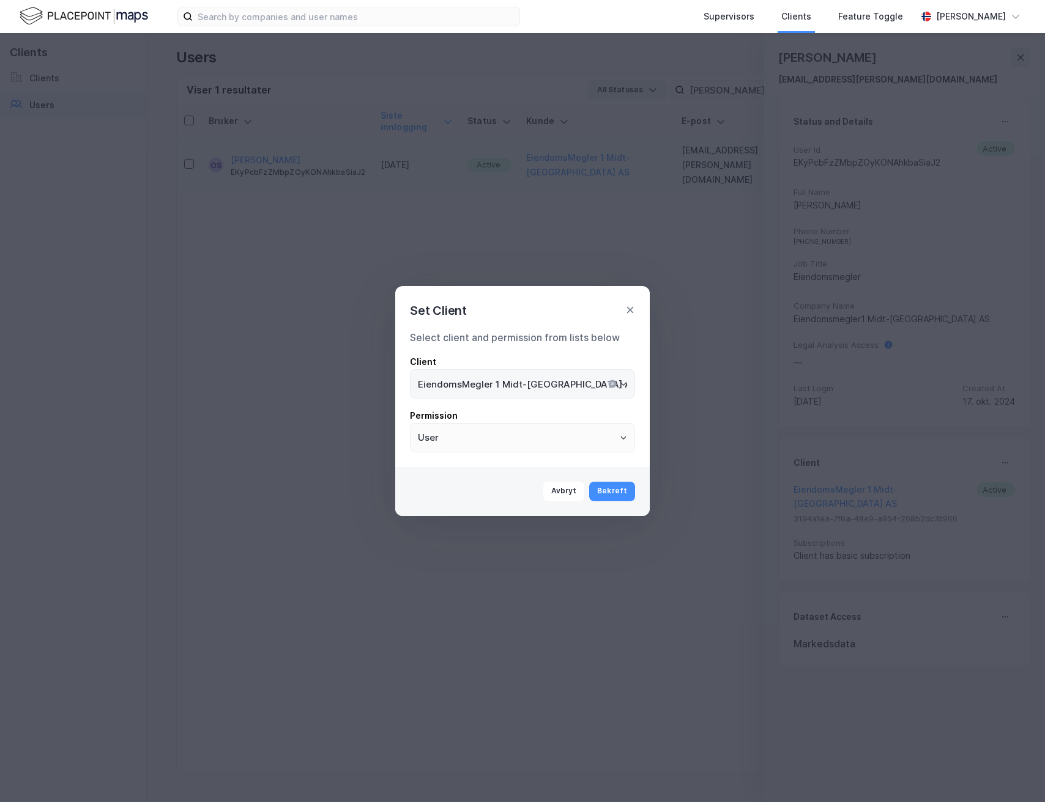
click at [613, 388] on icon "Clear" at bounding box center [612, 384] width 10 height 10
click at [613, 388] on input "EiendomsMegler 1 Midt-[GEOGRAPHIC_DATA] AS" at bounding box center [522, 384] width 224 height 28
click at [544, 404] on li "Norion Næringsmegling" at bounding box center [522, 410] width 225 height 23
type input "Norion Næringsmegling"
click at [617, 492] on button "Bekreft" at bounding box center [612, 492] width 46 height 20
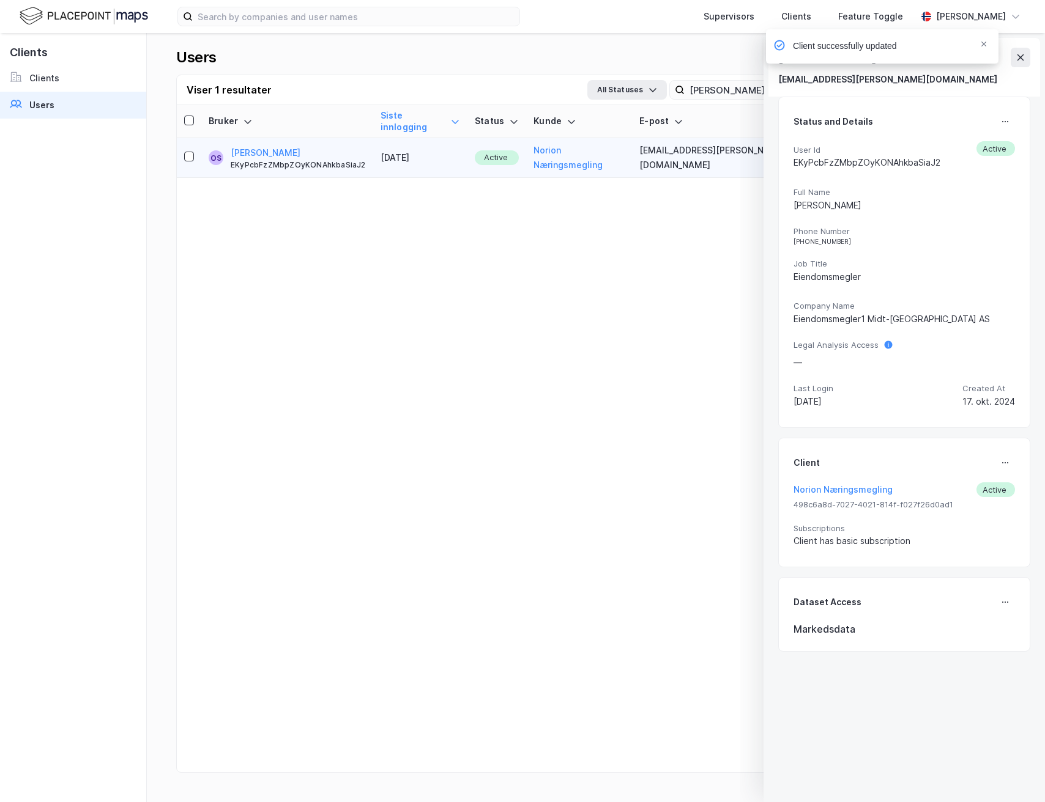
click at [1021, 57] on div "Client successfully updated" at bounding box center [918, 49] width 232 height 40
click at [706, 95] on input "[PERSON_NAME]" at bounding box center [768, 90] width 168 height 18
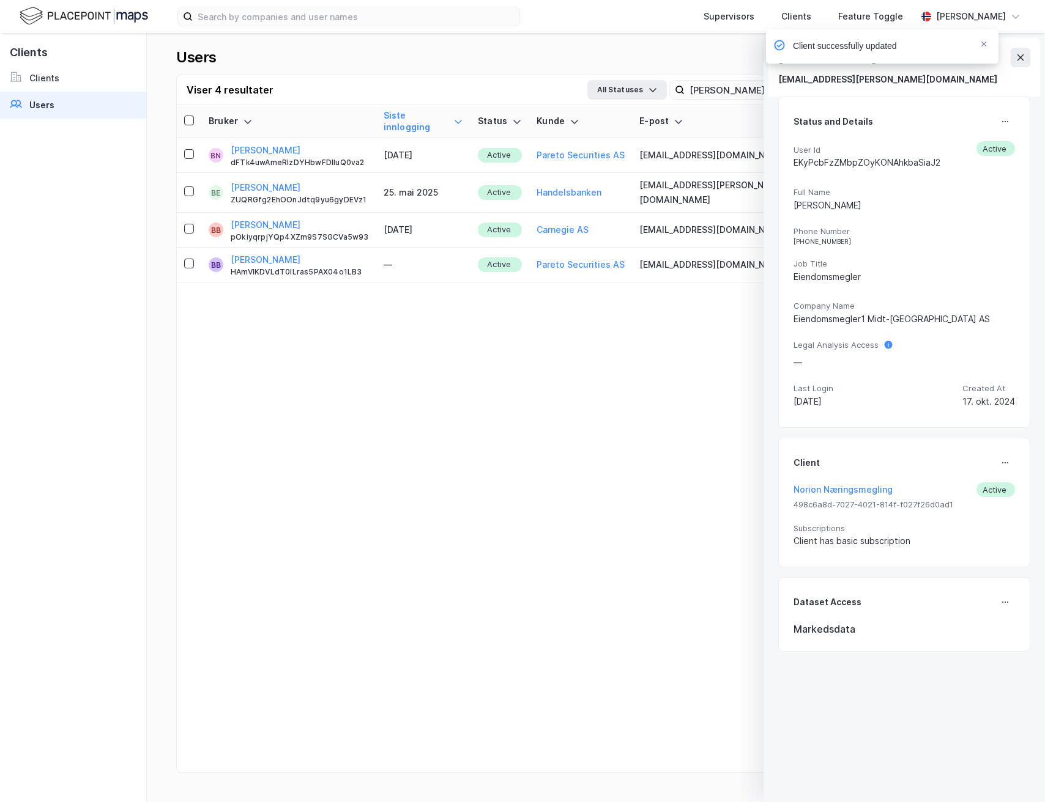
click at [723, 100] on div "Viser 4 resultater All Statuses [PERSON_NAME] [PERSON_NAME] (.xlsx)" at bounding box center [596, 90] width 838 height 30
click at [724, 94] on input "[PERSON_NAME]" at bounding box center [768, 90] width 168 height 18
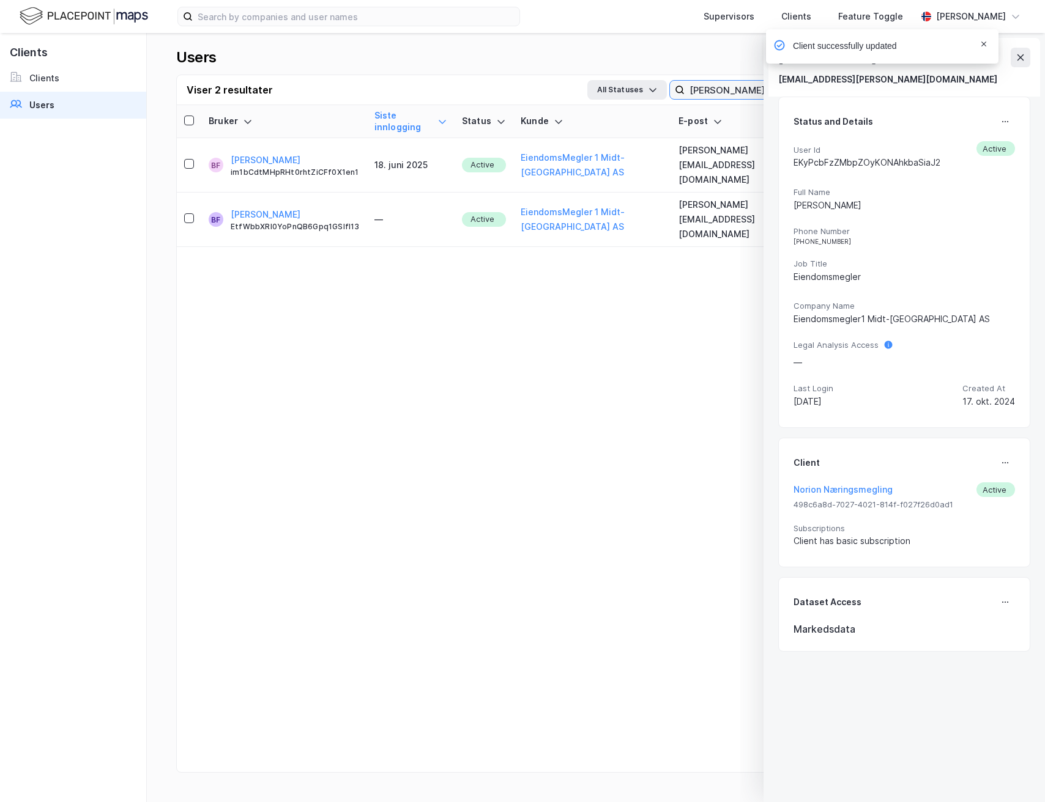
type input "[PERSON_NAME]"
click at [984, 46] on icon "Notifications Alt+T" at bounding box center [983, 43] width 7 height 7
click at [1018, 57] on icon at bounding box center [1020, 58] width 10 height 10
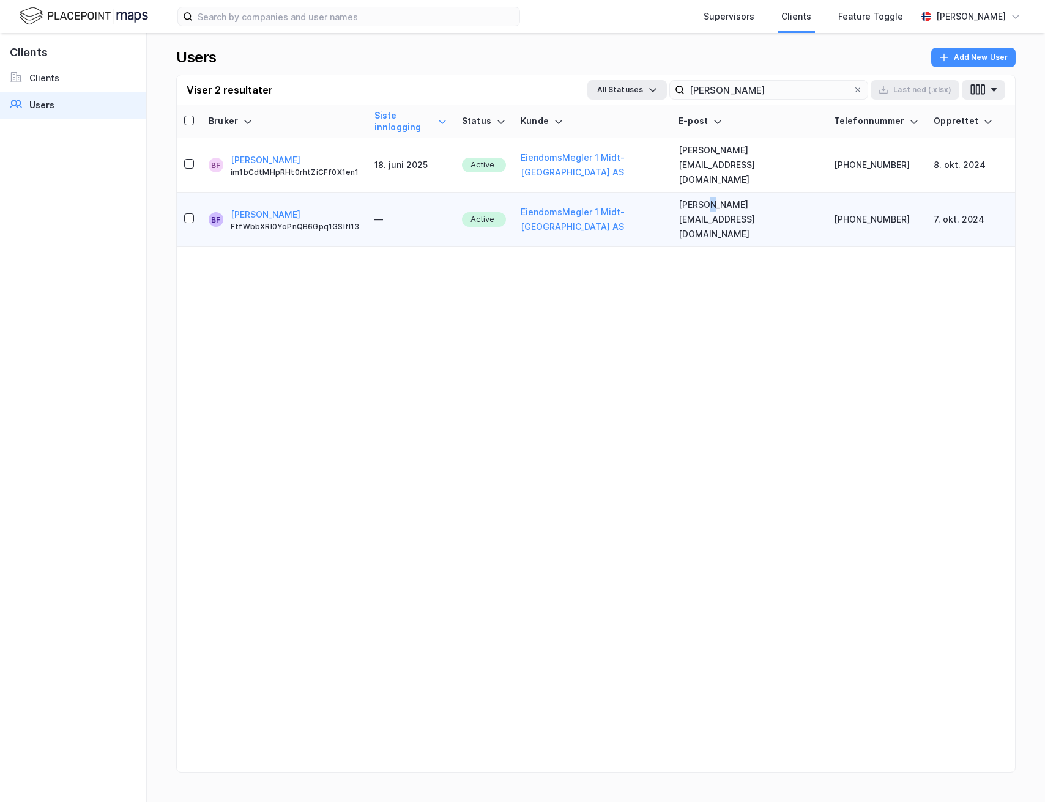
click at [724, 193] on td "[PERSON_NAME][EMAIL_ADDRESS][DOMAIN_NAME]" at bounding box center [748, 220] width 155 height 54
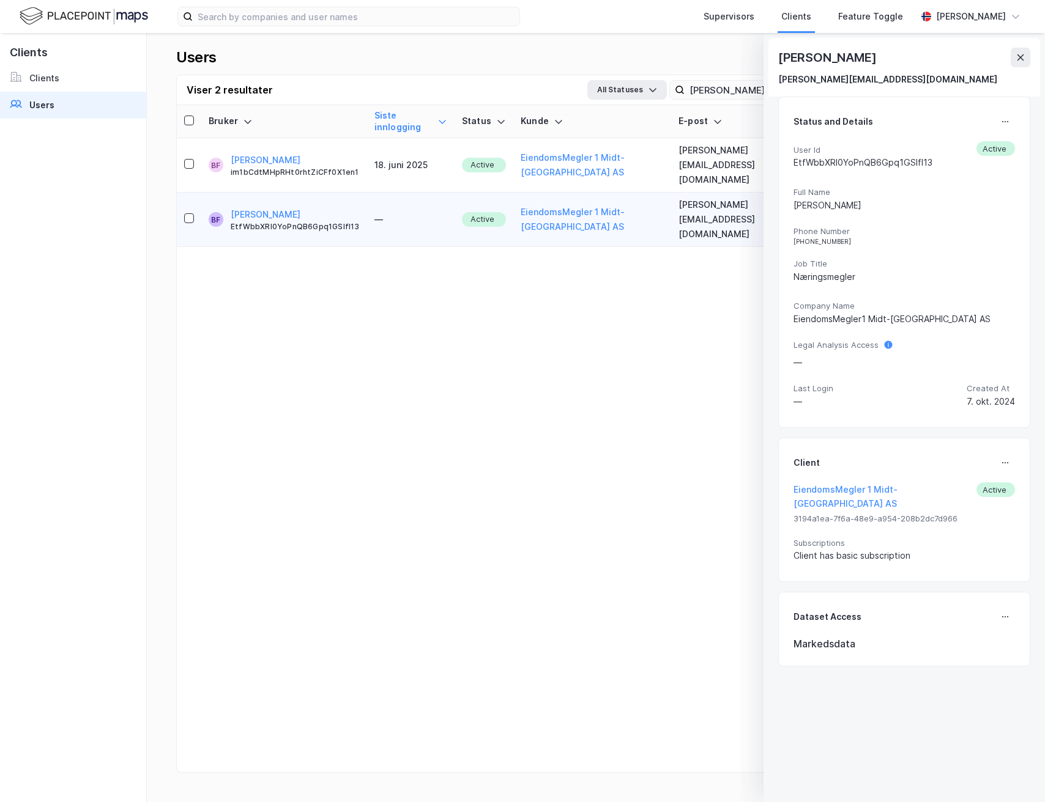
click at [999, 110] on div "Status and Details User Id EtfWbbXRl0YoPnQB6Gpq1GSIfI13 Active Full Name [PERSO…" at bounding box center [904, 263] width 252 height 332
click at [1000, 122] on icon at bounding box center [1005, 122] width 10 height 10
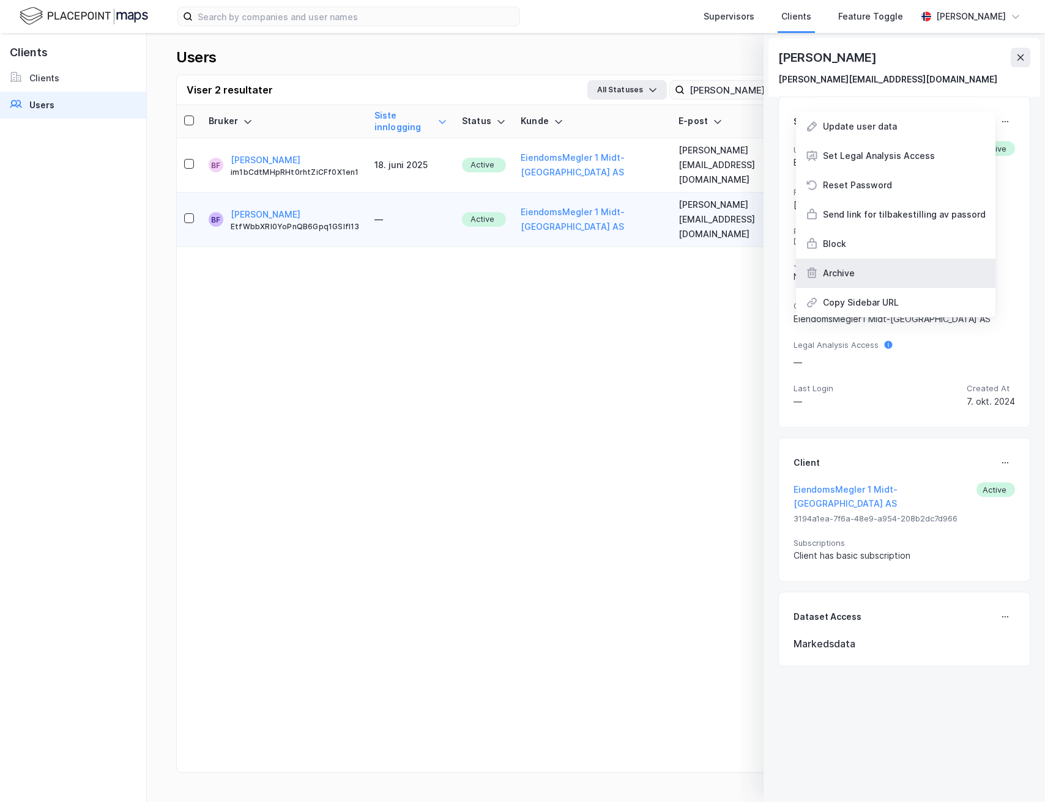
click at [872, 276] on div "Archive" at bounding box center [895, 273] width 199 height 29
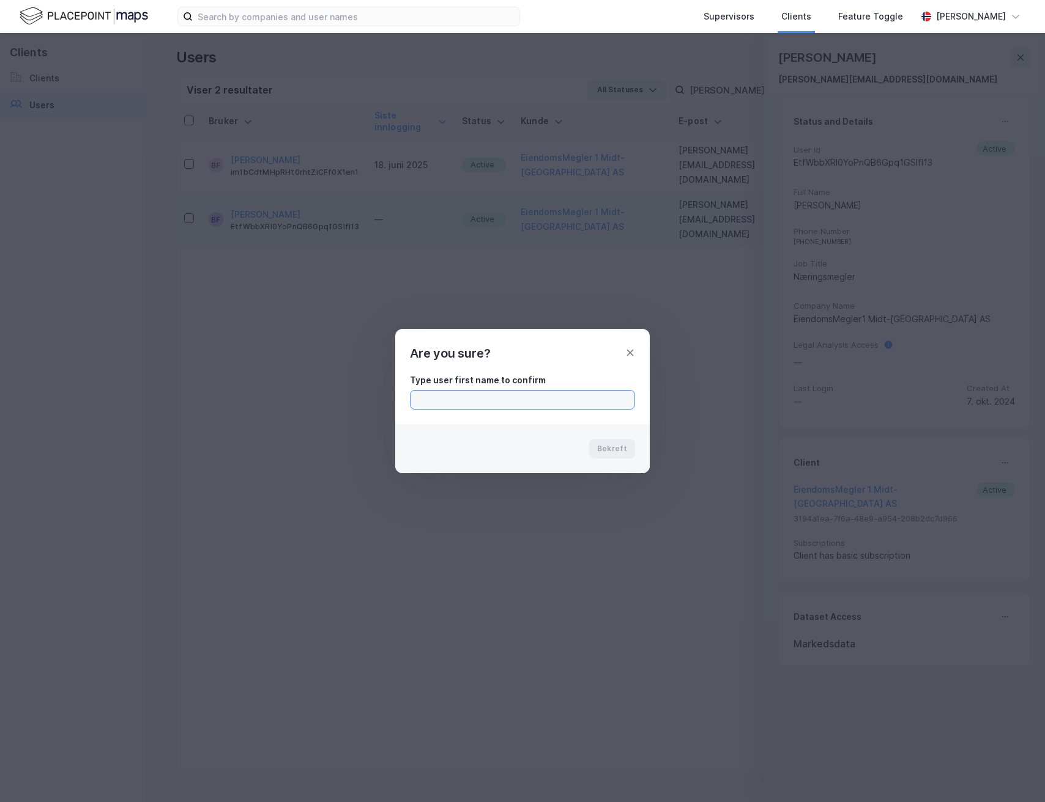
click at [573, 408] on input "text" at bounding box center [522, 400] width 224 height 18
type input "[PERSON_NAME]"
click at [631, 458] on button "Bekreft" at bounding box center [612, 449] width 46 height 20
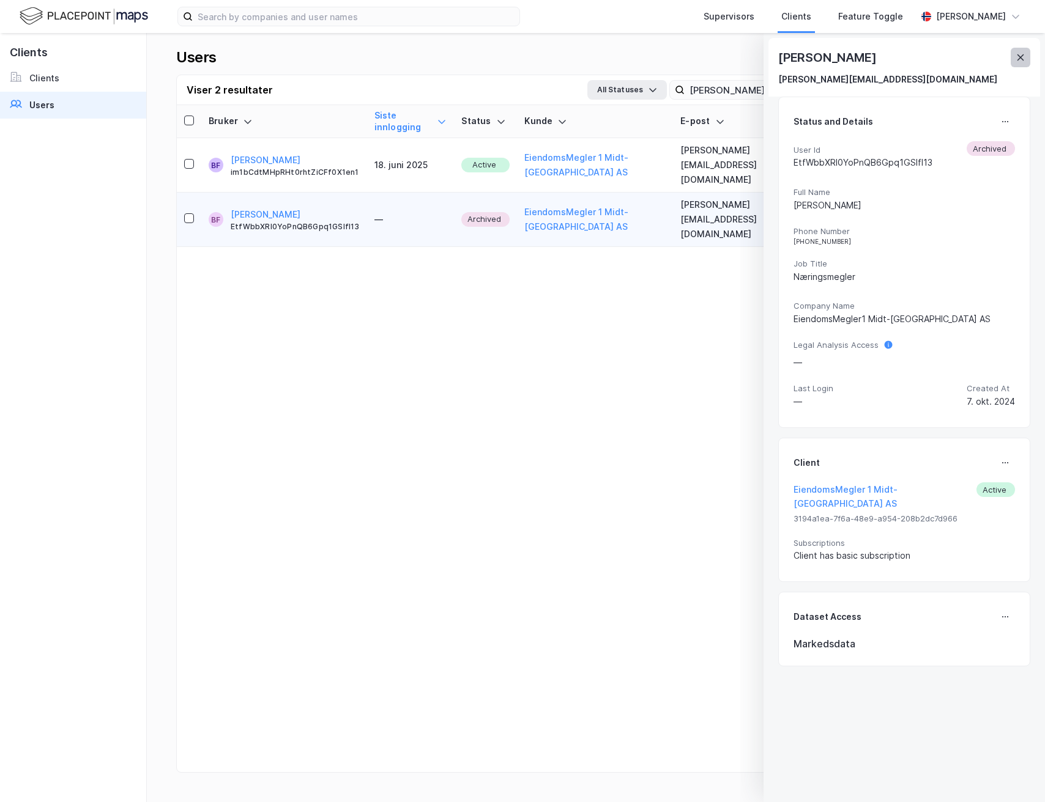
click at [1017, 53] on icon at bounding box center [1020, 58] width 10 height 10
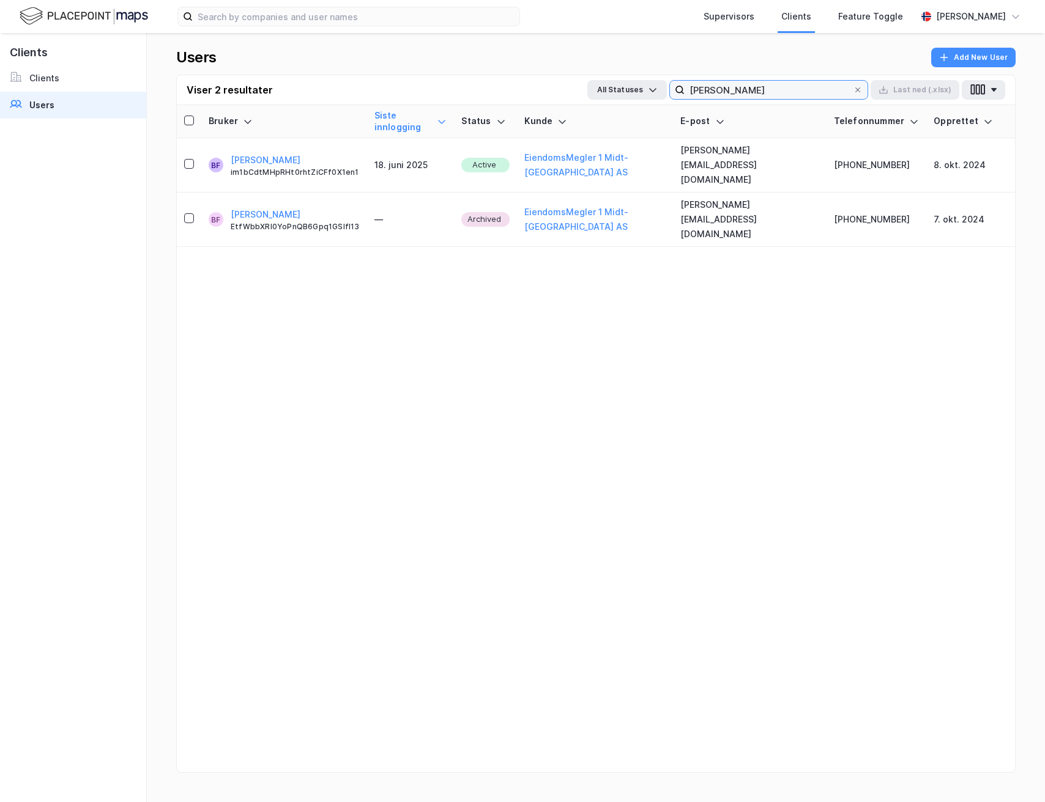
click at [773, 86] on input "[PERSON_NAME]" at bounding box center [768, 90] width 168 height 18
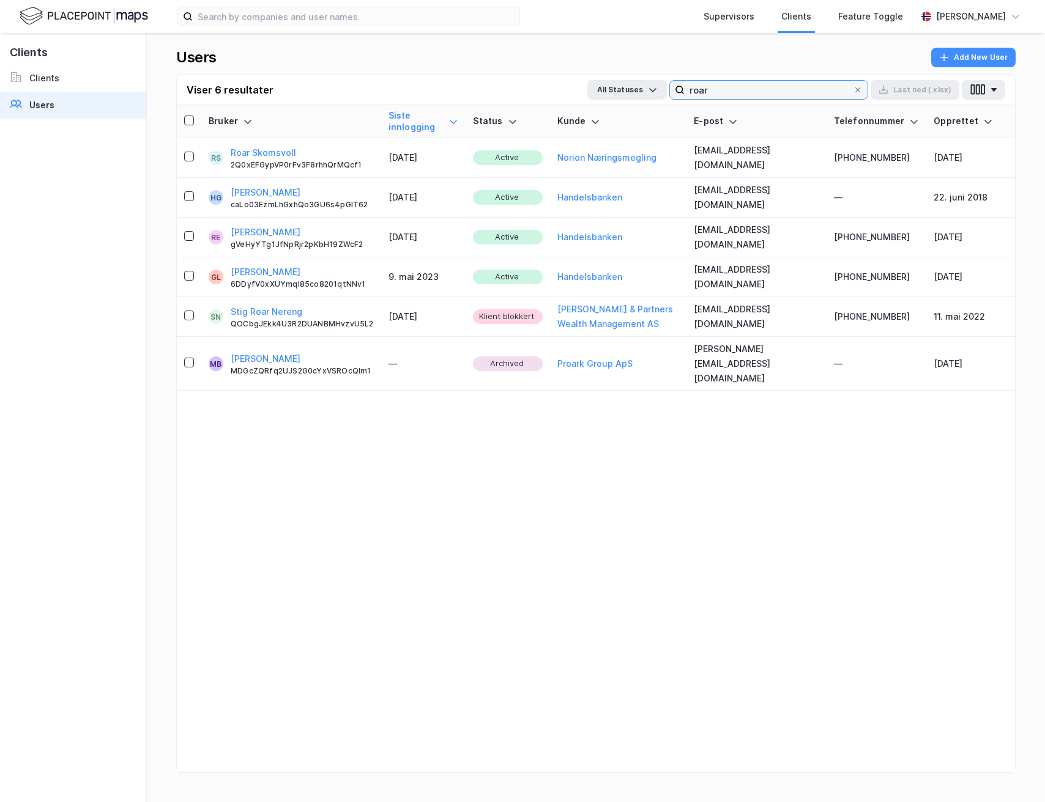
click at [748, 88] on input "roar" at bounding box center [768, 90] width 168 height 18
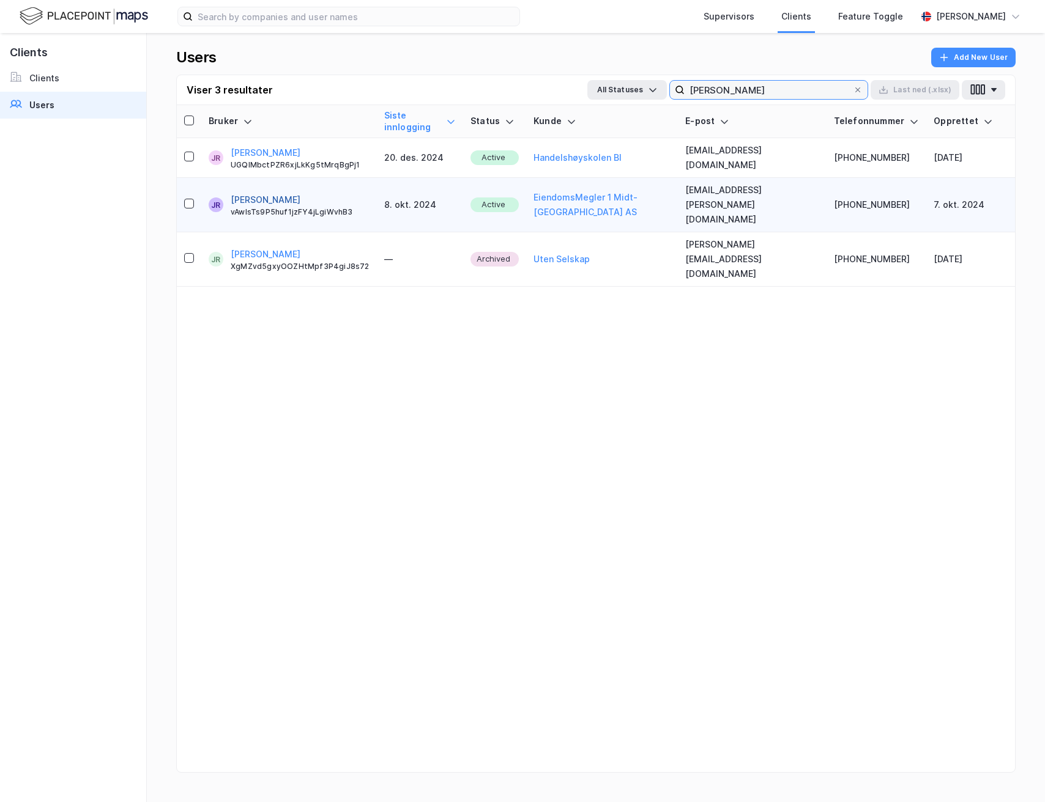
type input "[PERSON_NAME]"
click at [277, 193] on button "[PERSON_NAME]" at bounding box center [266, 200] width 70 height 15
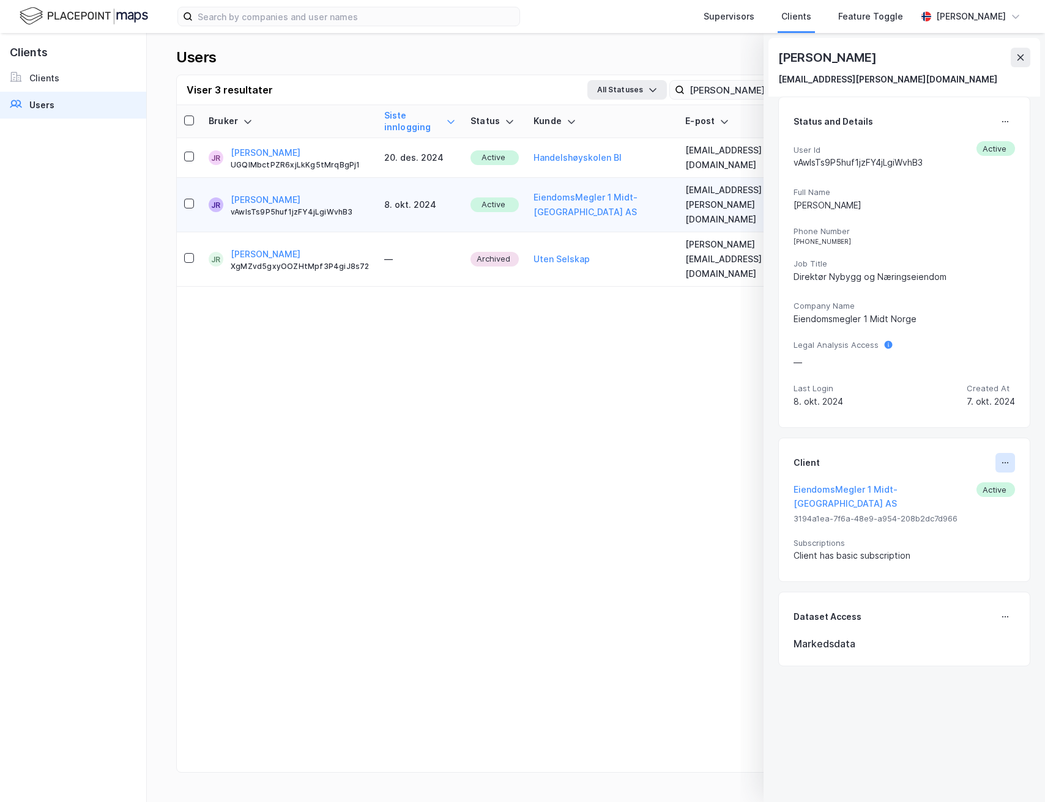
click at [1001, 466] on icon at bounding box center [1005, 463] width 10 height 10
click at [977, 476] on div "Set Client" at bounding box center [955, 467] width 79 height 29
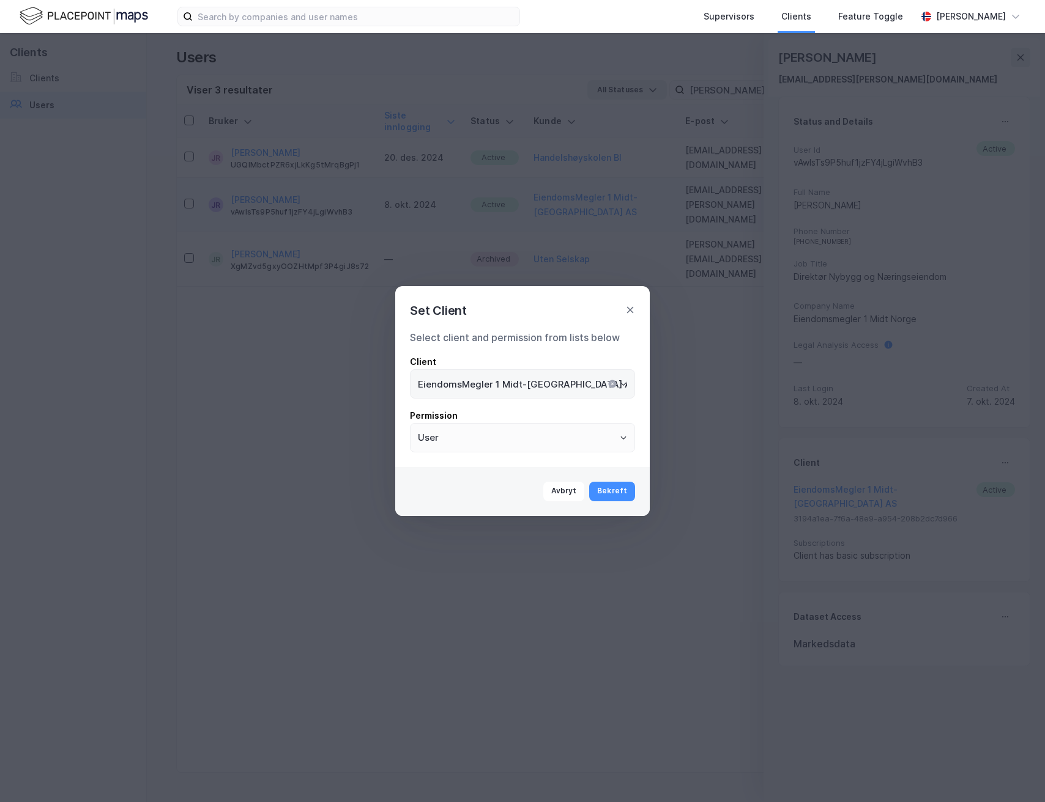
click at [607, 380] on icon "Clear" at bounding box center [612, 384] width 10 height 10
click at [607, 380] on input "EiendomsMegler 1 Midt-[GEOGRAPHIC_DATA] AS" at bounding box center [522, 384] width 224 height 28
click at [557, 409] on li "Norion Næringsmegling" at bounding box center [522, 410] width 225 height 23
type input "Norion Næringsmegling"
click at [626, 497] on button "Bekreft" at bounding box center [612, 492] width 46 height 20
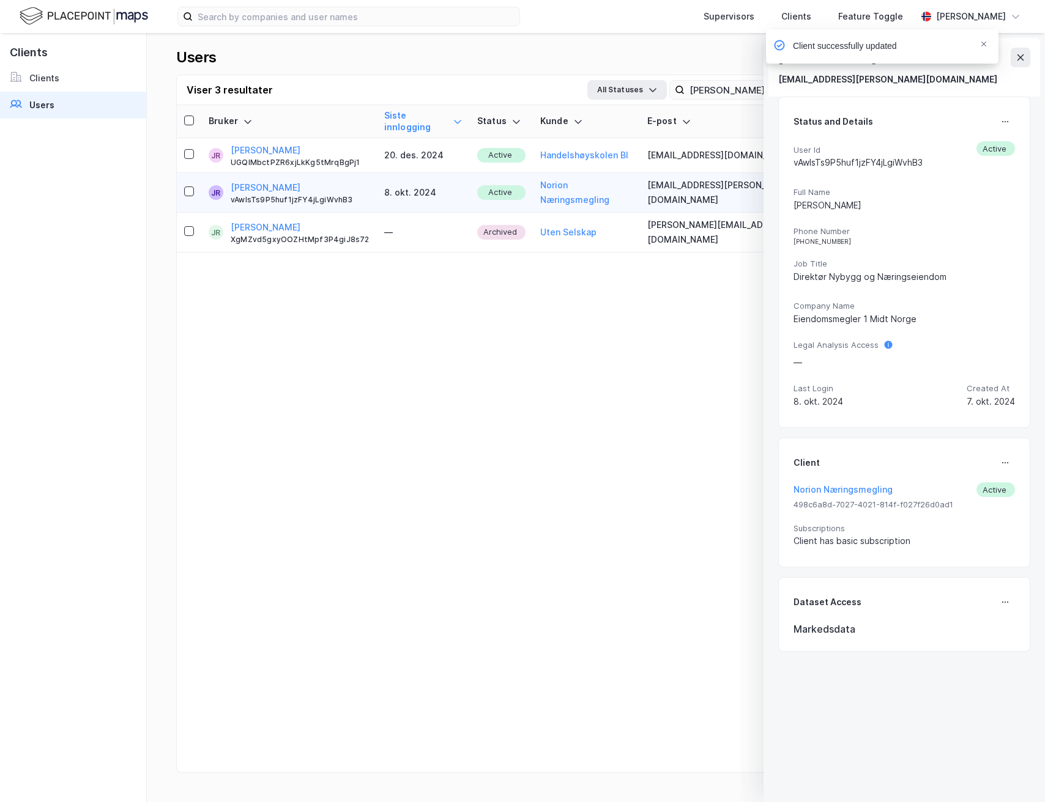
click at [1020, 62] on div "Client successfully updated" at bounding box center [918, 49] width 232 height 40
click at [1012, 73] on div "[EMAIL_ADDRESS][PERSON_NAME][DOMAIN_NAME]" at bounding box center [904, 79] width 252 height 15
click at [1012, 58] on div "Client successfully updated" at bounding box center [918, 49] width 232 height 40
click at [982, 47] on icon "Notifications Alt+T" at bounding box center [983, 43] width 7 height 7
click at [1018, 62] on div "Supervisors Clients Feature Toggle [PERSON_NAME] [PERSON_NAME] [PERSON_NAME][EM…" at bounding box center [522, 401] width 1045 height 802
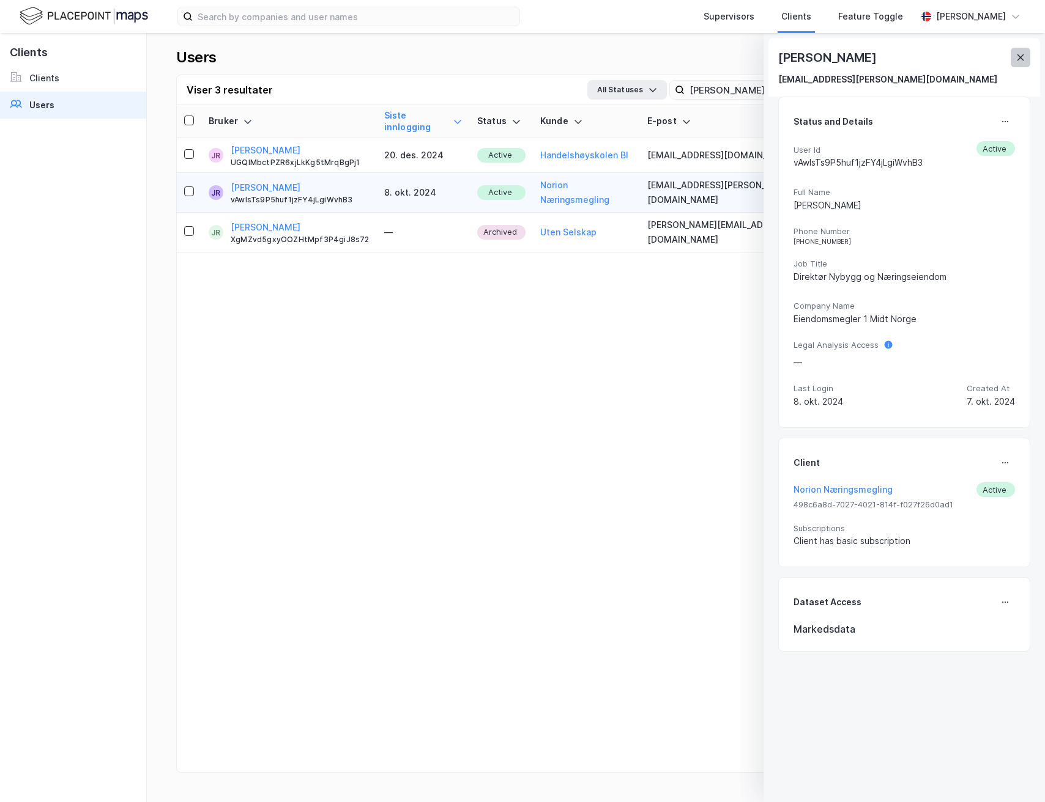
click at [1018, 61] on icon at bounding box center [1020, 58] width 10 height 10
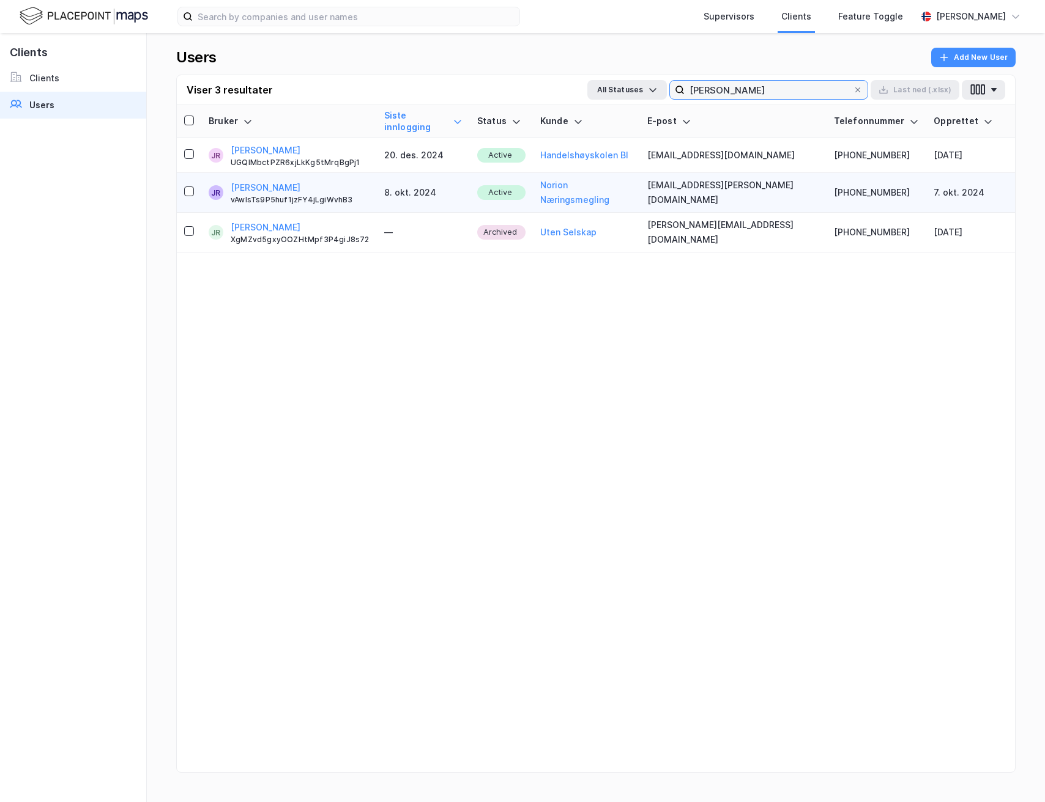
click at [766, 81] on input "[PERSON_NAME]" at bounding box center [768, 90] width 168 height 18
click at [754, 93] on input "[PERSON_NAME]" at bounding box center [768, 90] width 168 height 18
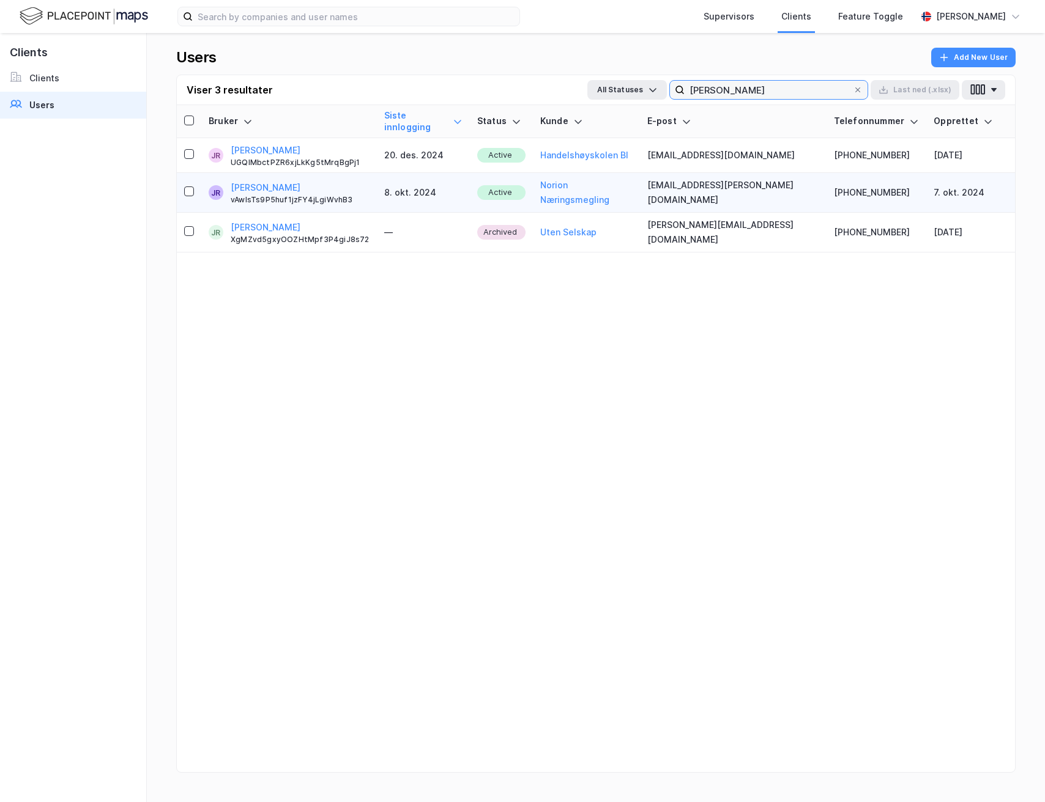
click at [829, 98] on input "[PERSON_NAME]" at bounding box center [768, 90] width 168 height 18
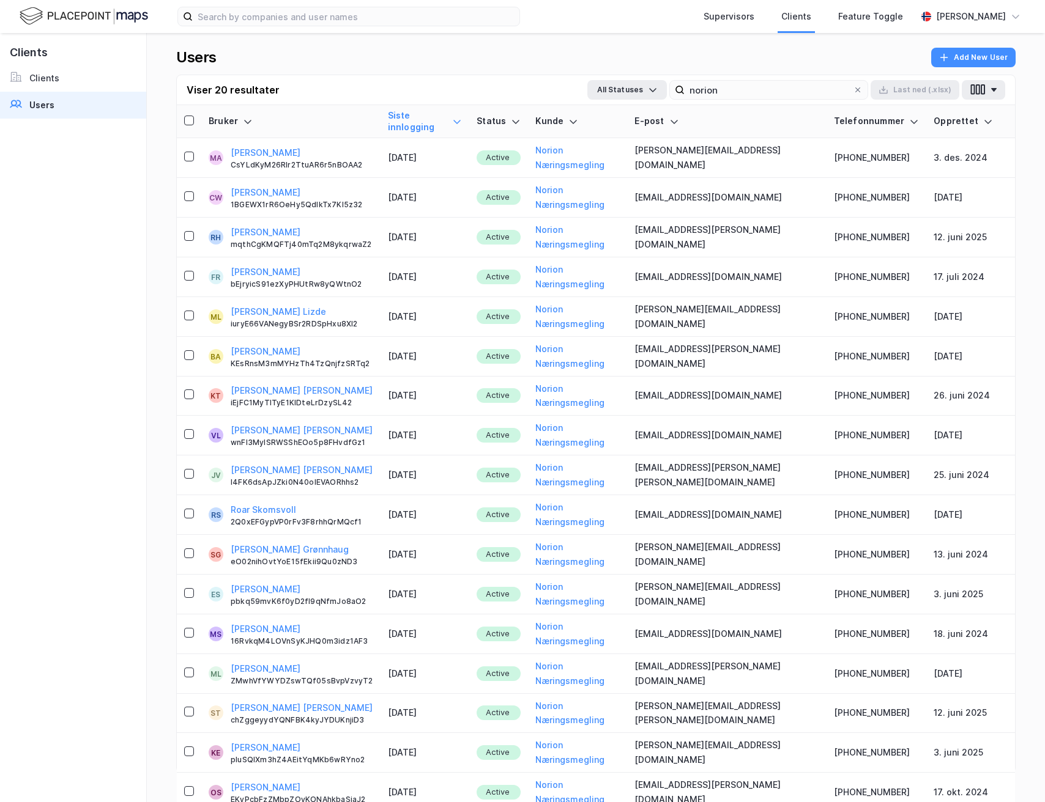
click at [462, 119] on icon at bounding box center [457, 122] width 10 height 10
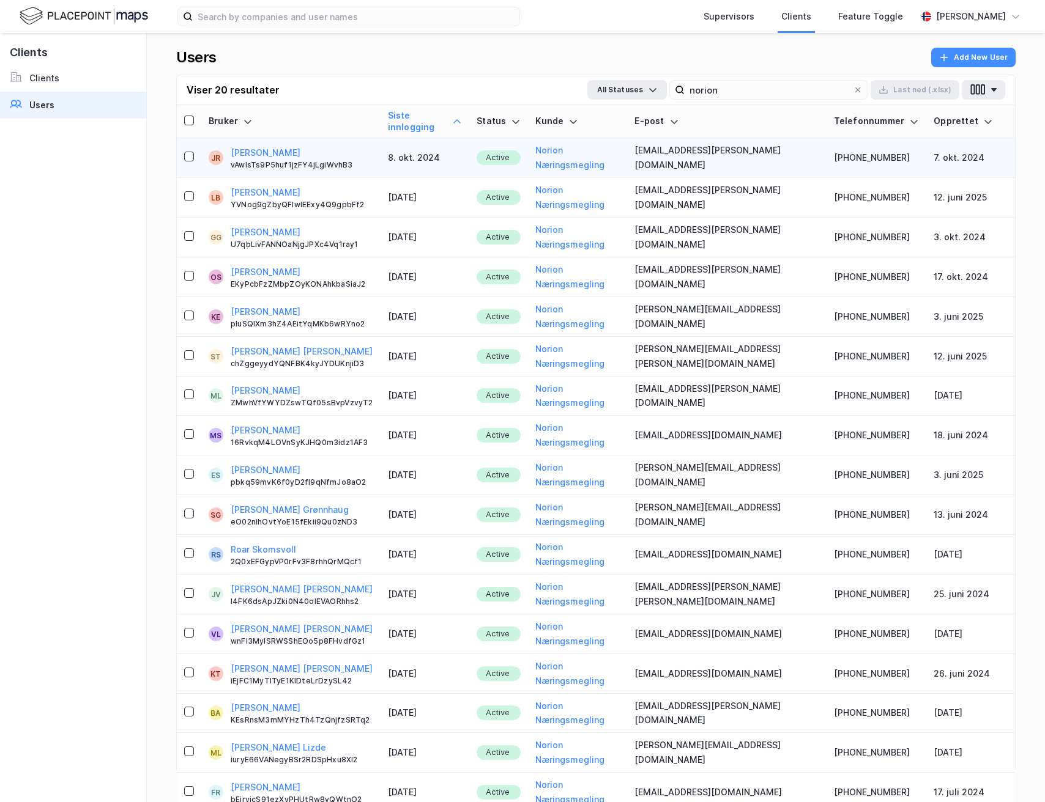
click at [462, 119] on icon at bounding box center [457, 122] width 10 height 10
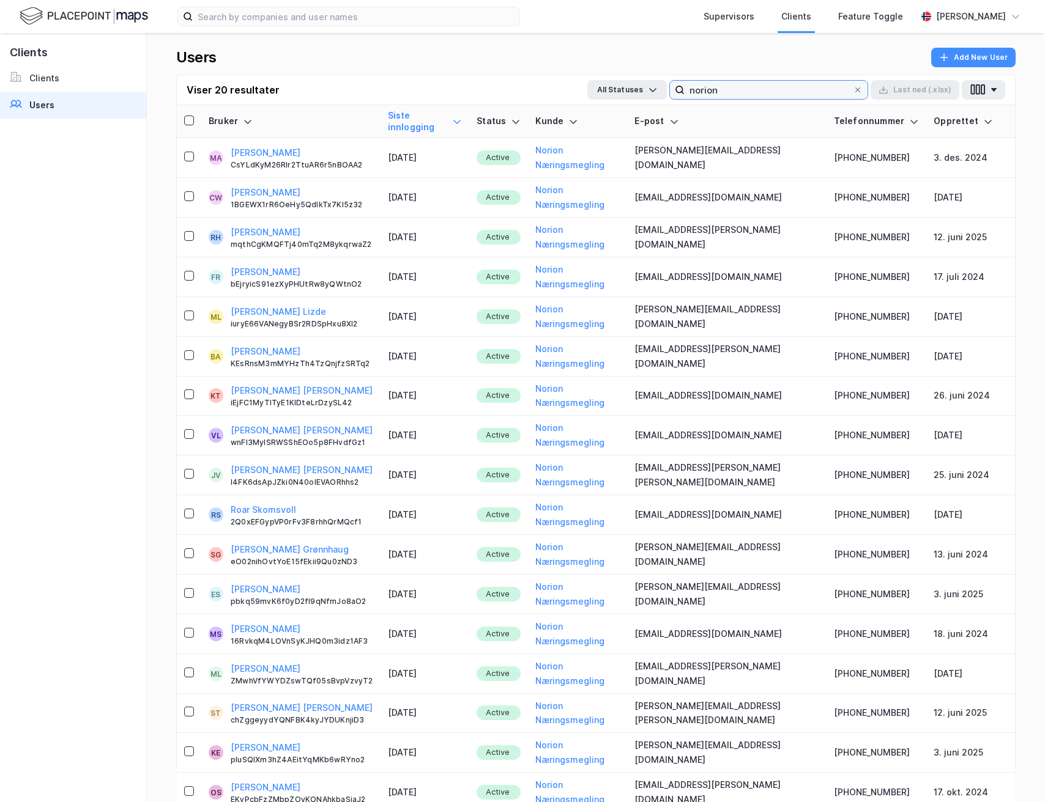
click at [763, 81] on input "norion" at bounding box center [768, 90] width 168 height 18
click at [752, 91] on input "norion" at bounding box center [768, 90] width 168 height 18
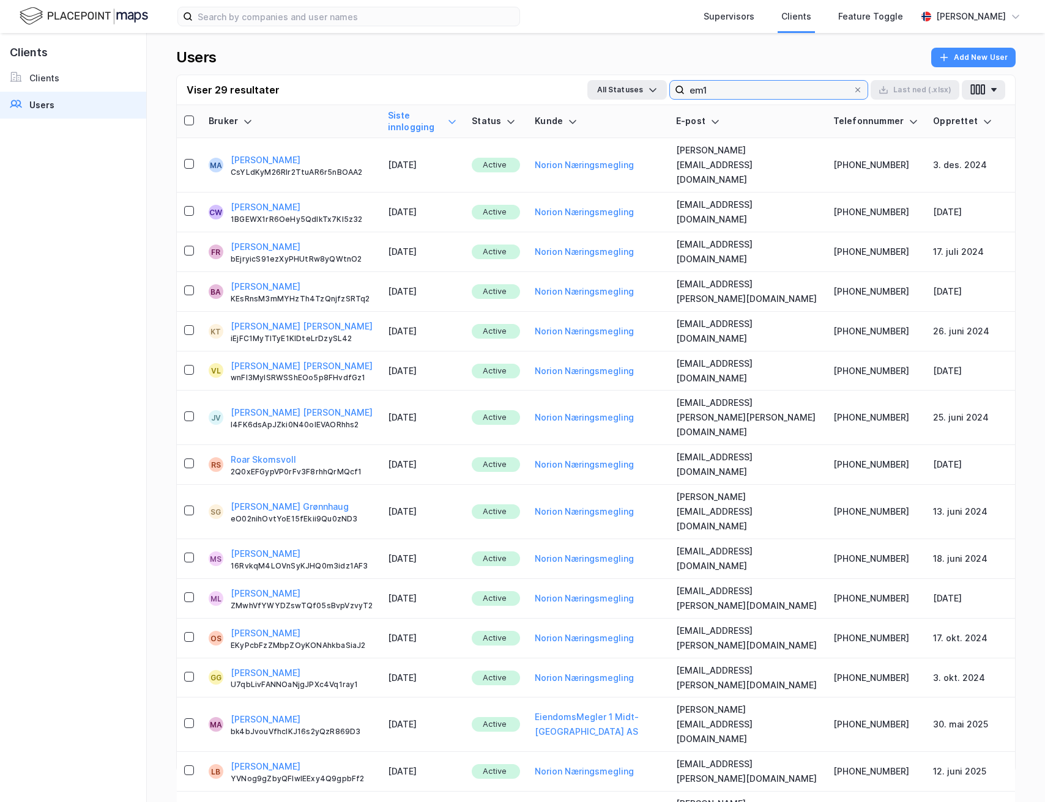
click at [714, 88] on input "em1" at bounding box center [768, 90] width 168 height 18
type input "e"
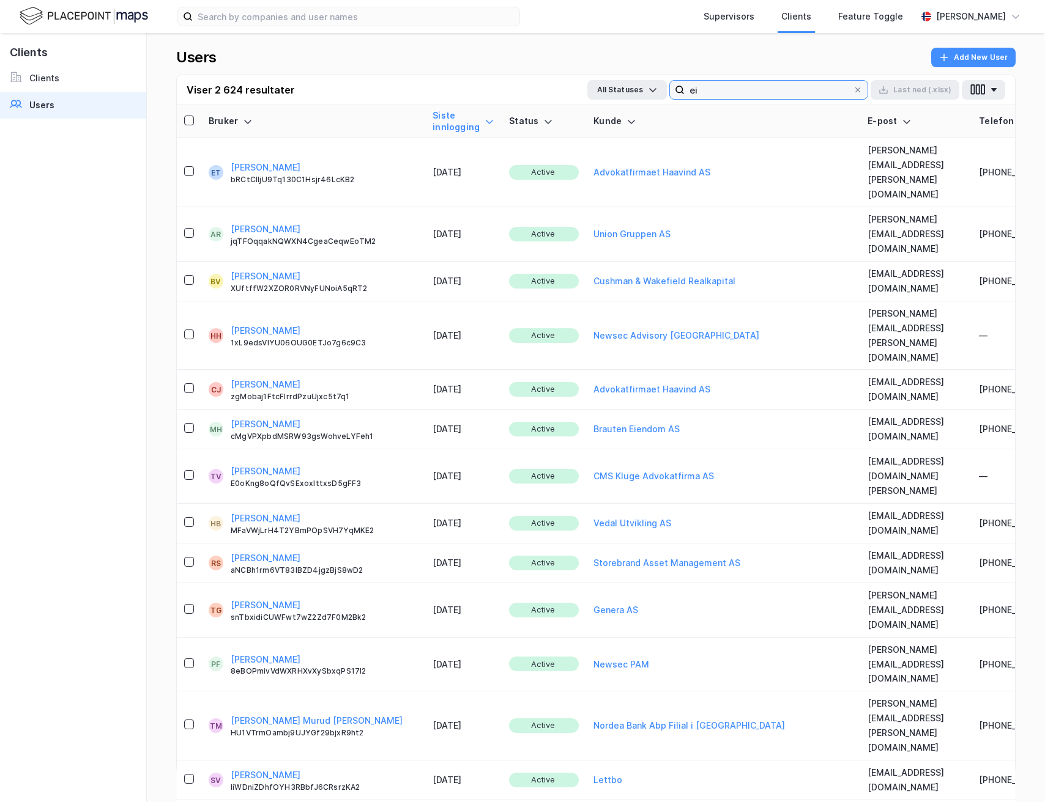
type input "e"
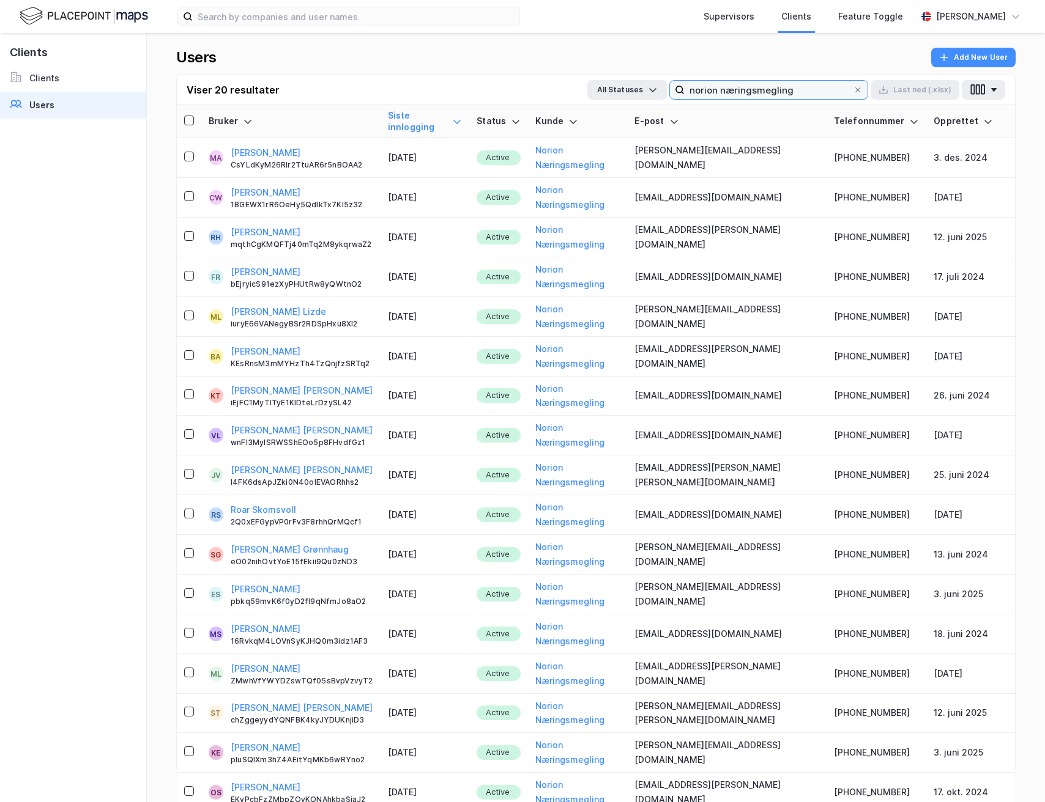
click at [737, 91] on input "norion næringsmegling" at bounding box center [768, 90] width 168 height 18
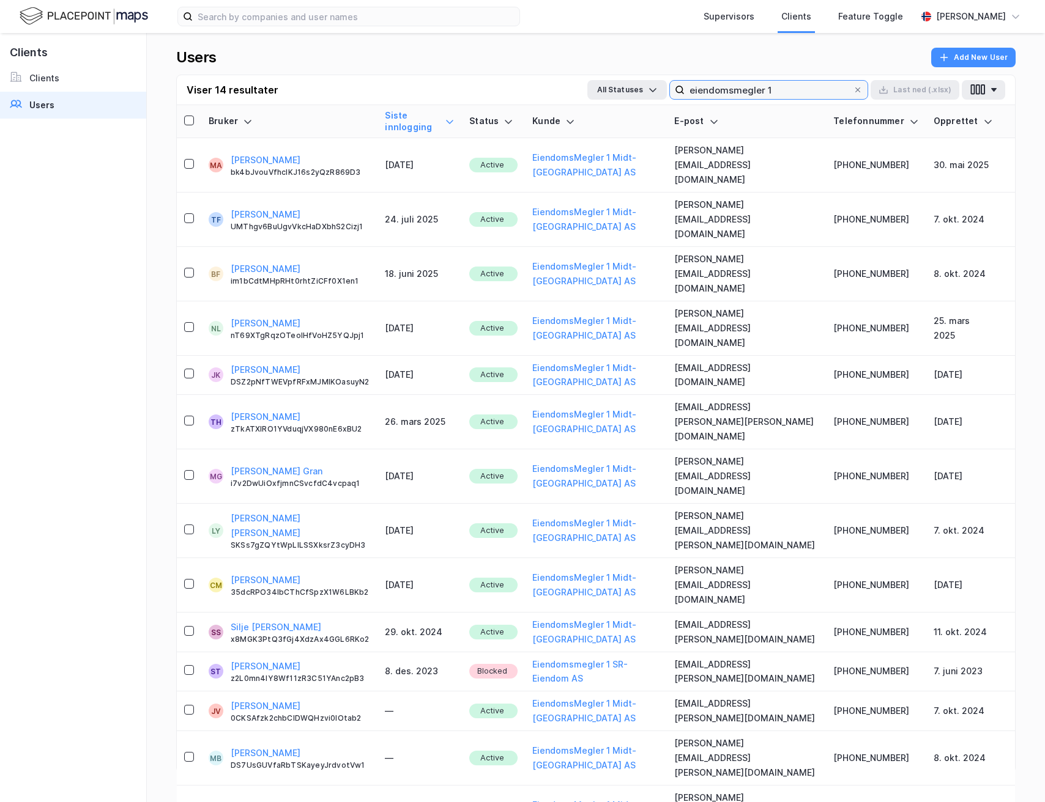
type input "eiendomsmegler 1"
click at [454, 117] on icon at bounding box center [450, 122] width 10 height 10
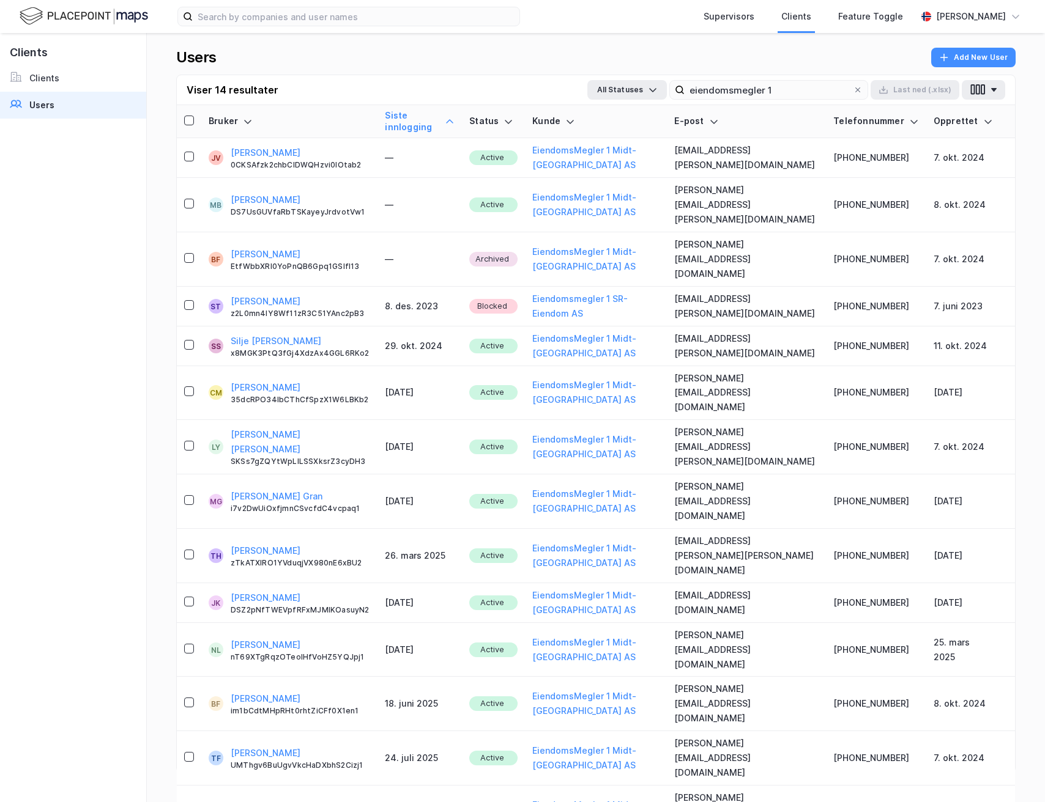
click at [454, 117] on icon at bounding box center [450, 122] width 10 height 10
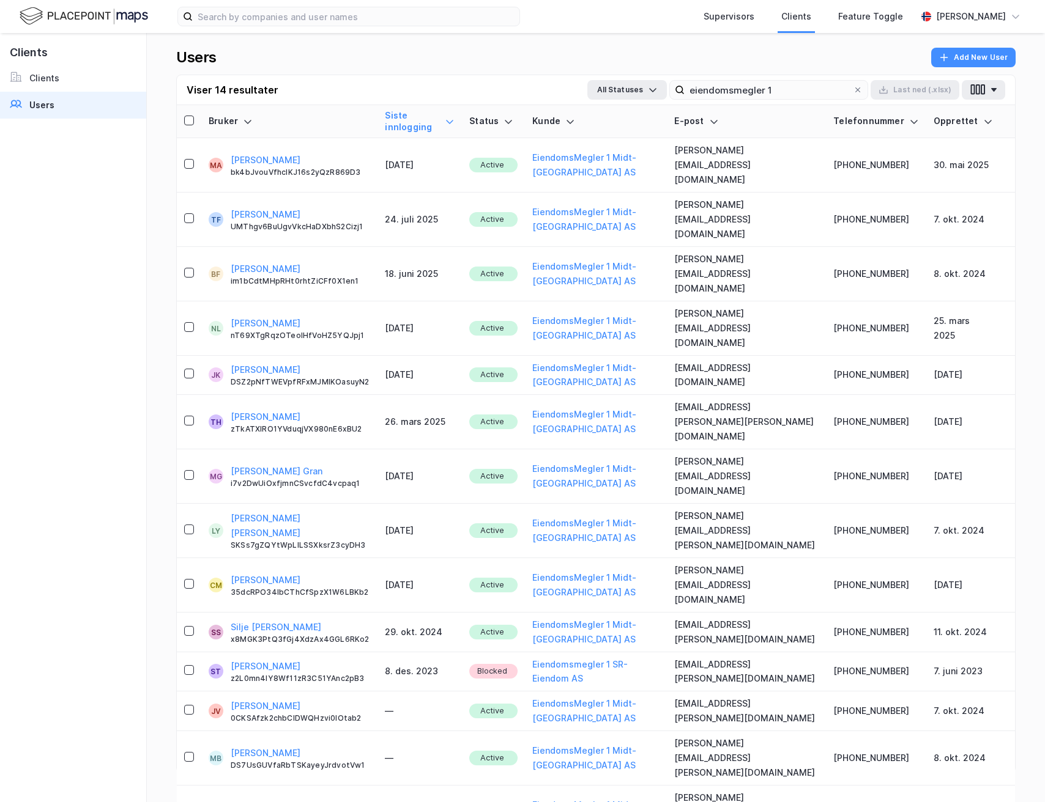
click at [76, 103] on link "Users" at bounding box center [73, 105] width 146 height 27
